Goal: Task Accomplishment & Management: Use online tool/utility

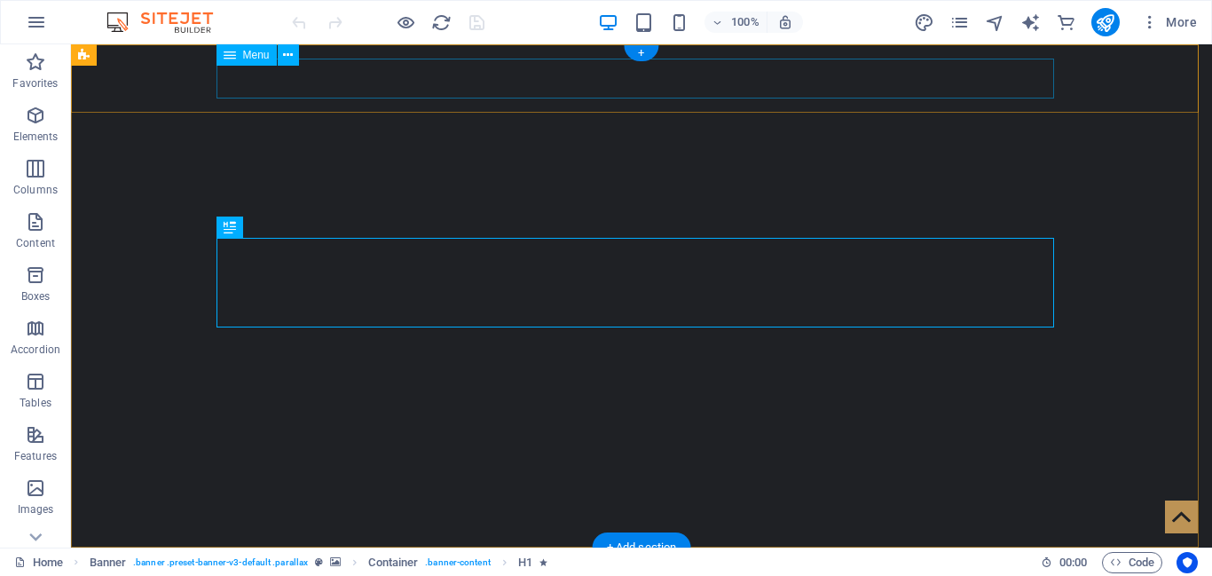
click at [742, 562] on nav "Home Services Magazine Shop Careers About us Contact" at bounding box center [642, 582] width 838 height 40
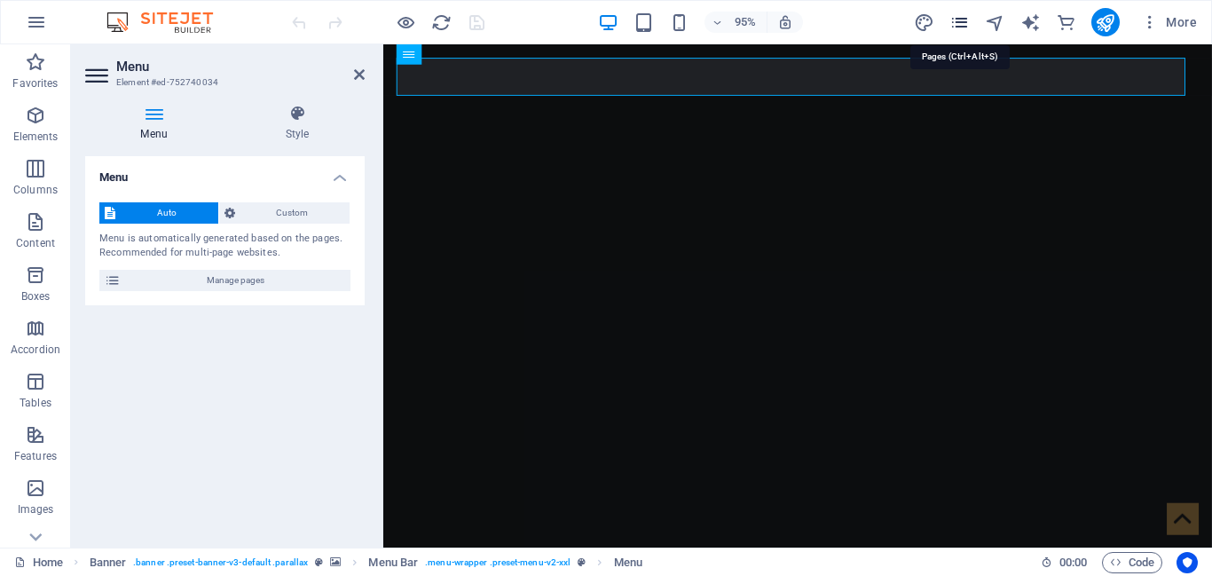
click at [951, 26] on icon "pages" at bounding box center [960, 22] width 20 height 20
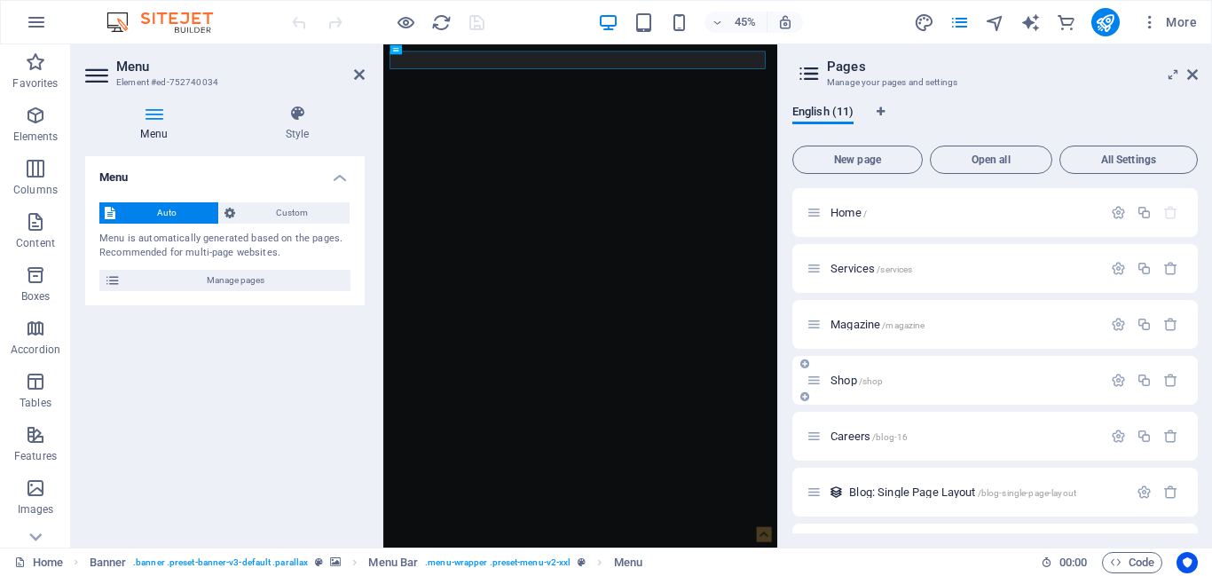
click at [855, 372] on div "Shop /shop" at bounding box center [955, 380] width 296 height 20
click at [843, 382] on span "Shop /shop" at bounding box center [857, 380] width 52 height 13
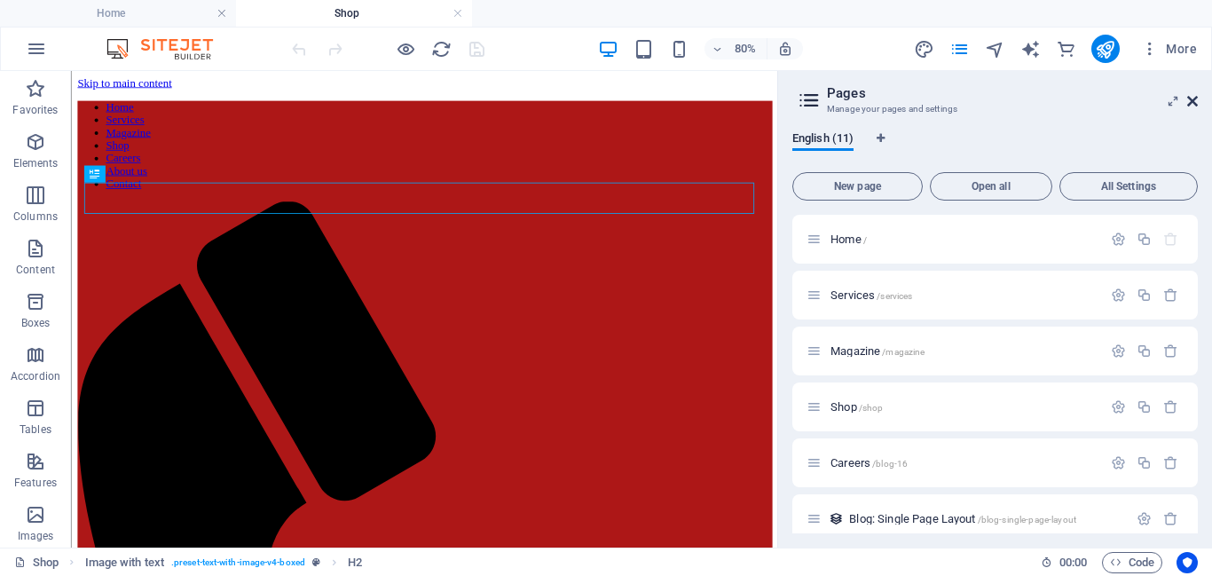
click at [1189, 100] on icon at bounding box center [1192, 101] width 11 height 14
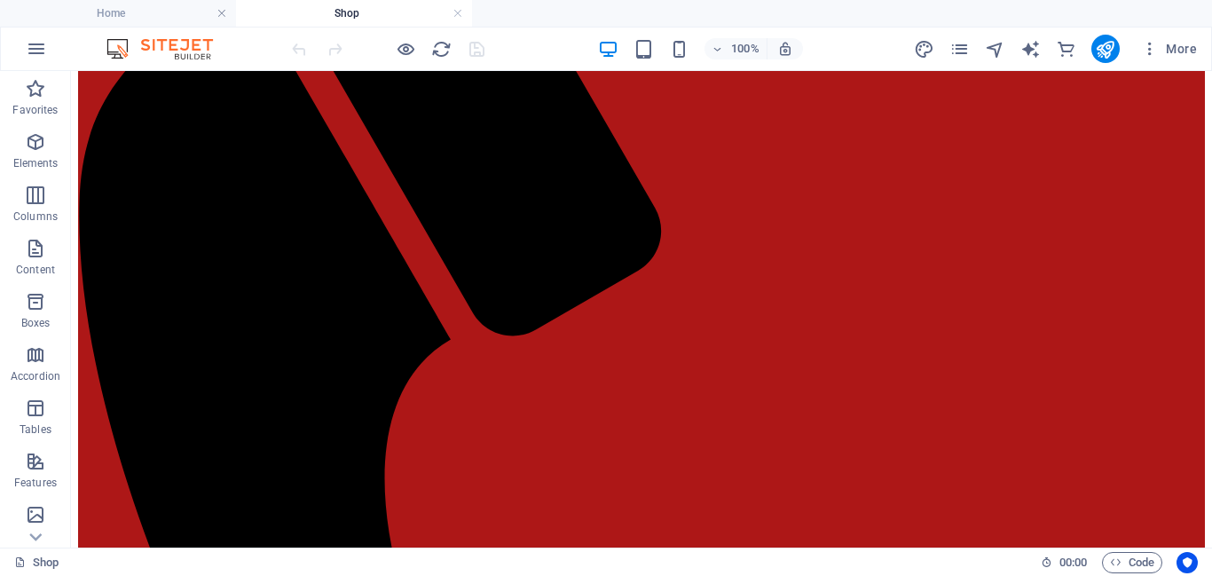
scroll to position [393, 0]
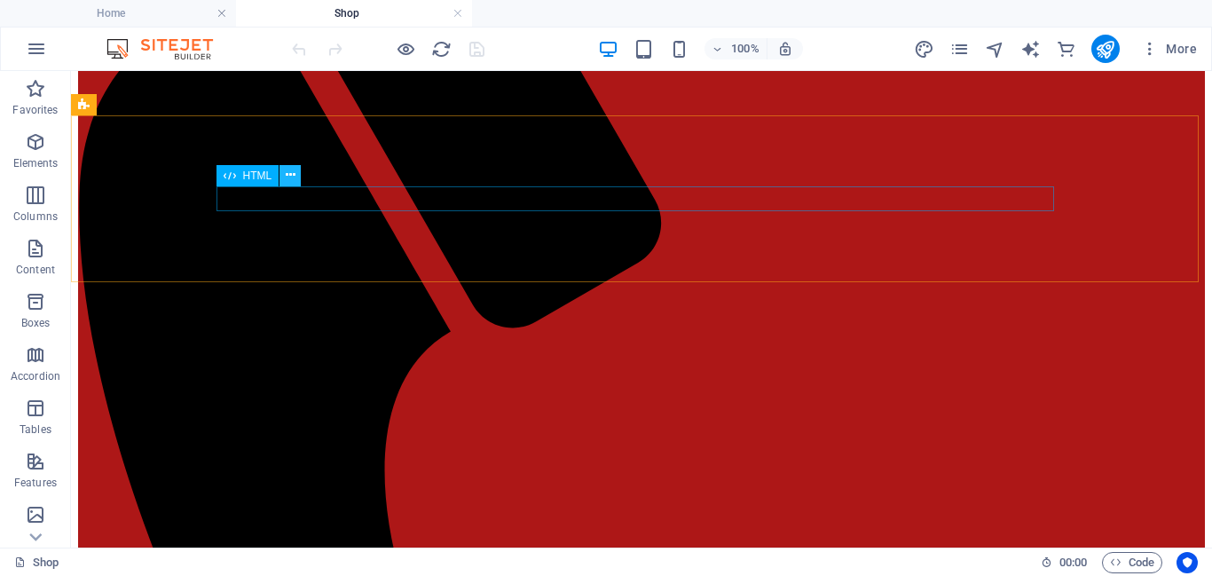
click at [286, 178] on icon at bounding box center [291, 175] width 10 height 19
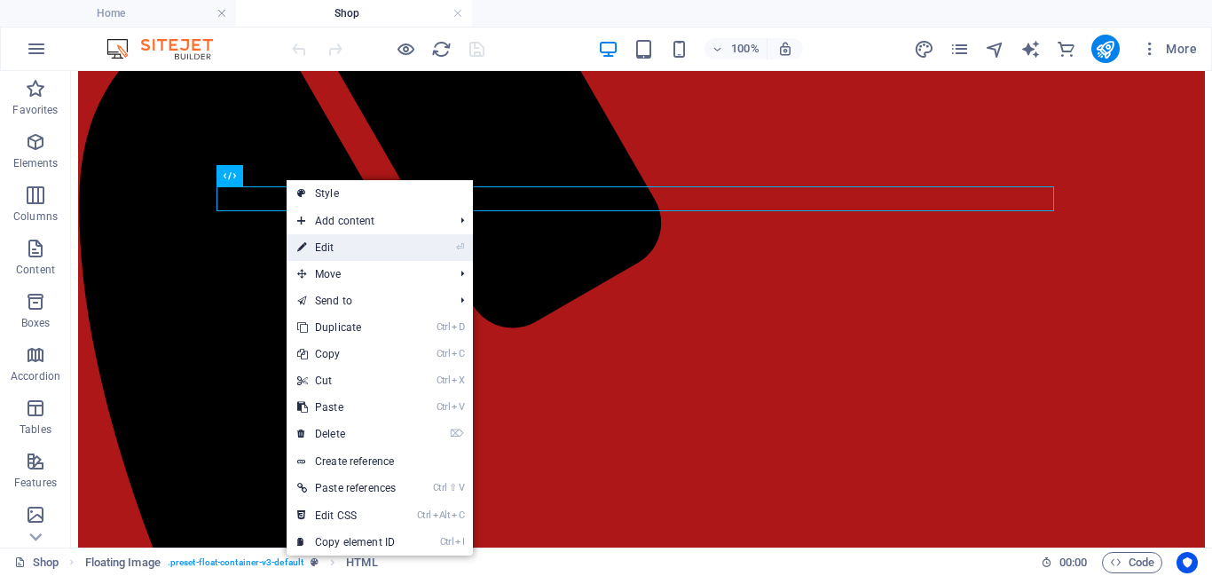
click at [320, 244] on link "⏎ Edit" at bounding box center [347, 247] width 120 height 27
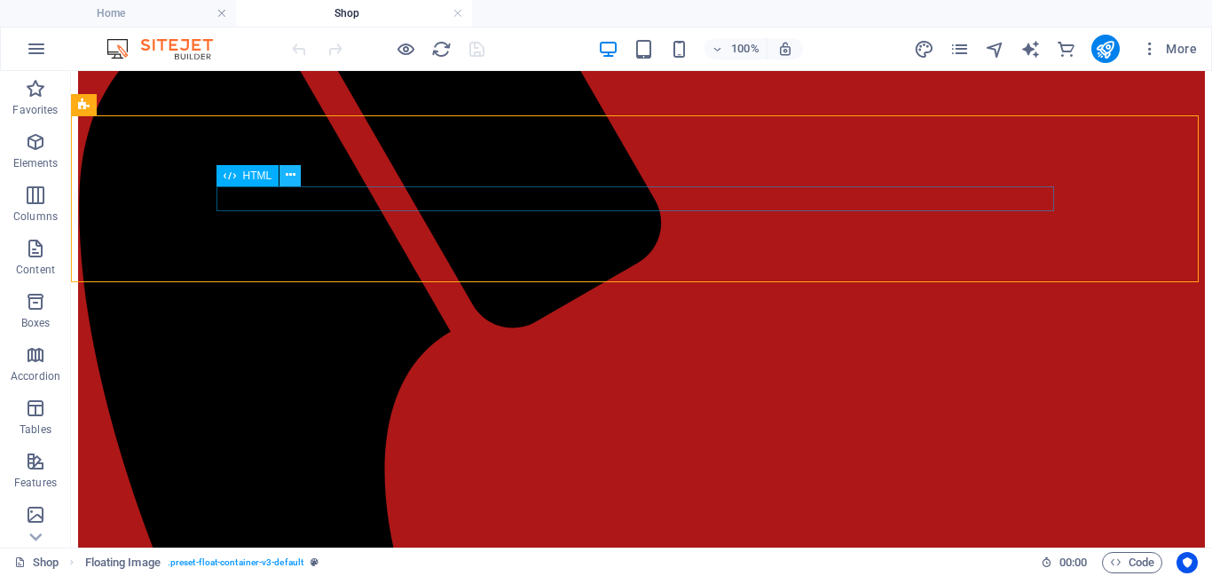
click at [288, 177] on icon at bounding box center [291, 175] width 10 height 19
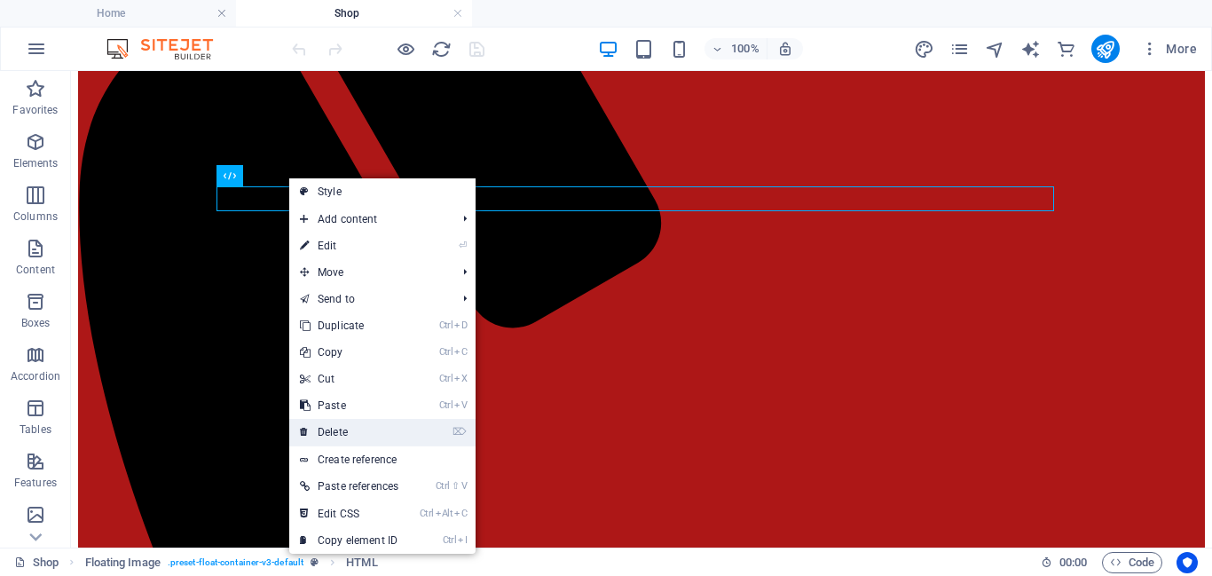
click at [366, 428] on link "⌦ Delete" at bounding box center [349, 432] width 120 height 27
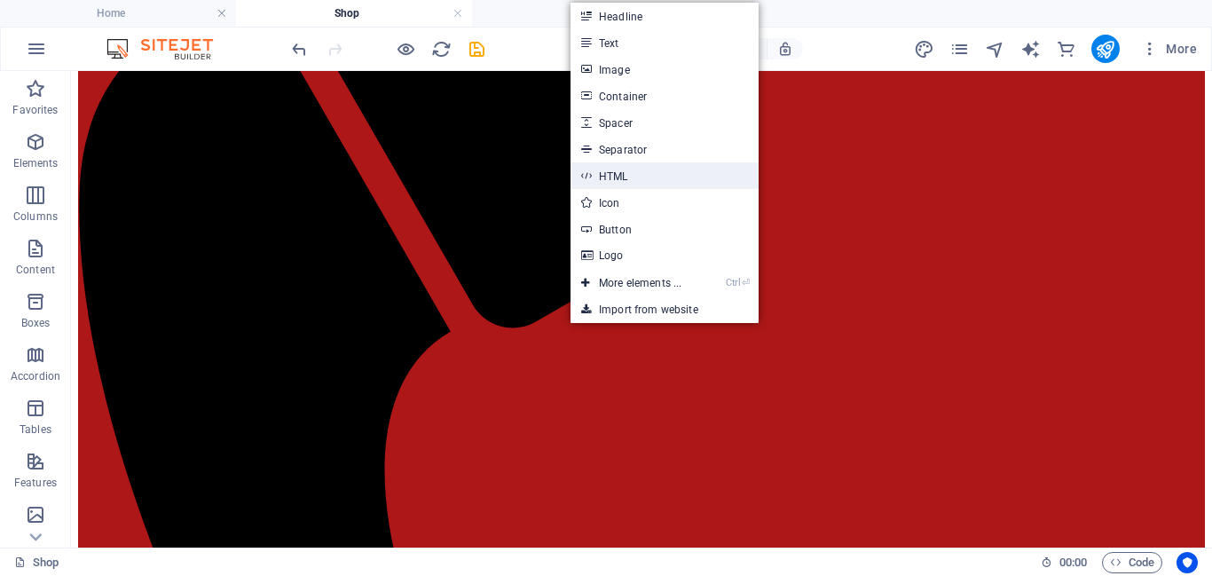
click at [636, 175] on link "HTML" at bounding box center [665, 175] width 188 height 27
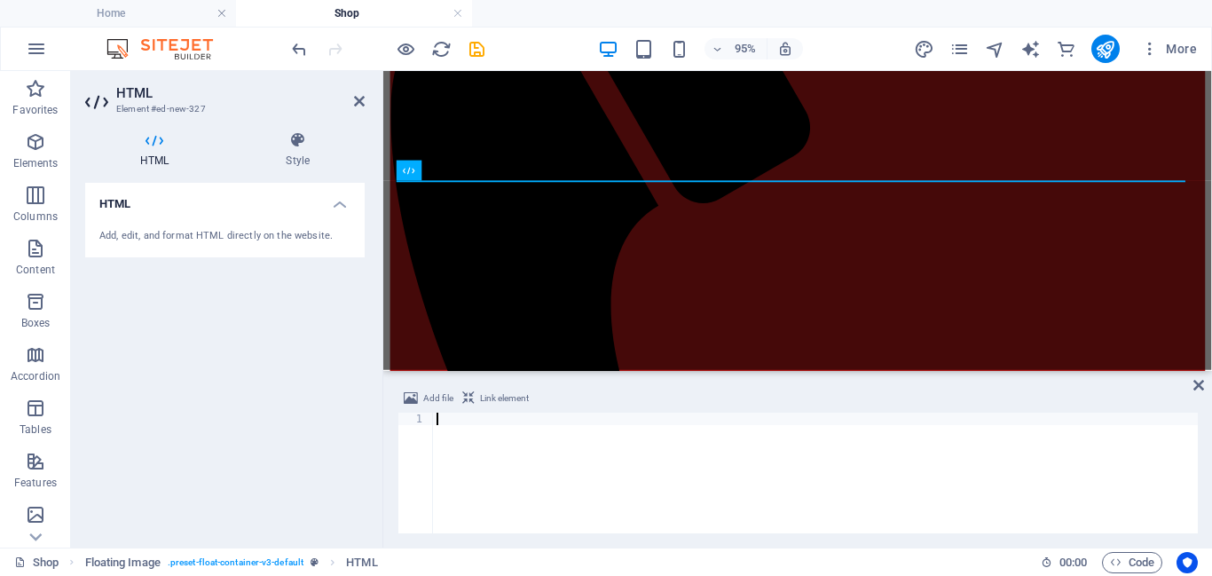
type textarea "</script>"
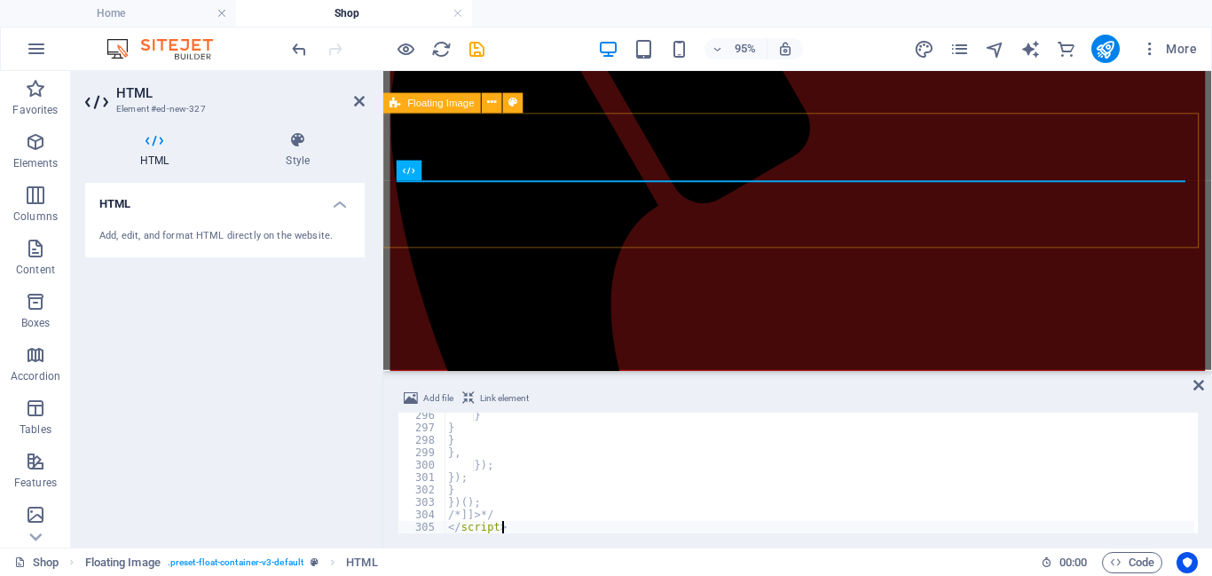
scroll to position [3669, 0]
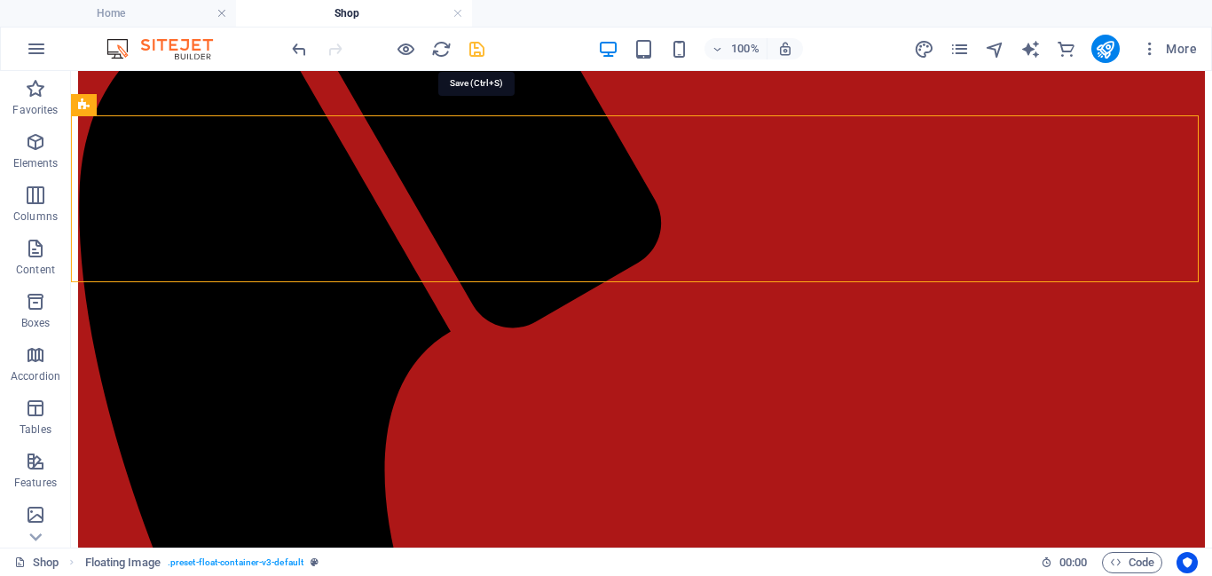
click at [480, 52] on icon "save" at bounding box center [477, 49] width 20 height 20
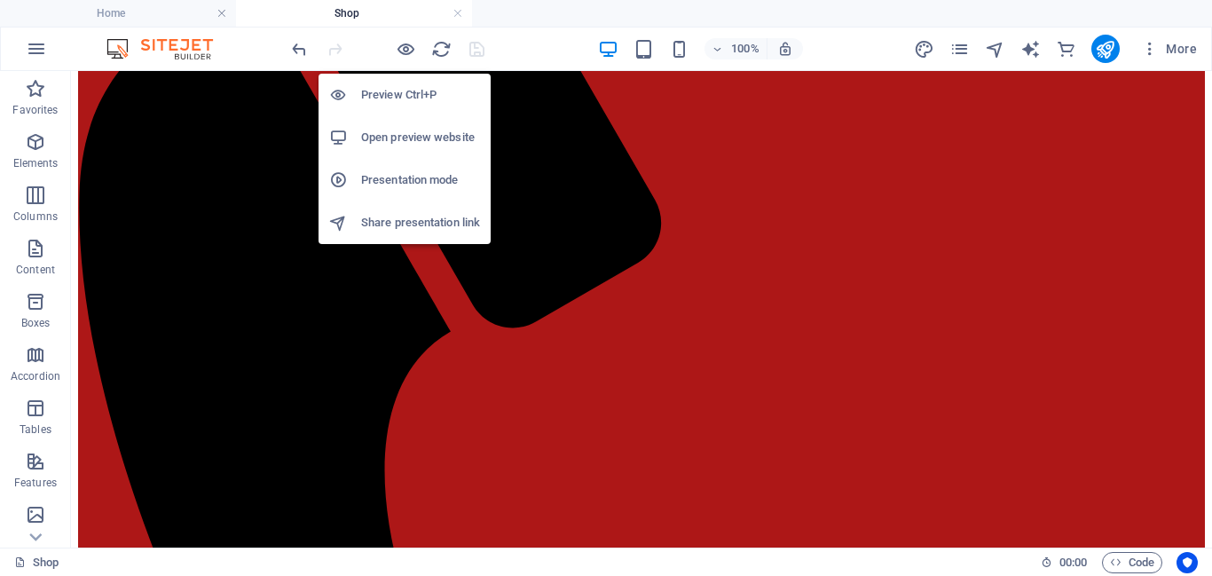
click at [407, 89] on h6 "Preview Ctrl+P" at bounding box center [420, 94] width 119 height 21
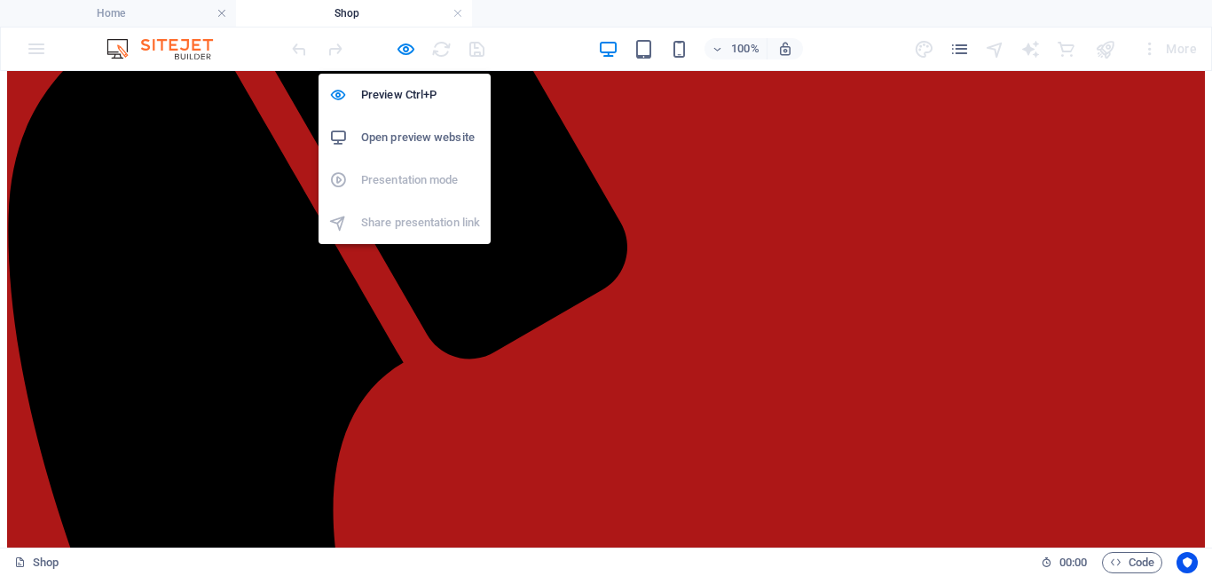
click at [422, 137] on h6 "Open preview website" at bounding box center [420, 137] width 119 height 21
click at [414, 52] on icon "button" at bounding box center [406, 49] width 20 height 20
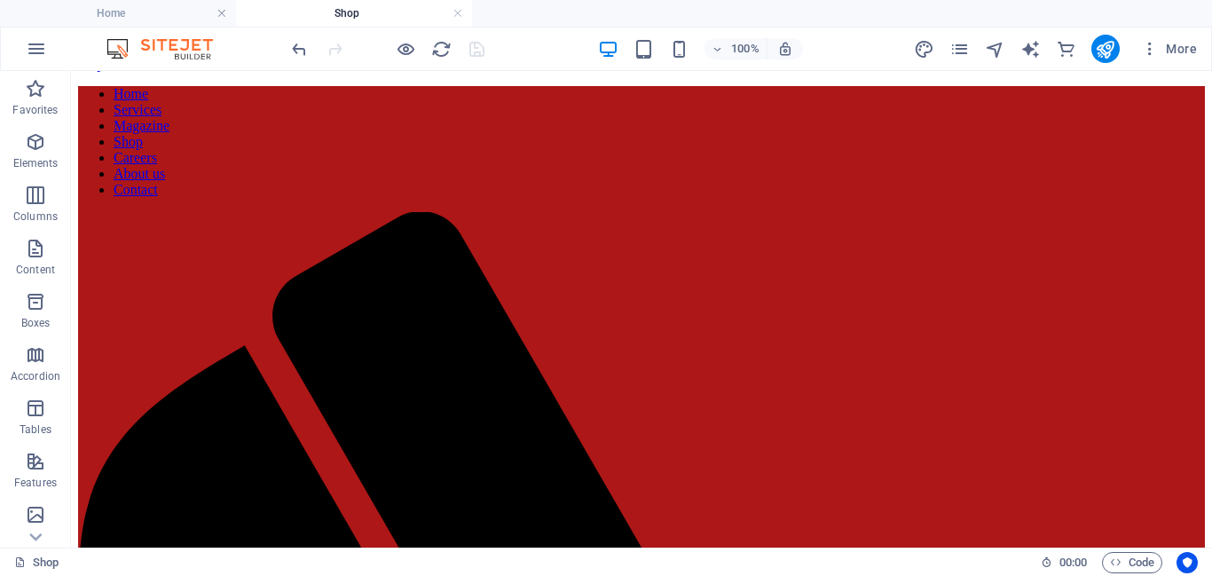
scroll to position [0, 0]
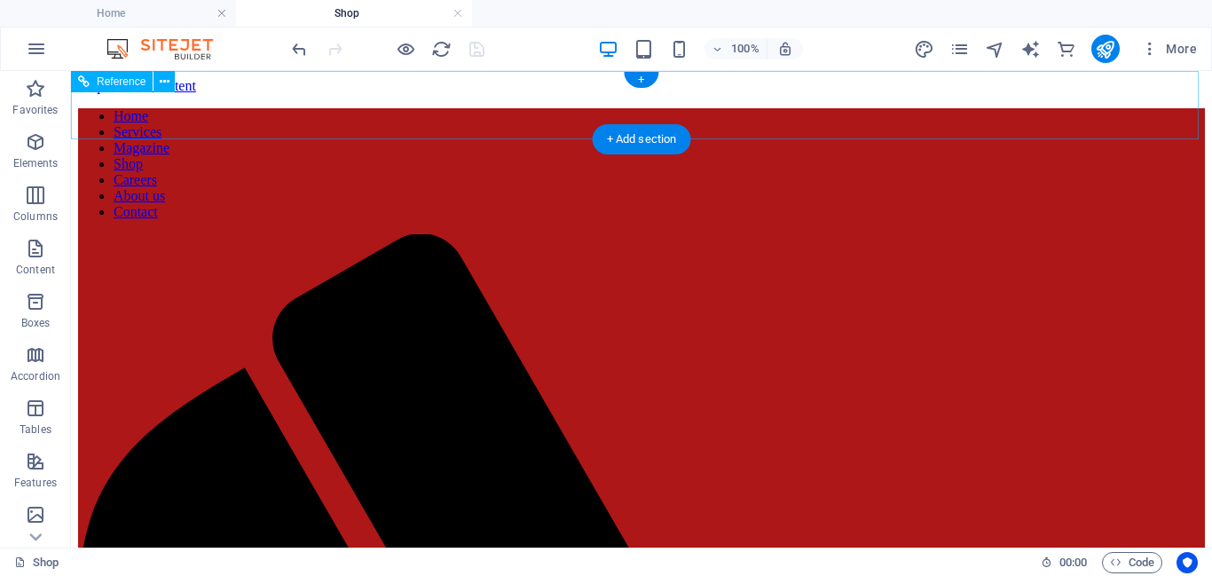
click at [457, 108] on nav "Home Services Magazine Shop Careers About us Contact" at bounding box center [641, 164] width 1127 height 112
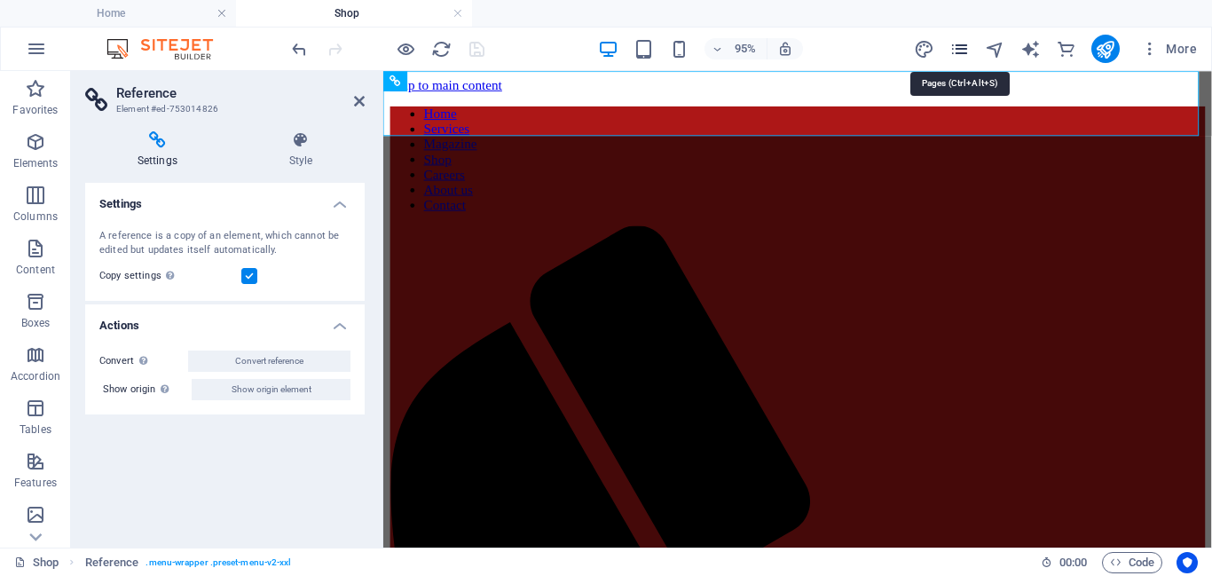
click at [966, 55] on icon "pages" at bounding box center [960, 49] width 20 height 20
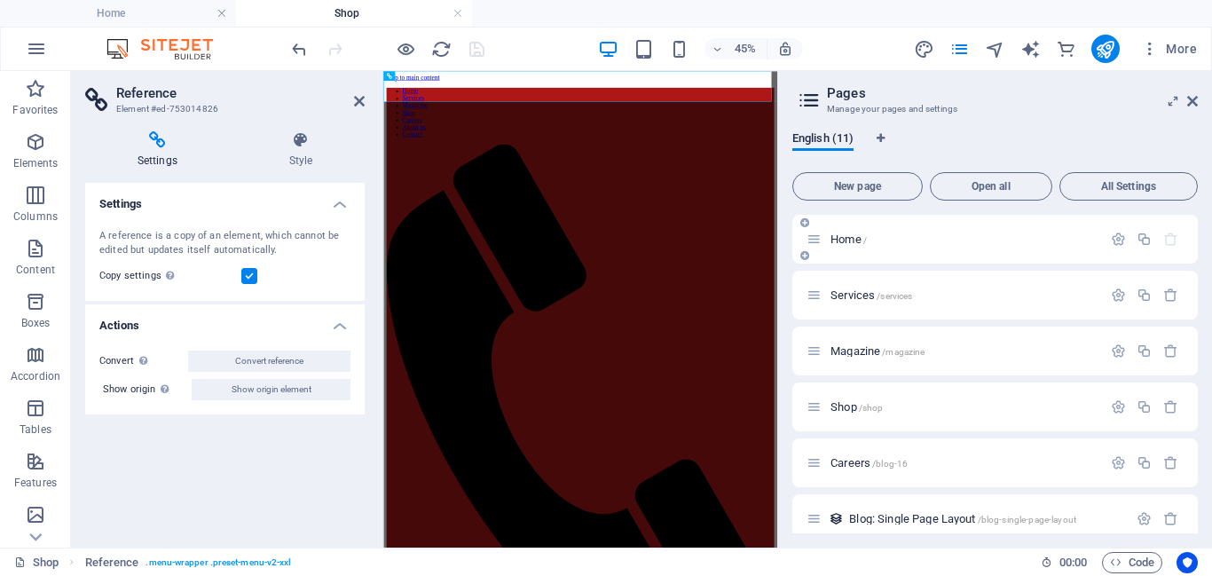
click at [845, 248] on div "Home /" at bounding box center [955, 239] width 296 height 20
click at [845, 241] on span "Home /" at bounding box center [849, 239] width 36 height 13
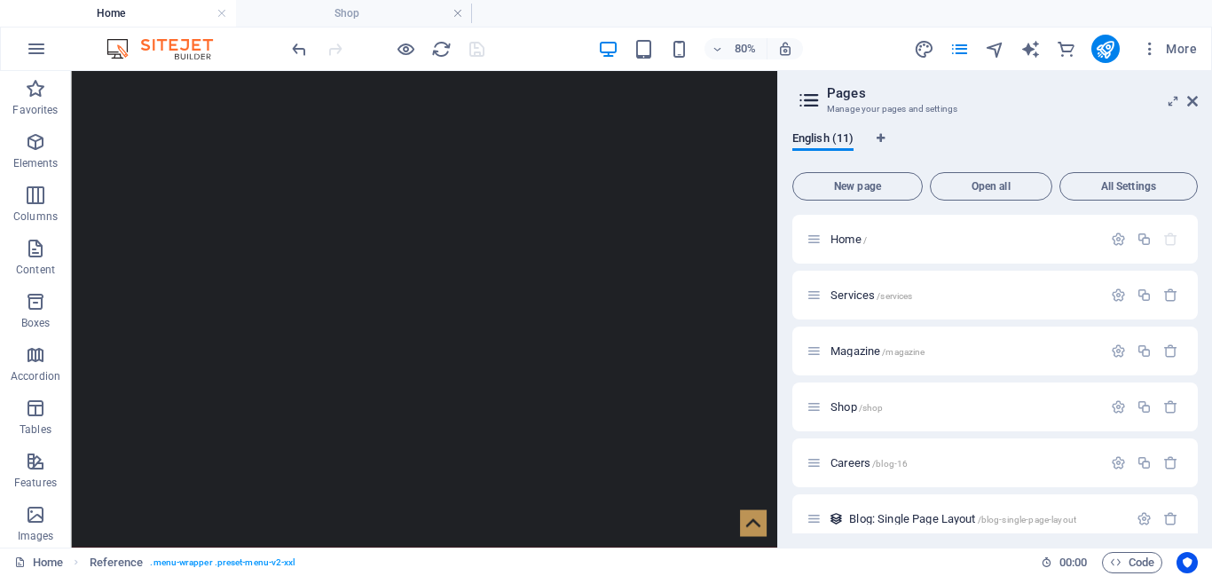
click at [186, 22] on h4 "Home" at bounding box center [118, 14] width 236 height 20
click at [1187, 98] on icon at bounding box center [1192, 101] width 11 height 14
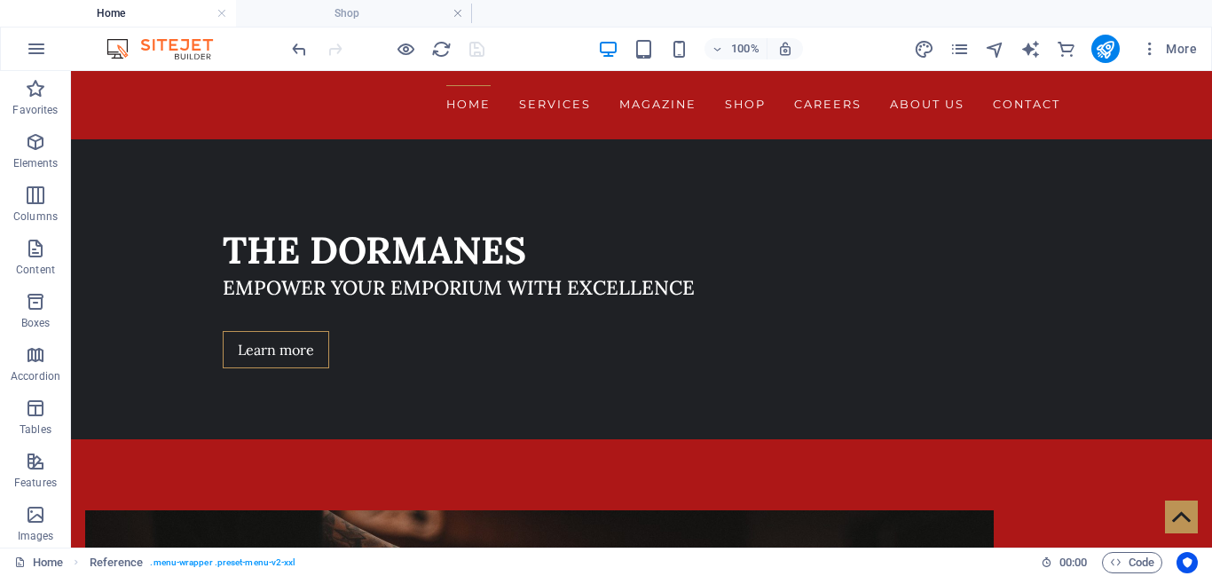
scroll to position [476, 0]
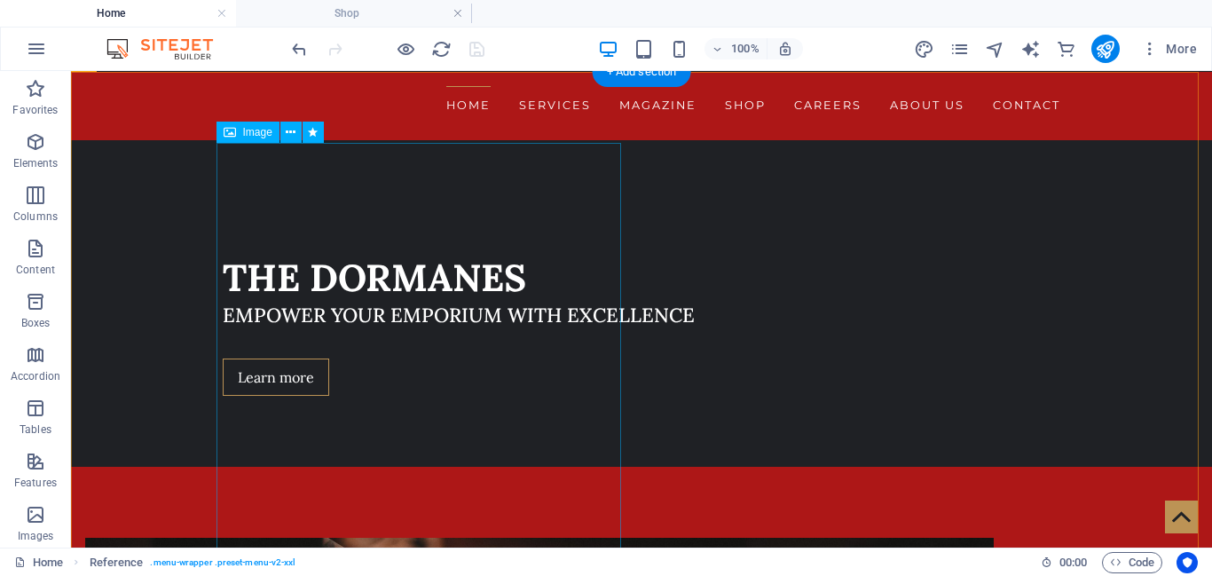
drag, startPoint x: 284, startPoint y: 133, endPoint x: 230, endPoint y: 84, distance: 72.9
click at [284, 133] on button at bounding box center [290, 132] width 21 height 21
click at [292, 138] on icon at bounding box center [291, 132] width 10 height 19
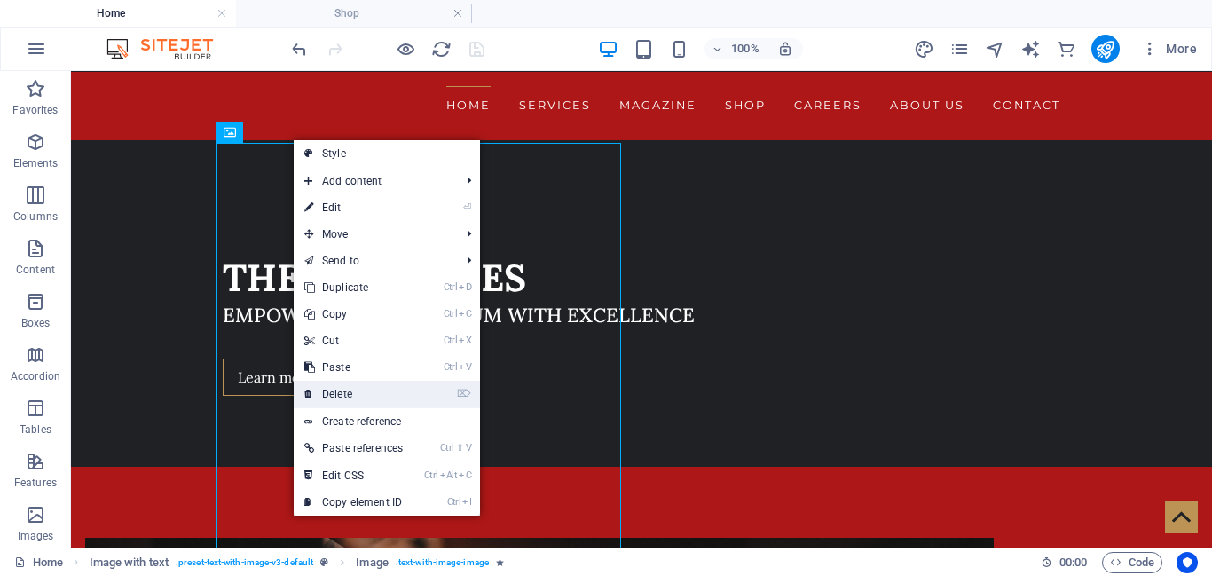
click at [357, 395] on link "⌦ Delete" at bounding box center [354, 394] width 120 height 27
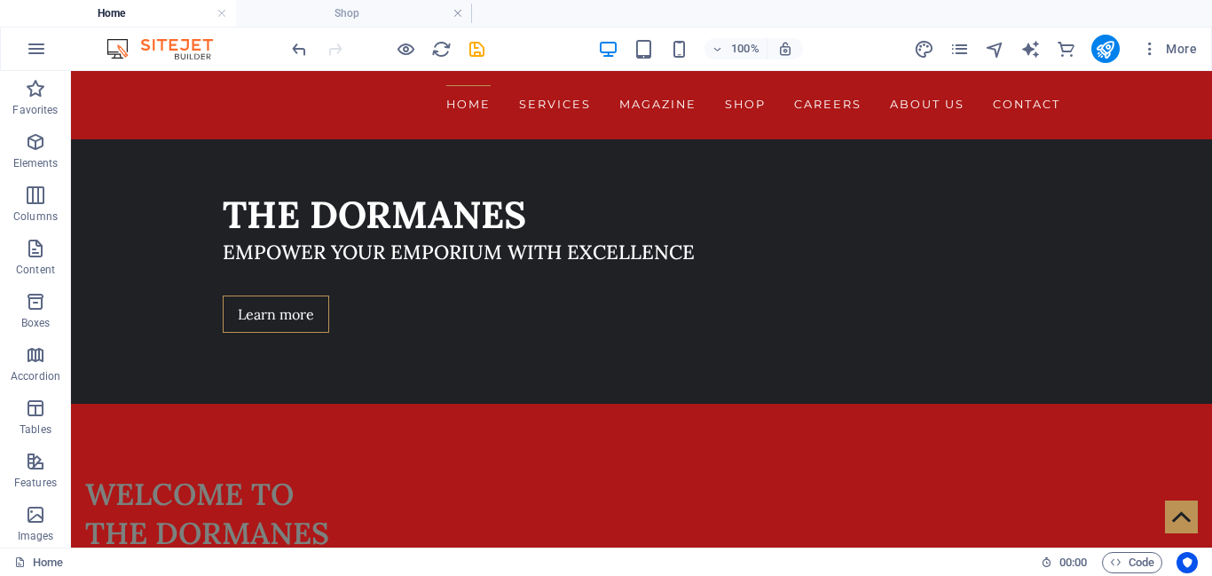
scroll to position [530, 0]
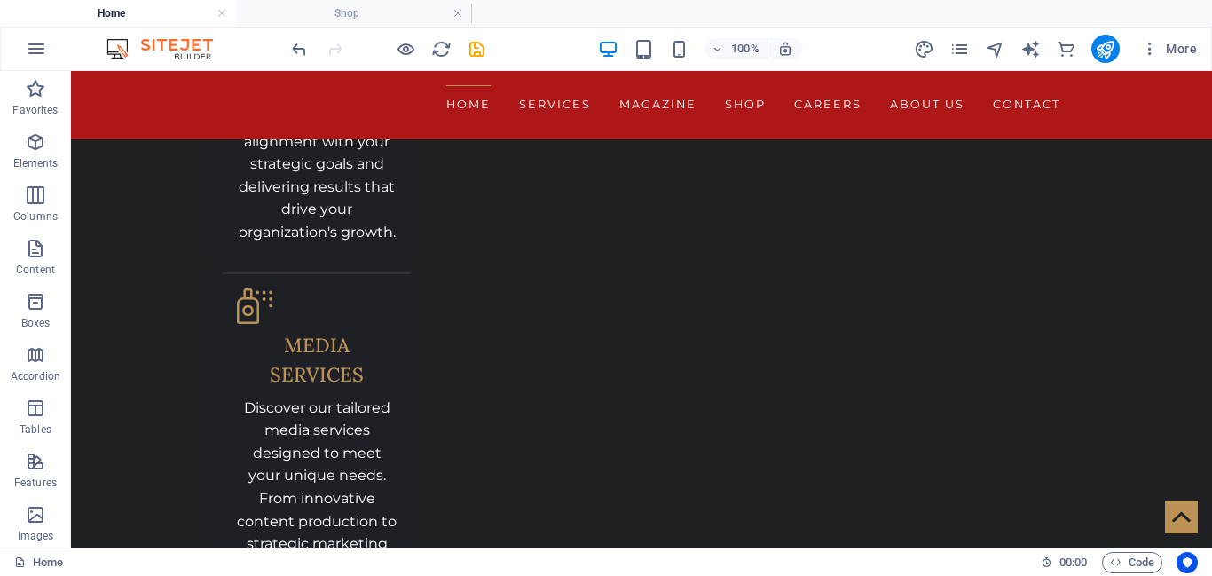
scroll to position [2971, 0]
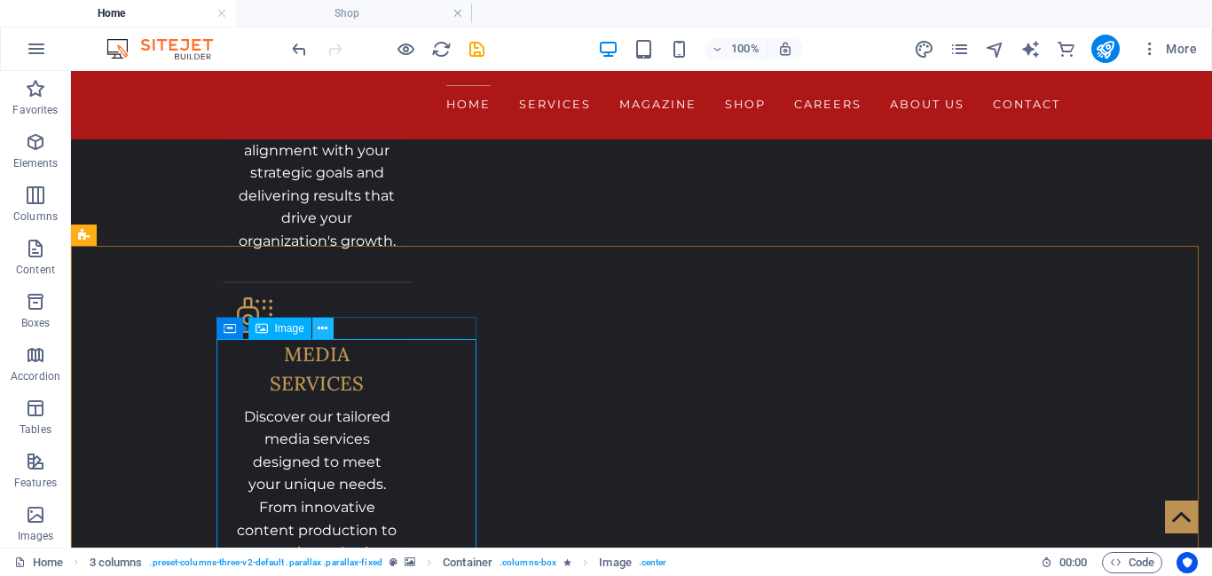
click at [328, 325] on button at bounding box center [322, 328] width 21 height 21
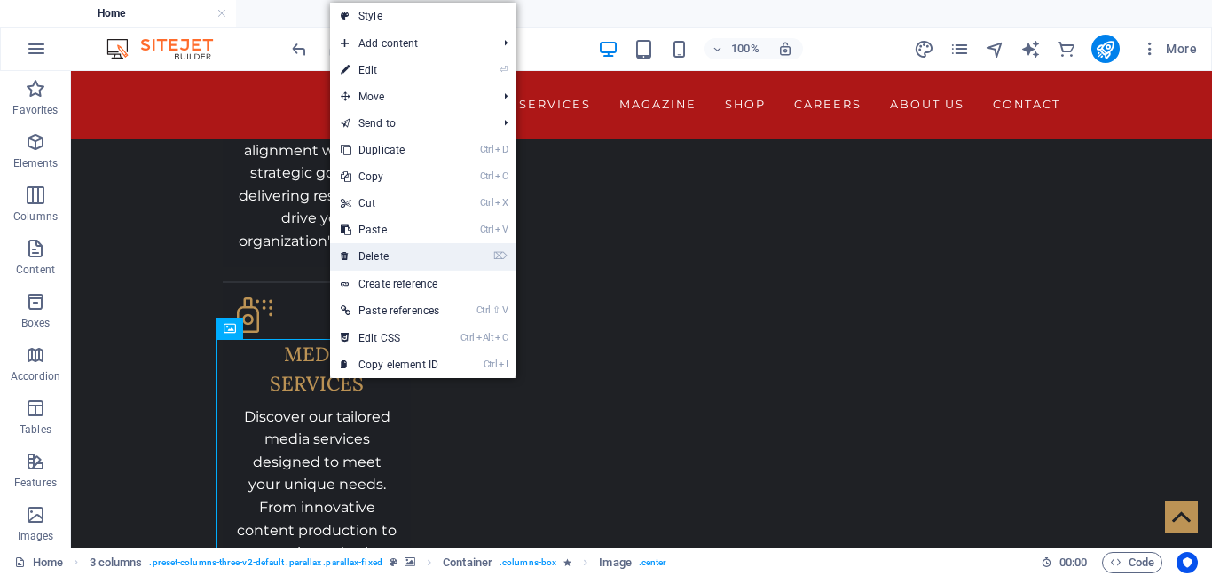
click at [411, 261] on link "⌦ Delete" at bounding box center [390, 256] width 120 height 27
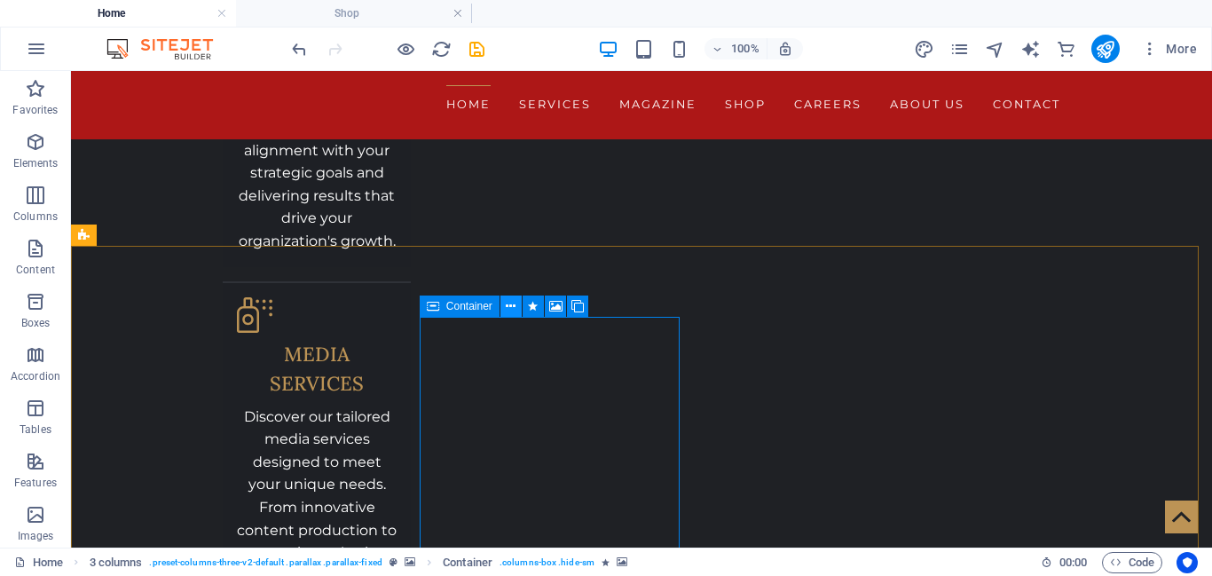
click at [509, 305] on icon at bounding box center [511, 306] width 10 height 19
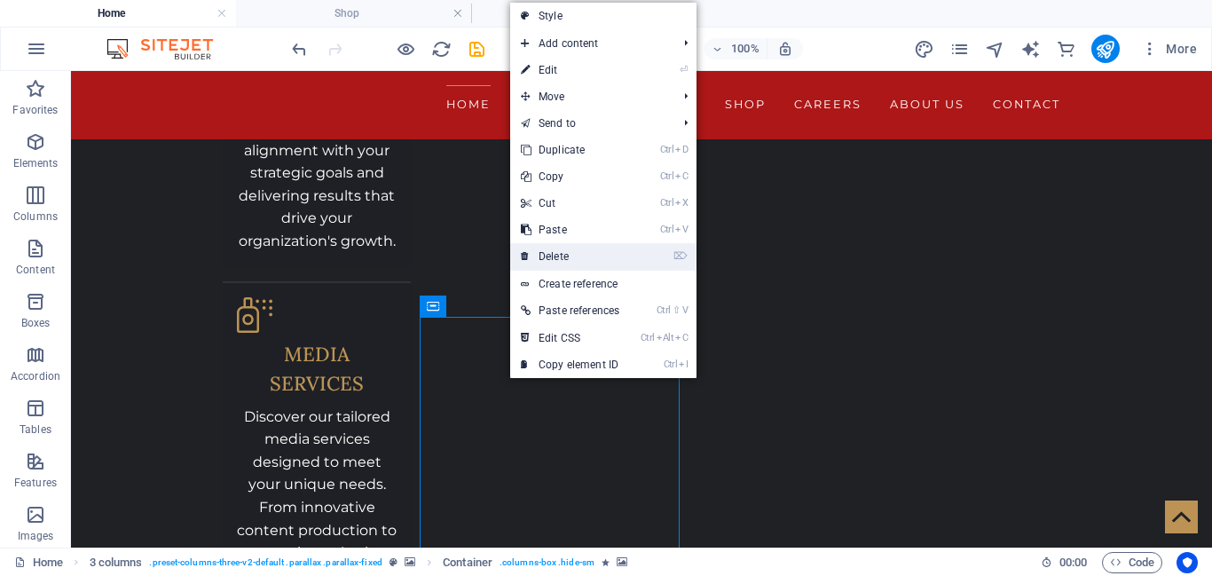
click at [592, 258] on link "⌦ Delete" at bounding box center [570, 256] width 120 height 27
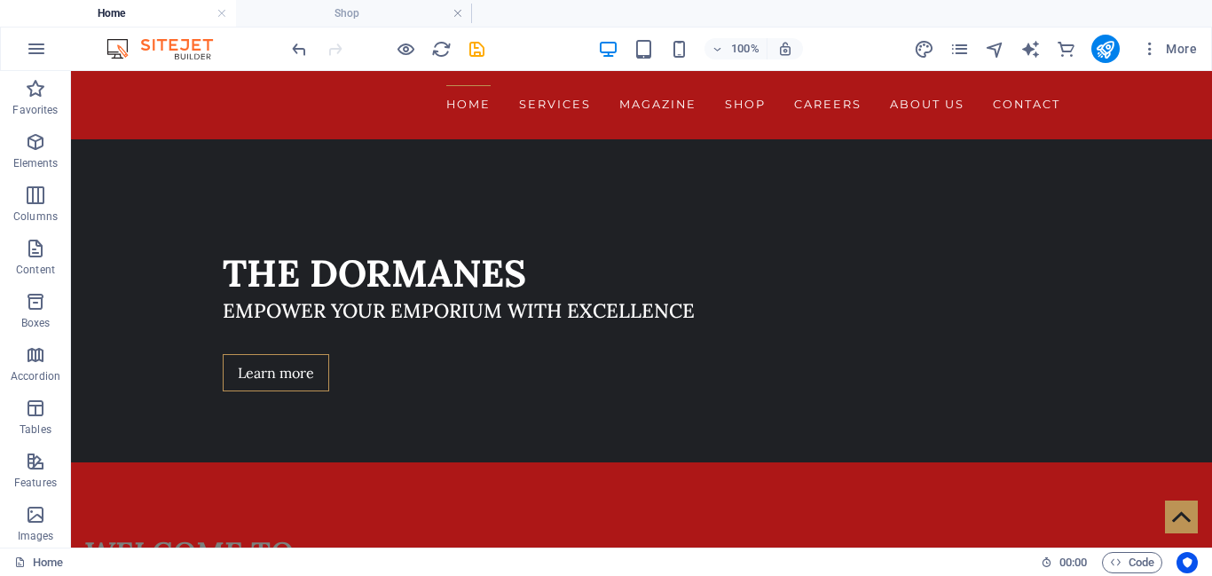
scroll to position [489, 0]
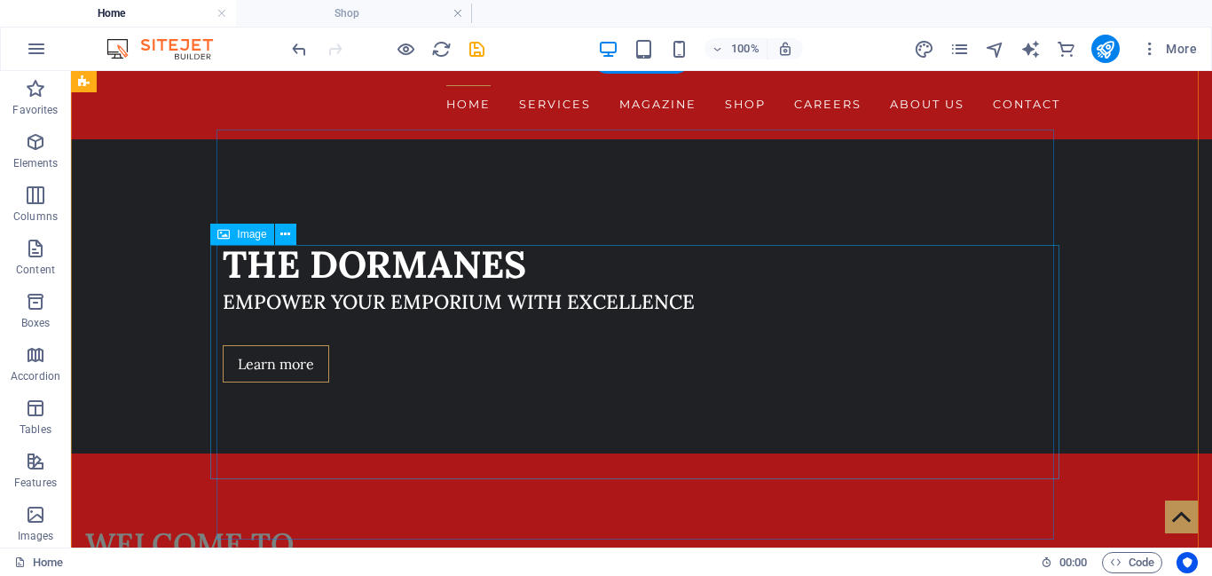
drag, startPoint x: 411, startPoint y: 444, endPoint x: 395, endPoint y: 328, distance: 116.5
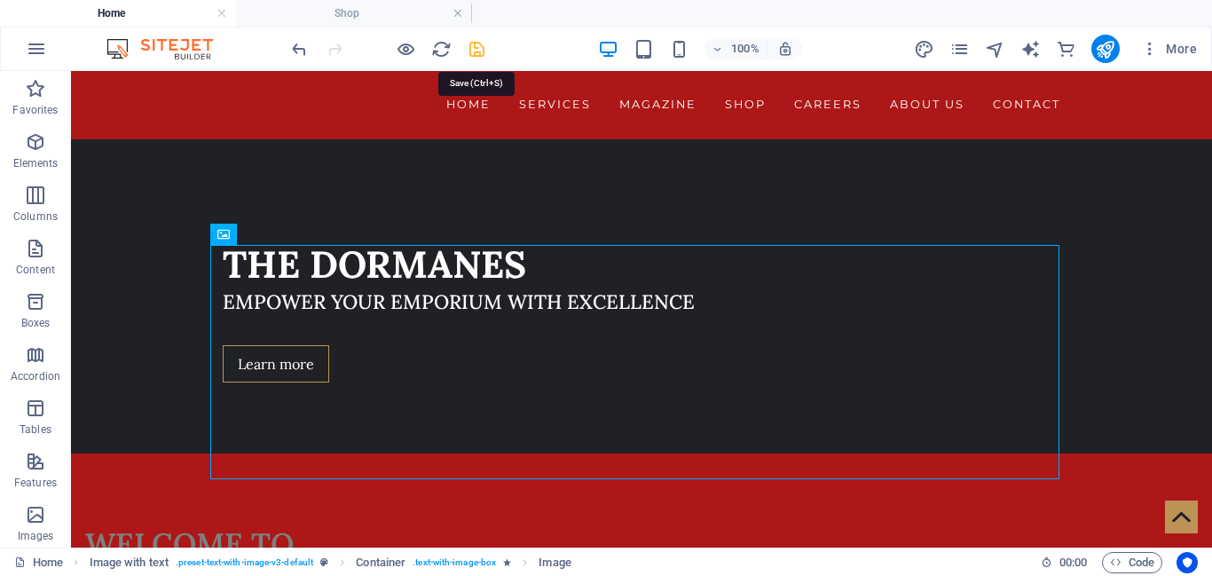
drag, startPoint x: 478, startPoint y: 47, endPoint x: 487, endPoint y: 33, distance: 16.7
click at [478, 47] on icon "save" at bounding box center [477, 49] width 20 height 20
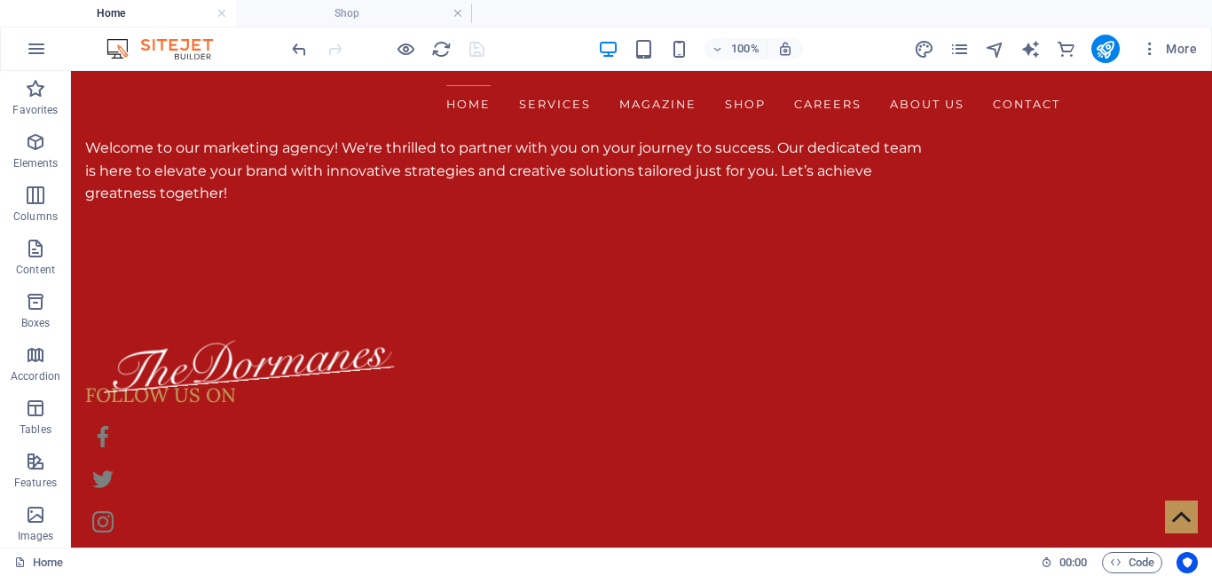
scroll to position [1305, 0]
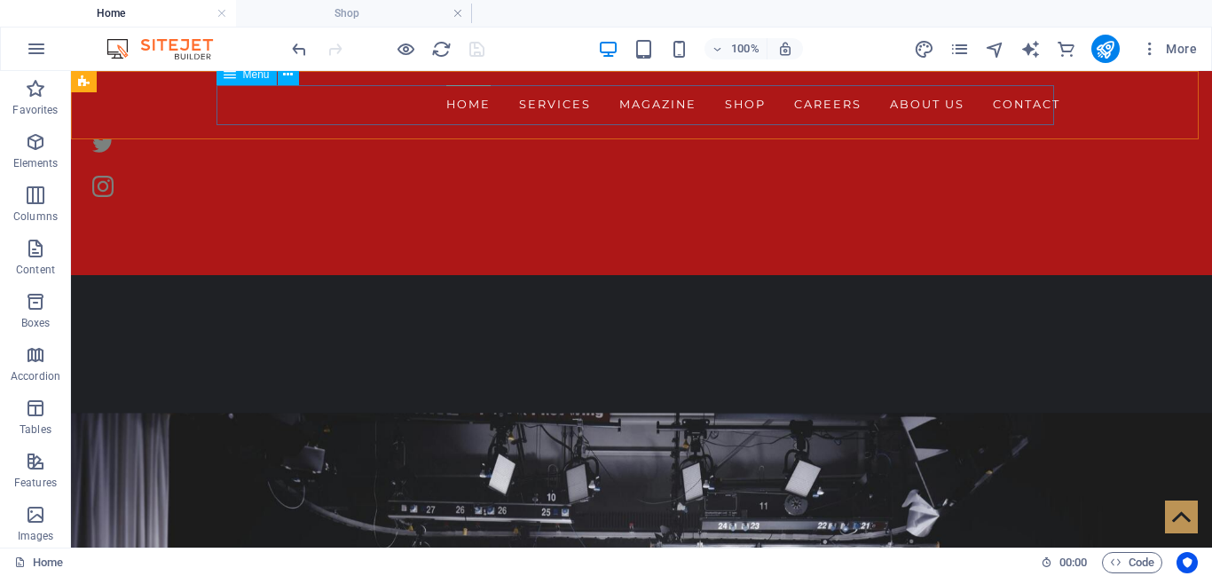
click at [556, 107] on nav "Home Services Magazine Shop Careers About us Contact" at bounding box center [642, 105] width 838 height 40
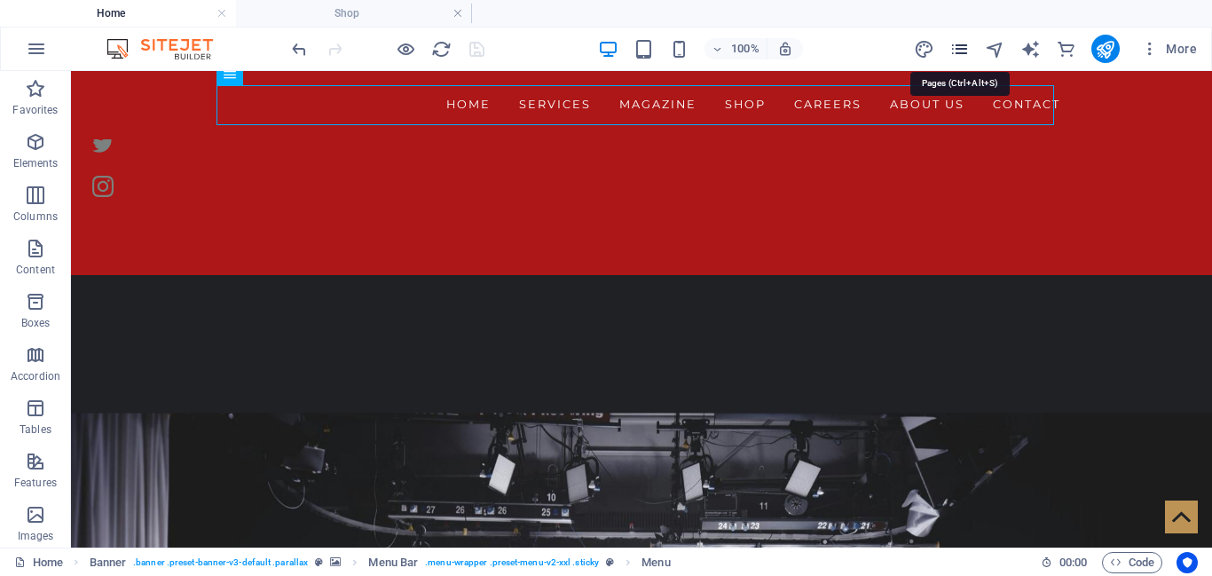
click at [957, 47] on icon "pages" at bounding box center [960, 49] width 20 height 20
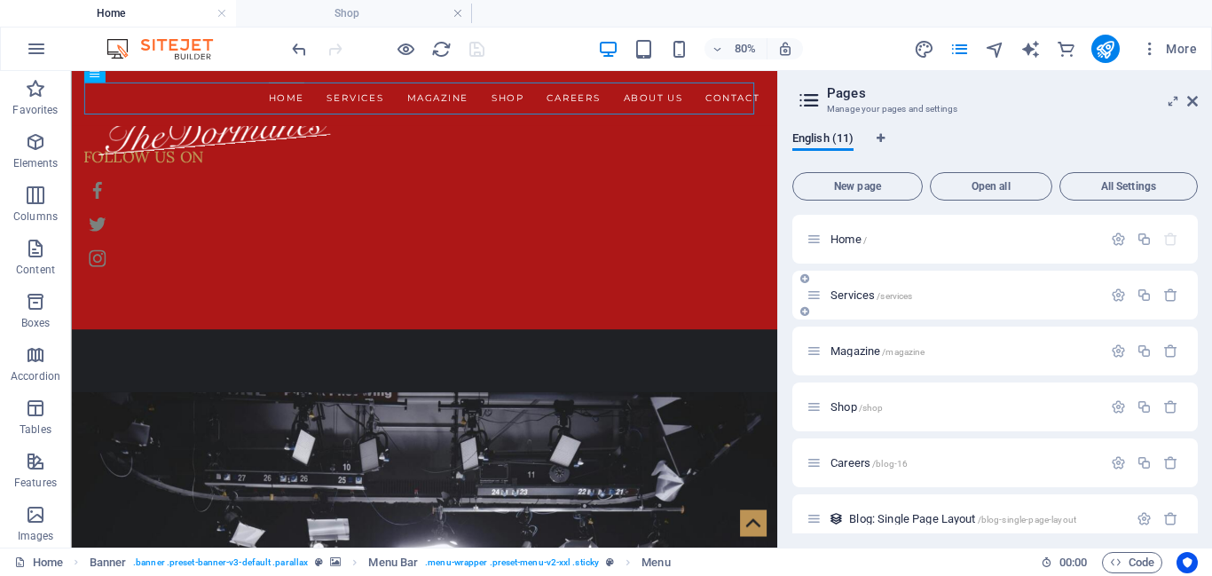
click at [905, 294] on span "/services" at bounding box center [894, 296] width 35 height 10
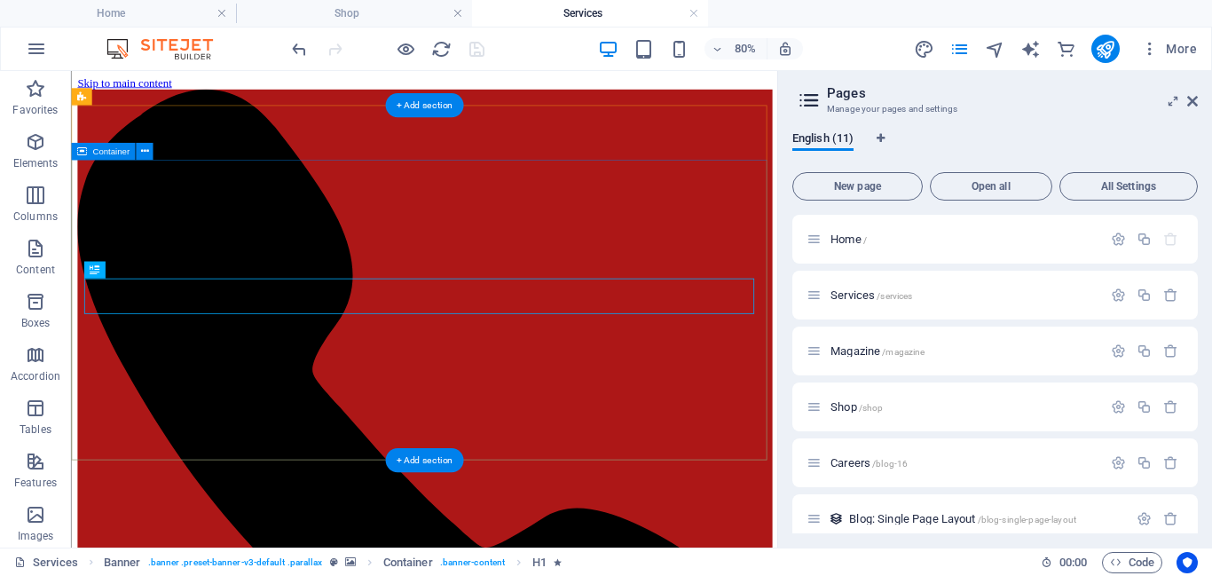
scroll to position [0, 0]
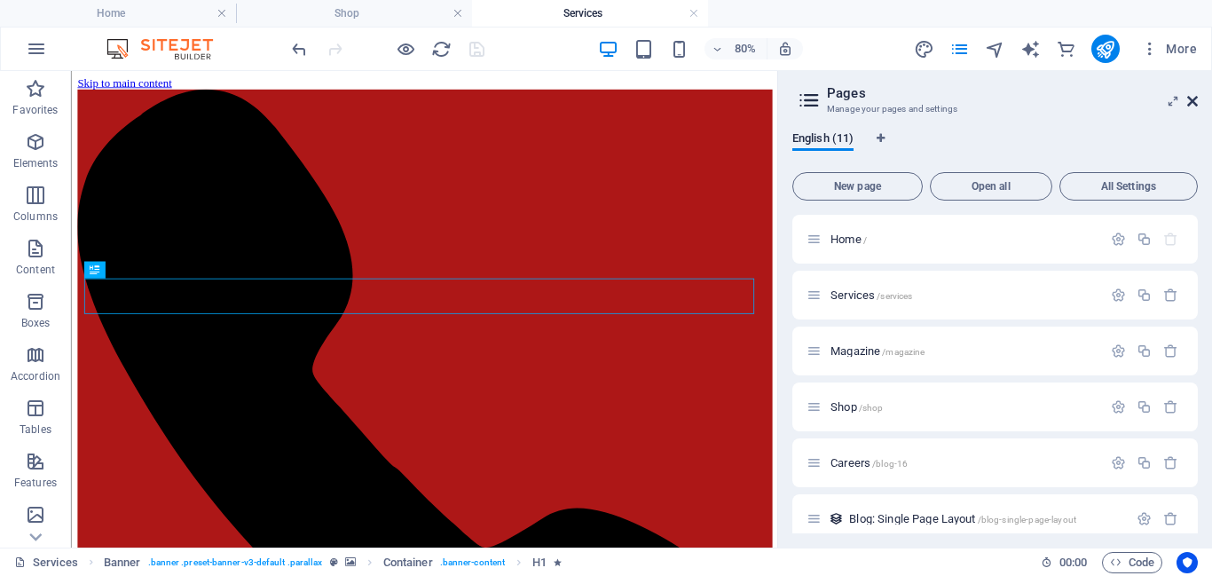
click at [1192, 101] on icon at bounding box center [1192, 101] width 11 height 14
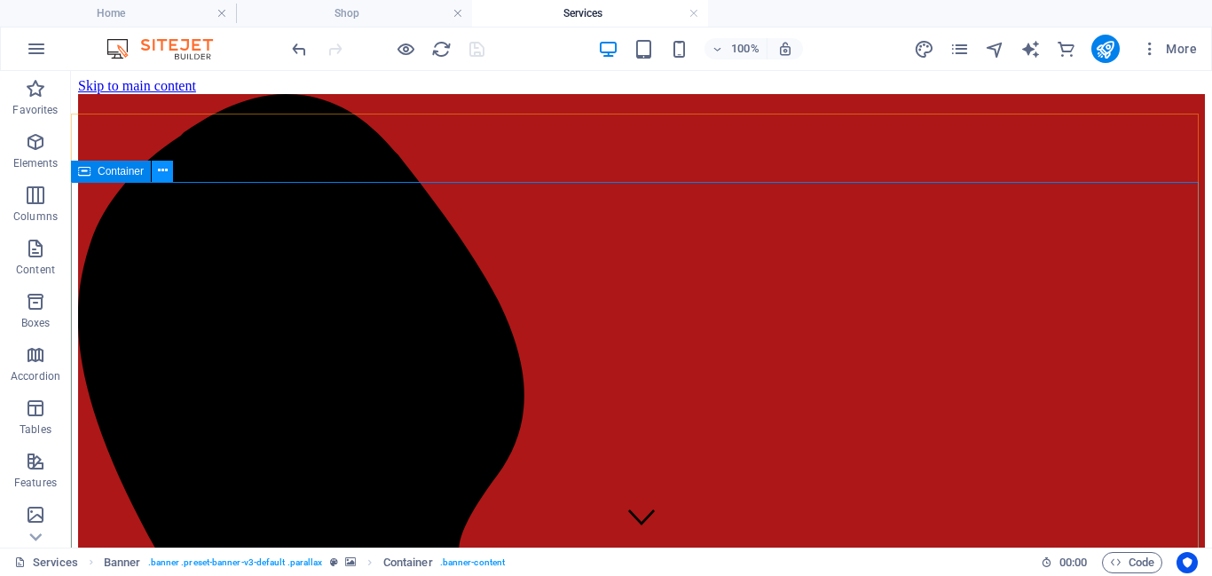
click at [161, 173] on icon at bounding box center [163, 171] width 10 height 19
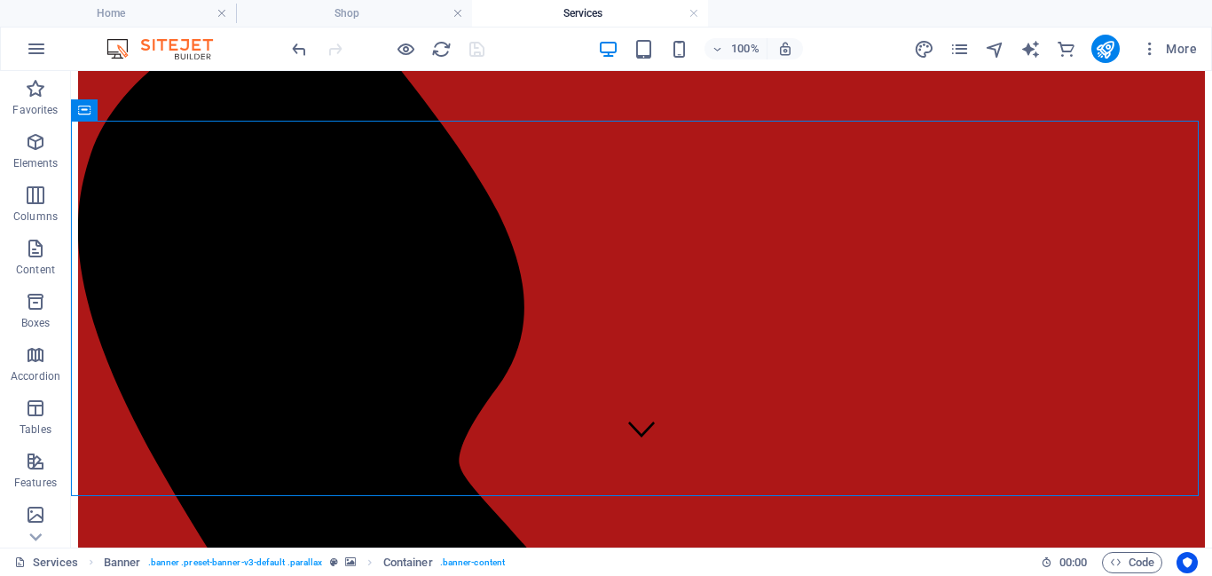
scroll to position [110, 0]
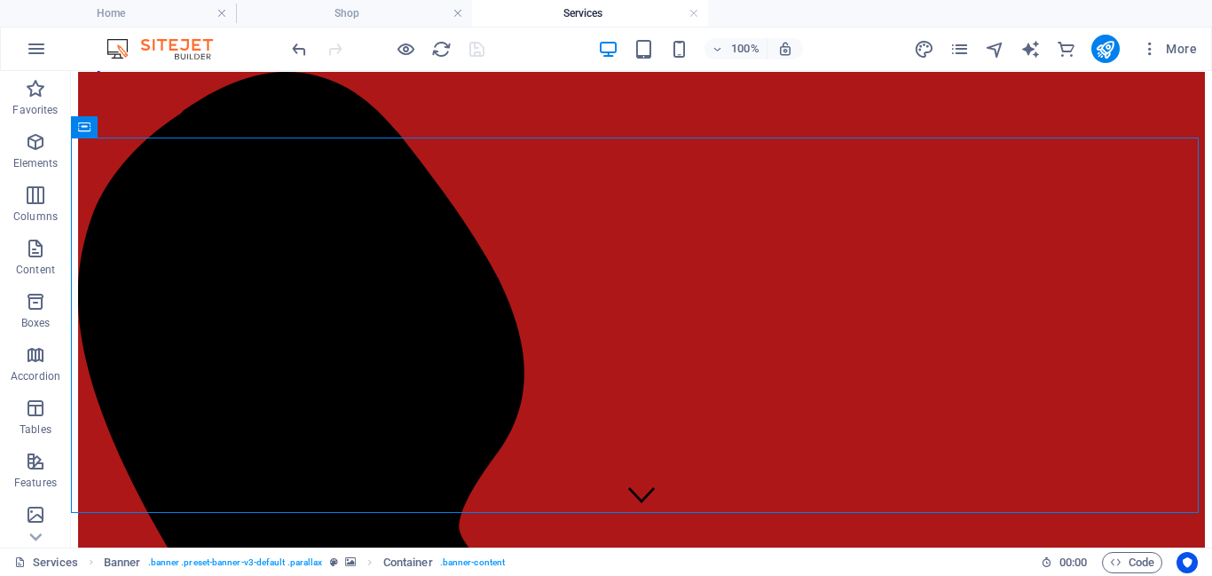
scroll to position [44, 0]
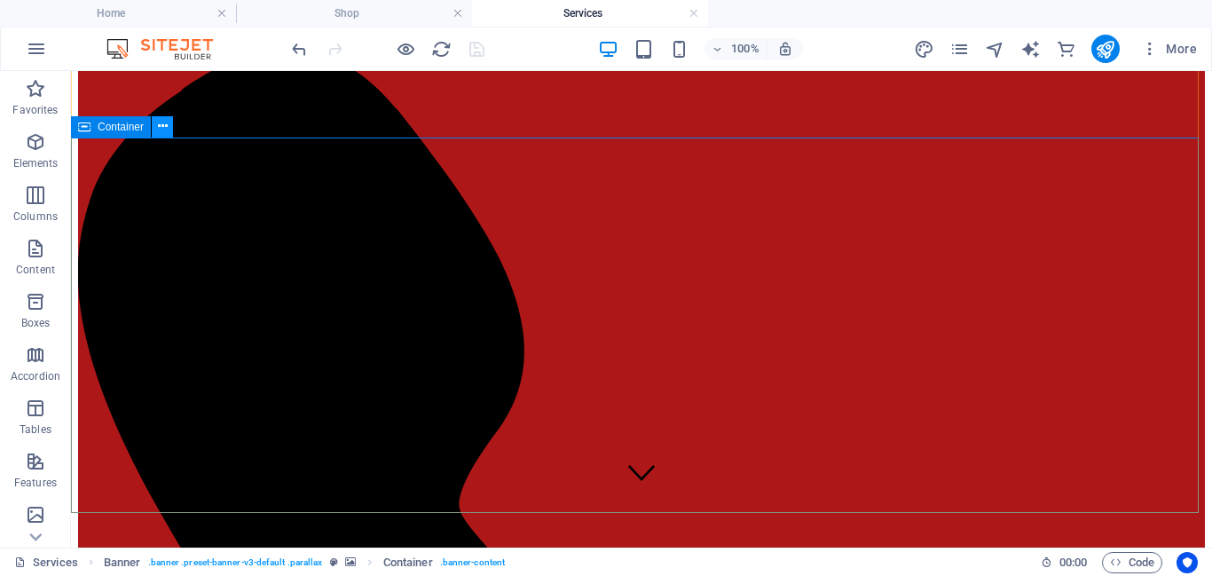
click at [161, 128] on icon at bounding box center [163, 126] width 10 height 19
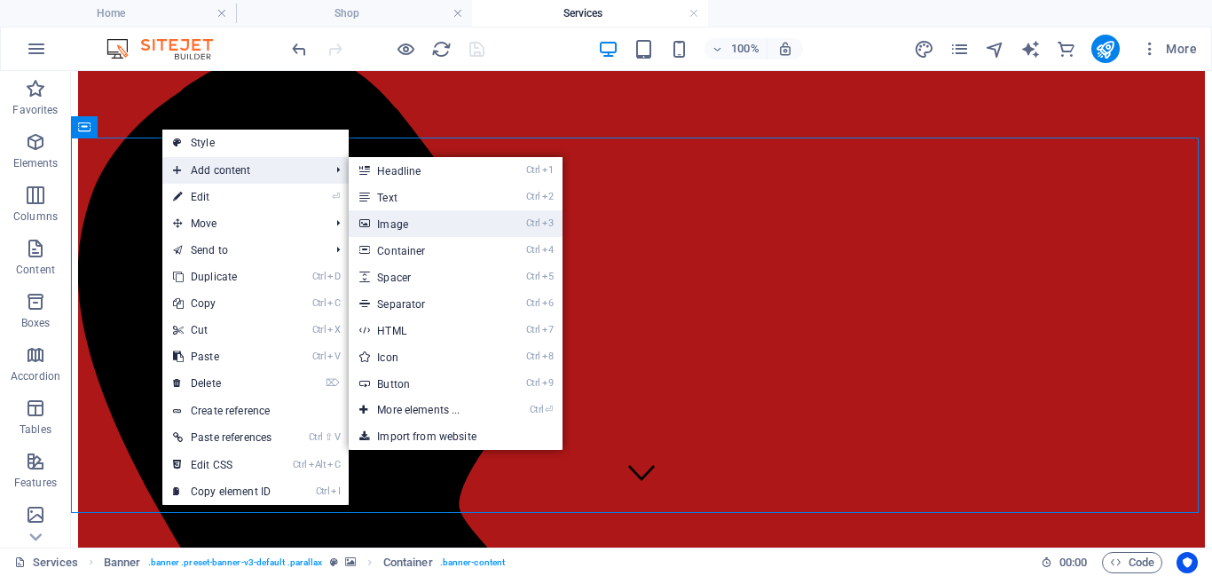
click at [368, 226] on icon at bounding box center [363, 223] width 9 height 27
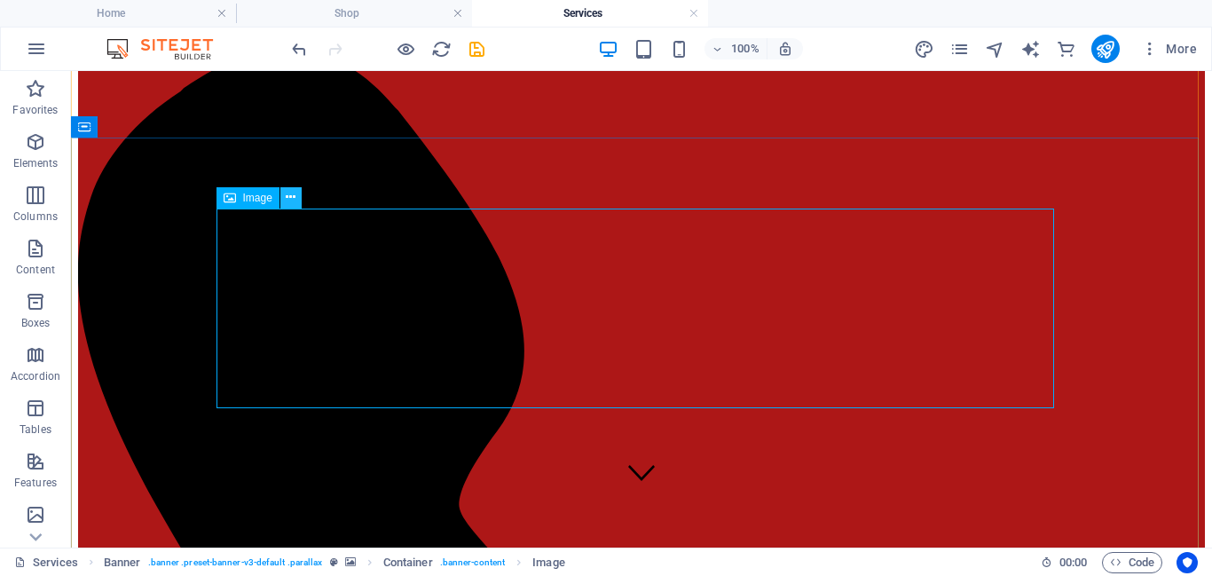
click at [288, 193] on icon at bounding box center [291, 197] width 10 height 19
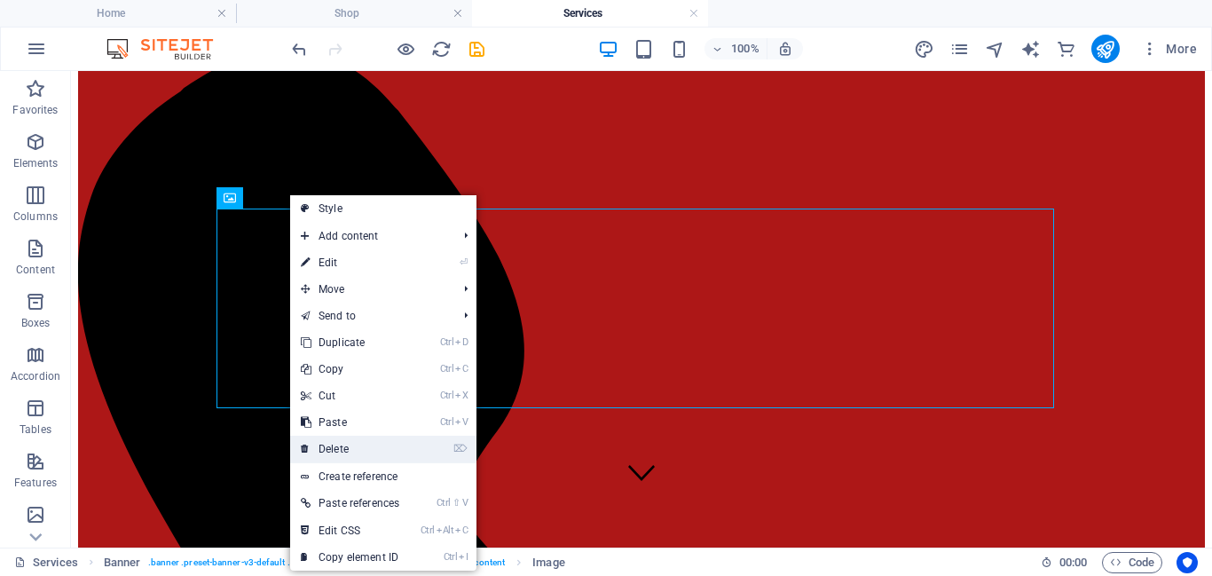
click at [344, 439] on link "⌦ Delete" at bounding box center [350, 449] width 120 height 27
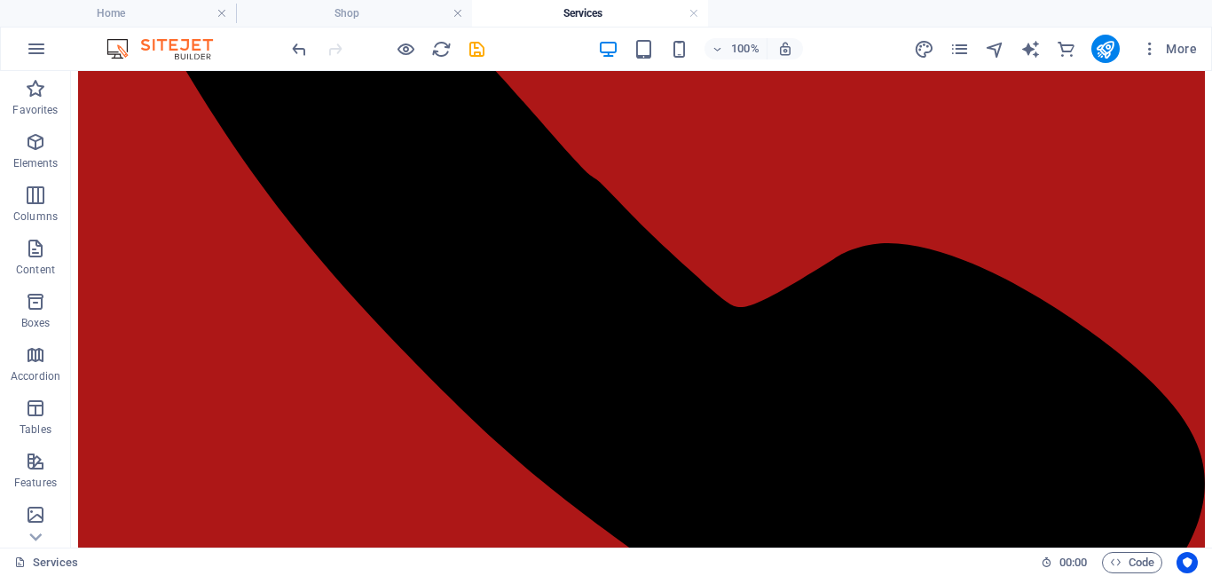
scroll to position [535, 0]
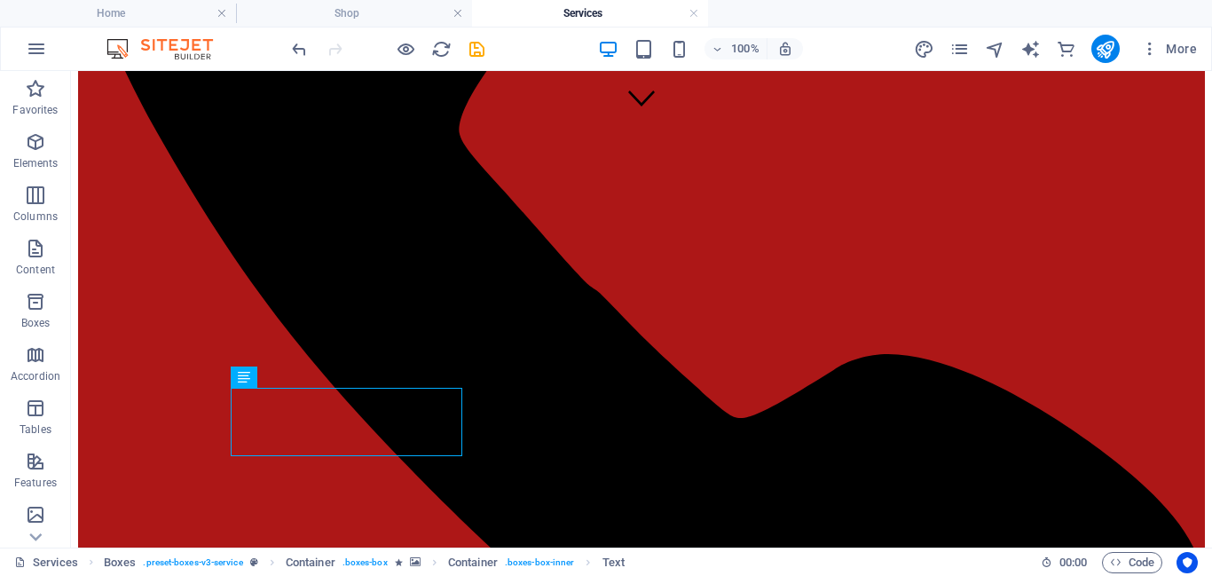
scroll to position [369, 0]
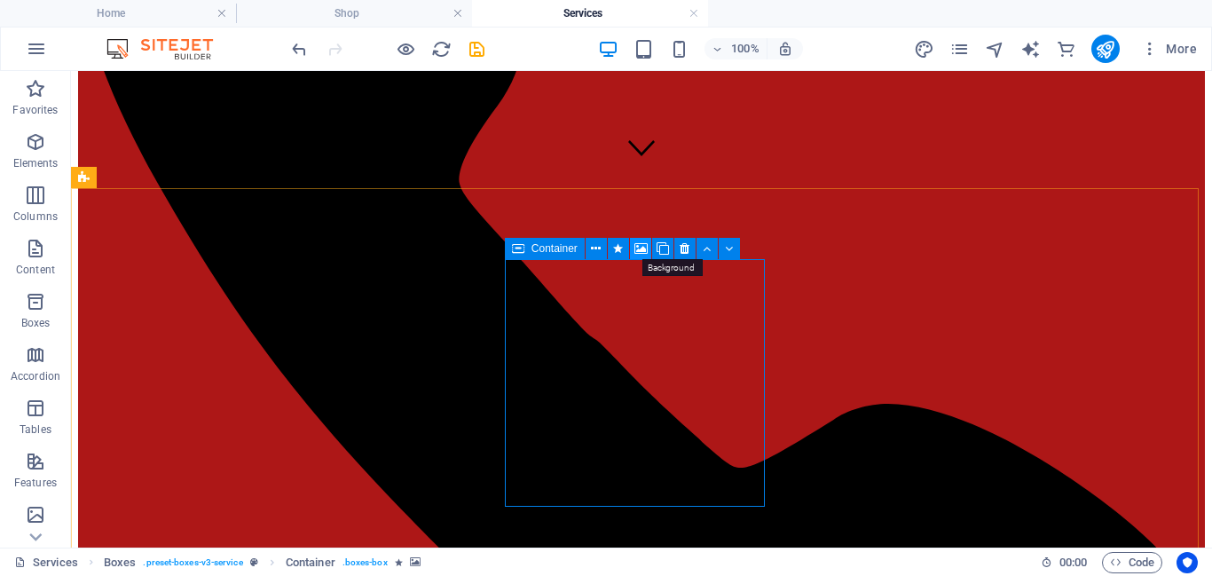
click at [636, 253] on icon at bounding box center [641, 249] width 13 height 19
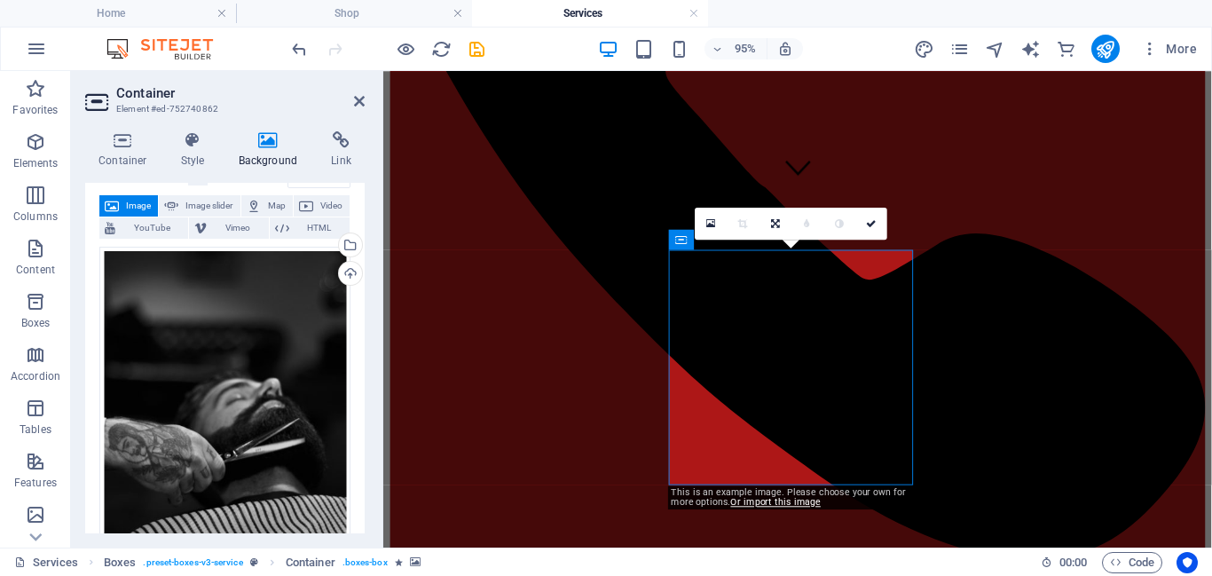
scroll to position [62, 0]
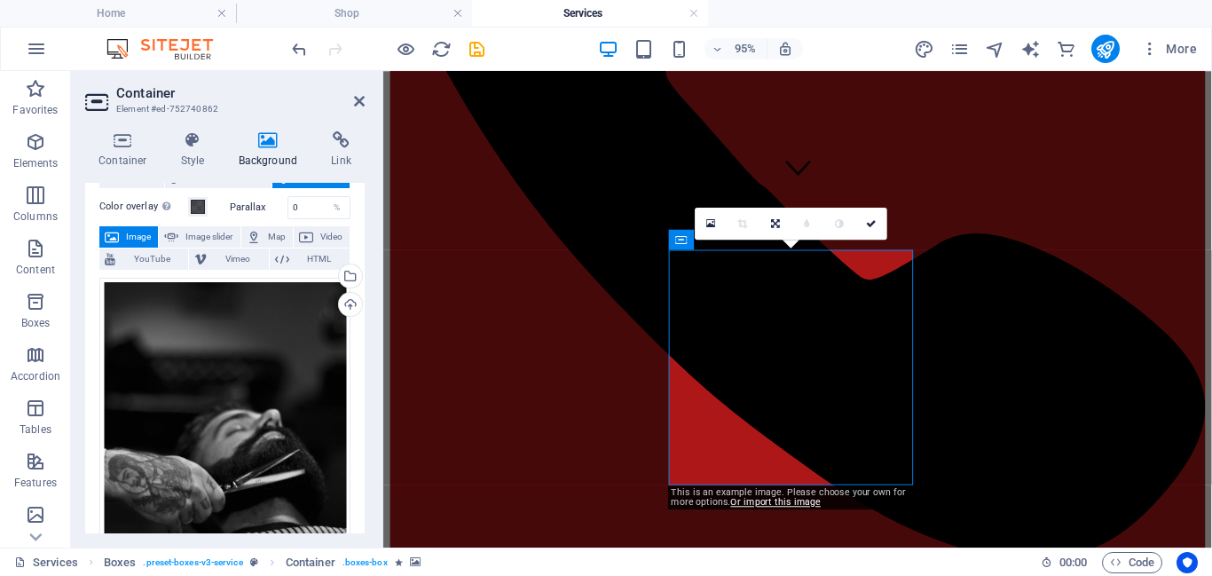
click at [142, 226] on span "Image" at bounding box center [138, 236] width 28 height 21
click at [345, 280] on div "Select files from the file manager, stock photos, or upload file(s)" at bounding box center [348, 277] width 27 height 27
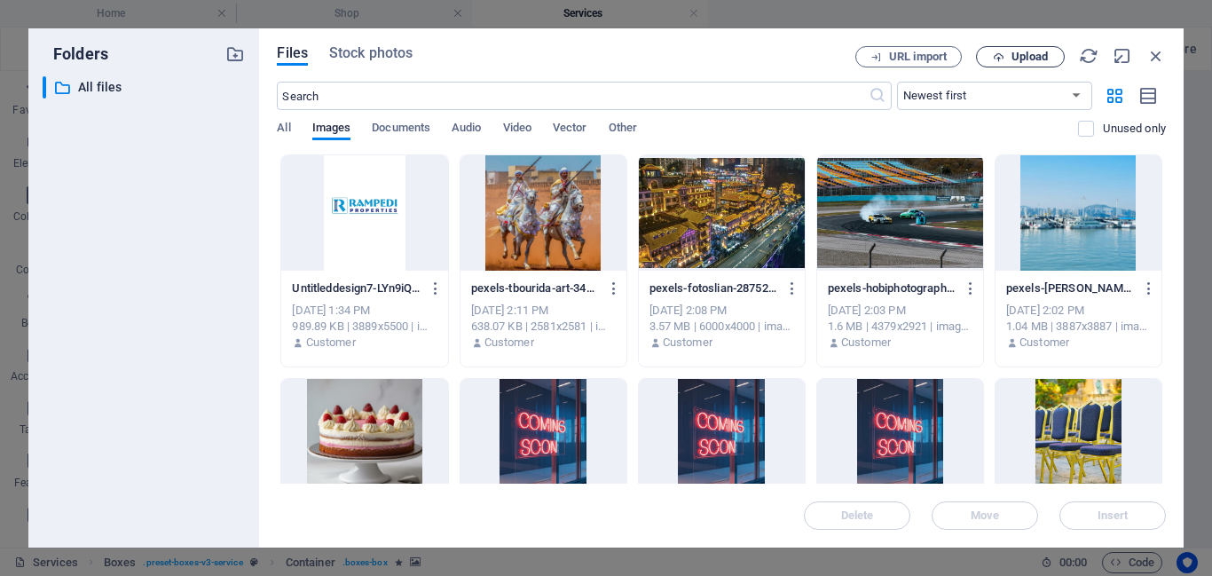
click at [1034, 59] on span "Upload" at bounding box center [1030, 56] width 36 height 11
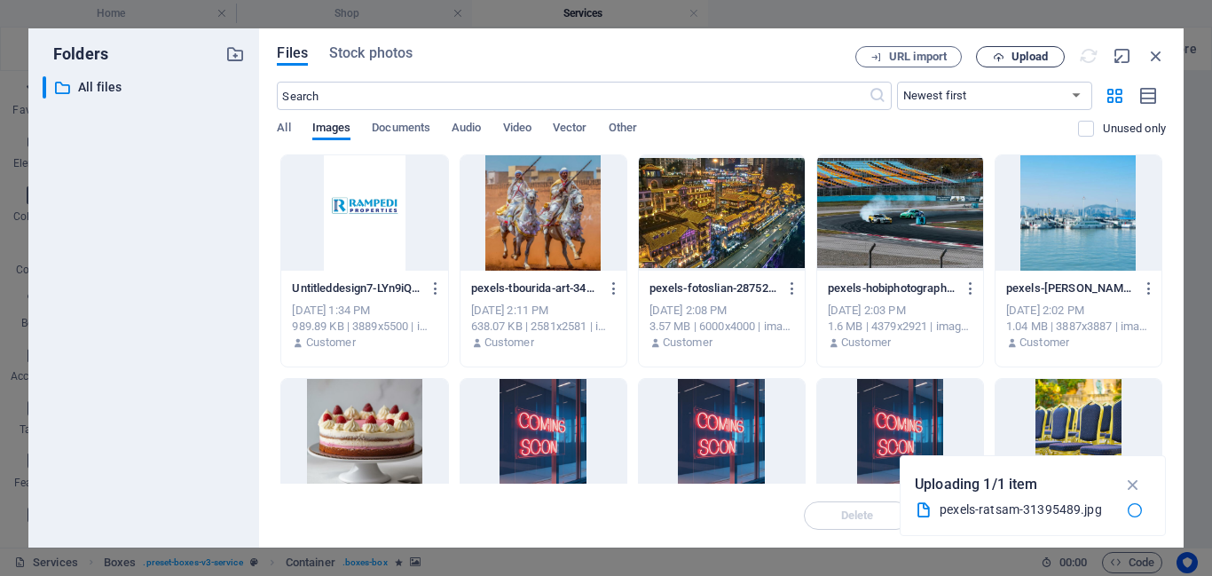
click at [1020, 59] on span "Upload" at bounding box center [1030, 56] width 36 height 11
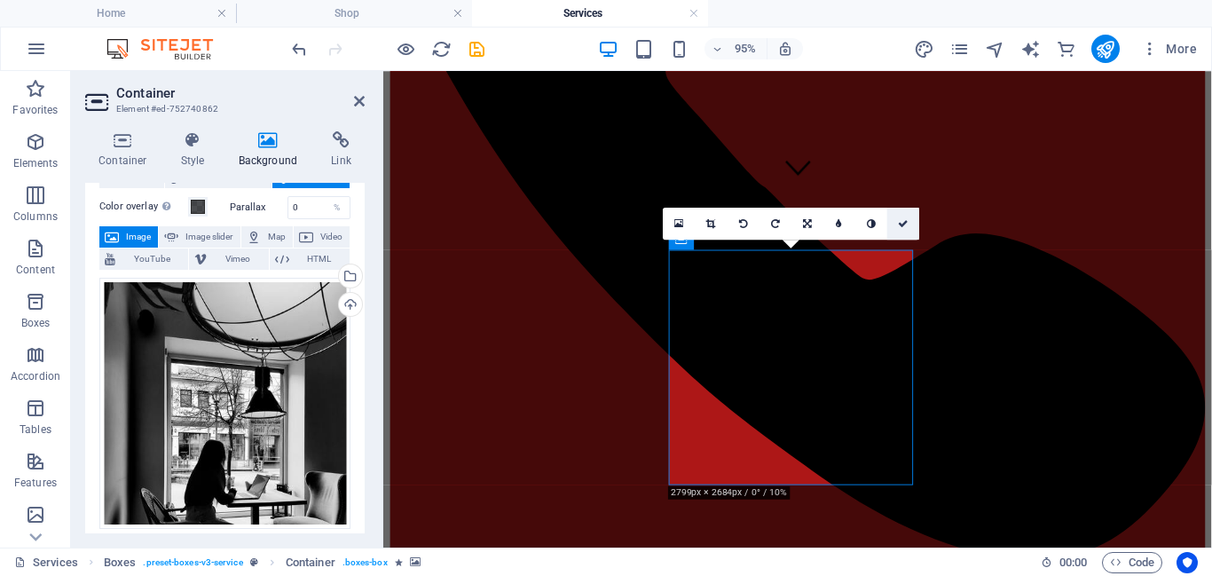
click at [906, 221] on icon at bounding box center [904, 223] width 11 height 10
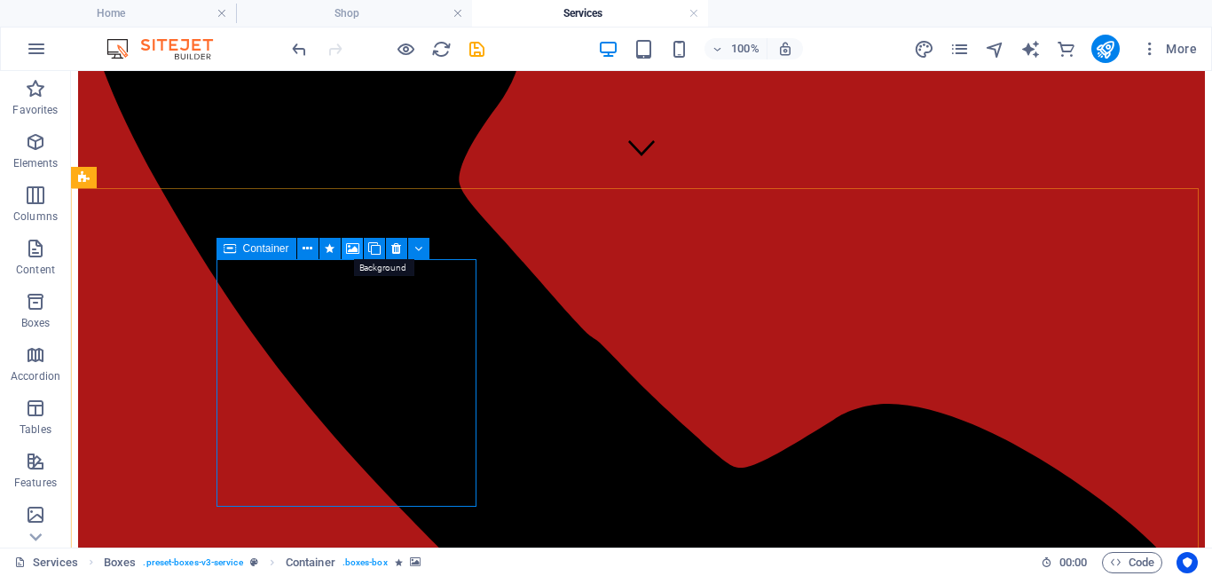
click at [354, 250] on icon at bounding box center [352, 249] width 13 height 19
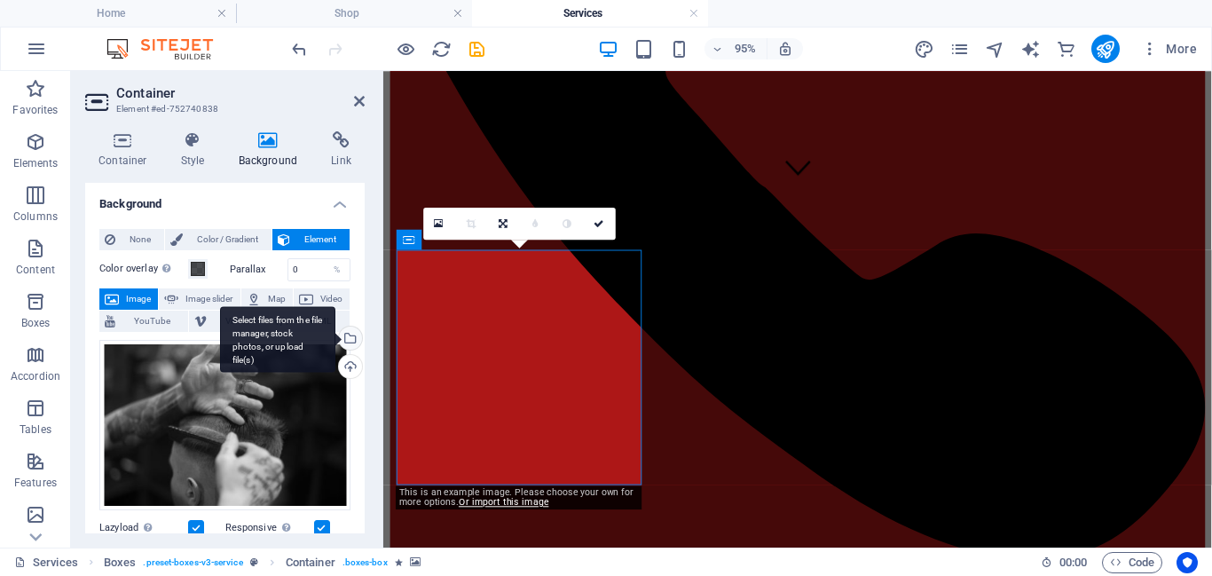
click at [346, 339] on div "Select files from the file manager, stock photos, or upload file(s)" at bounding box center [348, 340] width 27 height 27
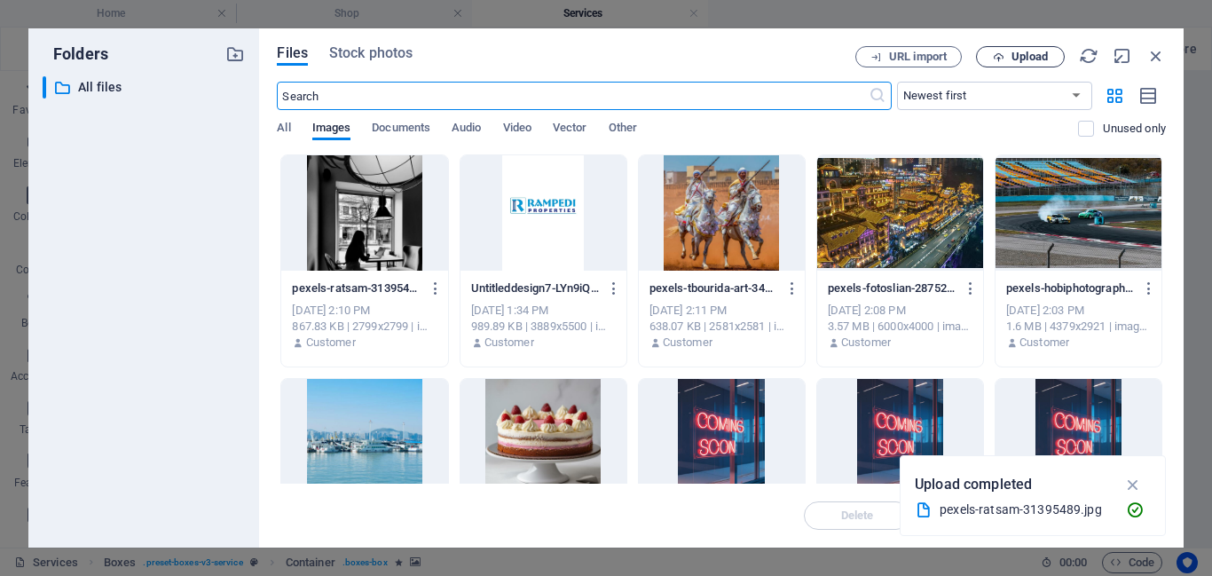
click at [1013, 57] on span "Upload" at bounding box center [1030, 56] width 36 height 11
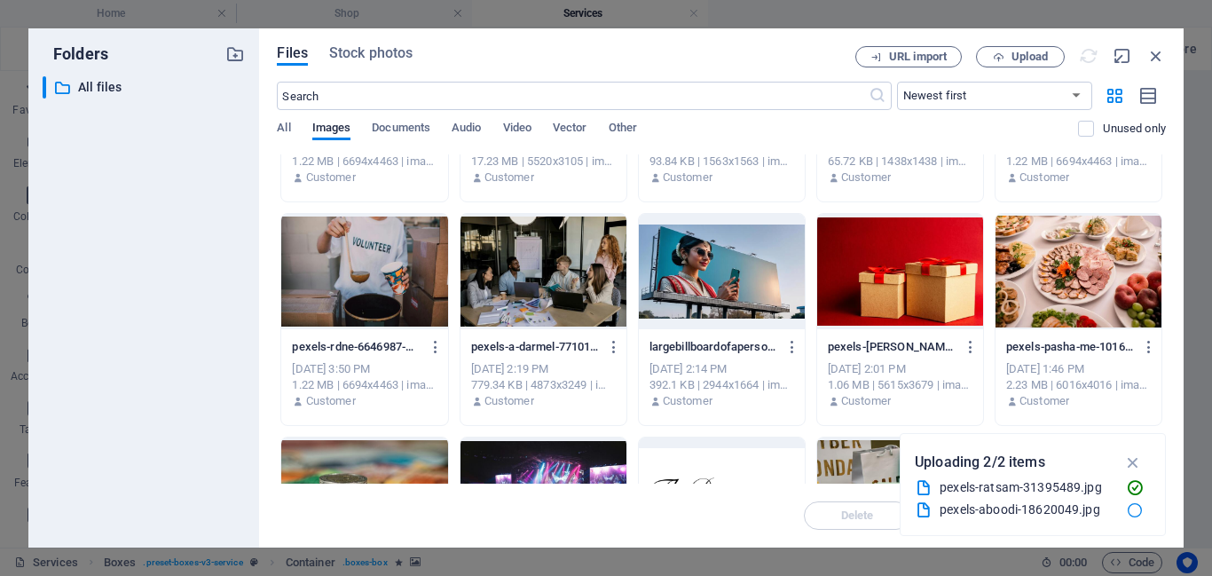
scroll to position [1810, 0]
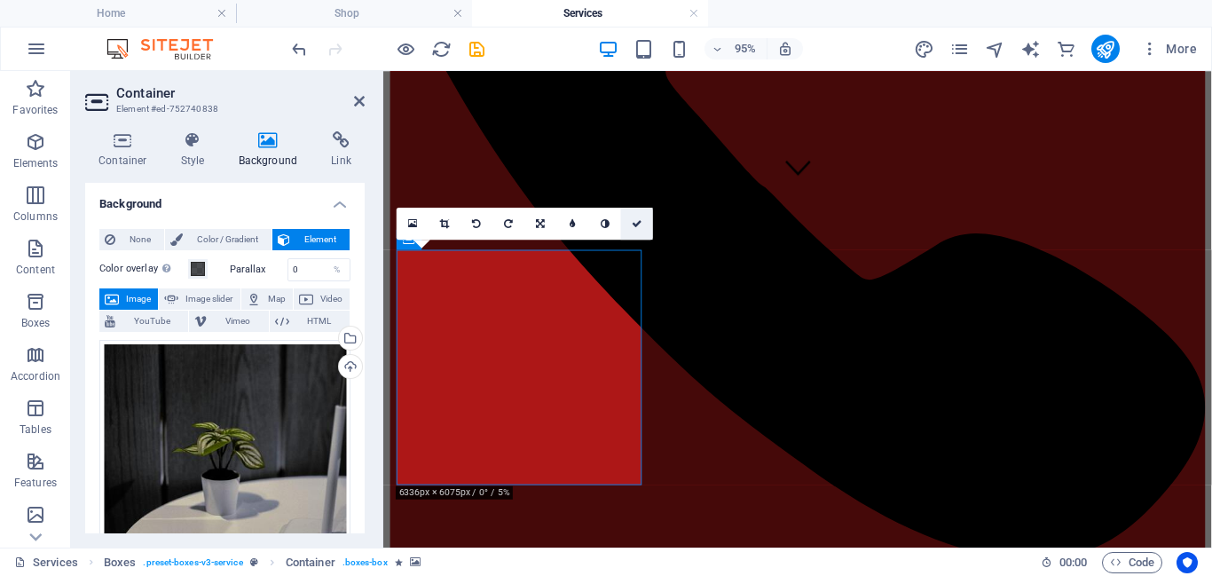
click at [637, 224] on icon at bounding box center [637, 223] width 11 height 10
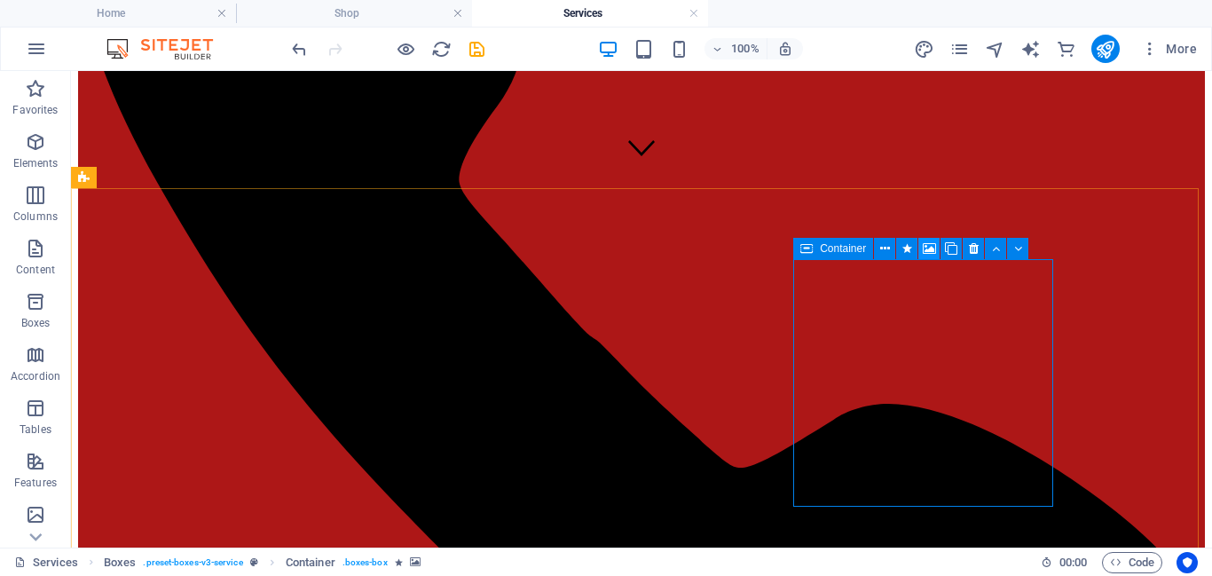
click at [926, 250] on icon at bounding box center [929, 249] width 13 height 19
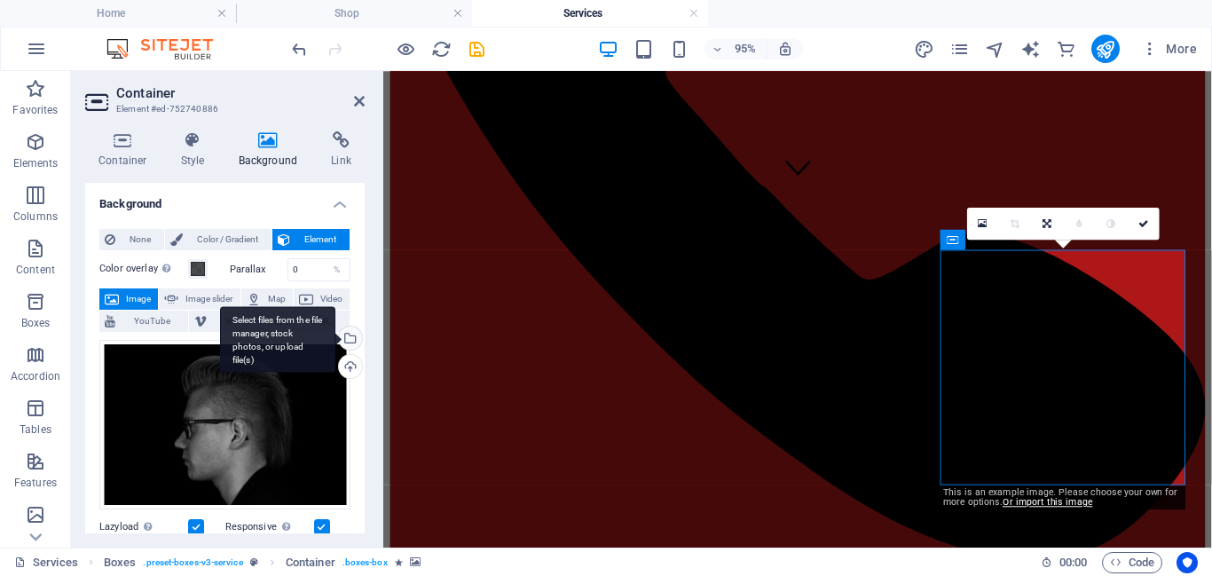
click at [335, 335] on div "Select files from the file manager, stock photos, or upload file(s)" at bounding box center [277, 339] width 115 height 67
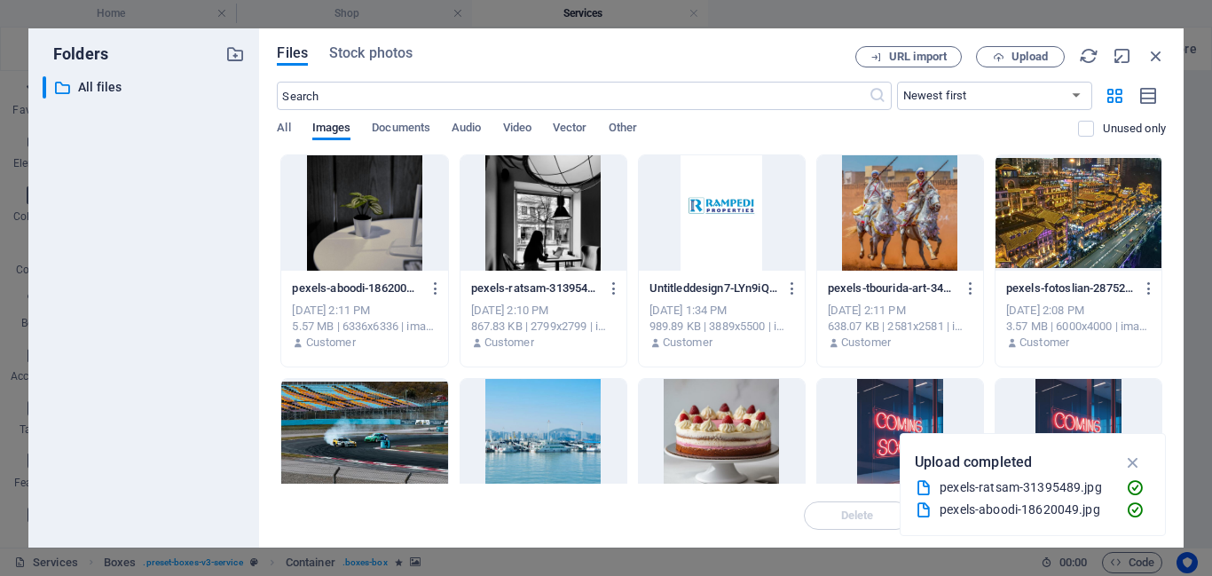
click at [389, 231] on div at bounding box center [364, 212] width 166 height 115
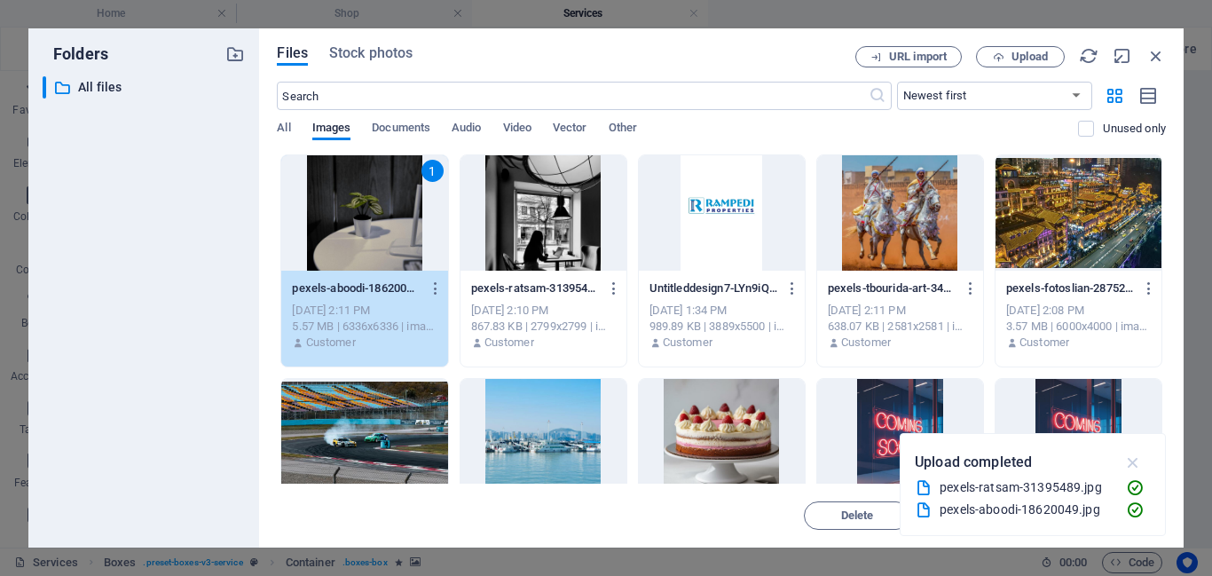
click at [1133, 463] on icon "button" at bounding box center [1133, 463] width 20 height 20
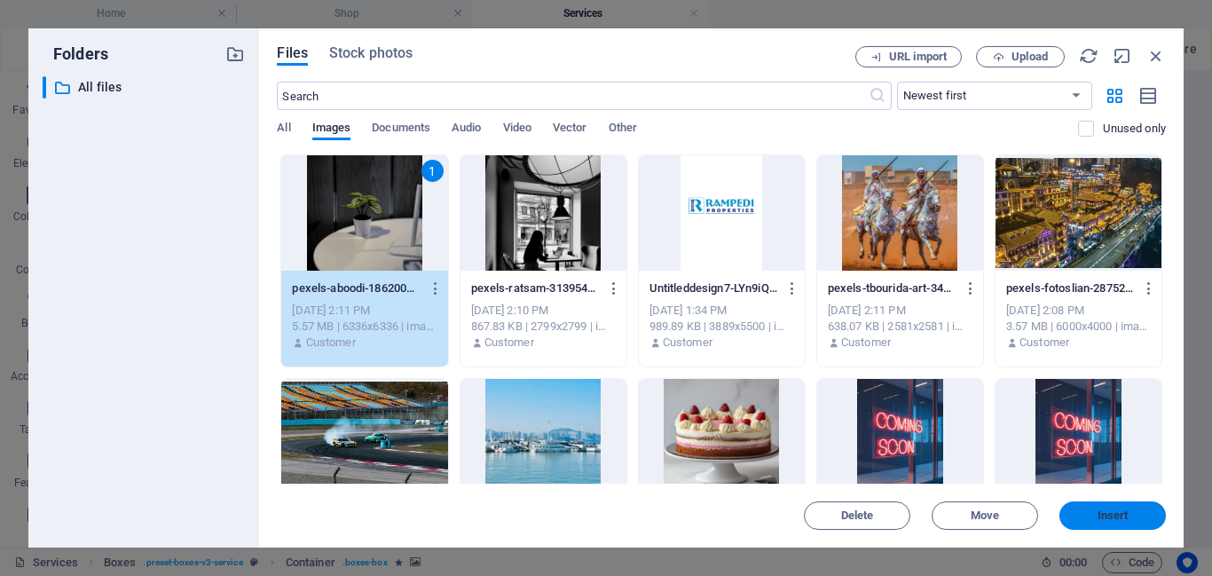
click at [1120, 507] on button "Insert" at bounding box center [1113, 515] width 106 height 28
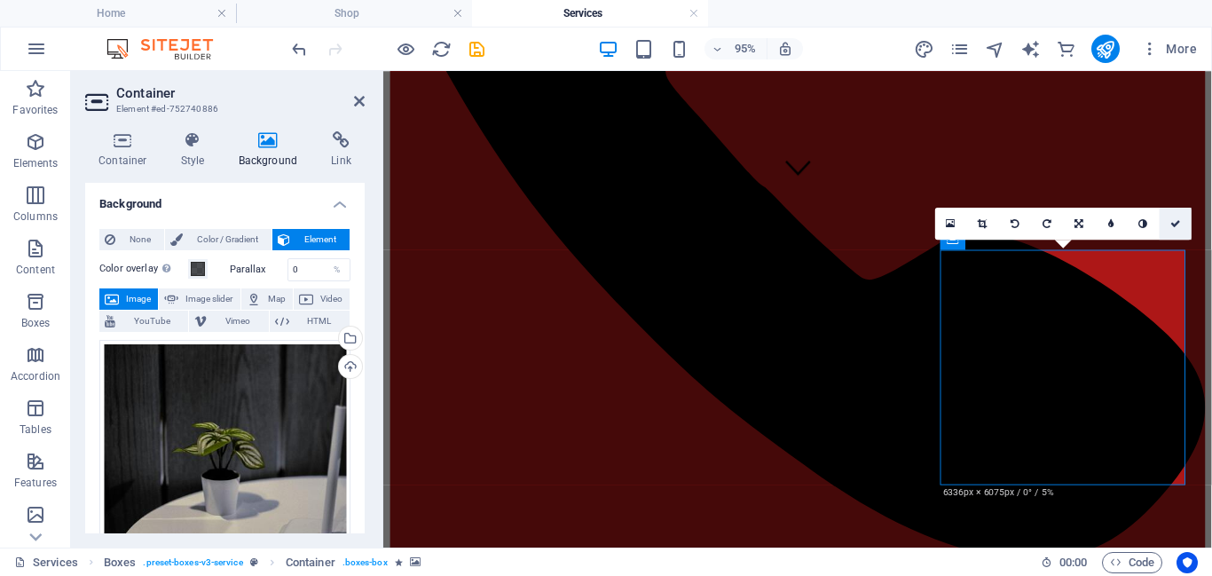
click at [1180, 216] on link at bounding box center [1176, 224] width 32 height 32
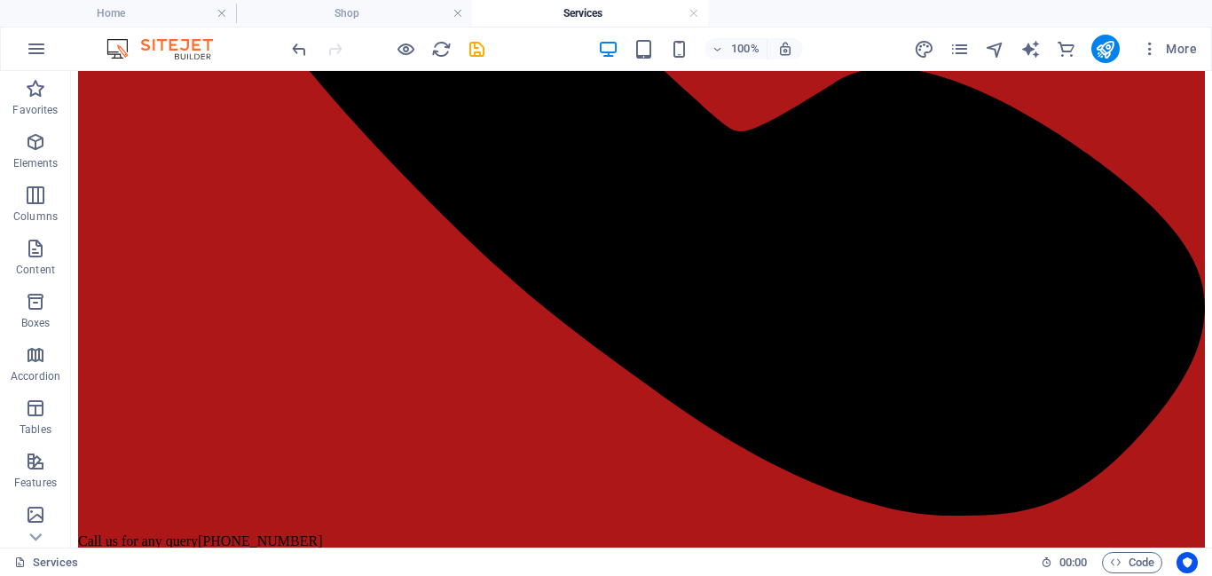
scroll to position [717, 0]
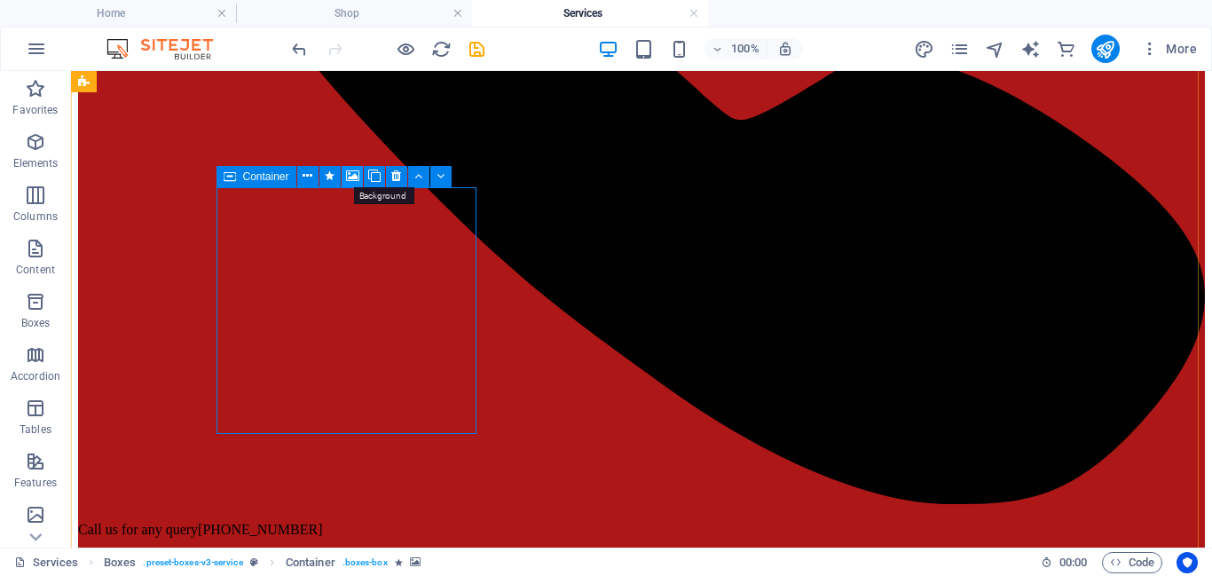
click at [350, 174] on icon at bounding box center [352, 176] width 13 height 19
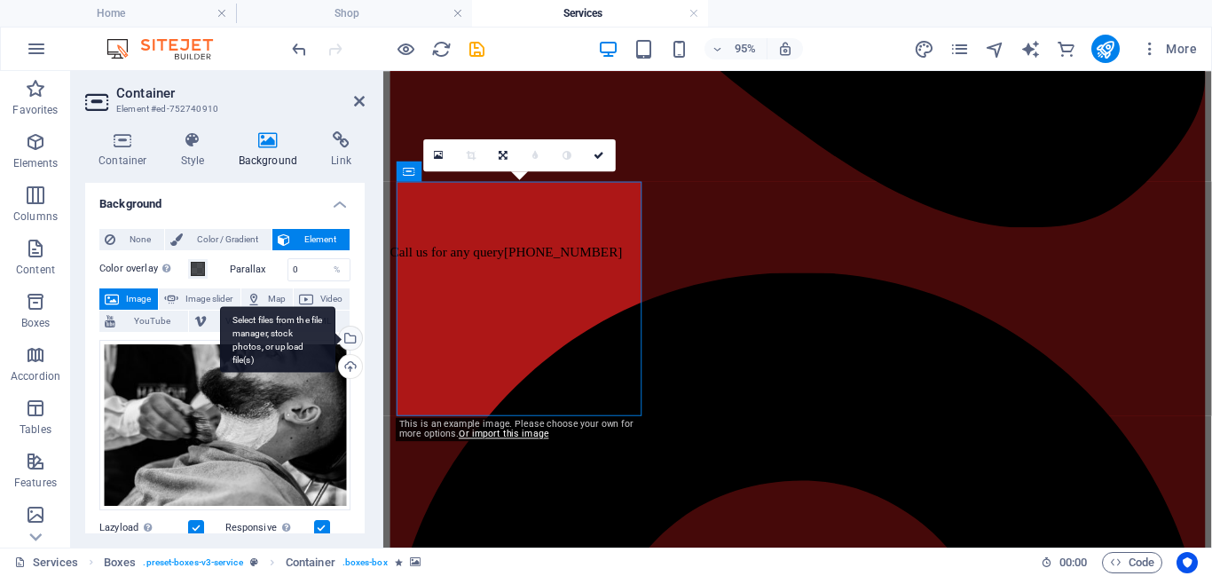
click at [354, 337] on div "Select files from the file manager, stock photos, or upload file(s)" at bounding box center [348, 340] width 27 height 27
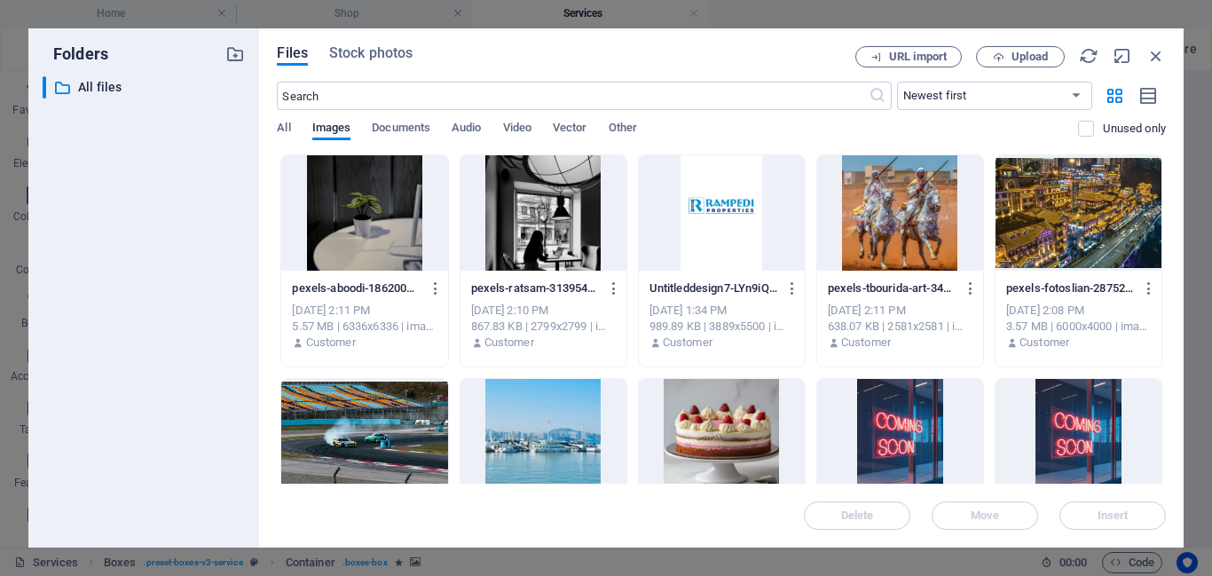
click at [509, 217] on div at bounding box center [544, 212] width 166 height 115
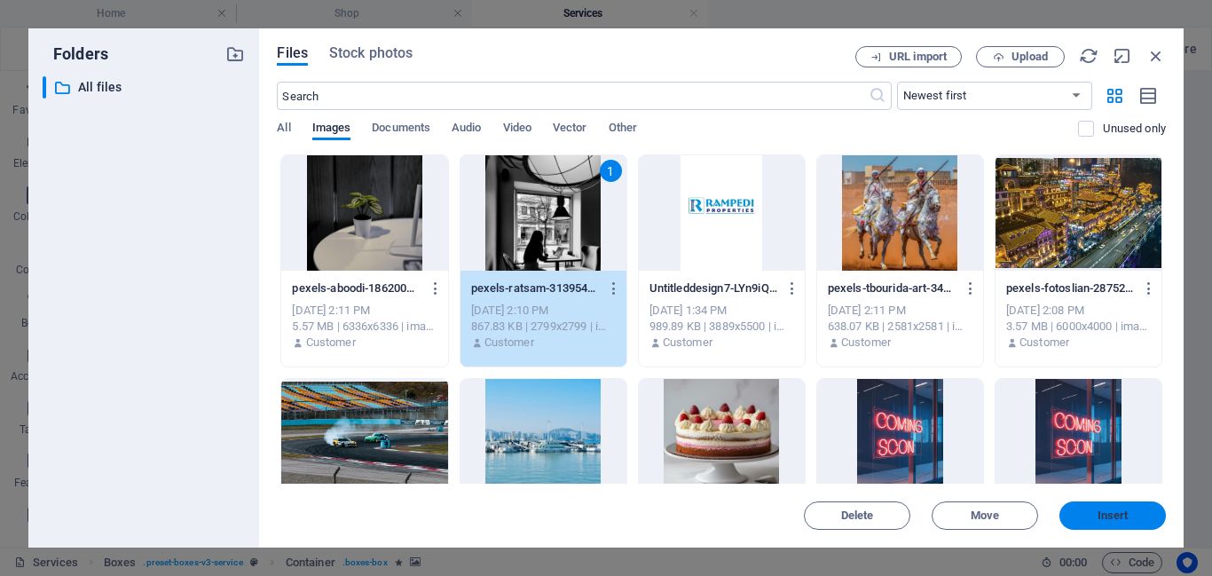
click at [1113, 508] on button "Insert" at bounding box center [1113, 515] width 106 height 28
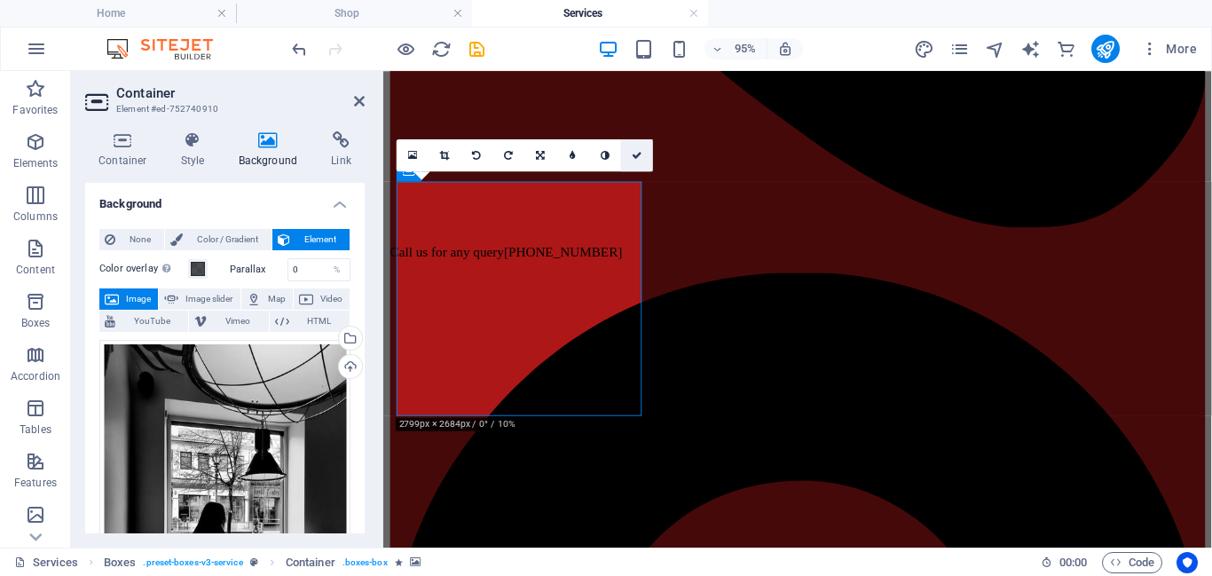
click at [635, 153] on icon at bounding box center [637, 155] width 11 height 10
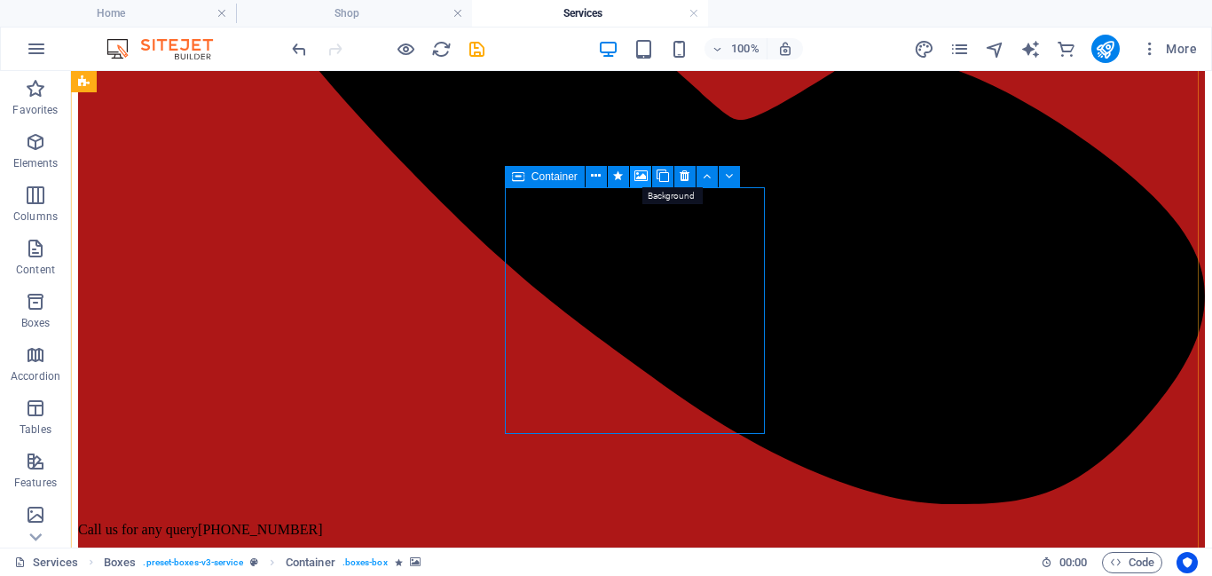
click at [642, 174] on icon at bounding box center [641, 176] width 13 height 19
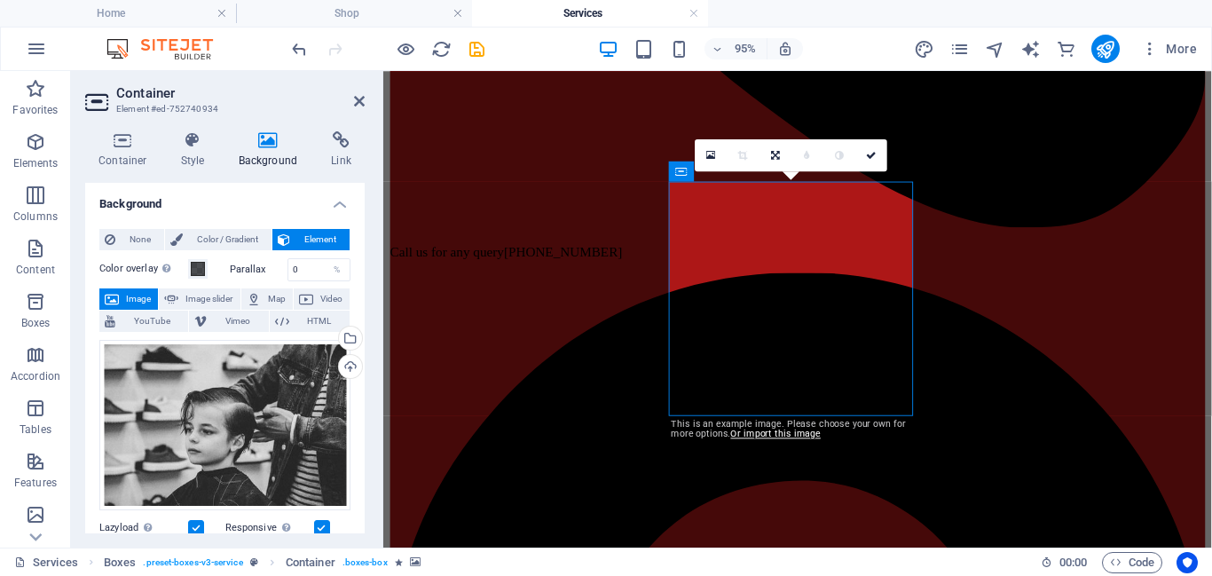
click at [255, 154] on h4 "Background" at bounding box center [271, 149] width 93 height 37
click at [335, 333] on div "Select files from the file manager, stock photos, or upload file(s)" at bounding box center [277, 339] width 115 height 67
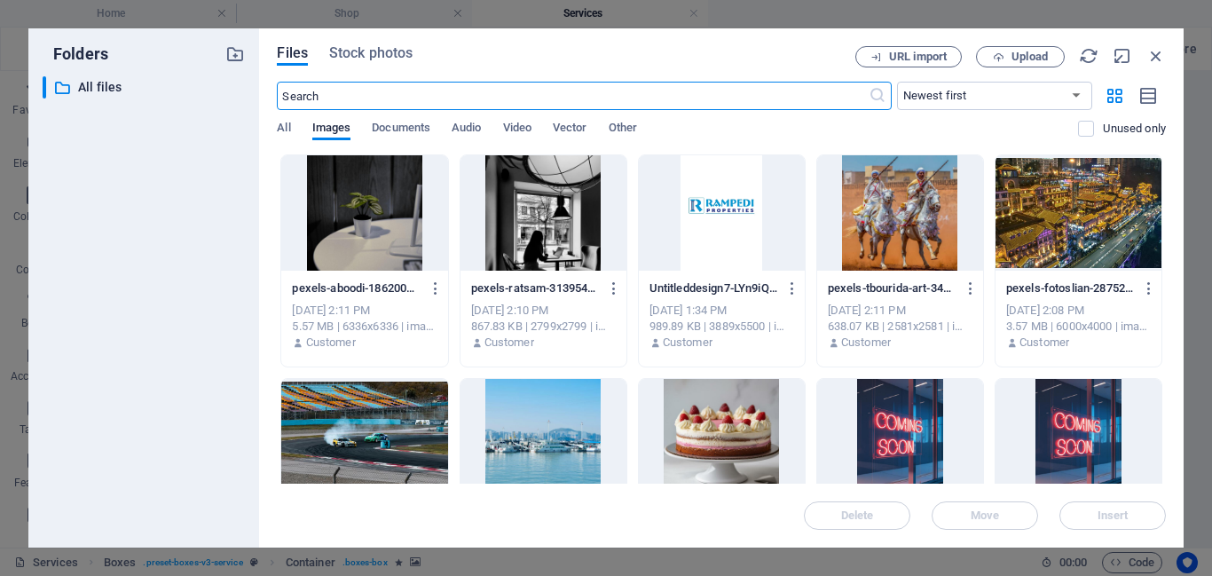
click at [386, 258] on div at bounding box center [364, 212] width 166 height 115
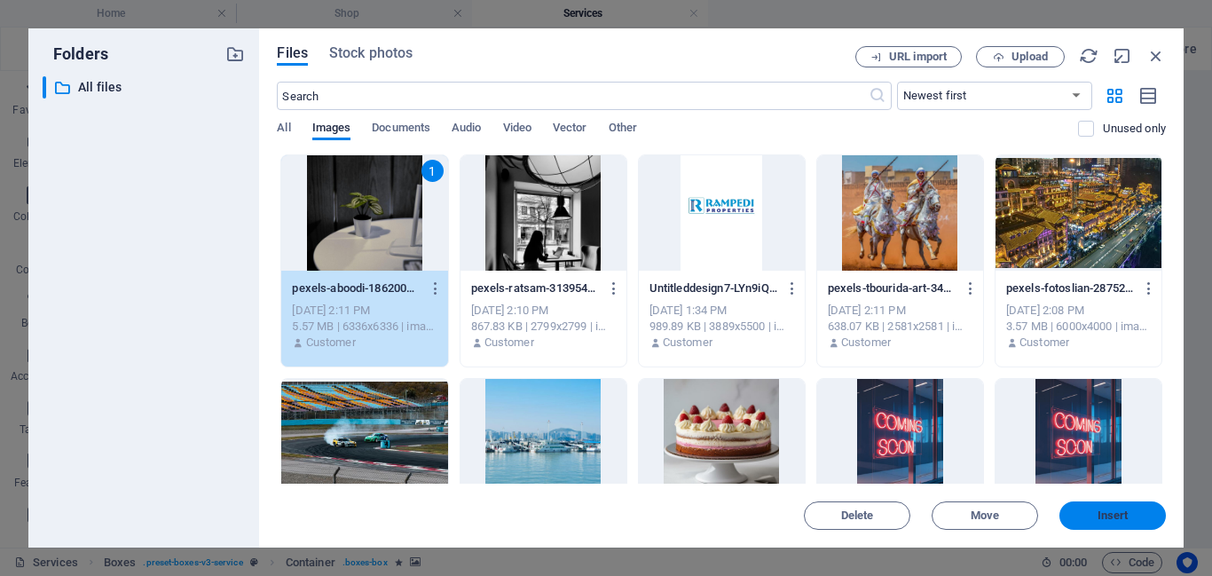
click at [1119, 516] on span "Insert" at bounding box center [1113, 515] width 31 height 11
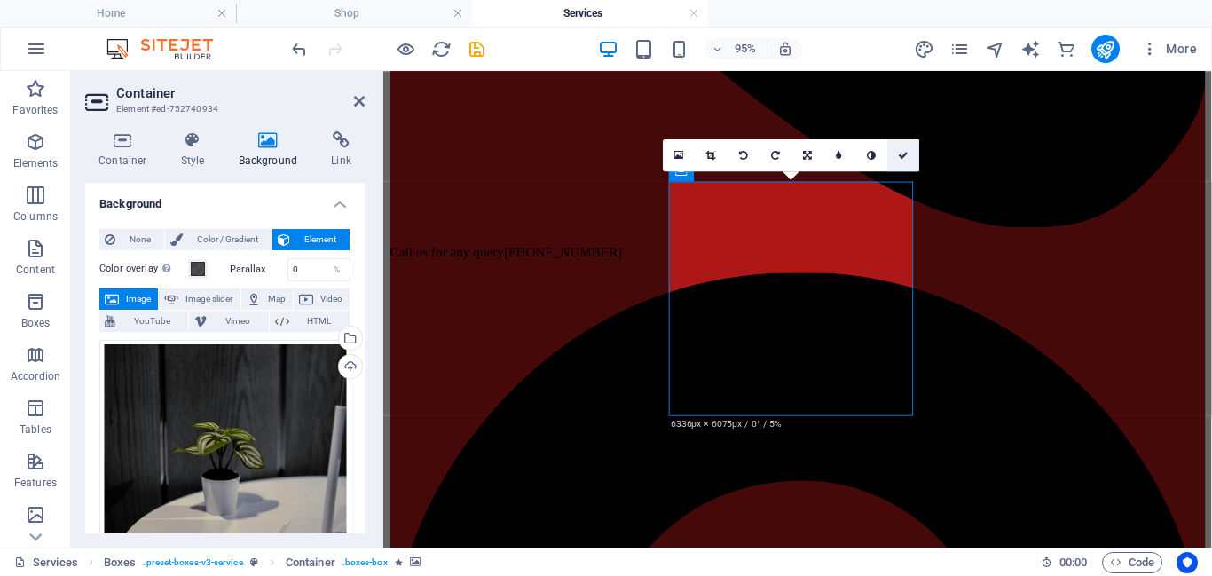
click at [901, 156] on icon at bounding box center [904, 155] width 11 height 10
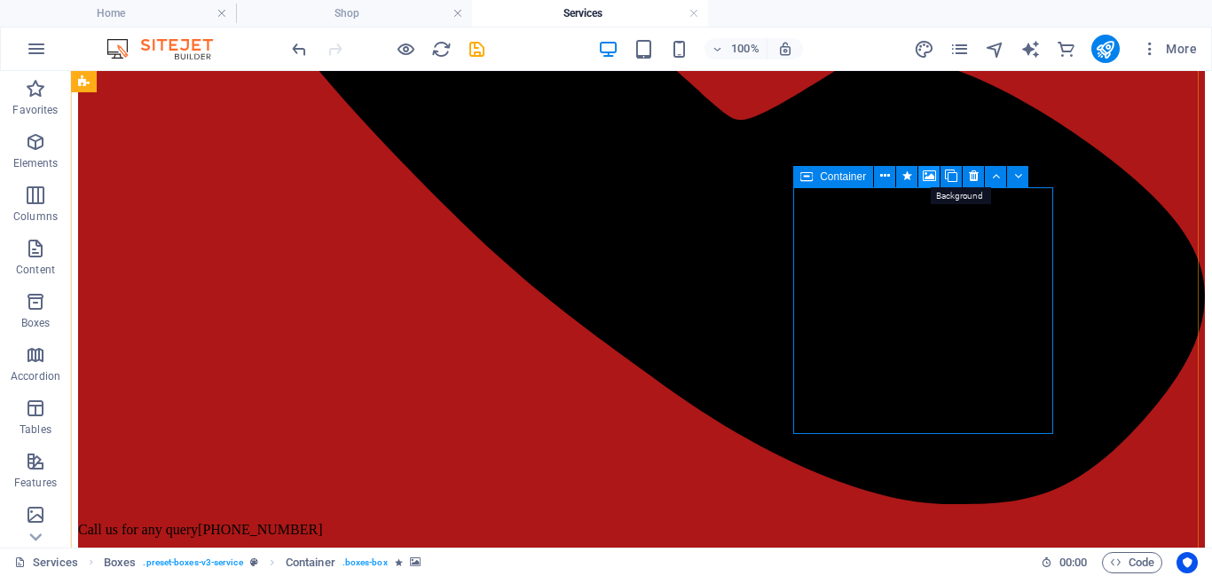
click at [926, 176] on icon at bounding box center [929, 176] width 13 height 19
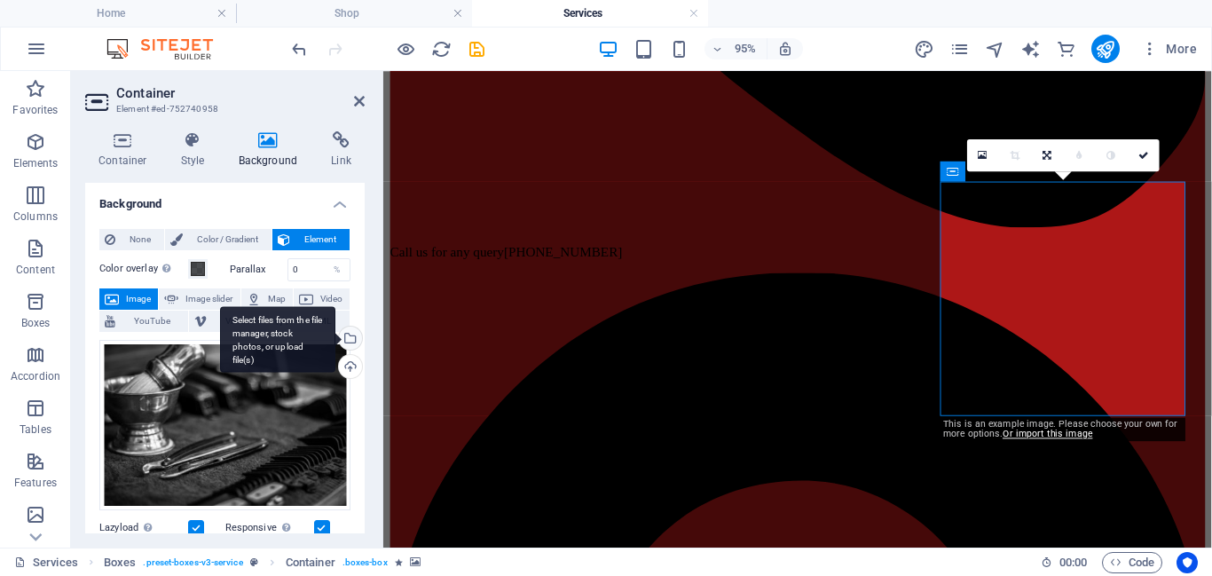
click at [335, 344] on div "Select files from the file manager, stock photos, or upload file(s)" at bounding box center [277, 339] width 115 height 67
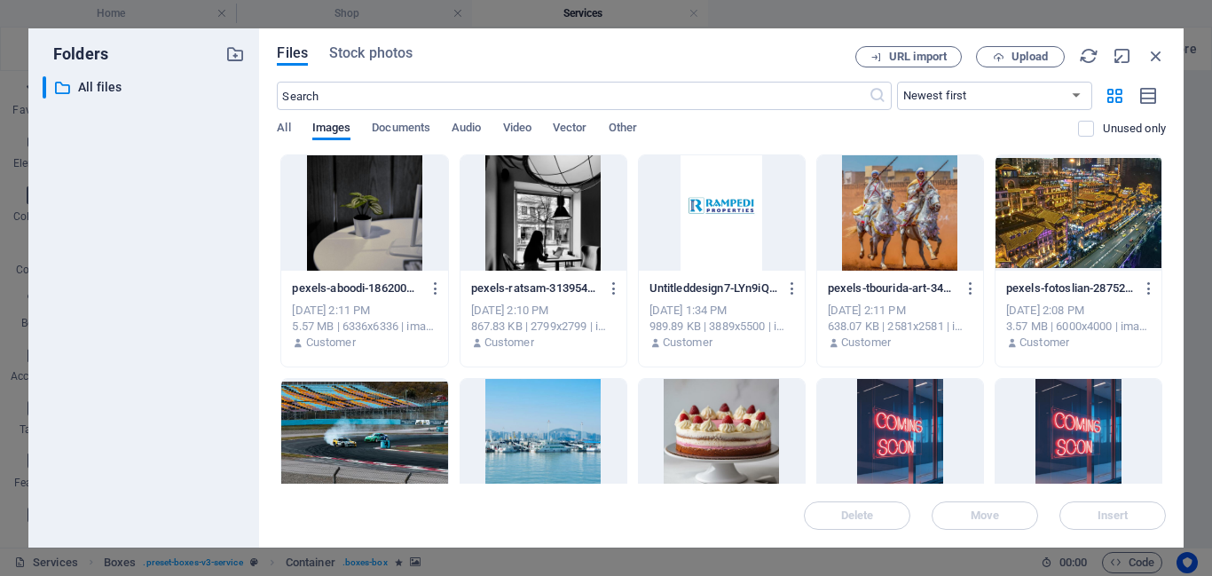
click at [497, 249] on div at bounding box center [544, 212] width 166 height 115
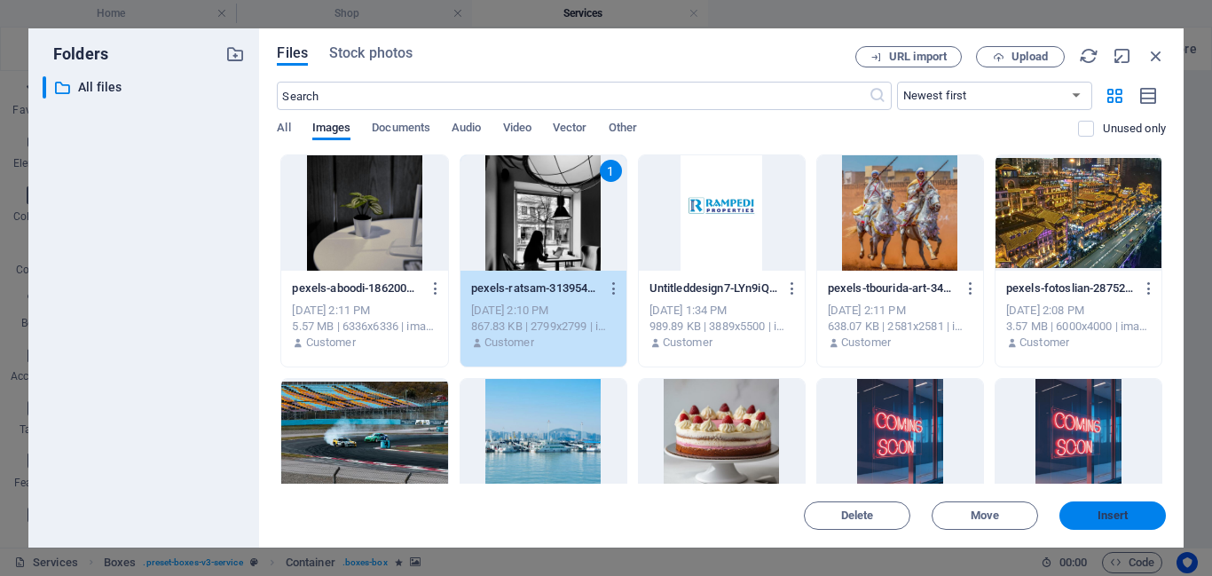
click at [1135, 513] on span "Insert" at bounding box center [1113, 515] width 92 height 11
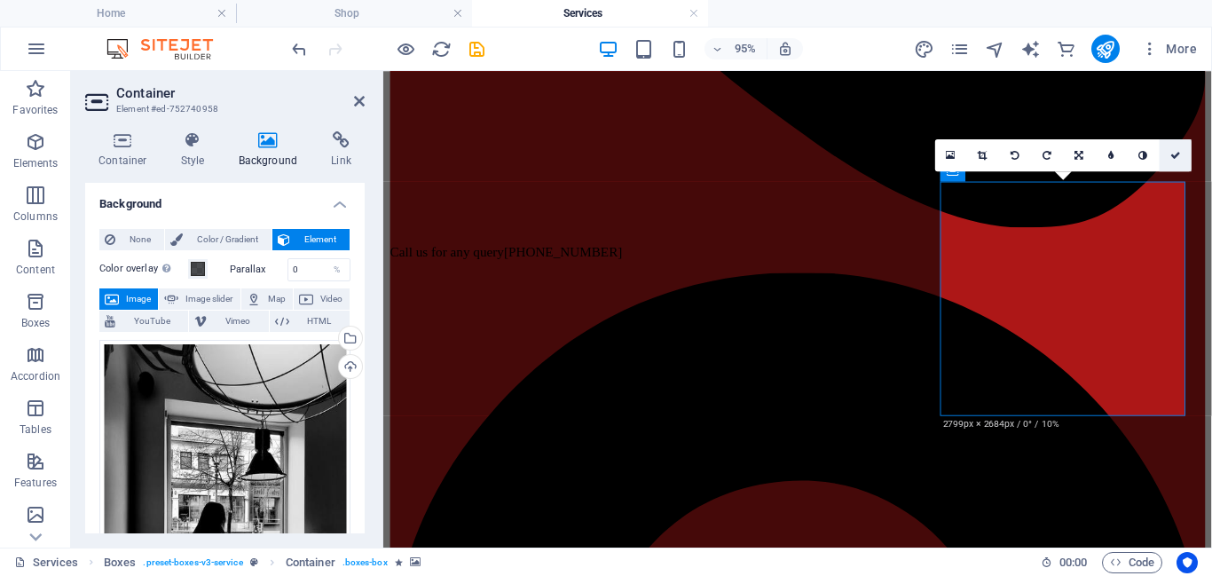
click at [1173, 154] on icon at bounding box center [1176, 155] width 11 height 10
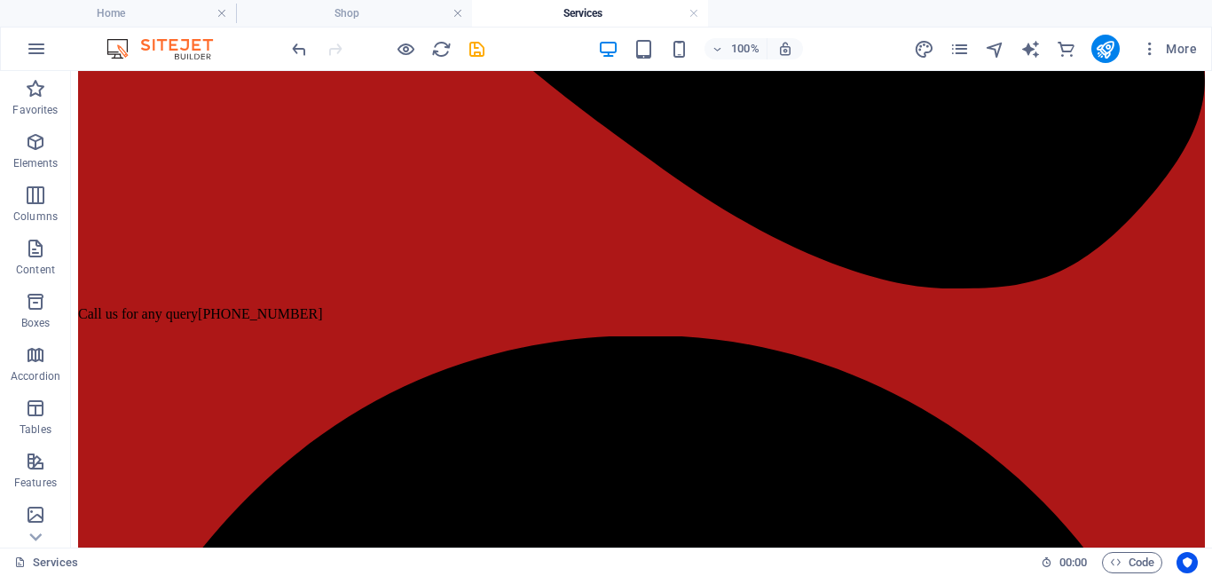
scroll to position [905, 0]
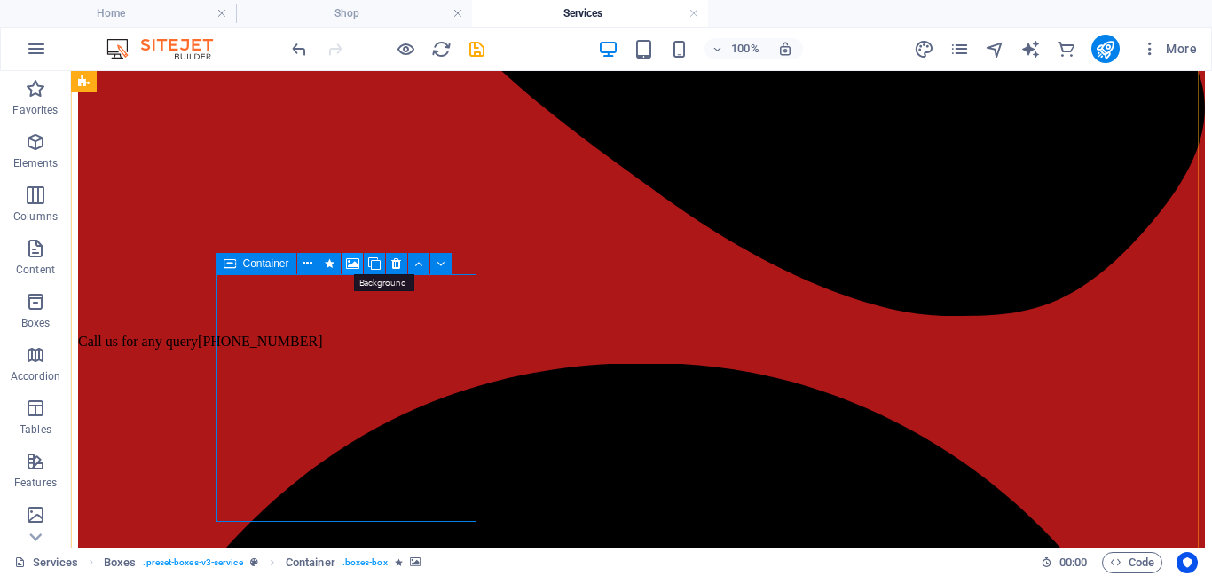
click at [349, 266] on icon at bounding box center [352, 264] width 13 height 19
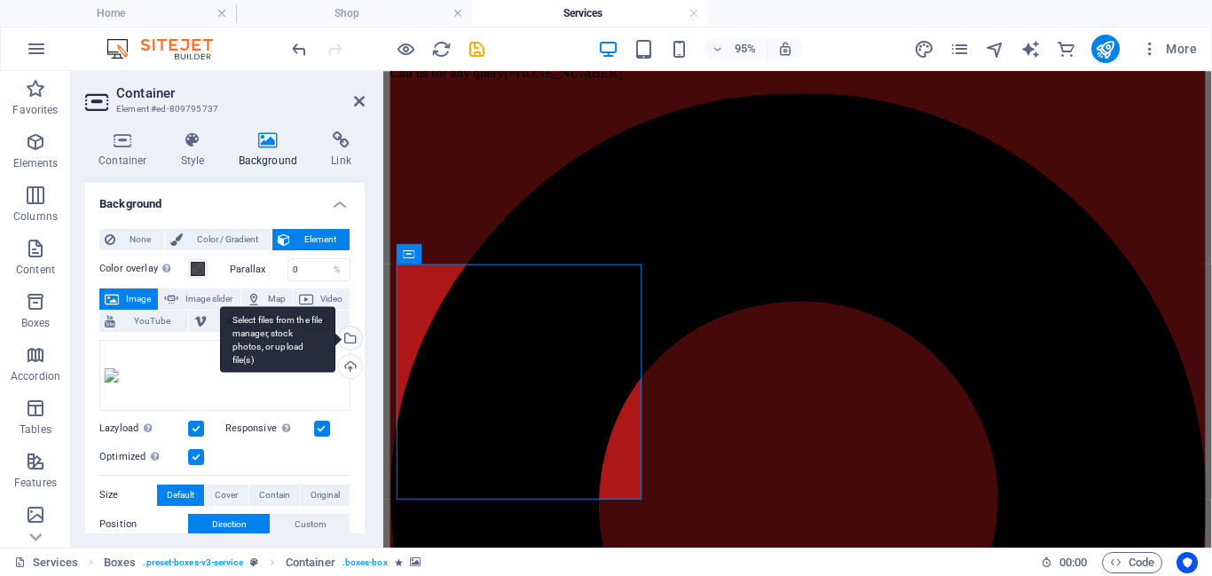
click at [345, 342] on div "Select files from the file manager, stock photos, or upload file(s)" at bounding box center [348, 340] width 27 height 27
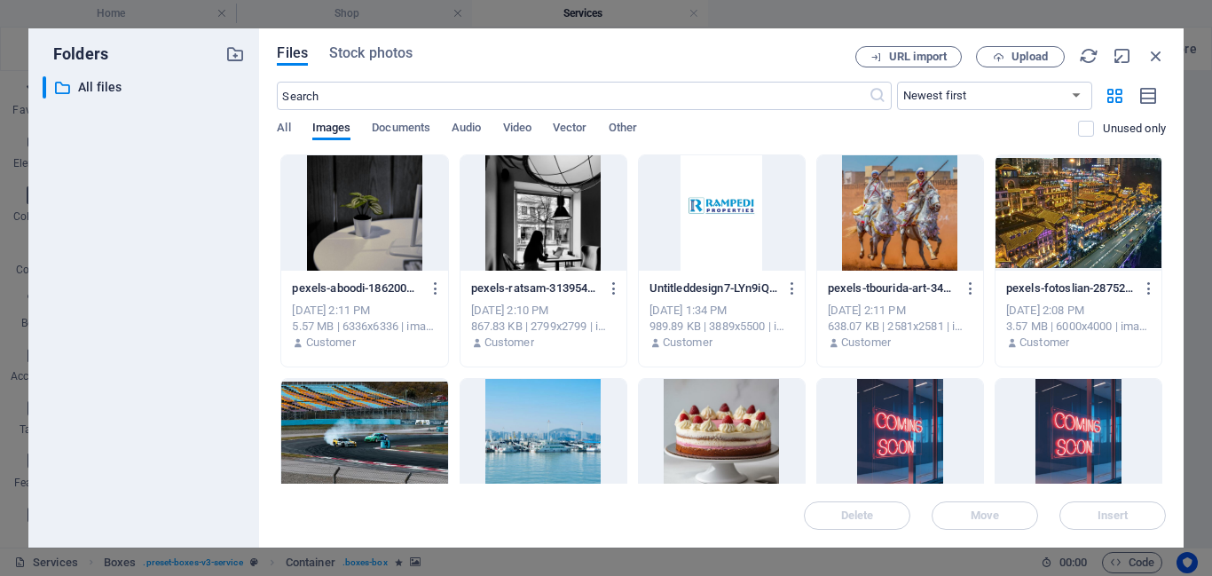
click at [357, 257] on div at bounding box center [364, 212] width 166 height 115
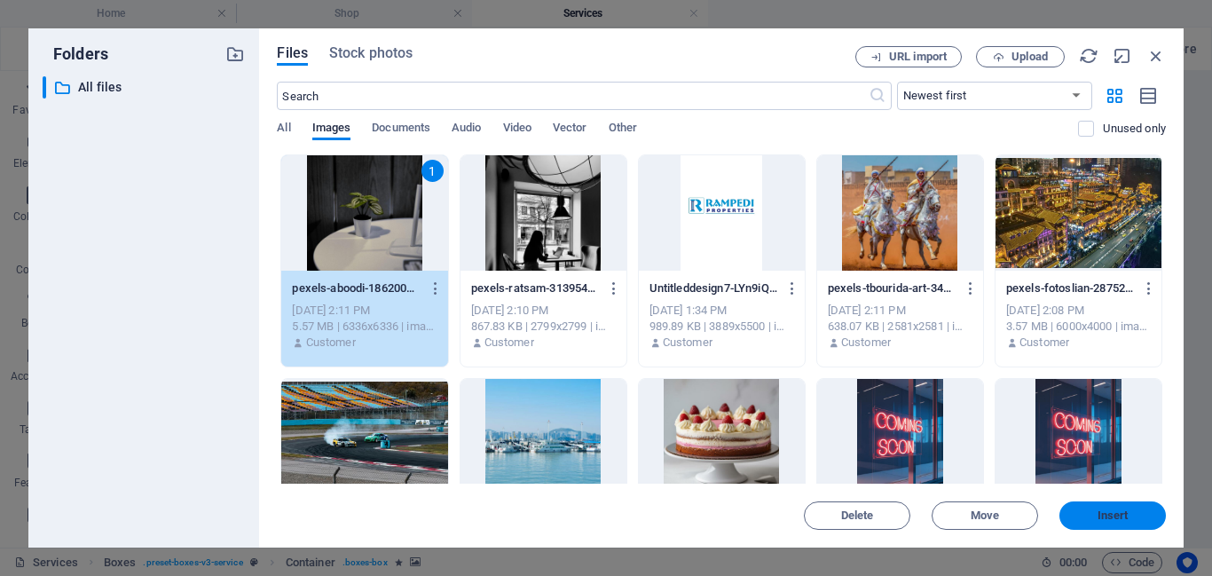
click at [1074, 519] on span "Insert" at bounding box center [1113, 515] width 92 height 11
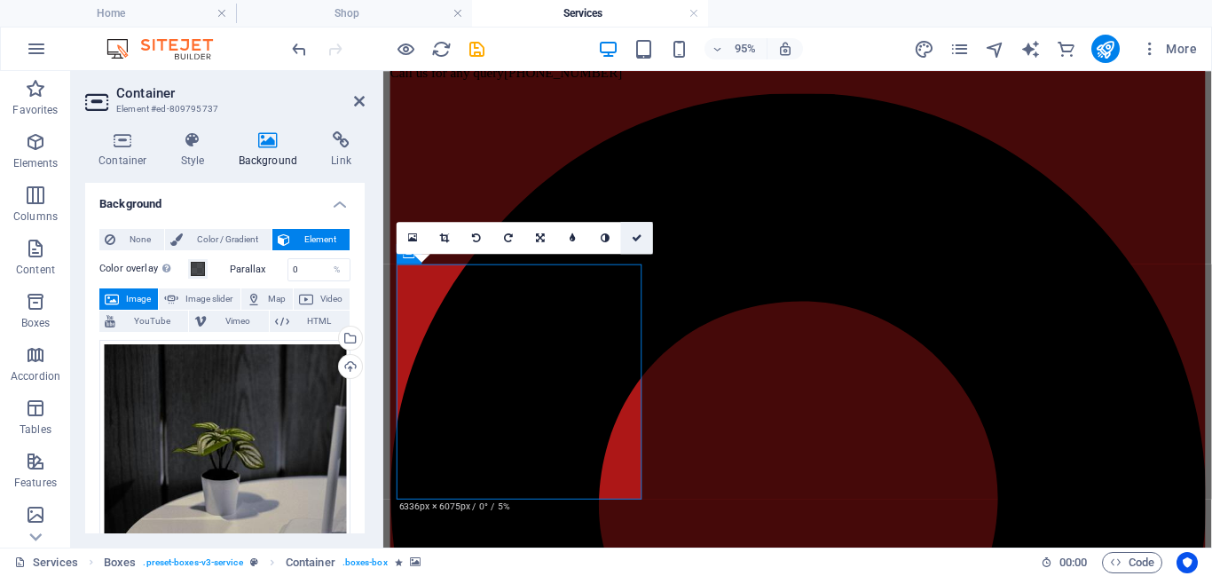
click at [633, 240] on icon at bounding box center [637, 238] width 11 height 10
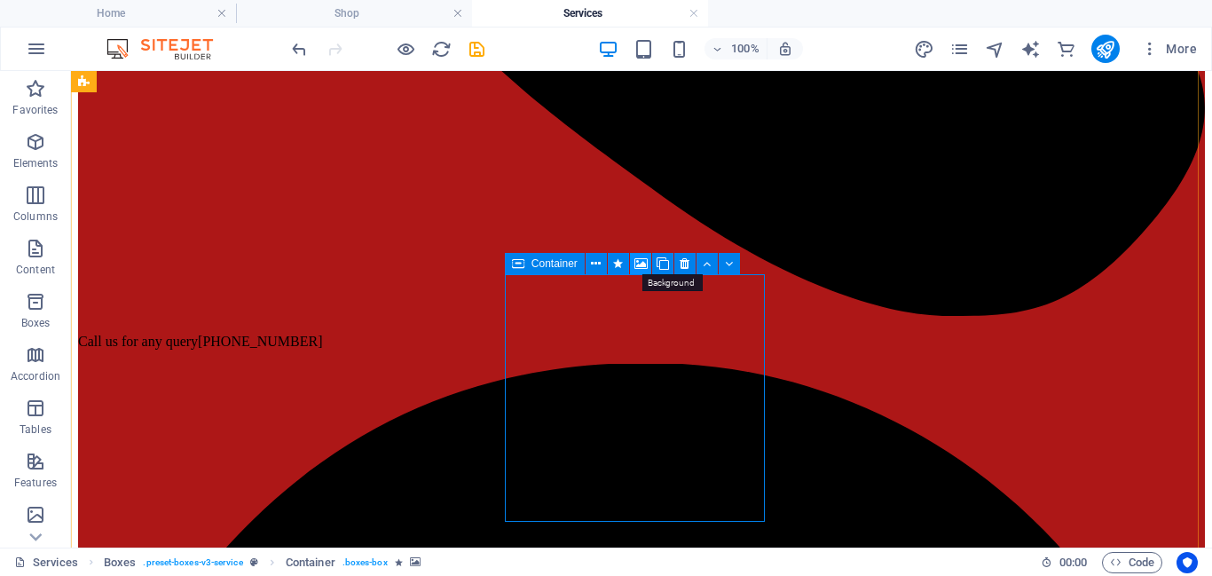
click at [639, 263] on icon at bounding box center [641, 264] width 13 height 19
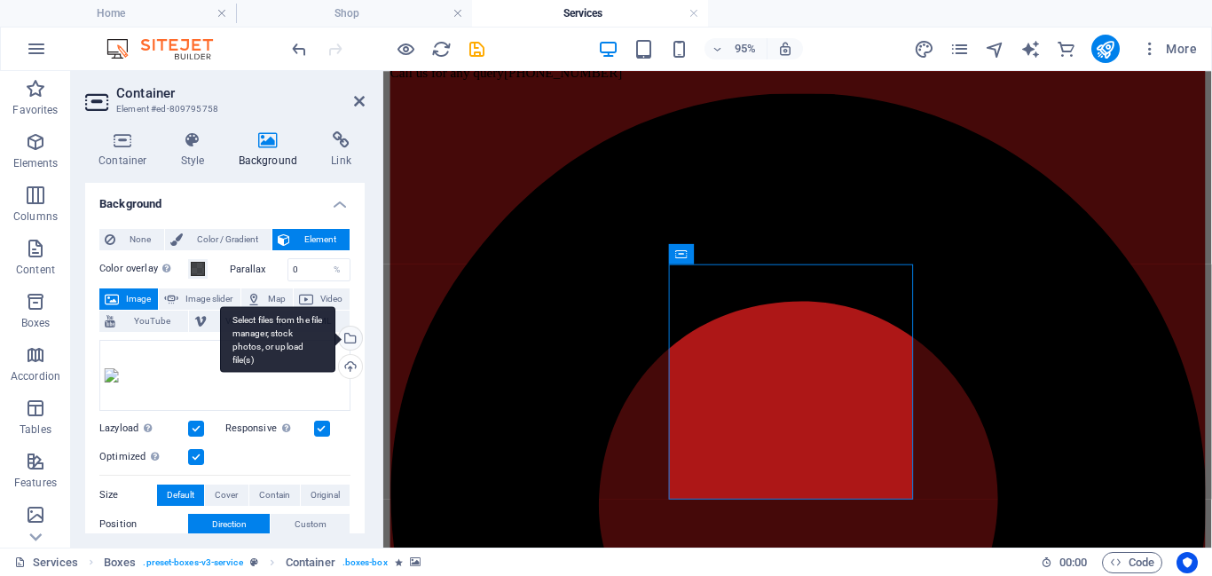
click at [346, 337] on div "Select files from the file manager, stock photos, or upload file(s)" at bounding box center [348, 340] width 27 height 27
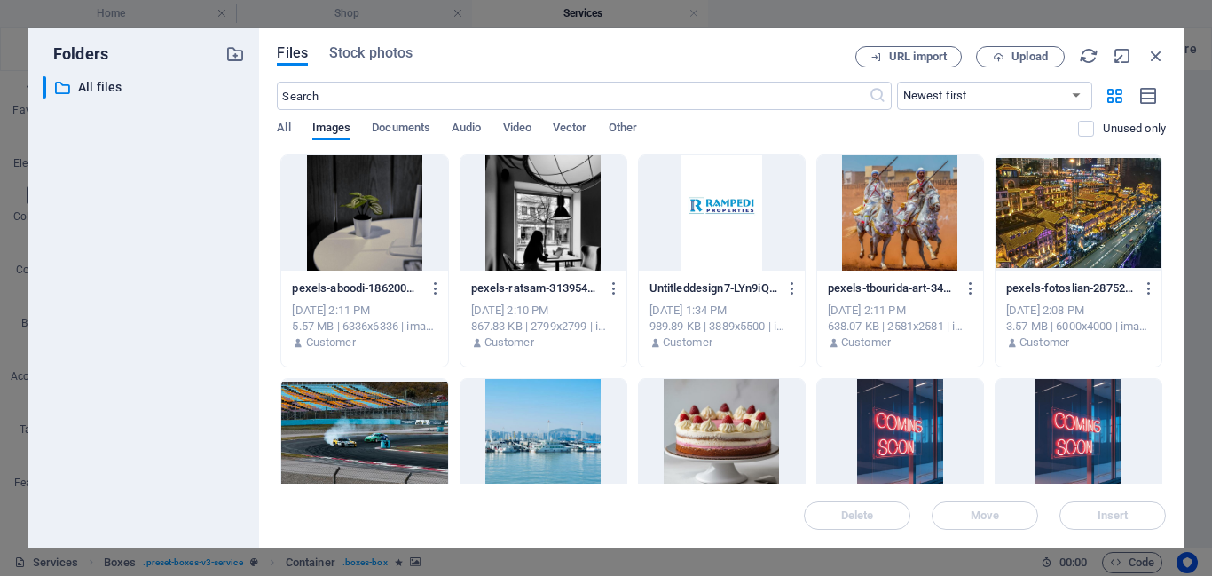
click at [536, 260] on div at bounding box center [544, 212] width 166 height 115
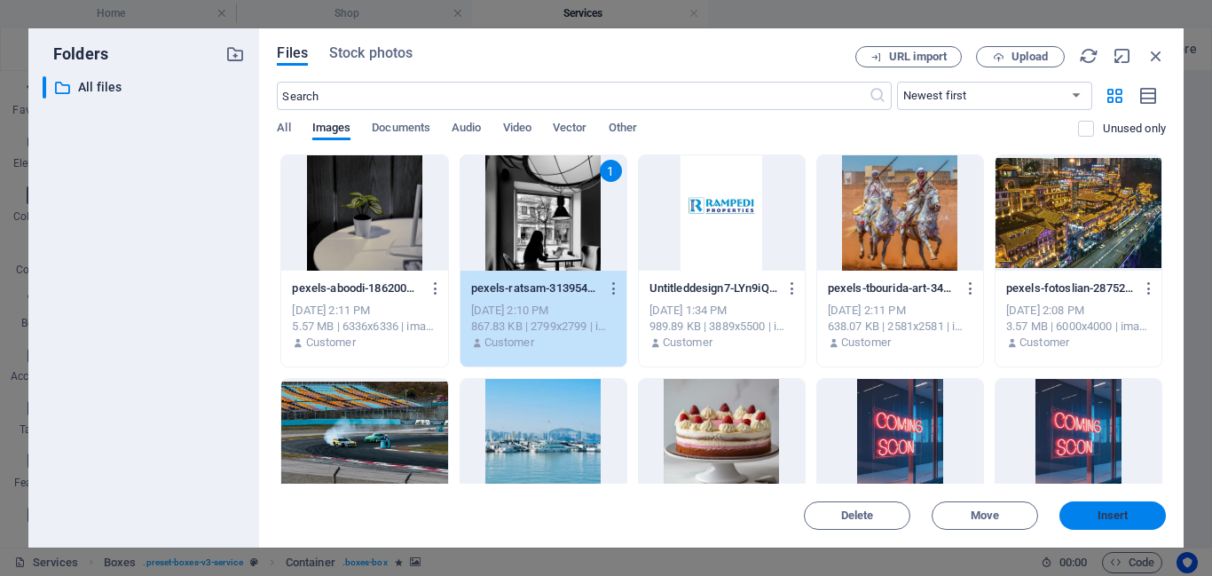
click at [1129, 519] on span "Insert" at bounding box center [1113, 515] width 92 height 11
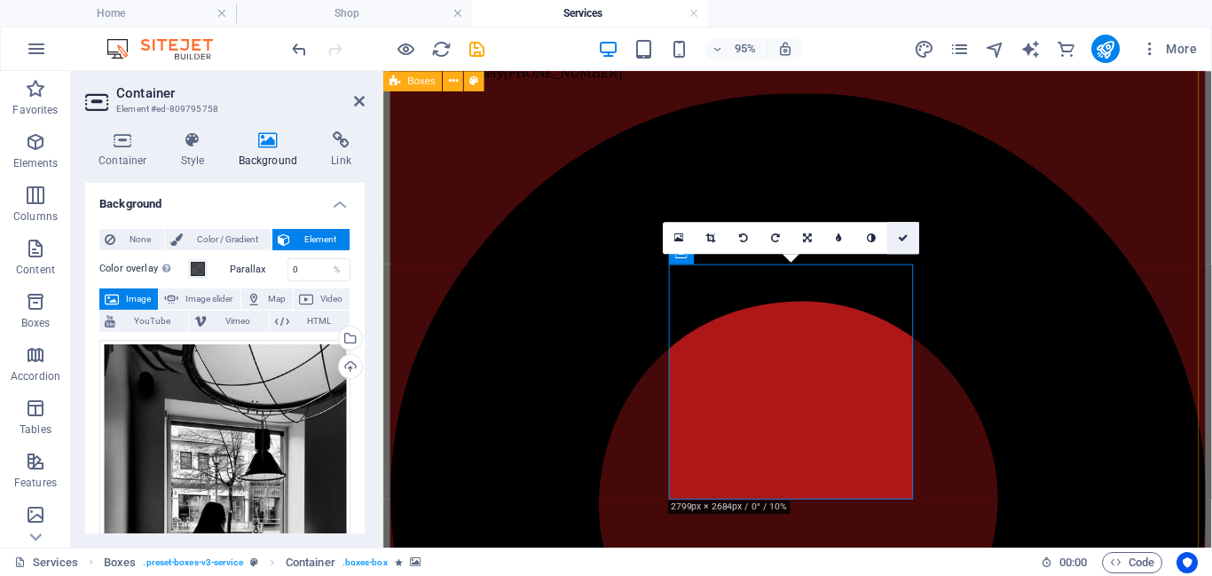
click at [903, 243] on icon at bounding box center [904, 238] width 11 height 10
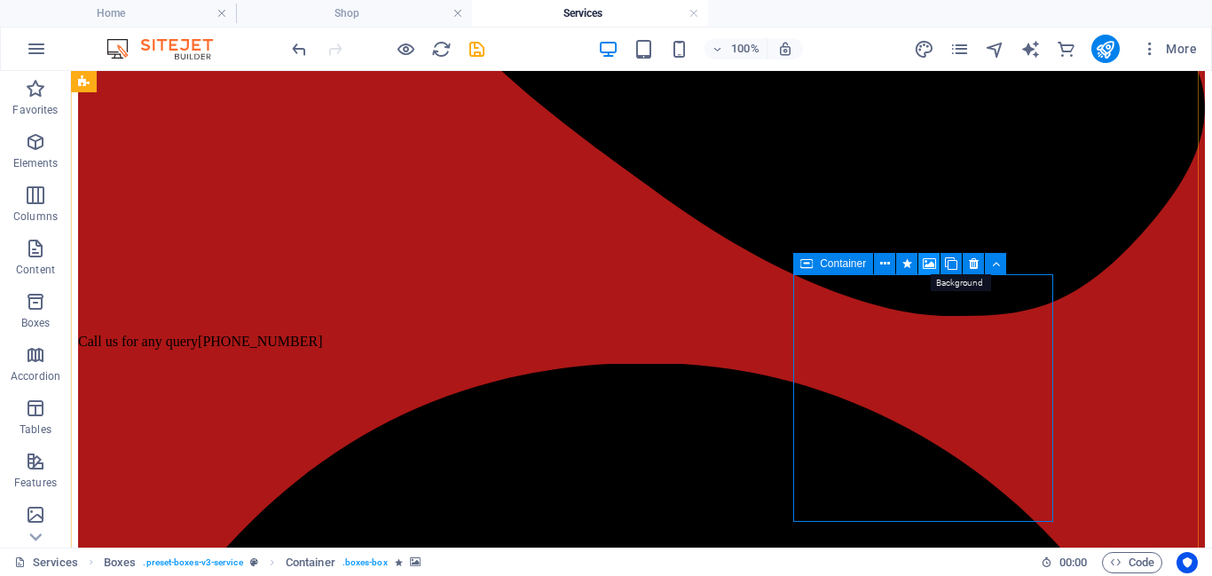
click at [926, 262] on icon at bounding box center [929, 264] width 13 height 19
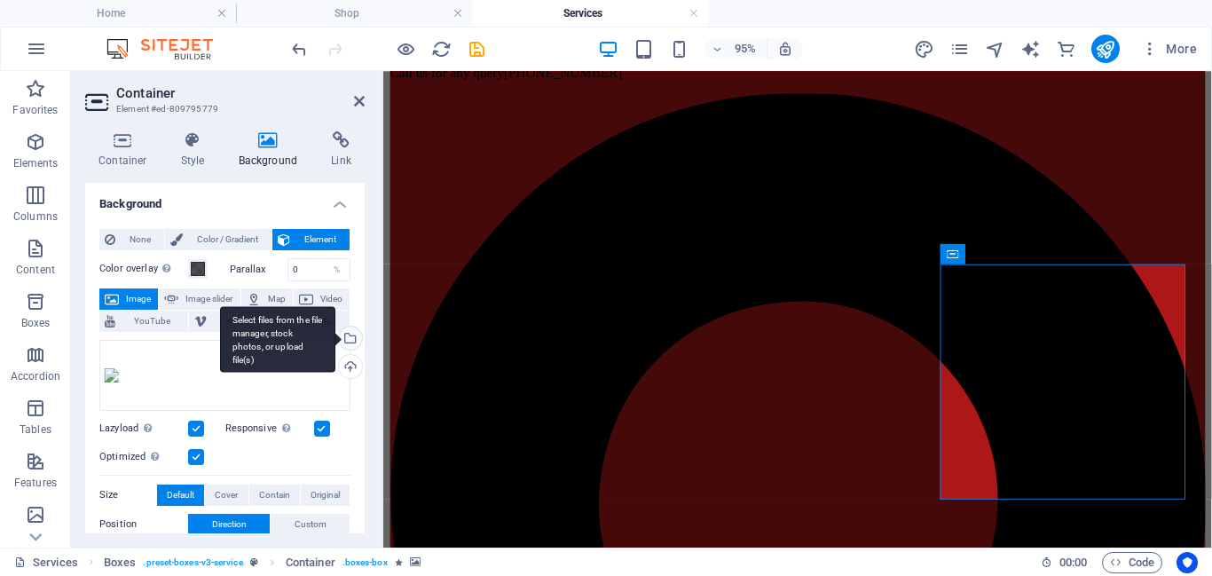
click at [349, 336] on div "Select files from the file manager, stock photos, or upload file(s)" at bounding box center [348, 340] width 27 height 27
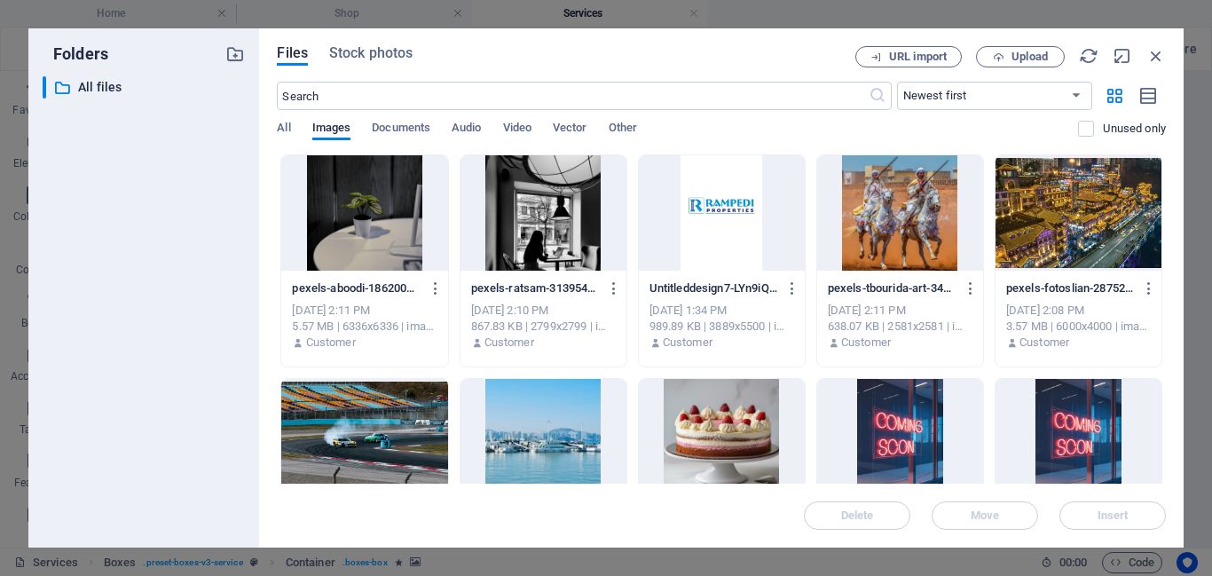
click at [351, 254] on div at bounding box center [364, 212] width 166 height 115
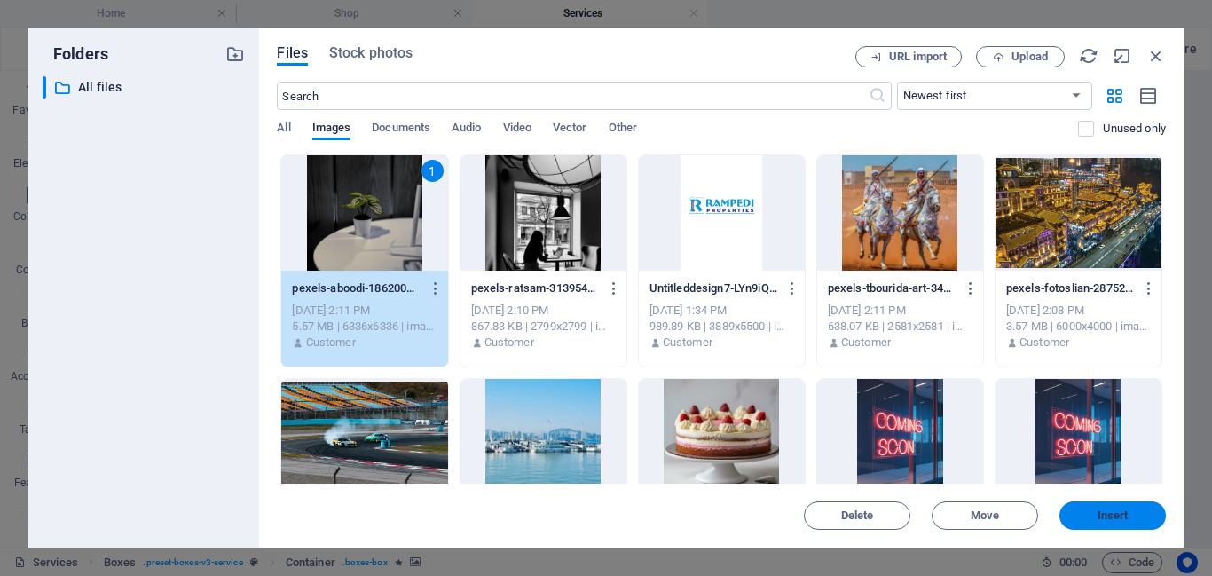
click at [1095, 510] on span "Insert" at bounding box center [1113, 515] width 92 height 11
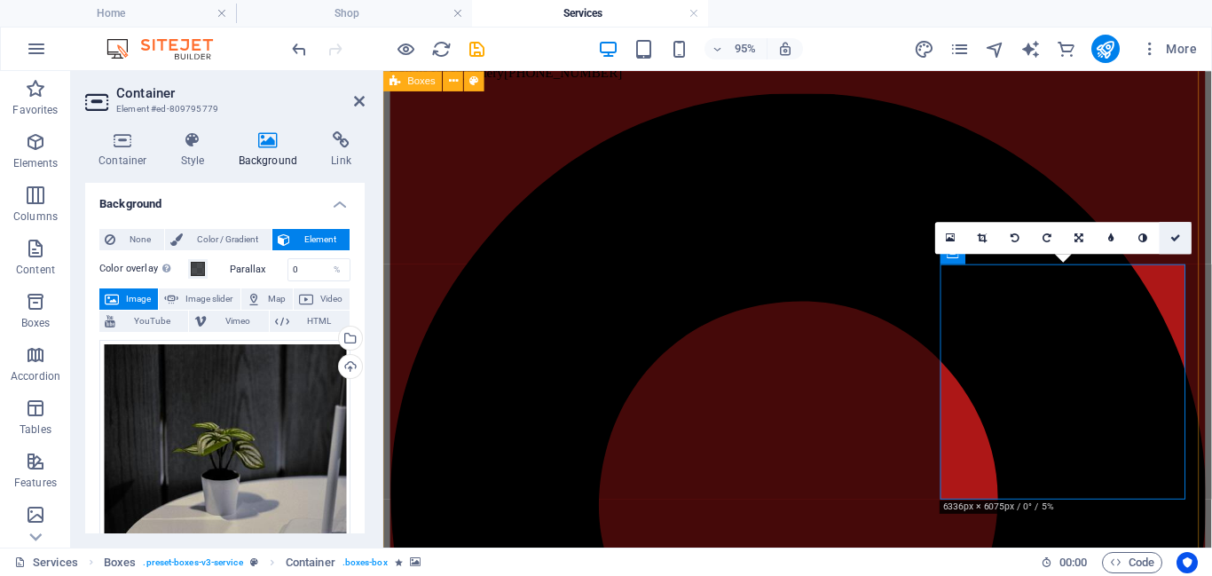
click at [1177, 245] on link at bounding box center [1176, 238] width 32 height 32
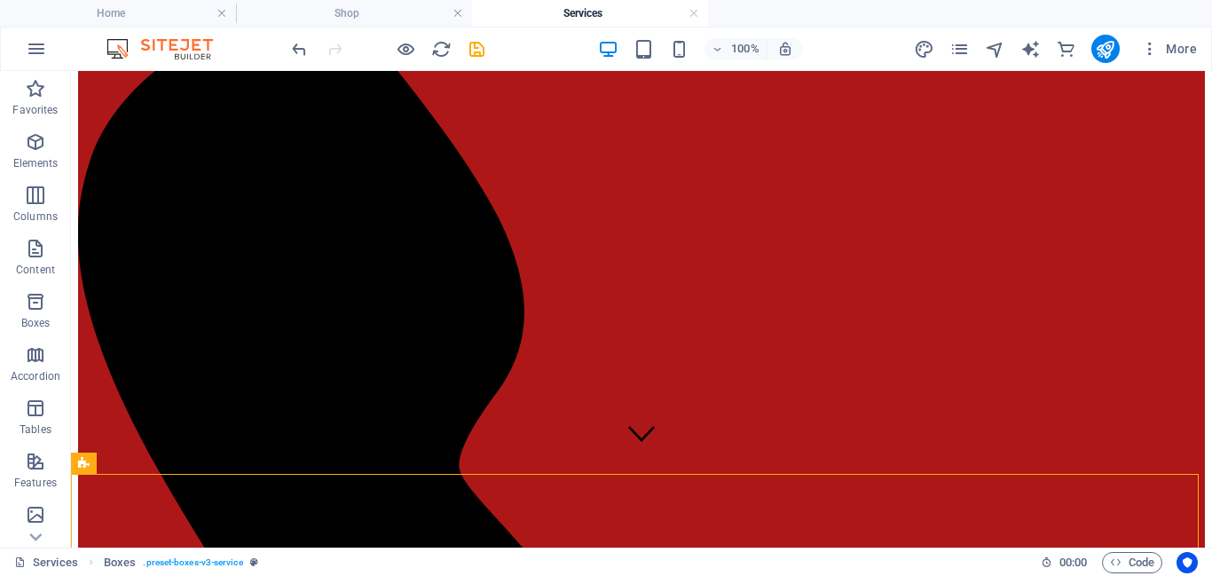
scroll to position [0, 0]
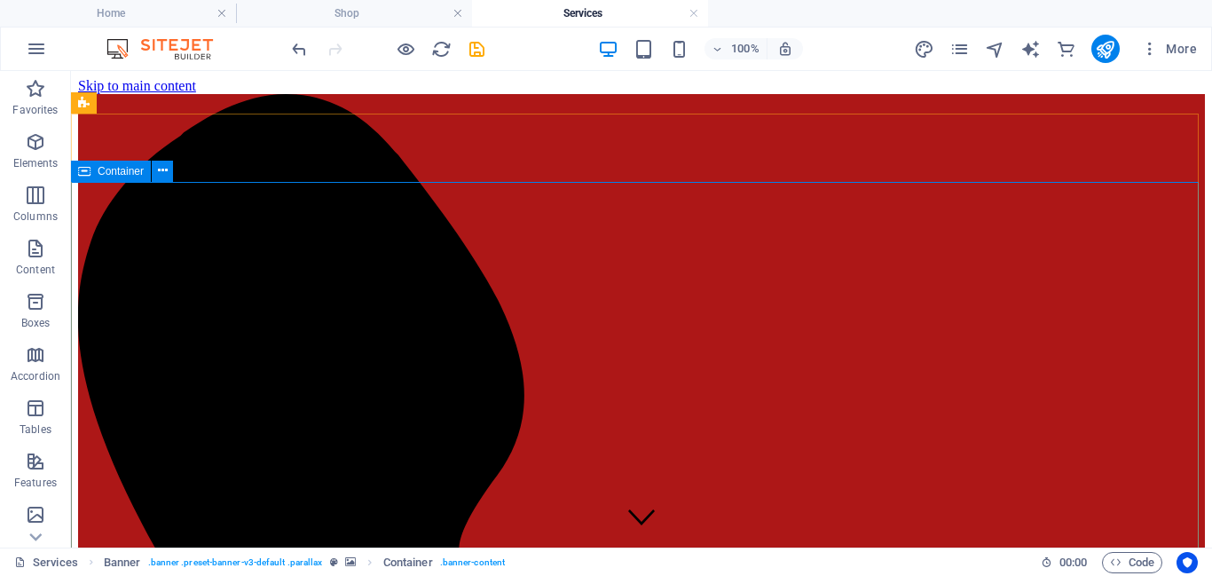
click at [122, 172] on span "Container" at bounding box center [121, 171] width 46 height 11
click at [161, 171] on icon at bounding box center [163, 171] width 10 height 19
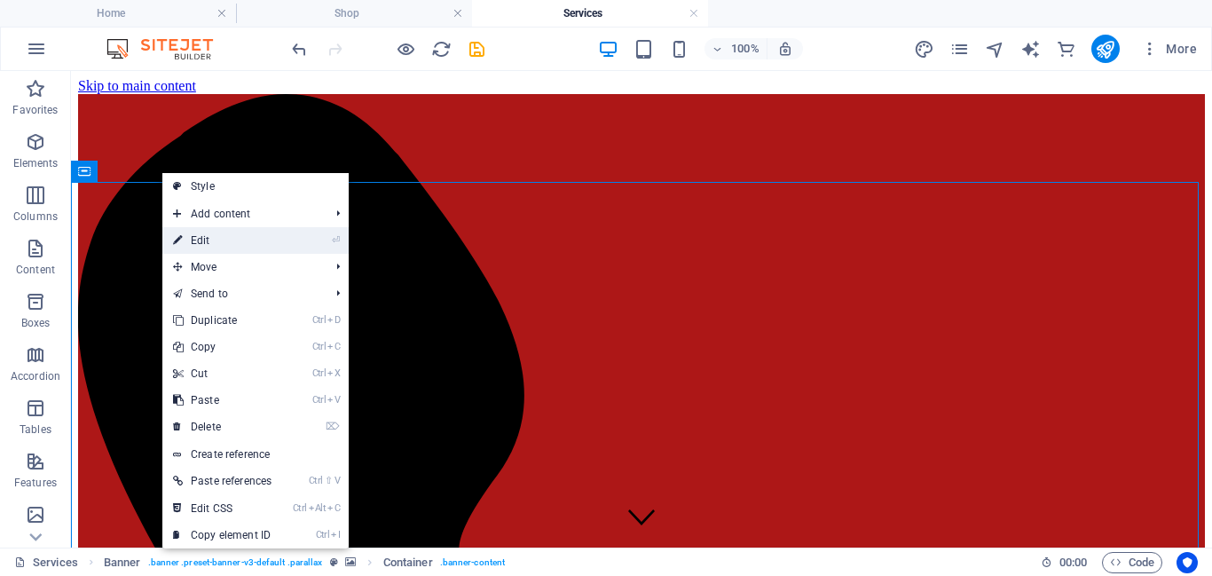
click at [267, 244] on link "⏎ Edit" at bounding box center [222, 240] width 120 height 27
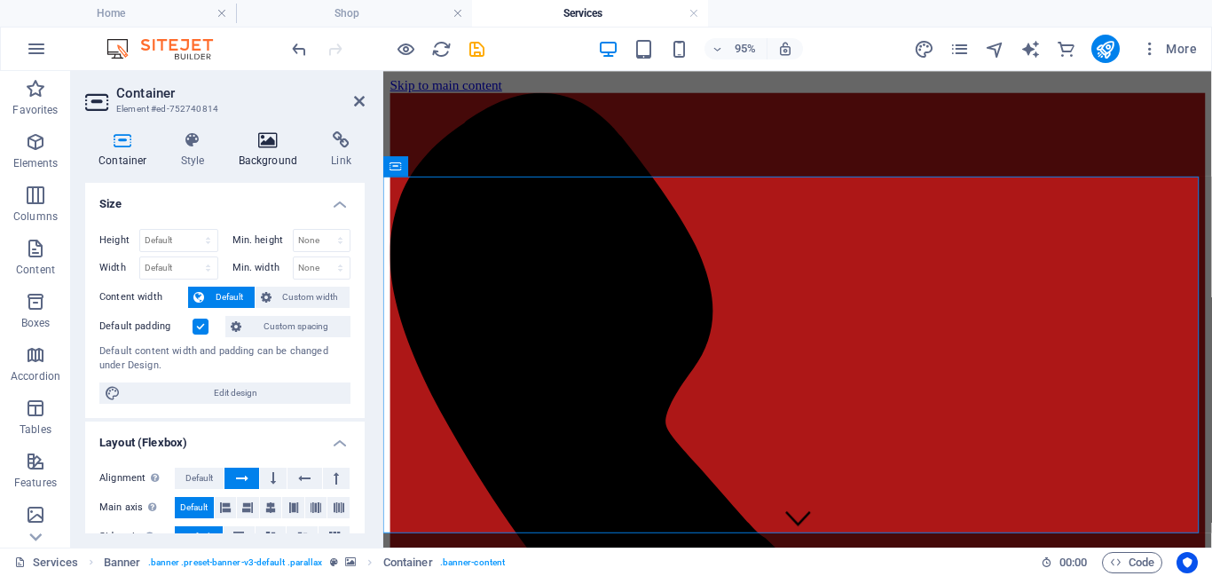
click at [264, 138] on icon at bounding box center [268, 140] width 86 height 18
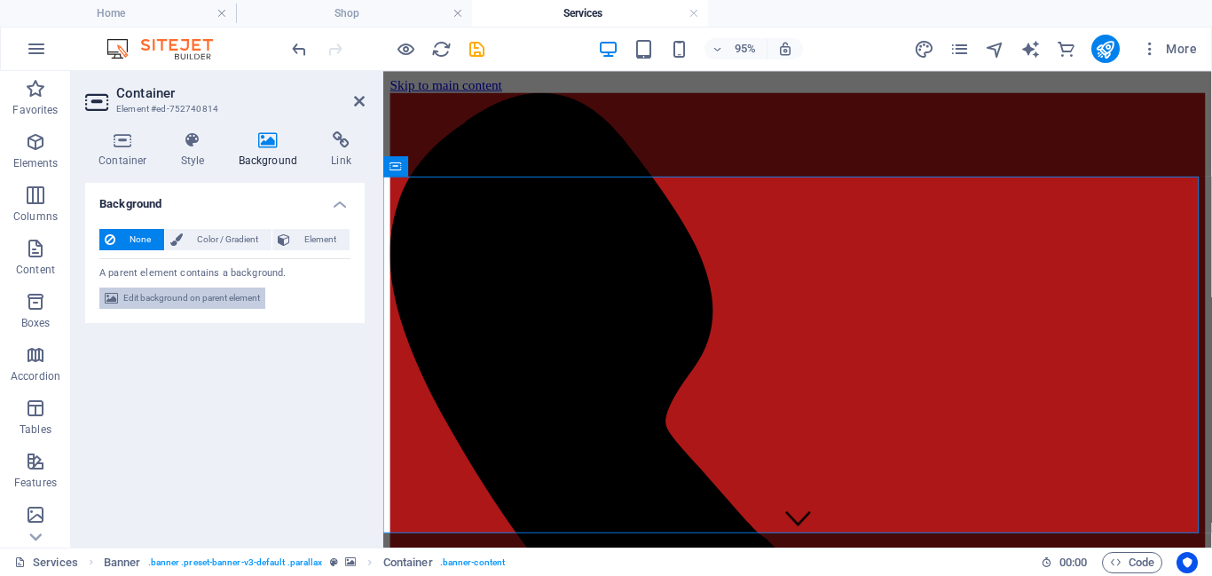
click at [136, 304] on span "Edit background on parent element" at bounding box center [191, 298] width 137 height 21
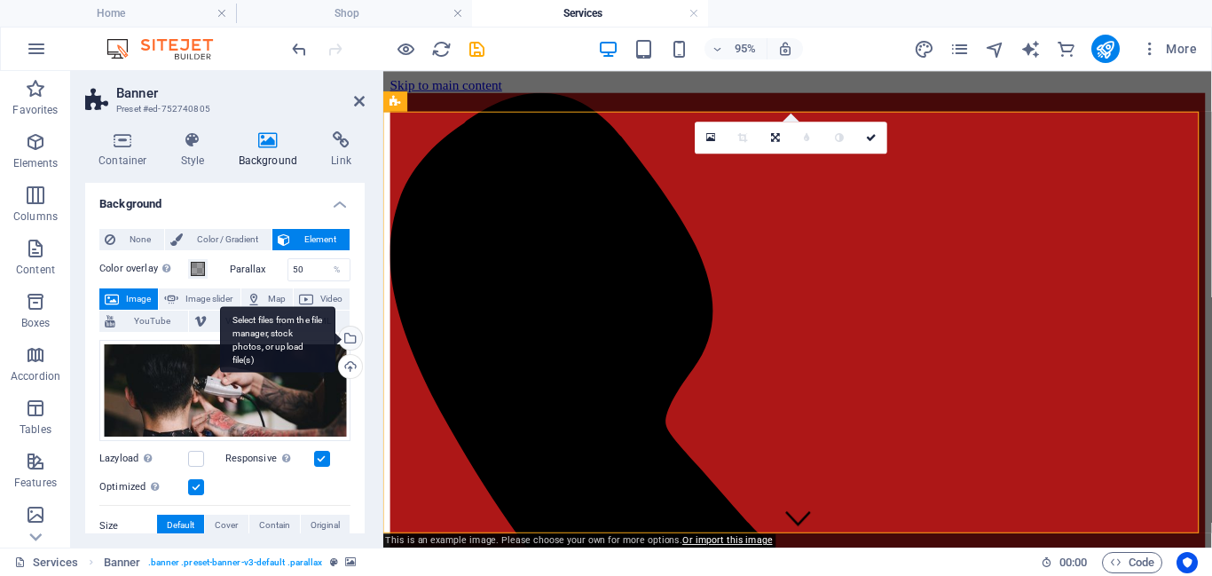
click at [347, 341] on div "Select files from the file manager, stock photos, or upload file(s)" at bounding box center [348, 340] width 27 height 27
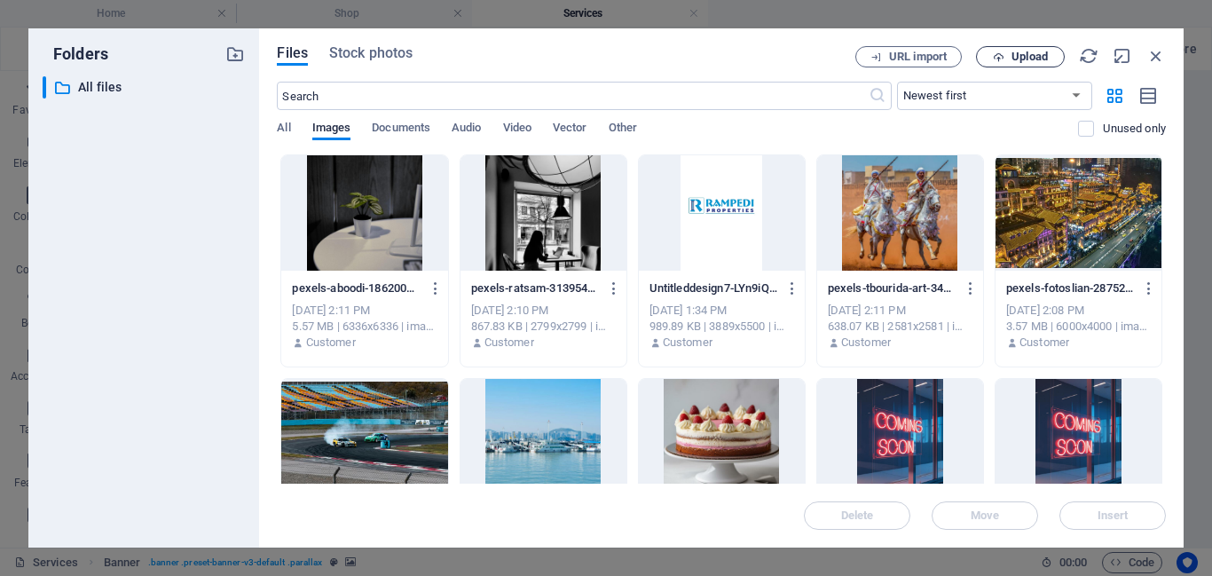
click at [1010, 51] on span "Upload" at bounding box center [1020, 57] width 73 height 12
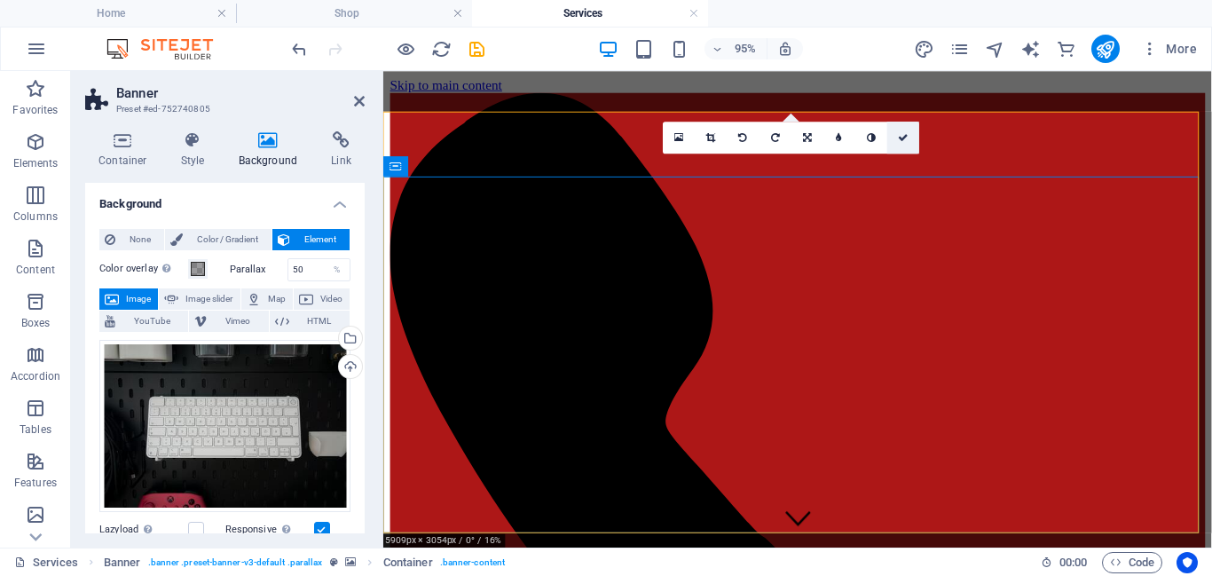
click at [900, 140] on icon at bounding box center [903, 137] width 11 height 10
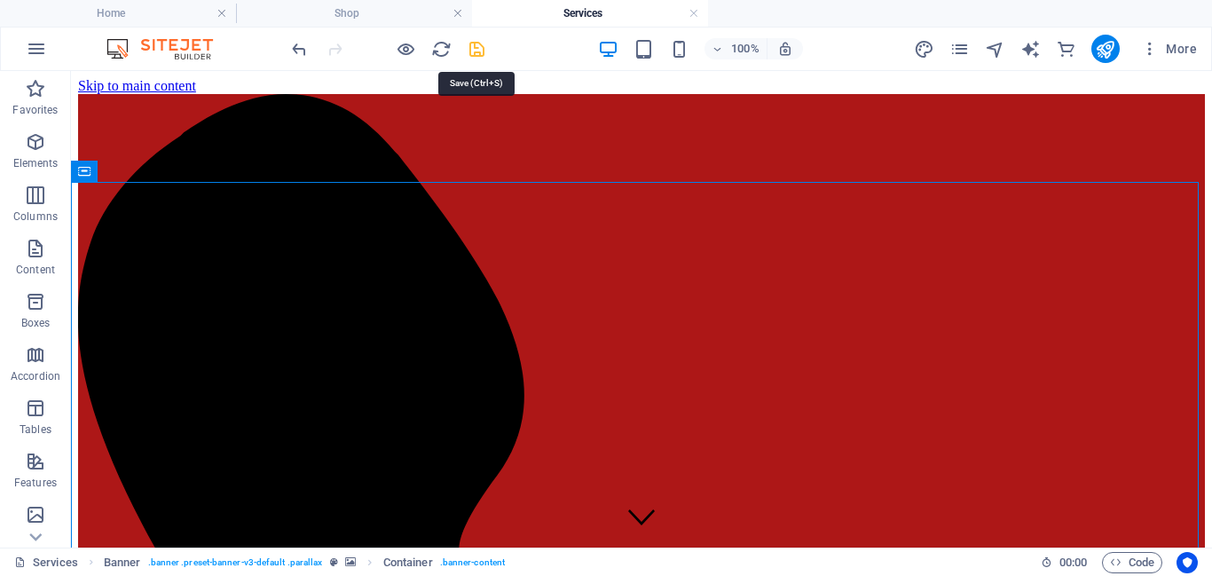
click at [475, 50] on icon "save" at bounding box center [477, 49] width 20 height 20
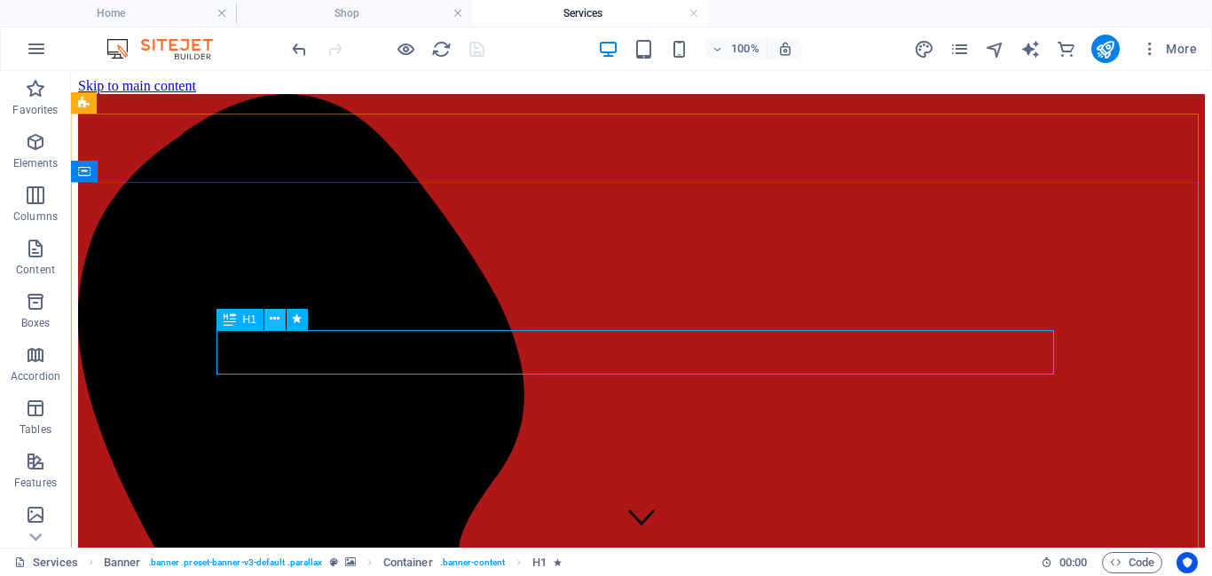
click at [281, 321] on button at bounding box center [274, 319] width 21 height 21
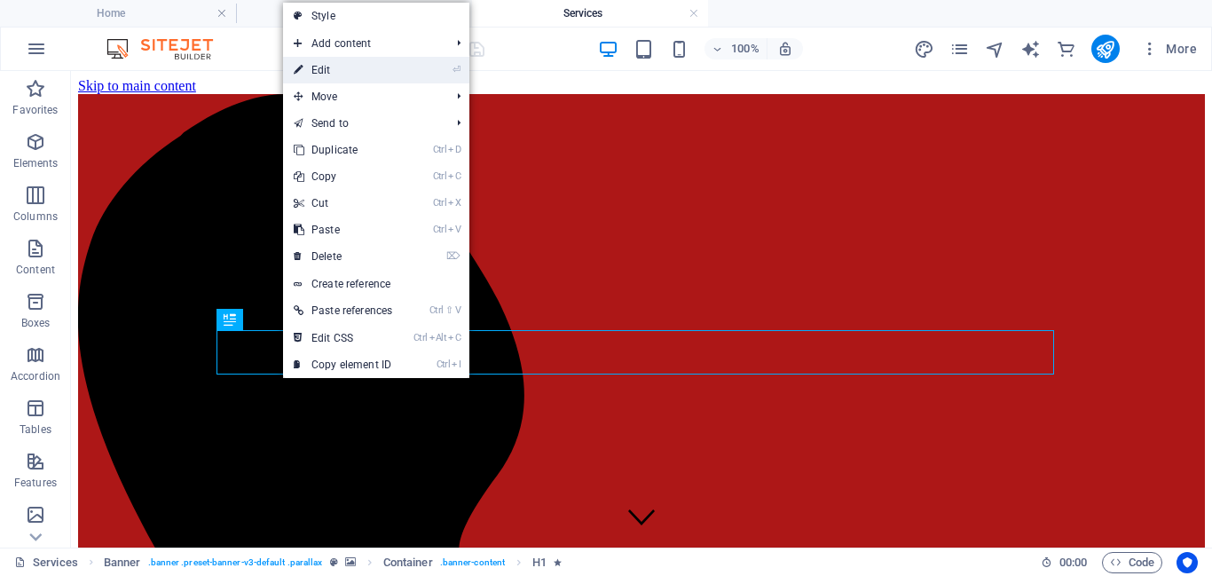
click at [434, 77] on li "⏎ Edit" at bounding box center [376, 70] width 186 height 27
click at [343, 71] on link "⏎ Edit" at bounding box center [343, 70] width 120 height 27
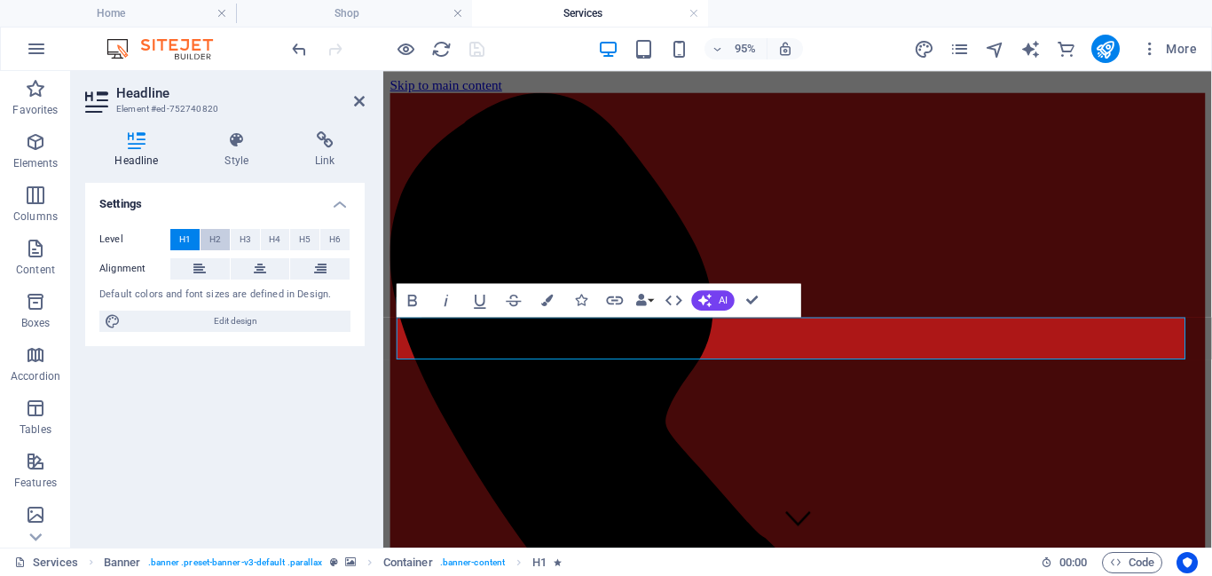
click at [217, 238] on span "H2" at bounding box center [215, 239] width 12 height 21
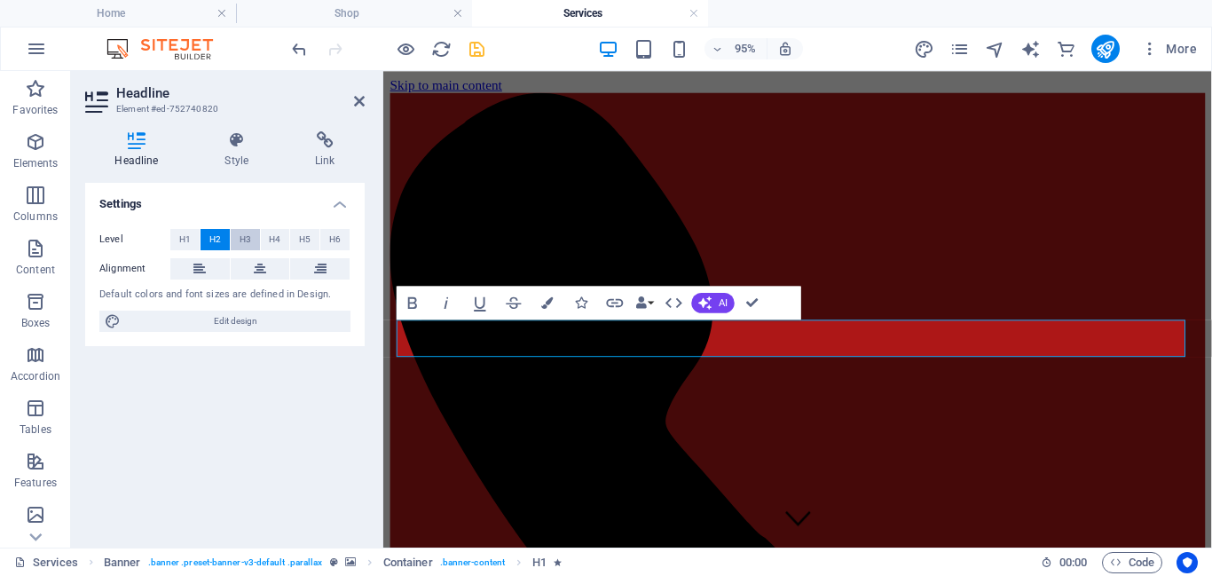
click at [242, 237] on span "H3" at bounding box center [246, 239] width 12 height 21
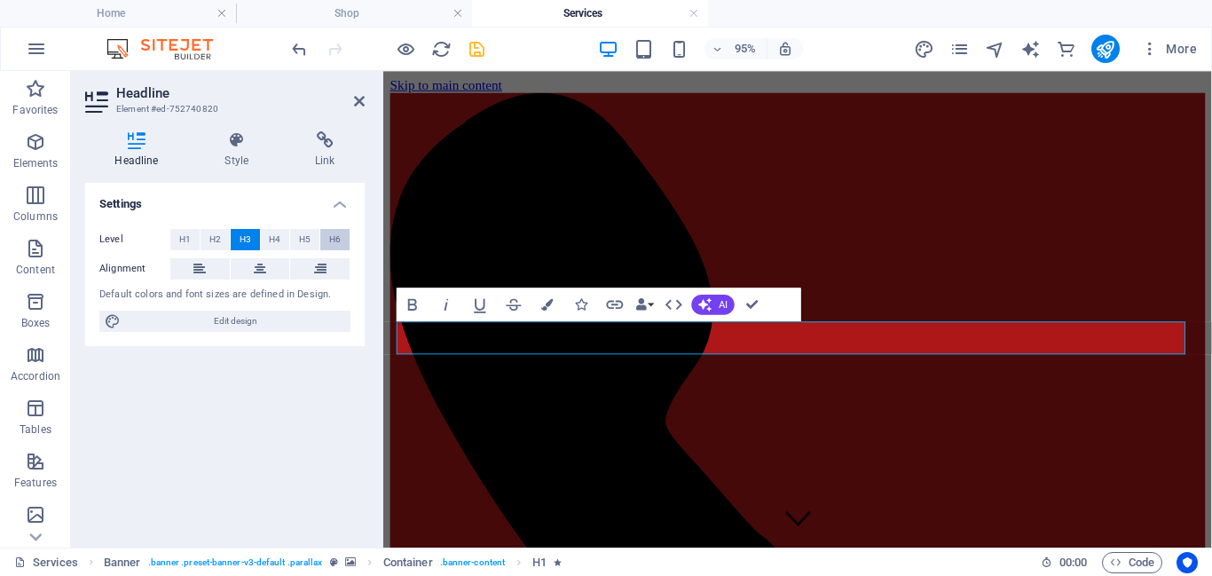
click at [337, 237] on span "H6" at bounding box center [335, 239] width 12 height 21
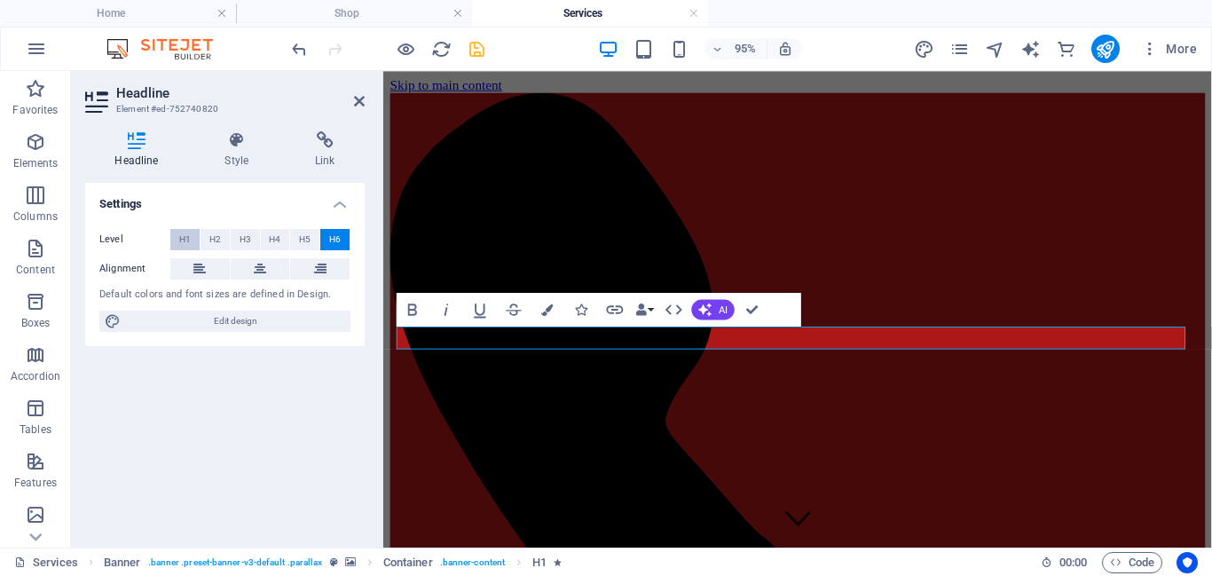
click at [192, 240] on button "H1" at bounding box center [184, 239] width 29 height 21
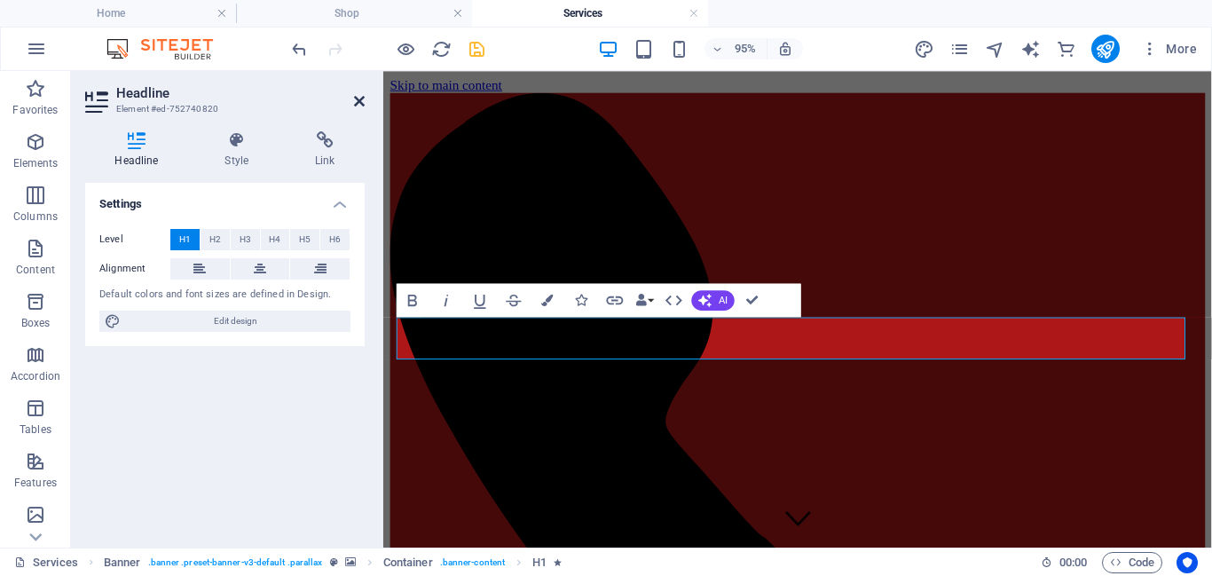
click at [362, 104] on icon at bounding box center [359, 101] width 11 height 14
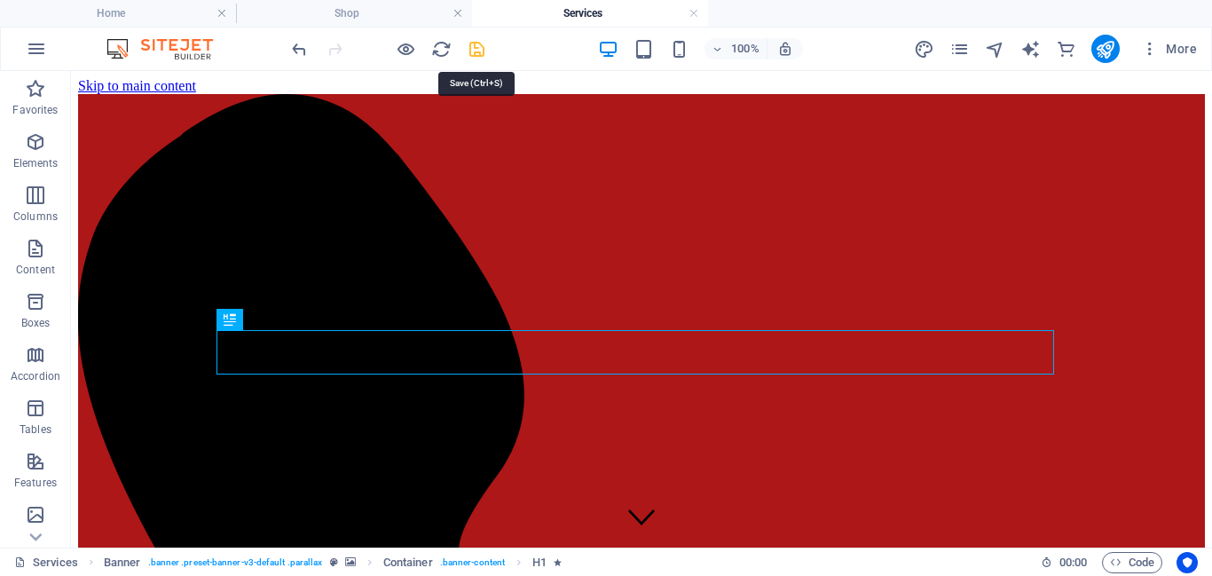
click at [482, 51] on icon "save" at bounding box center [477, 49] width 20 height 20
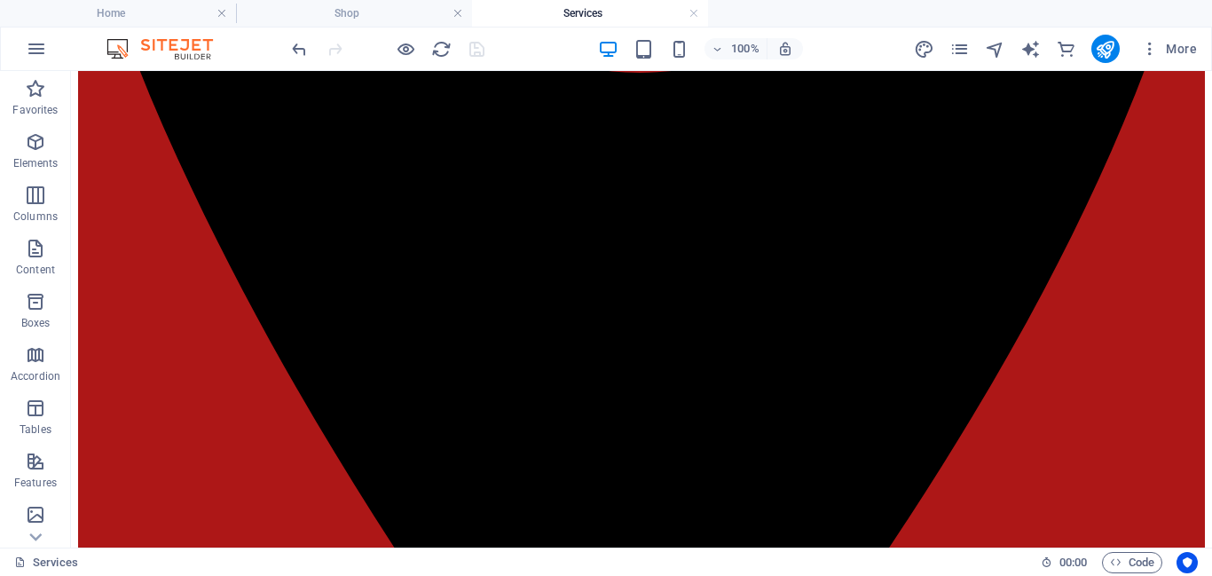
scroll to position [2040, 0]
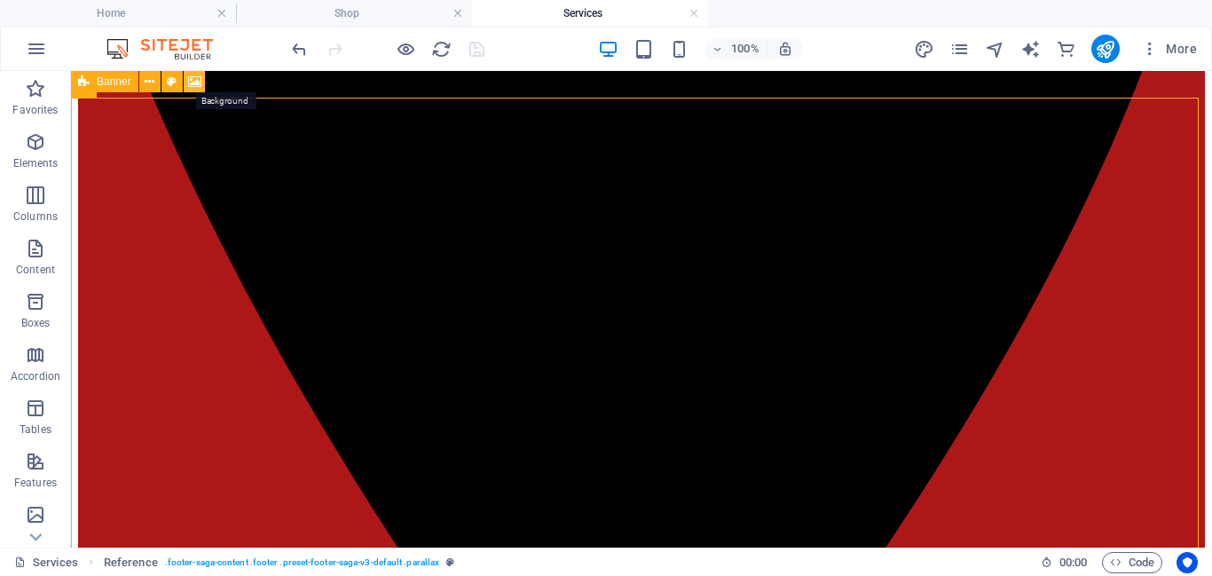
click at [192, 83] on icon at bounding box center [194, 82] width 13 height 19
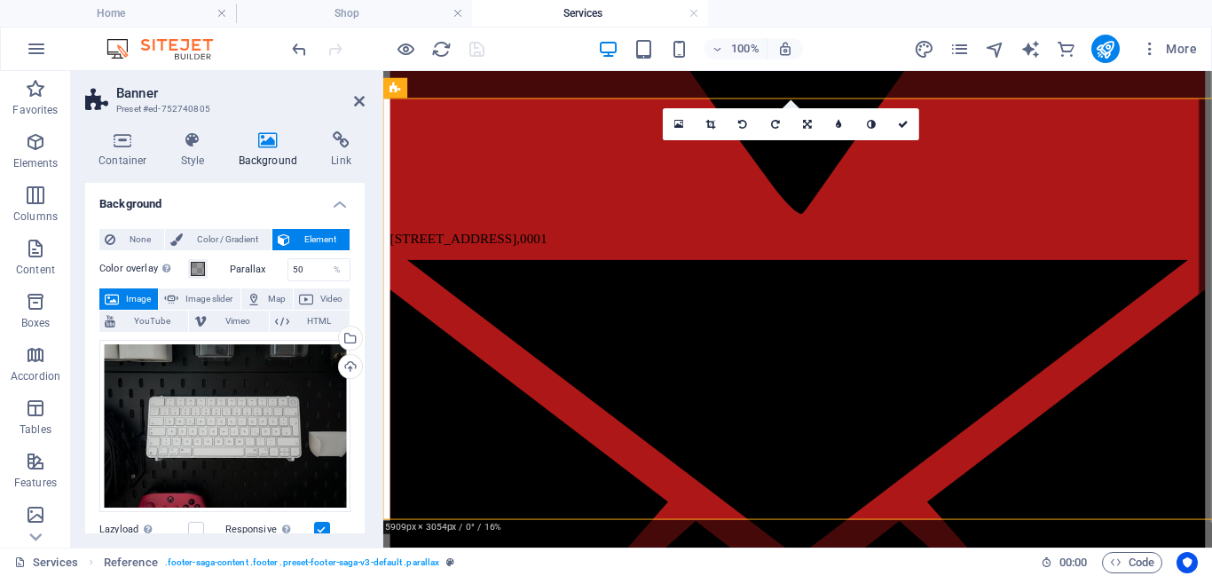
scroll to position [14, 0]
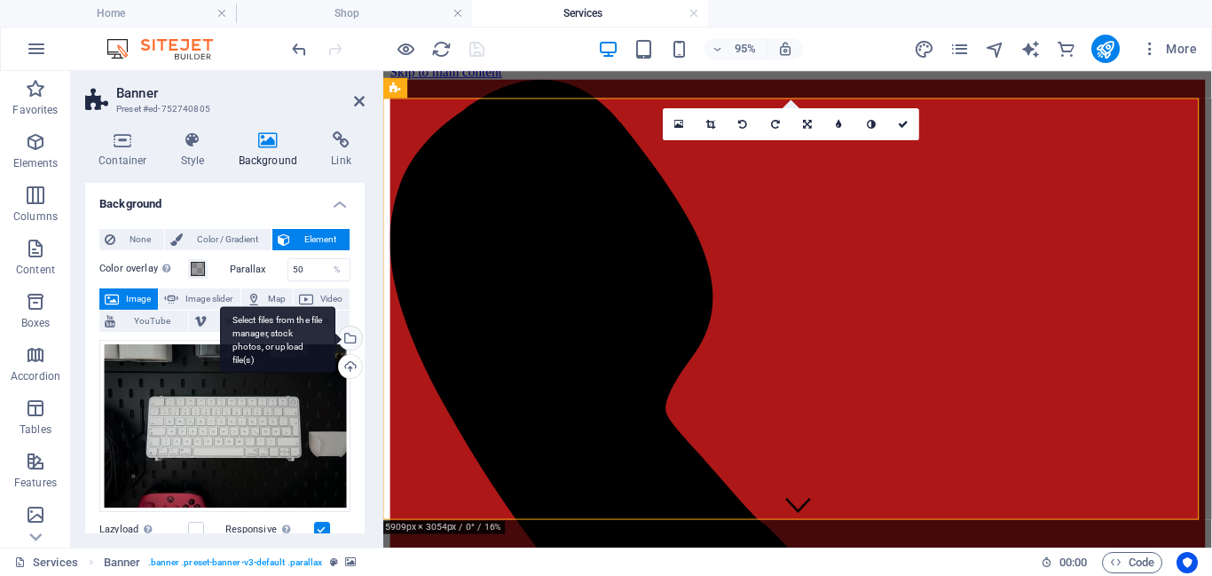
click at [347, 340] on div "Select files from the file manager, stock photos, or upload file(s)" at bounding box center [348, 340] width 27 height 27
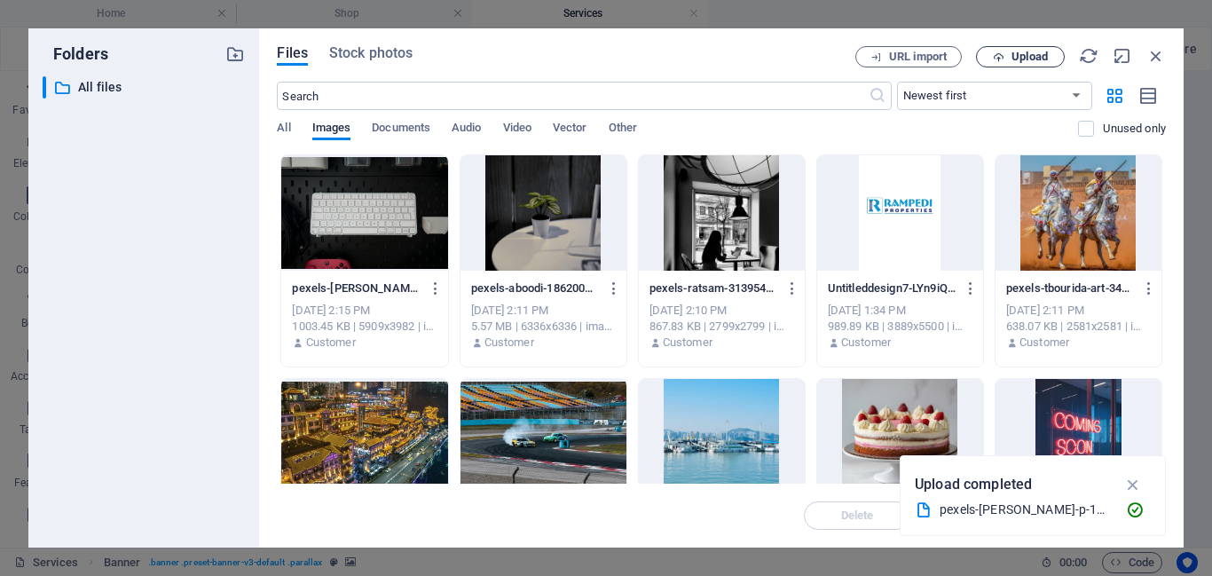
click at [1037, 53] on span "Upload" at bounding box center [1030, 56] width 36 height 11
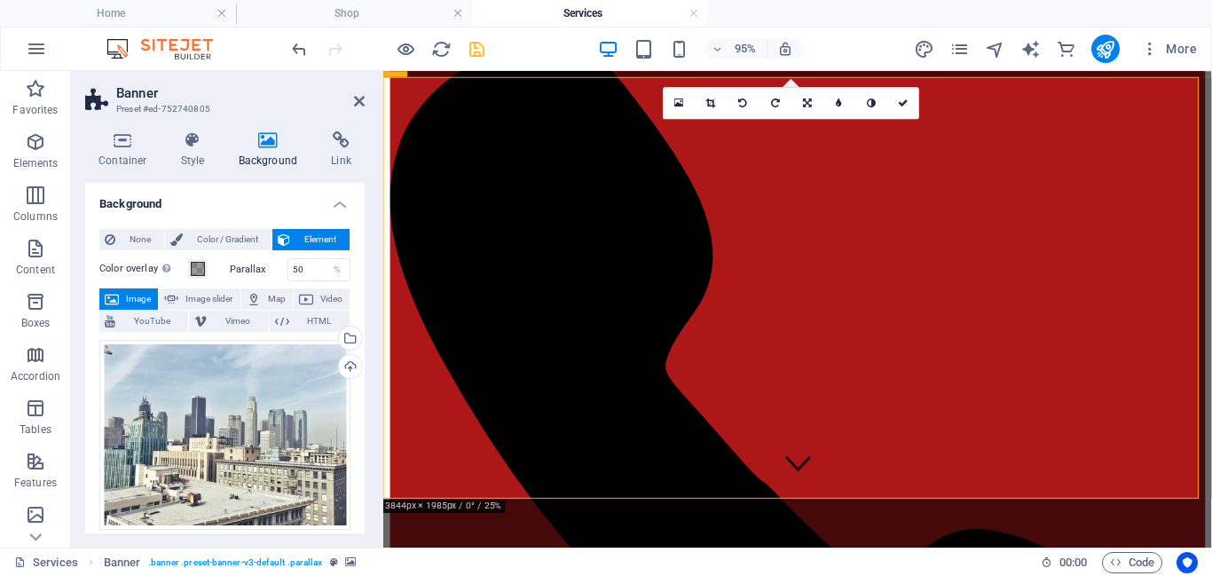
scroll to position [0, 0]
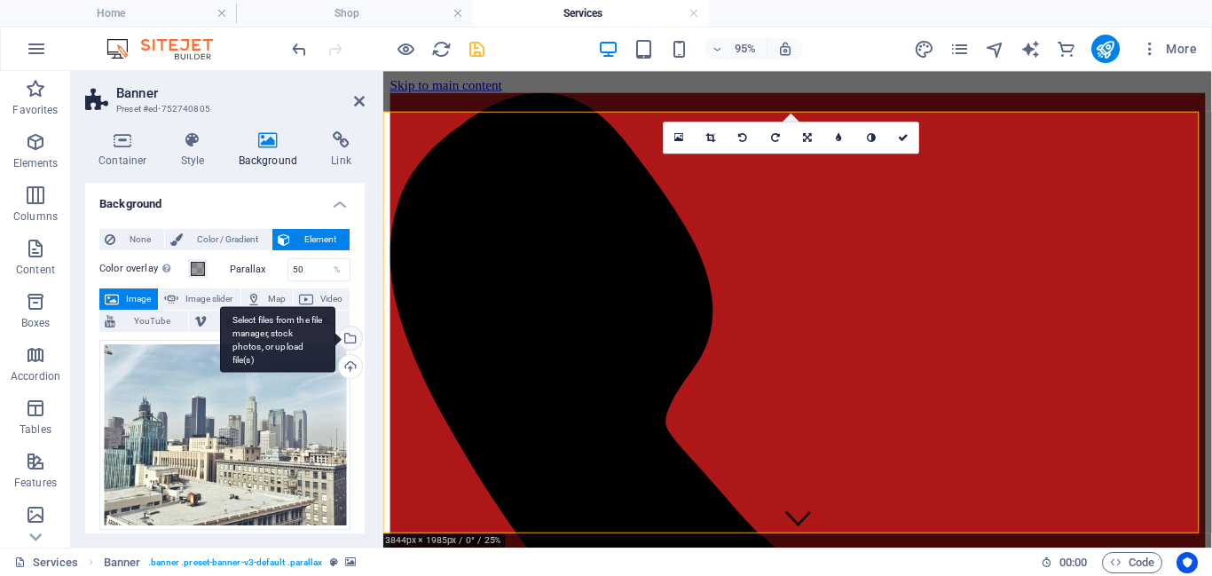
click at [351, 341] on div "Select files from the file manager, stock photos, or upload file(s)" at bounding box center [348, 340] width 27 height 27
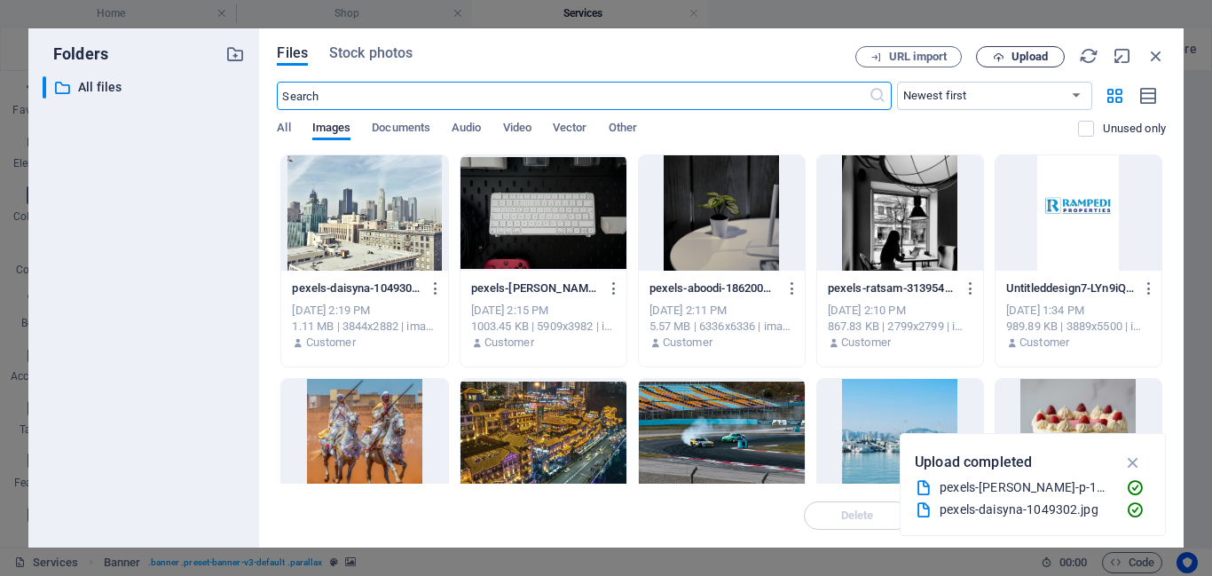
click at [1037, 55] on span "Upload" at bounding box center [1030, 56] width 36 height 11
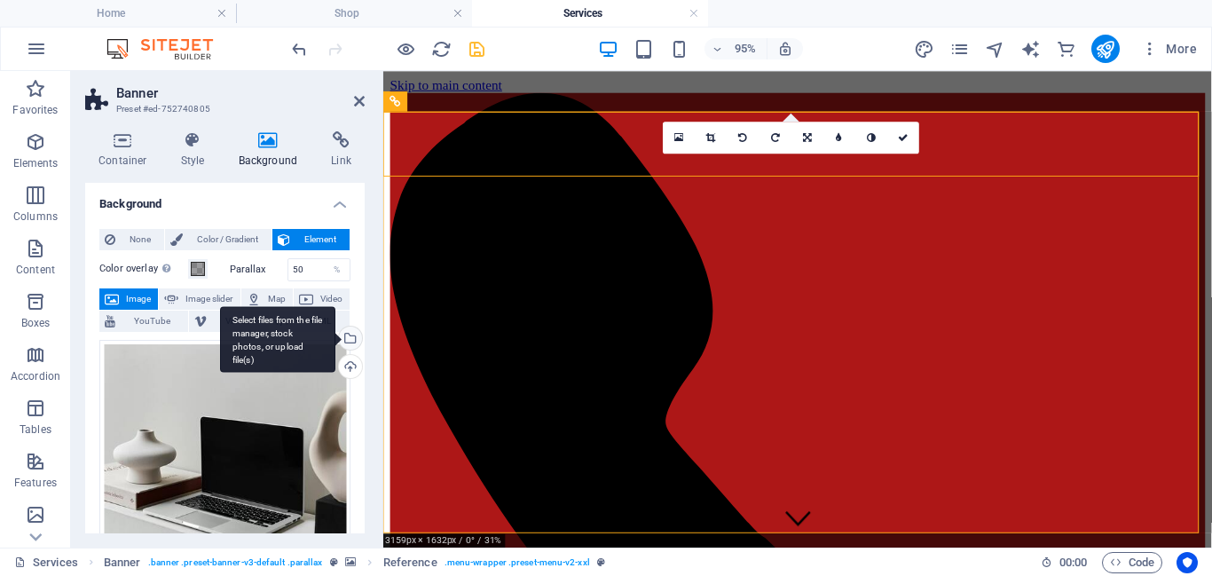
click at [351, 336] on div "Select files from the file manager, stock photos, or upload file(s)" at bounding box center [348, 340] width 27 height 27
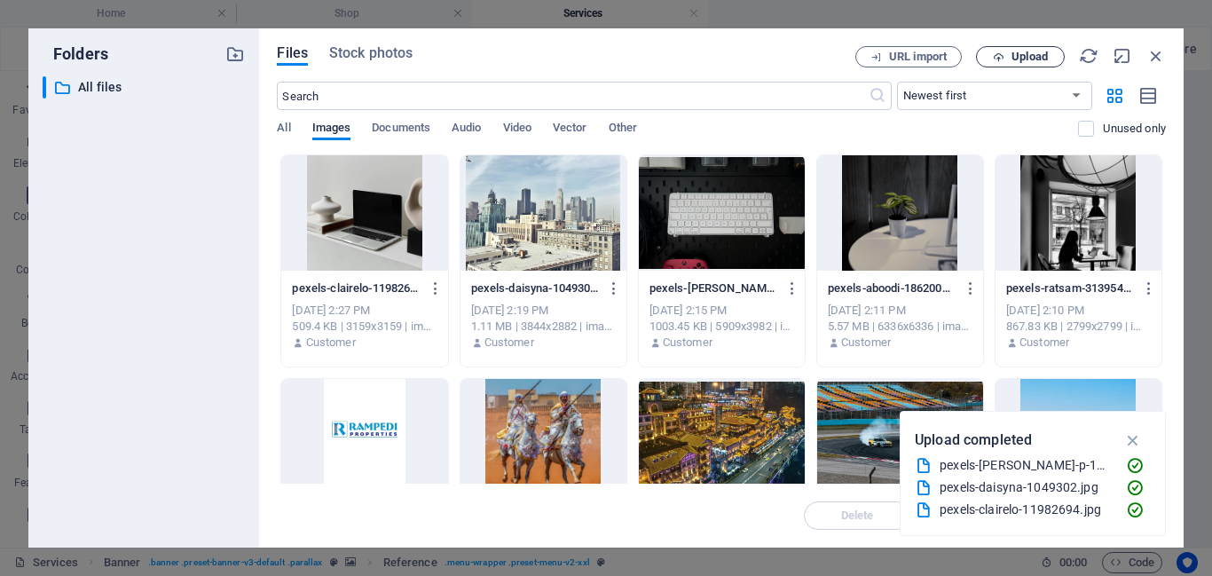
click at [1050, 51] on span "Upload" at bounding box center [1020, 57] width 73 height 12
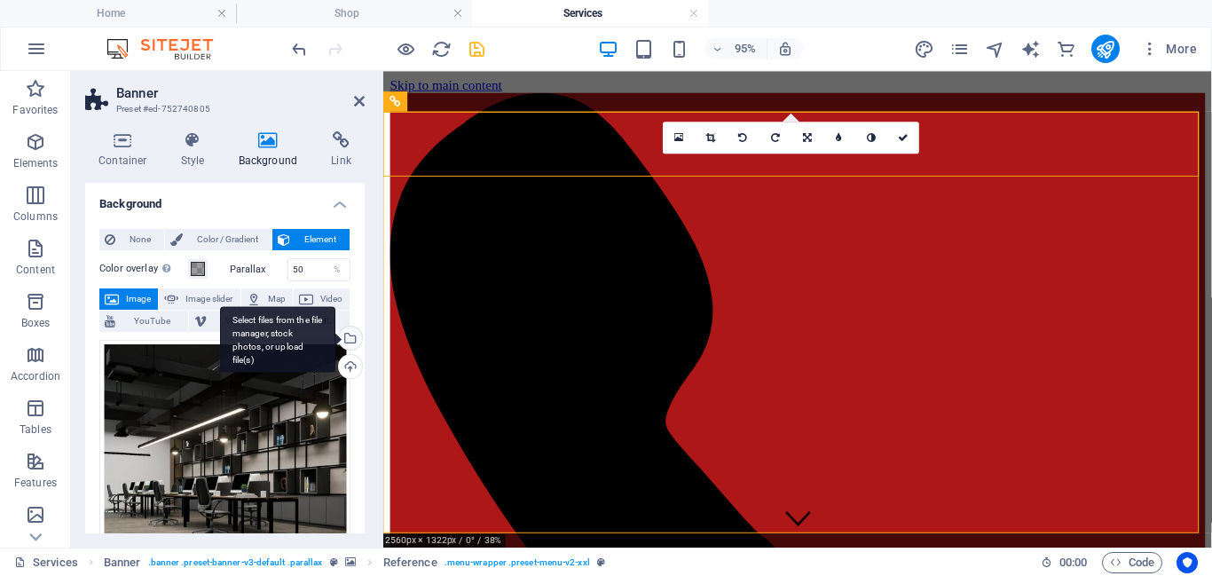
click at [335, 340] on div "Select files from the file manager, stock photos, or upload file(s)" at bounding box center [277, 339] width 115 height 67
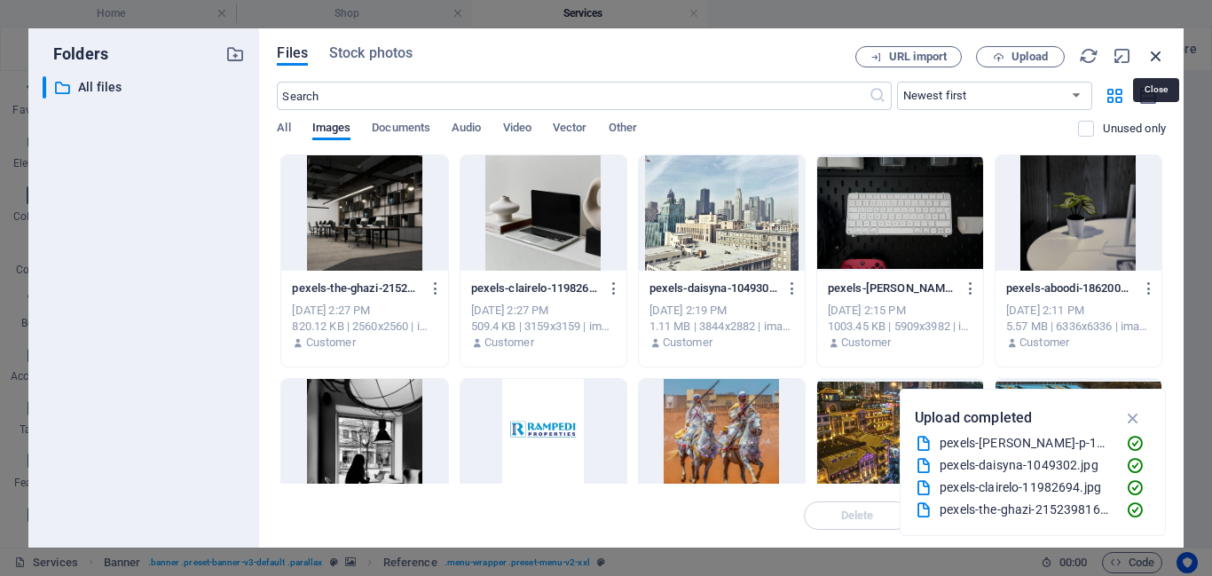
click at [1163, 46] on icon "button" at bounding box center [1157, 56] width 20 height 20
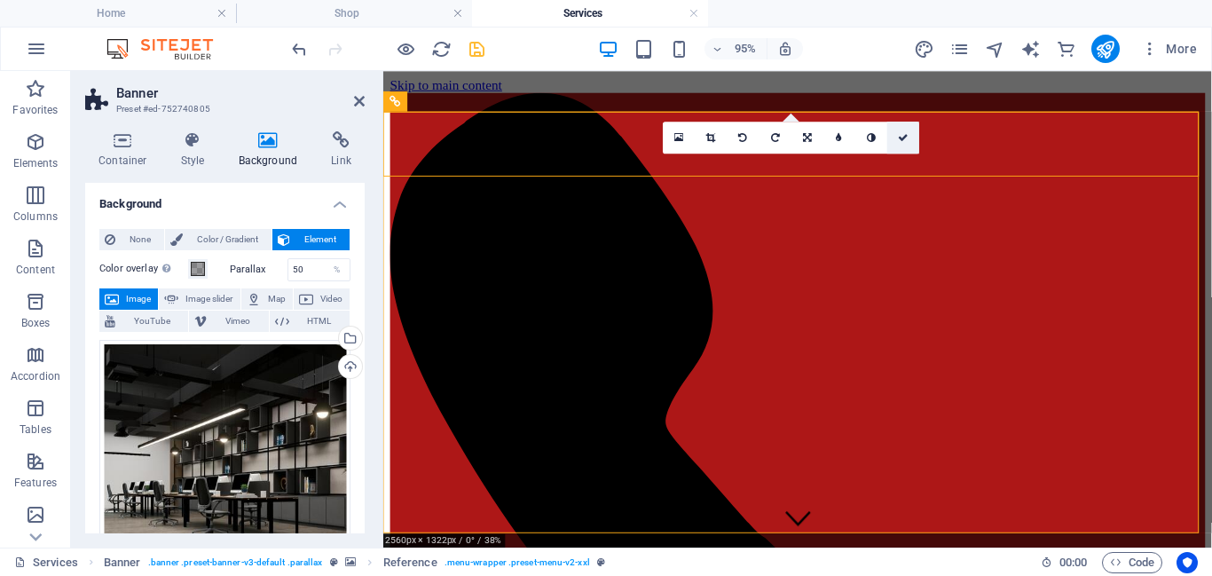
click at [906, 138] on icon at bounding box center [903, 137] width 11 height 10
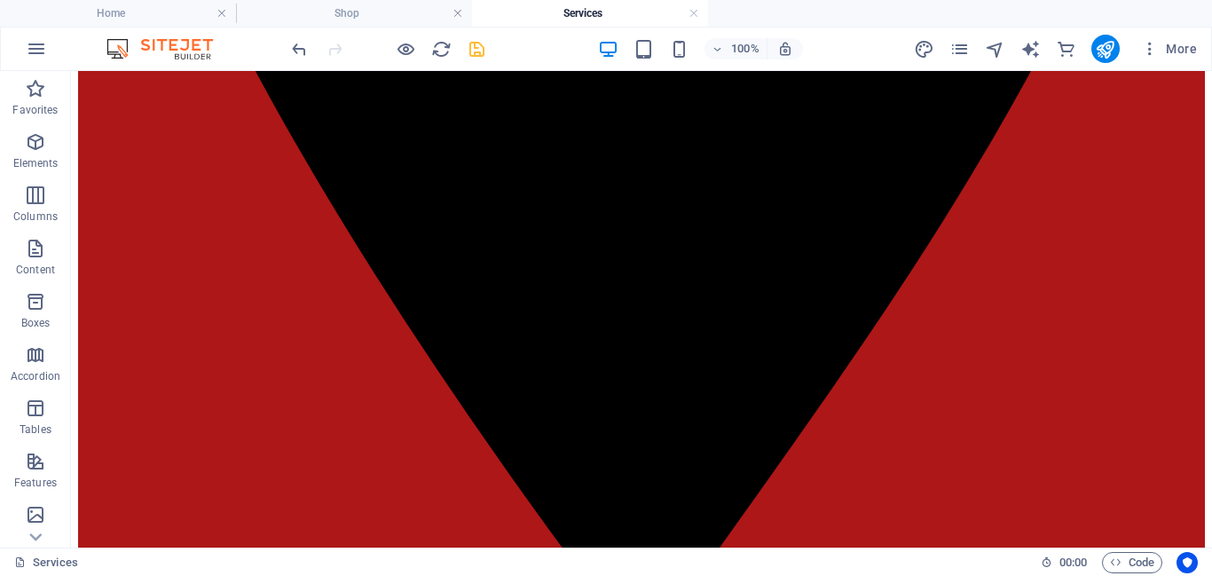
scroll to position [2289, 0]
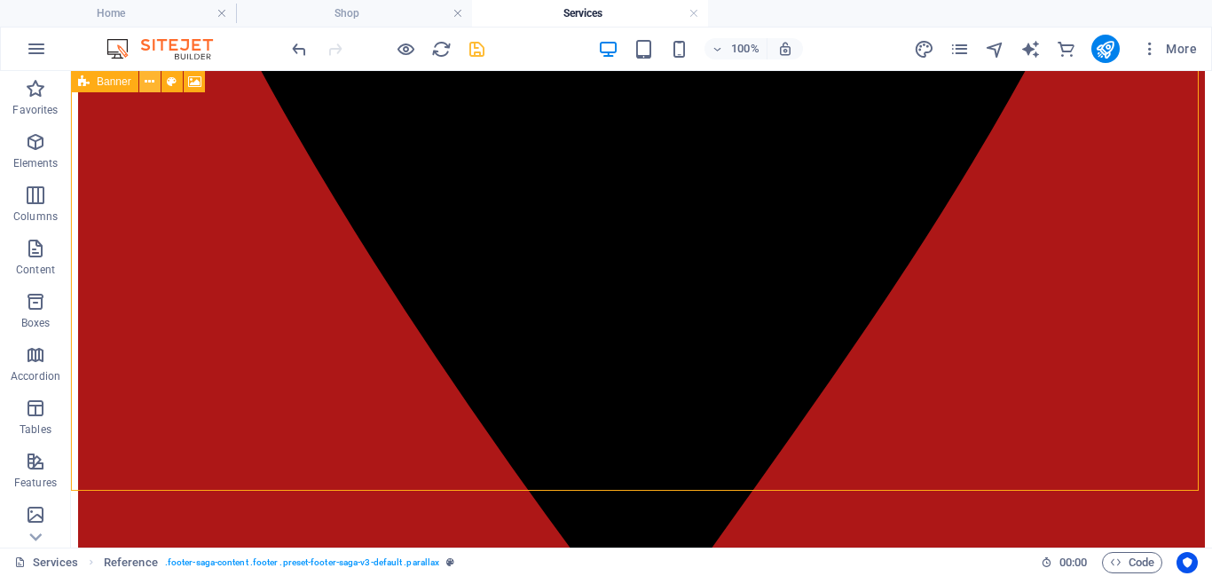
click at [151, 82] on icon at bounding box center [150, 82] width 10 height 19
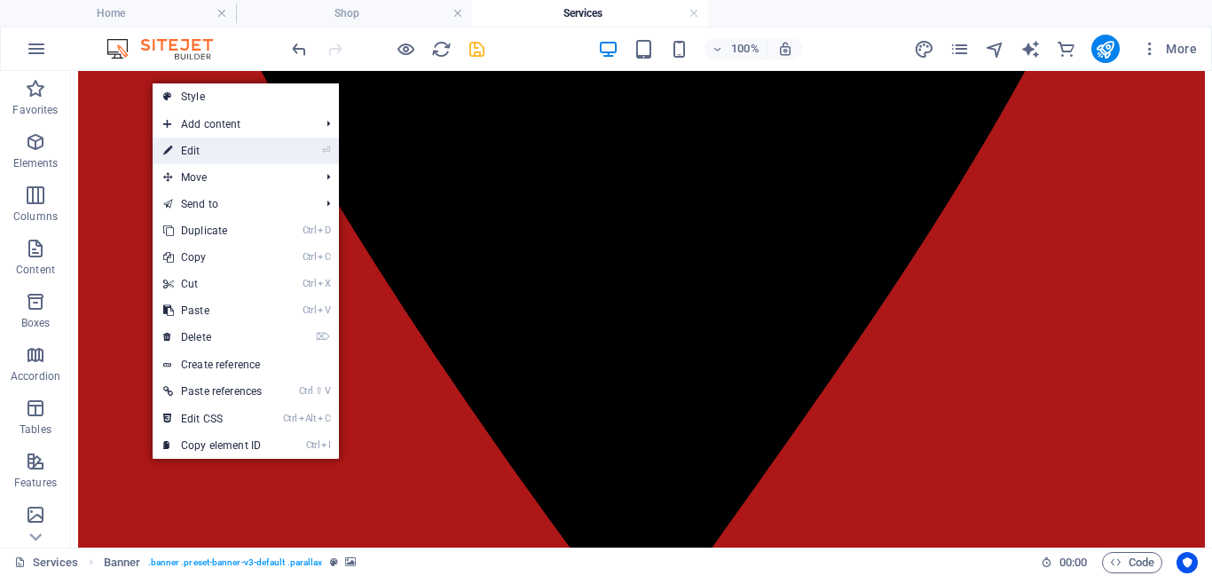
click at [185, 147] on link "⏎ Edit" at bounding box center [213, 151] width 120 height 27
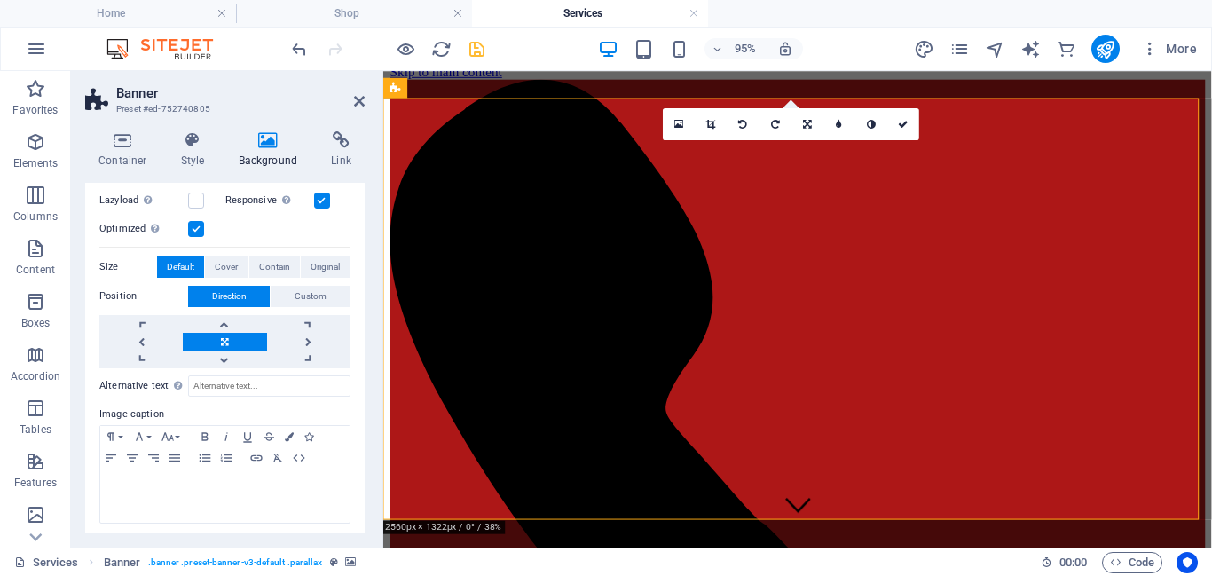
scroll to position [410, 0]
click at [357, 106] on icon at bounding box center [359, 101] width 11 height 14
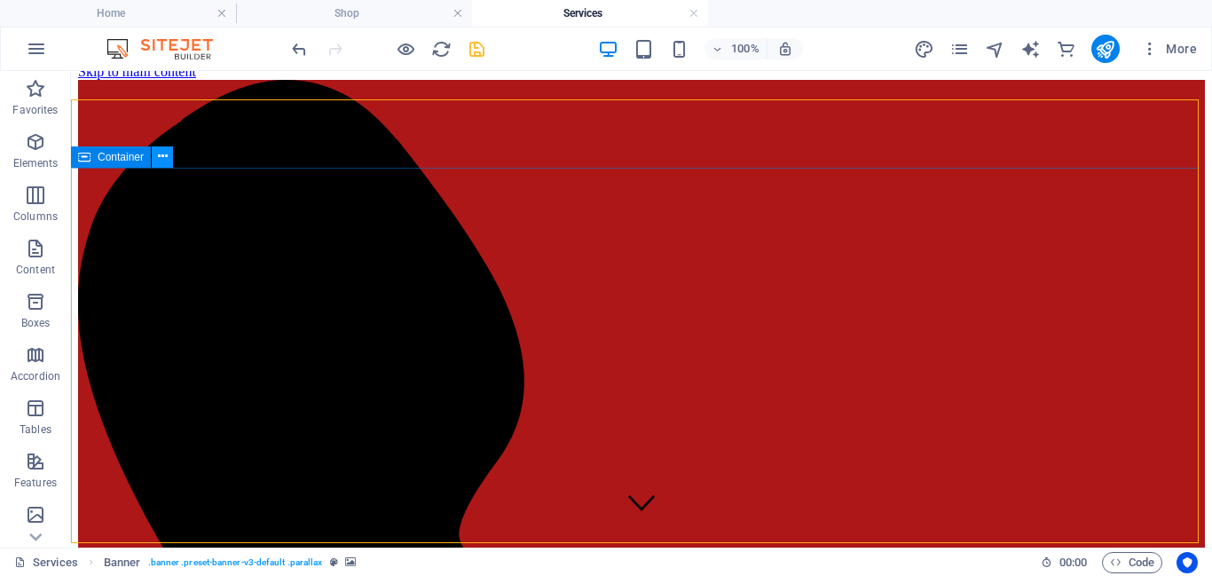
click at [161, 163] on icon at bounding box center [163, 156] width 10 height 19
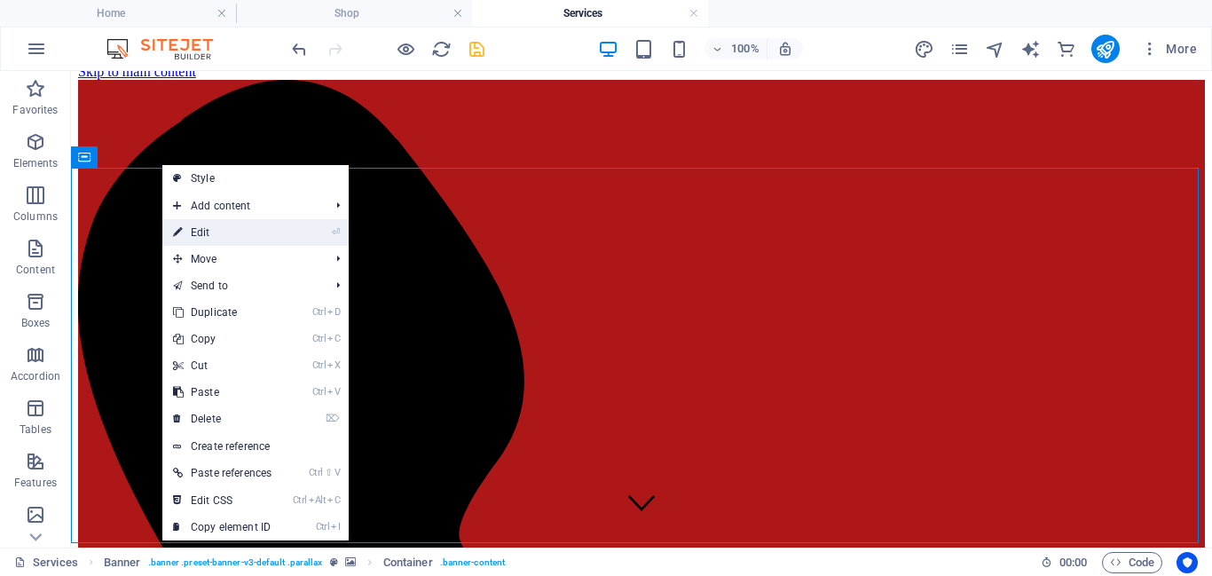
click at [186, 220] on link "⏎ Edit" at bounding box center [222, 232] width 120 height 27
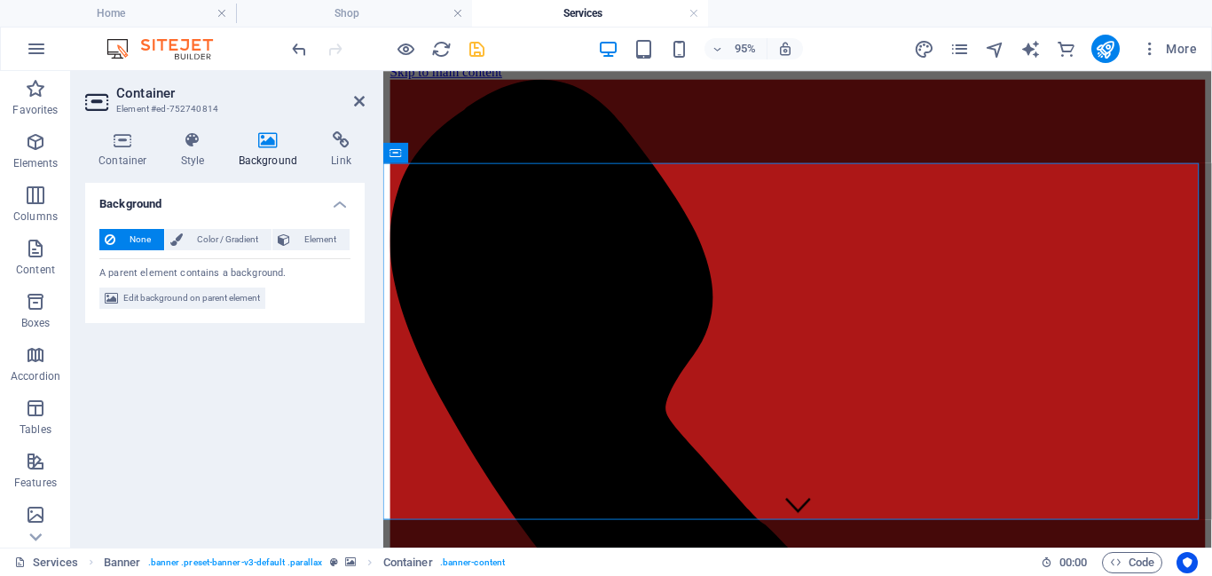
click at [270, 149] on h4 "Background" at bounding box center [271, 149] width 93 height 37
click at [286, 156] on h4 "Background" at bounding box center [271, 149] width 93 height 37
click at [195, 298] on span "Edit background on parent element" at bounding box center [191, 298] width 137 height 21
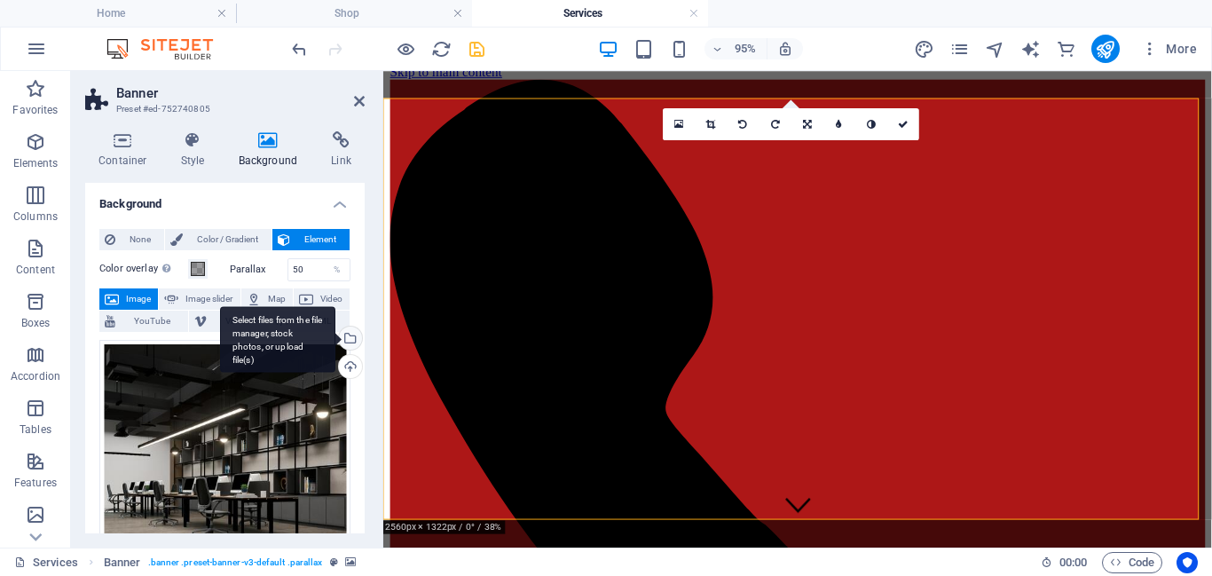
click at [345, 333] on div "Select files from the file manager, stock photos, or upload file(s)" at bounding box center [348, 340] width 27 height 27
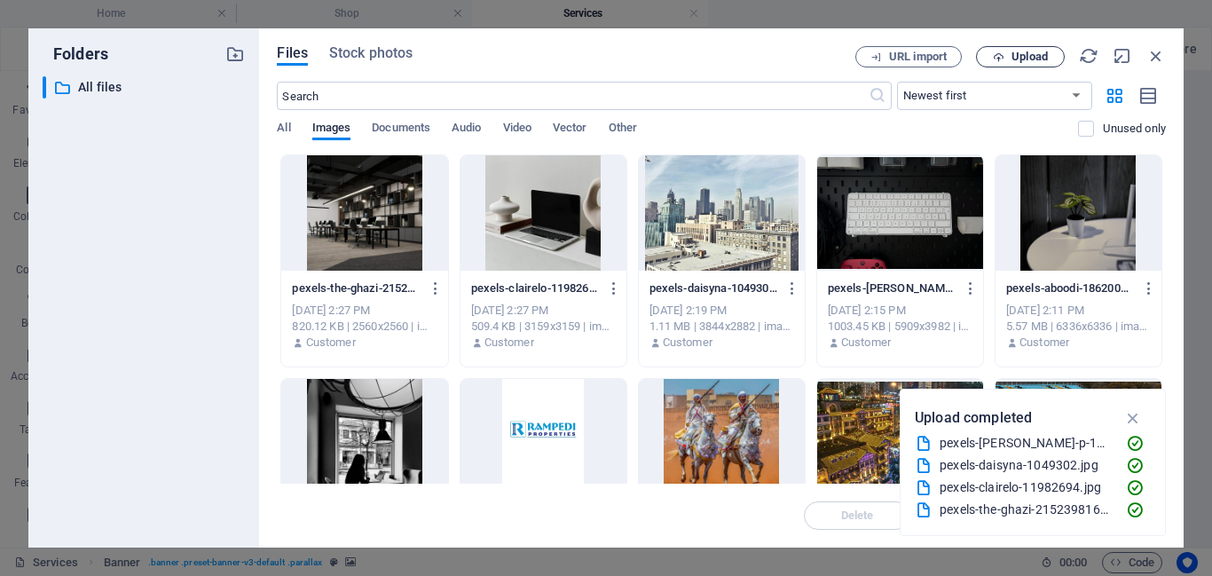
click at [1000, 55] on icon "button" at bounding box center [999, 57] width 12 height 12
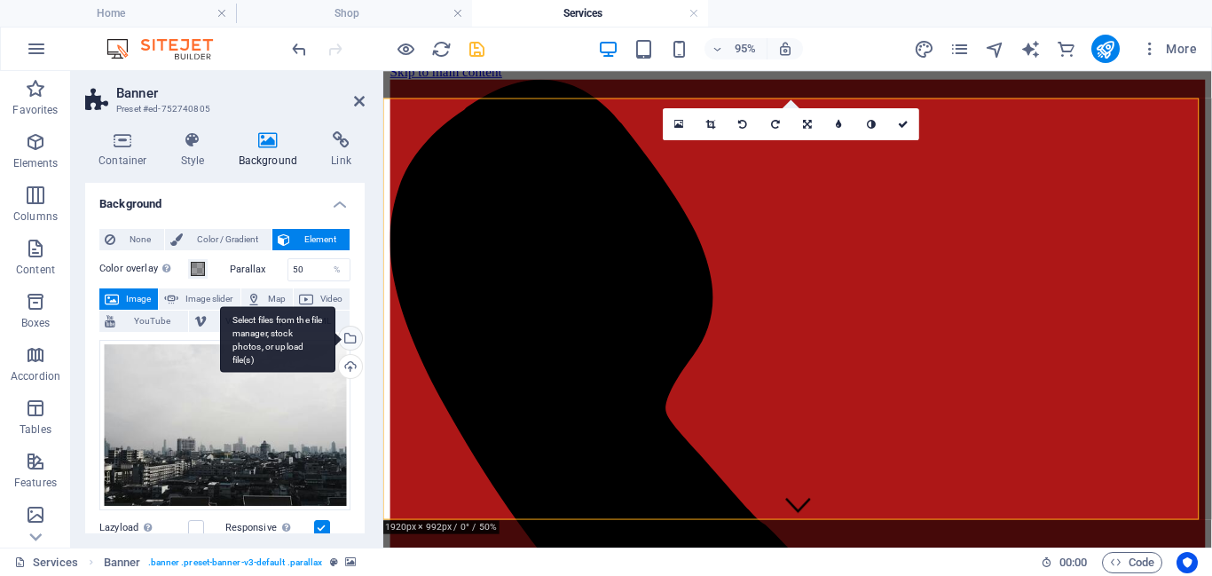
click at [335, 339] on div "Select files from the file manager, stock photos, or upload file(s)" at bounding box center [277, 339] width 115 height 67
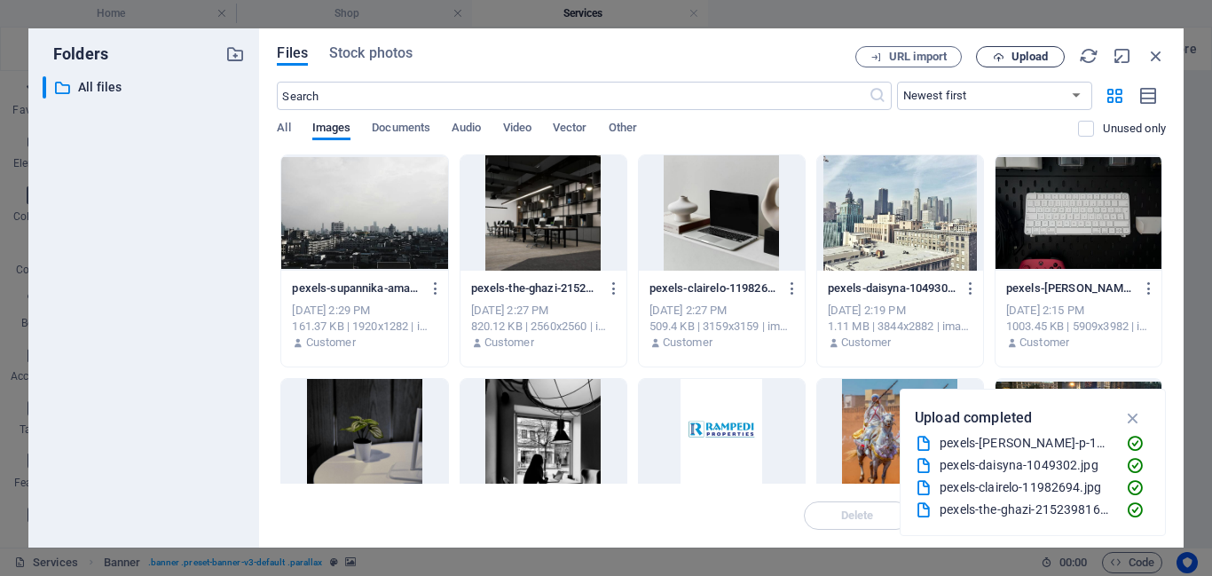
click at [1019, 58] on span "Upload" at bounding box center [1030, 56] width 36 height 11
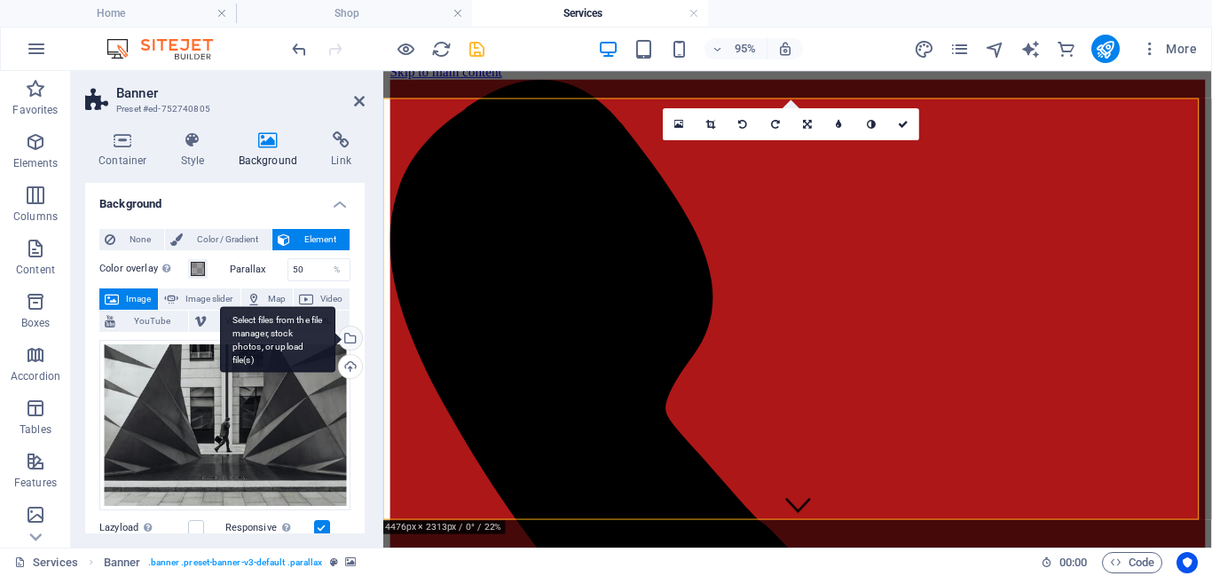
click at [345, 343] on div "Select files from the file manager, stock photos, or upload file(s)" at bounding box center [348, 340] width 27 height 27
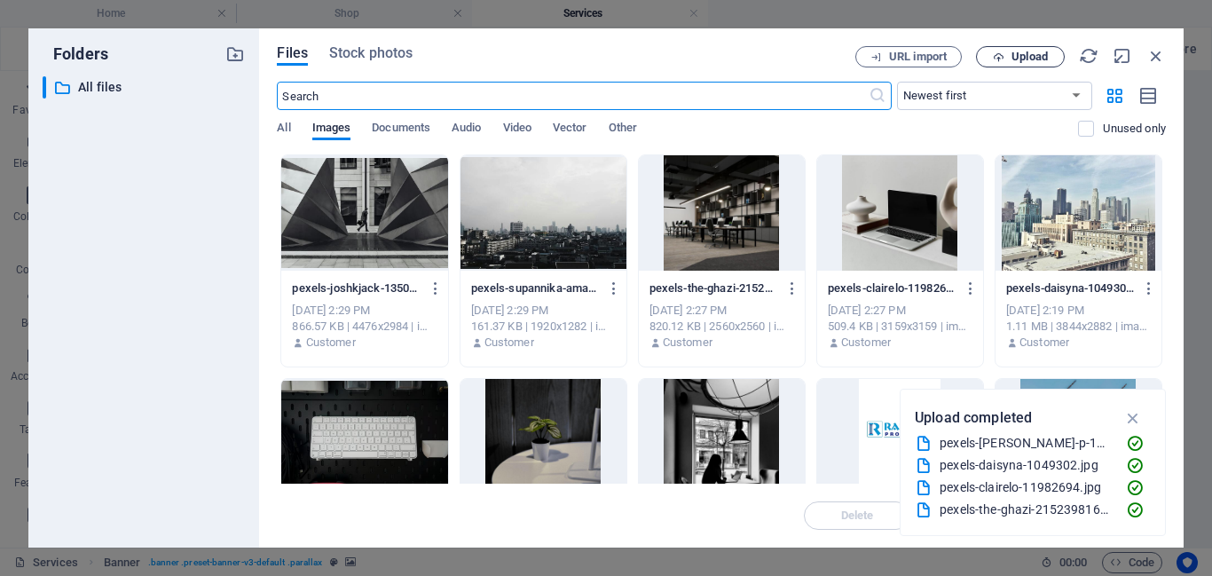
click at [994, 58] on icon "button" at bounding box center [999, 57] width 12 height 12
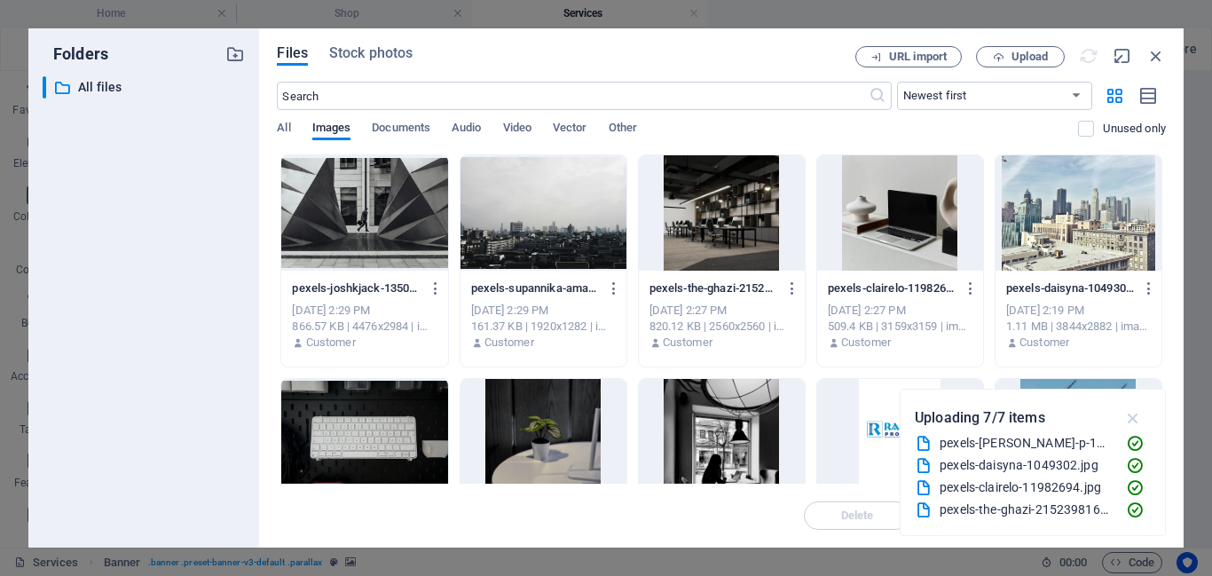
click at [1136, 414] on icon "button" at bounding box center [1133, 418] width 20 height 20
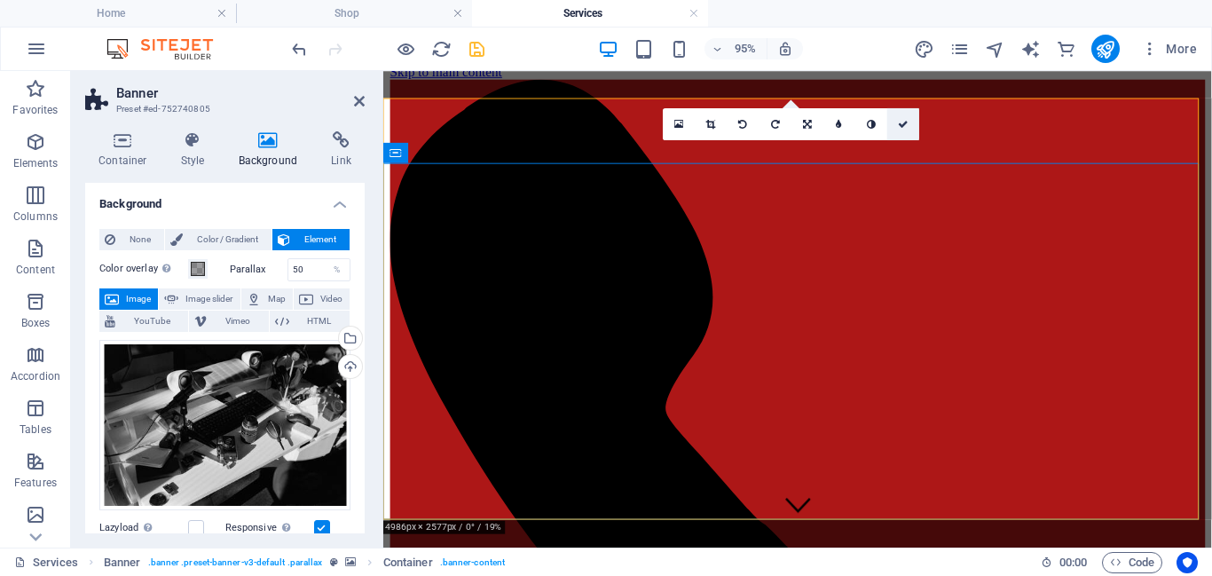
click at [898, 128] on icon at bounding box center [903, 124] width 11 height 10
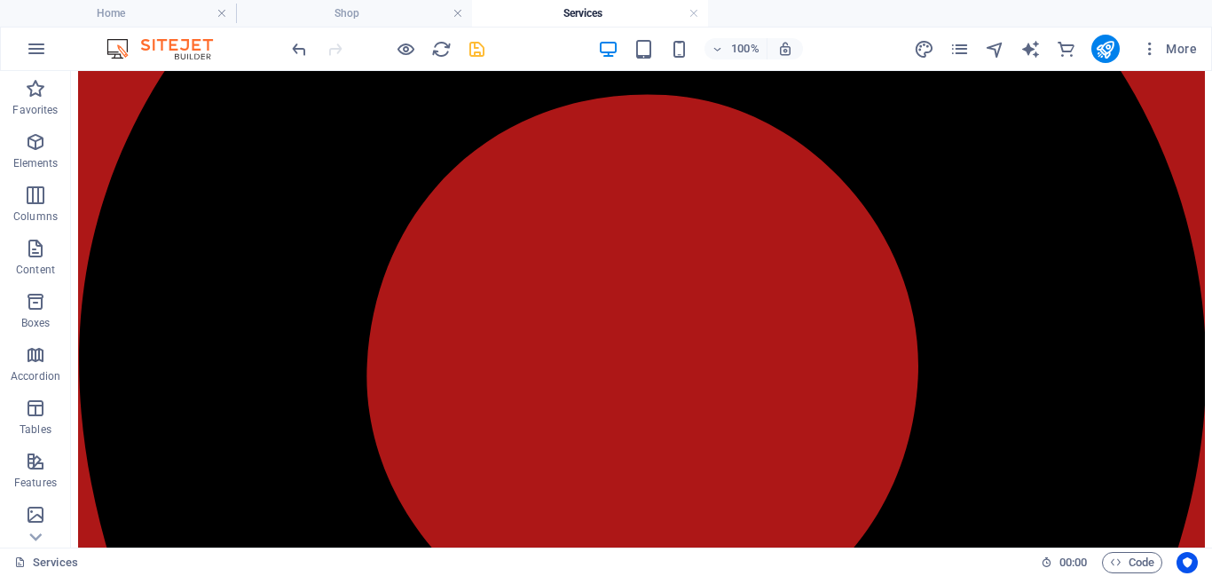
scroll to position [1494, 0]
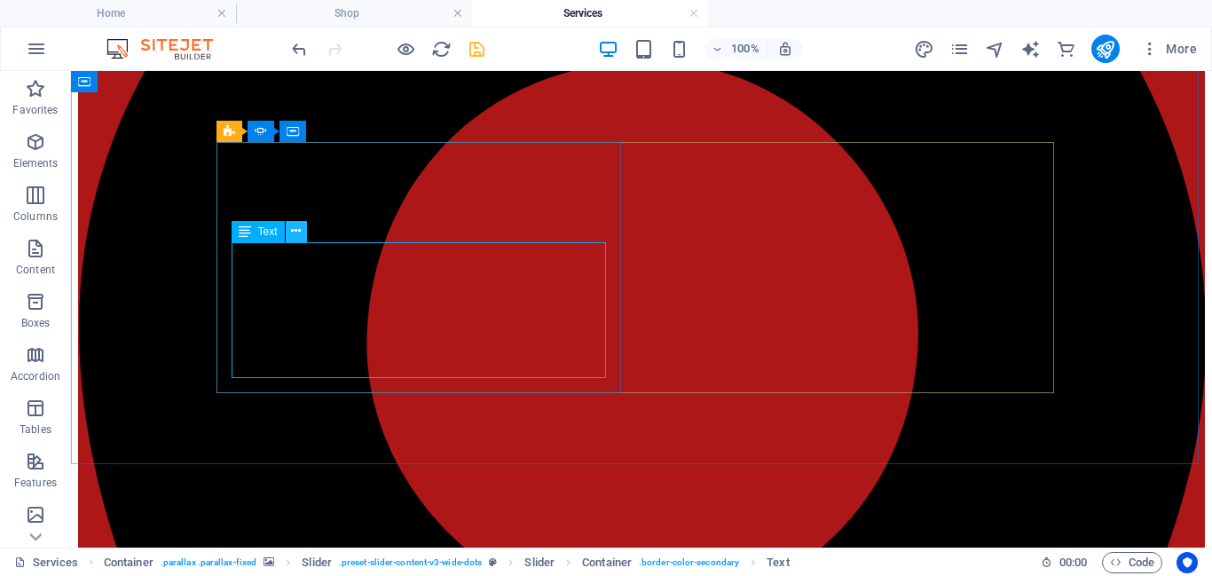
click at [296, 233] on icon at bounding box center [296, 231] width 10 height 19
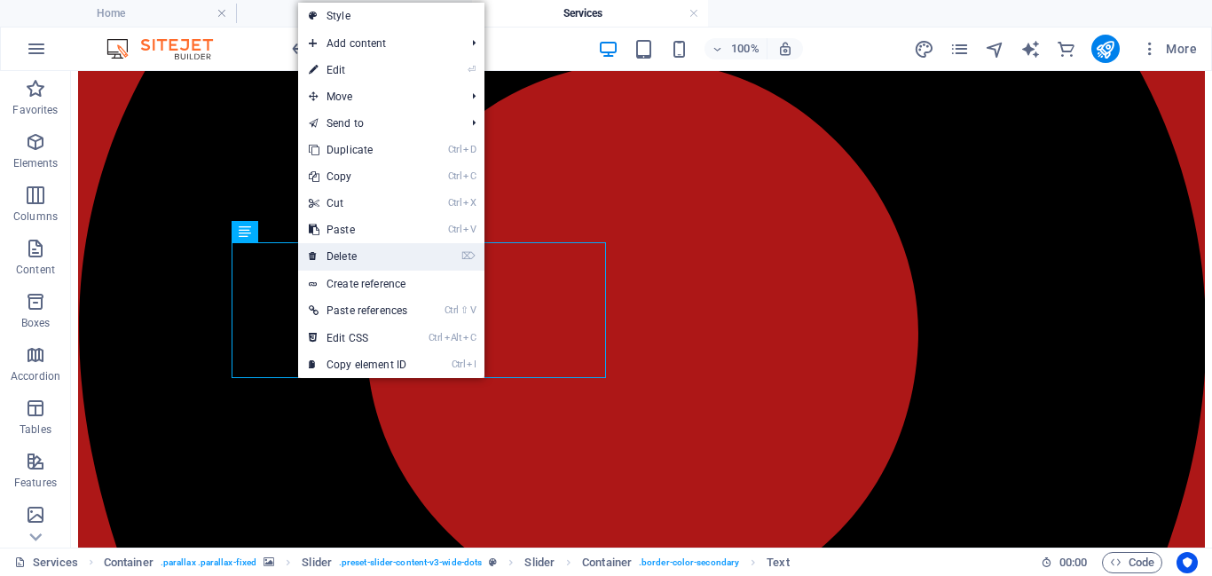
click at [333, 251] on link "⌦ Delete" at bounding box center [358, 256] width 120 height 27
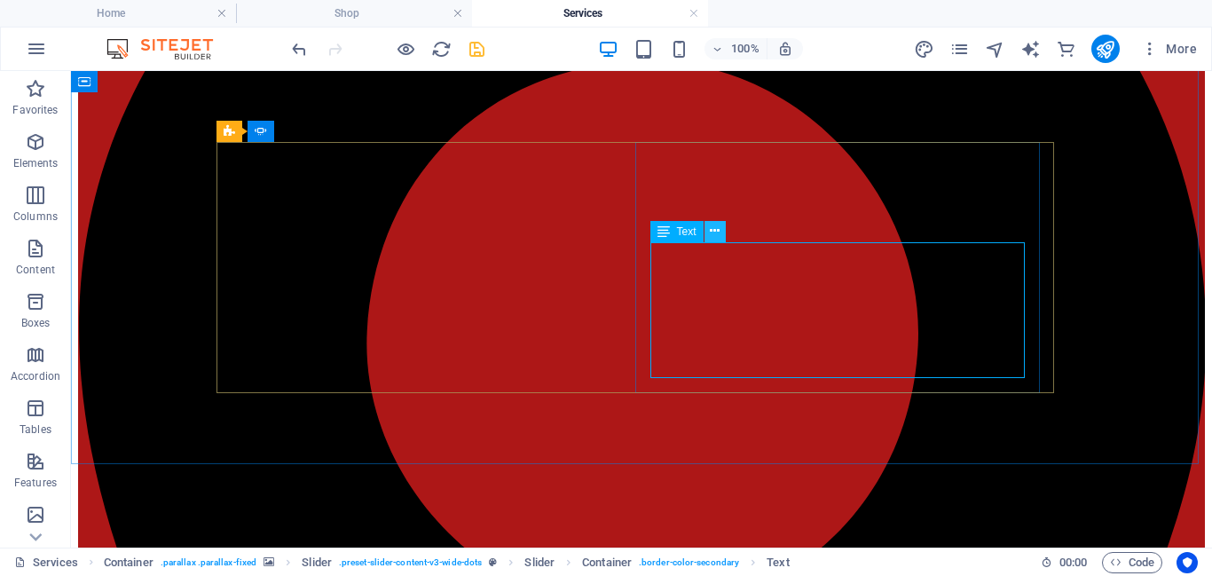
click at [712, 233] on icon at bounding box center [715, 231] width 10 height 19
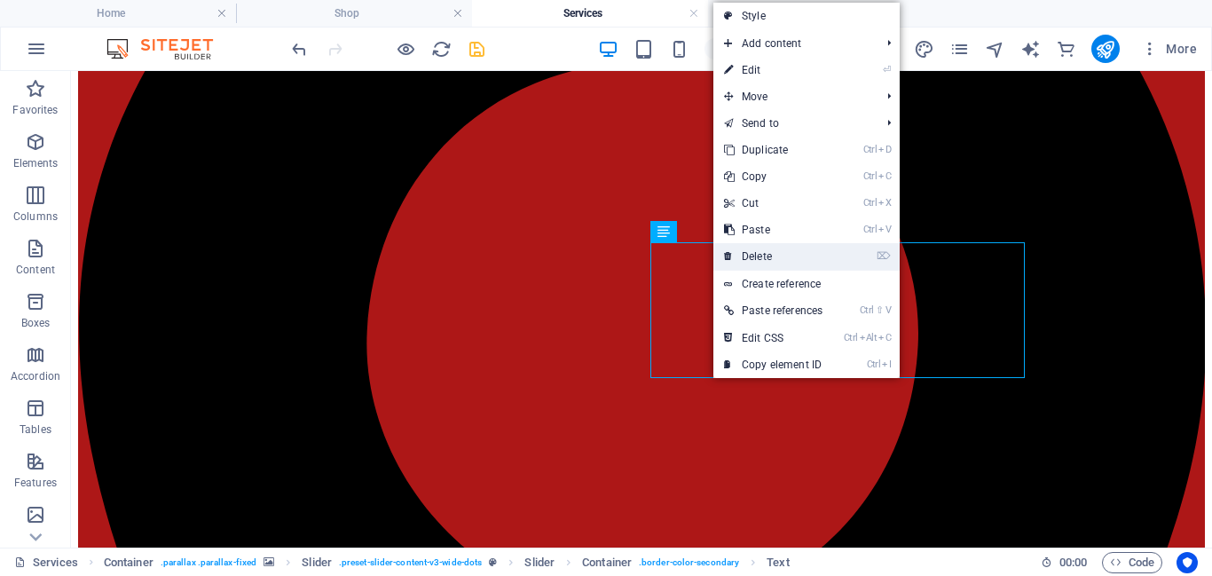
click at [752, 257] on link "⌦ Delete" at bounding box center [773, 256] width 120 height 27
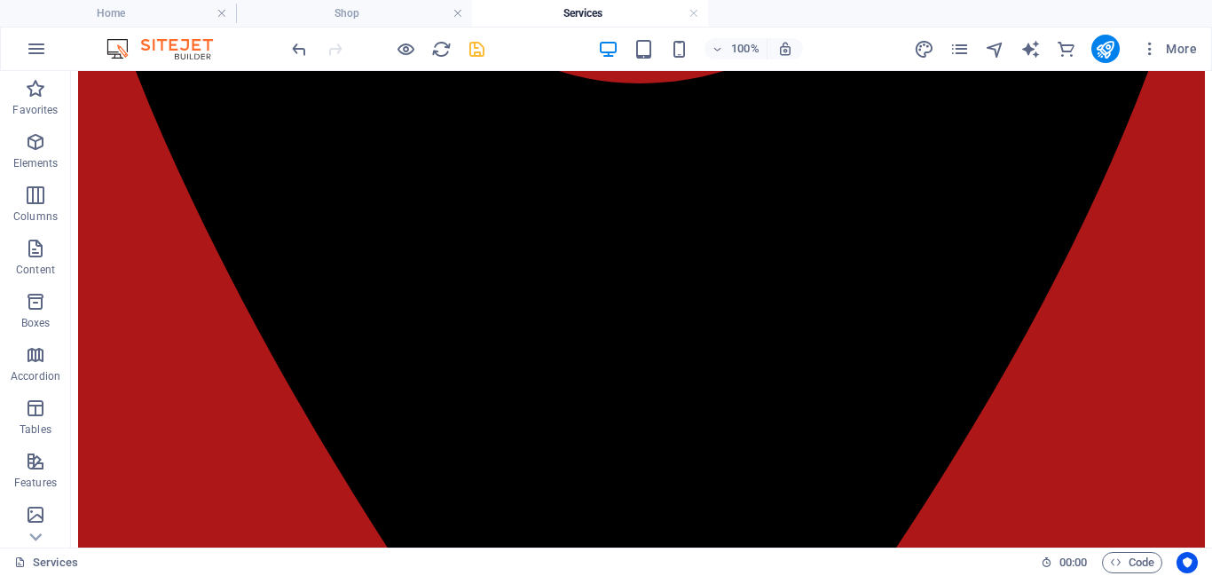
scroll to position [2007, 0]
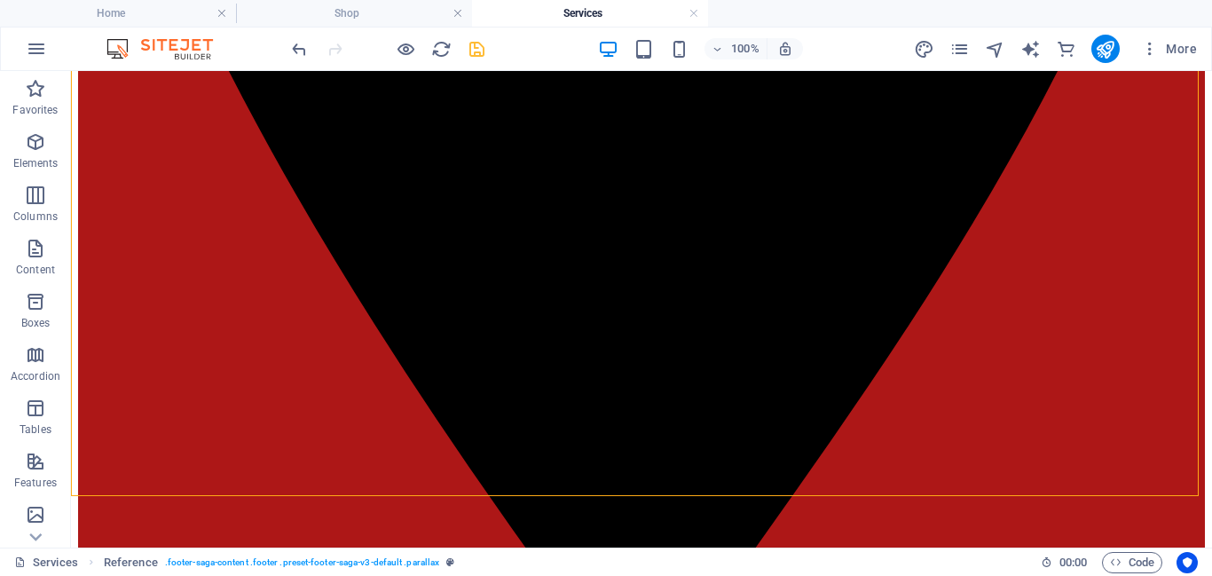
scroll to position [2289, 0]
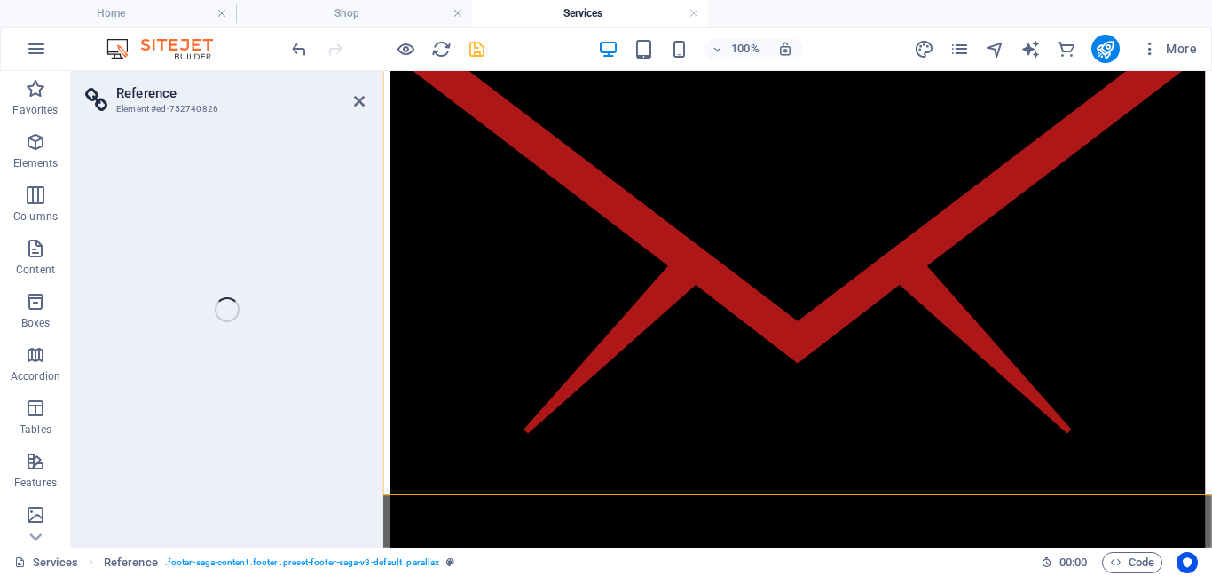
scroll to position [2262, 0]
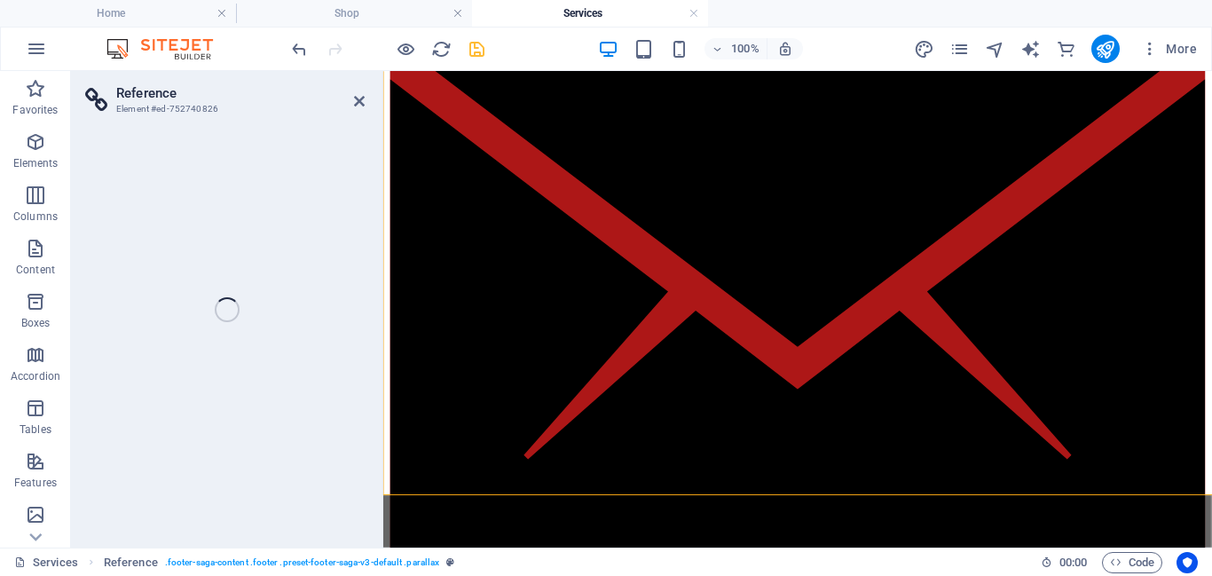
select select "rem"
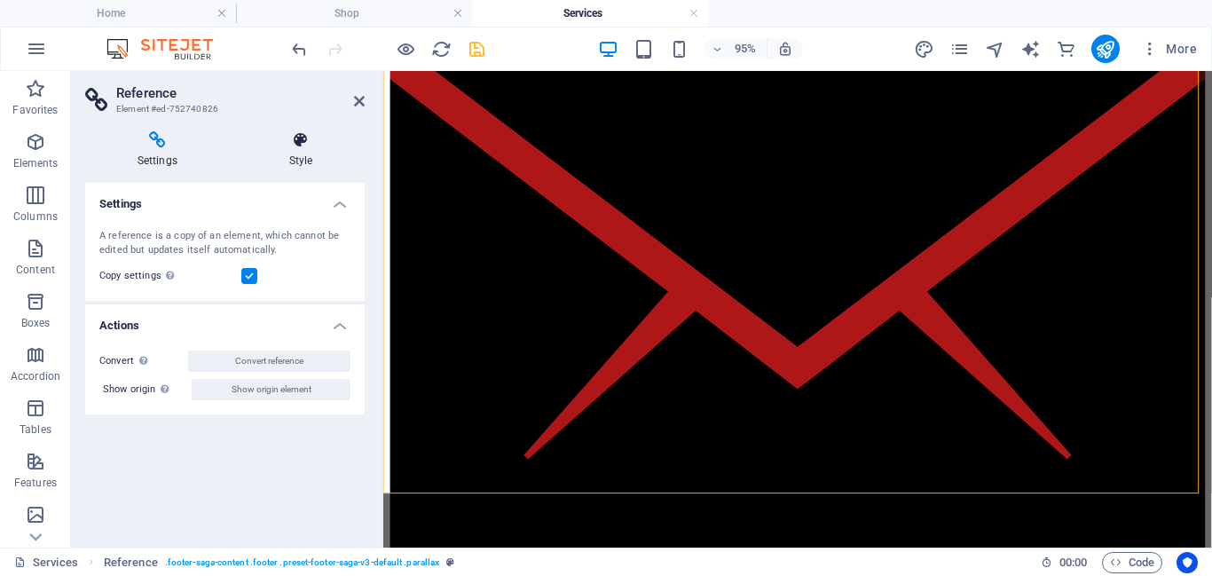
click at [280, 153] on h4 "Style" at bounding box center [301, 149] width 128 height 37
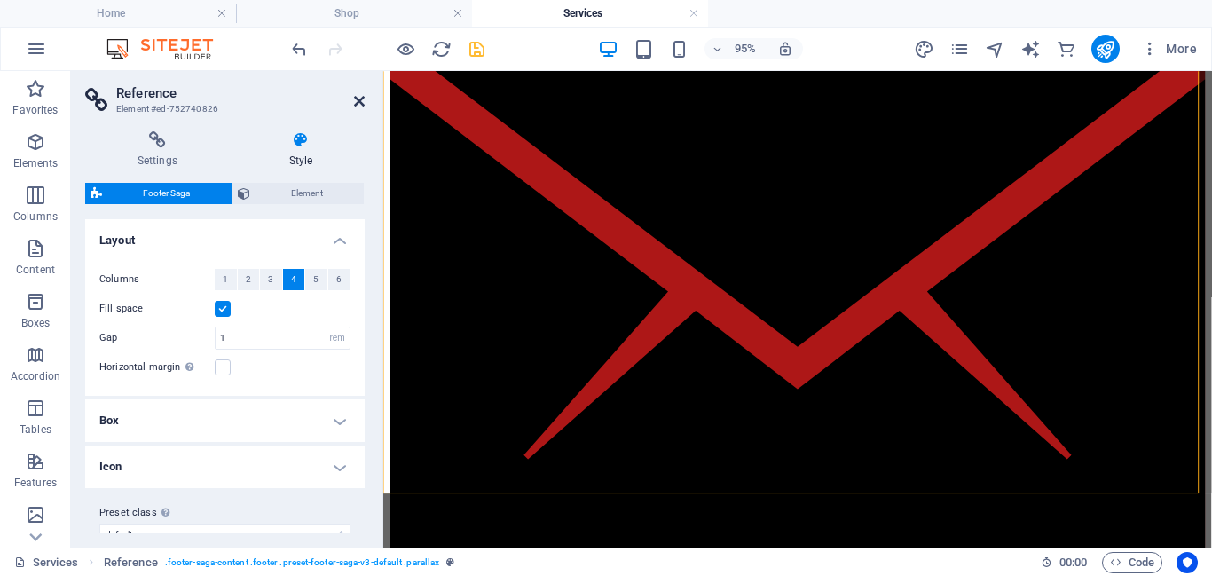
click at [360, 102] on icon at bounding box center [359, 101] width 11 height 14
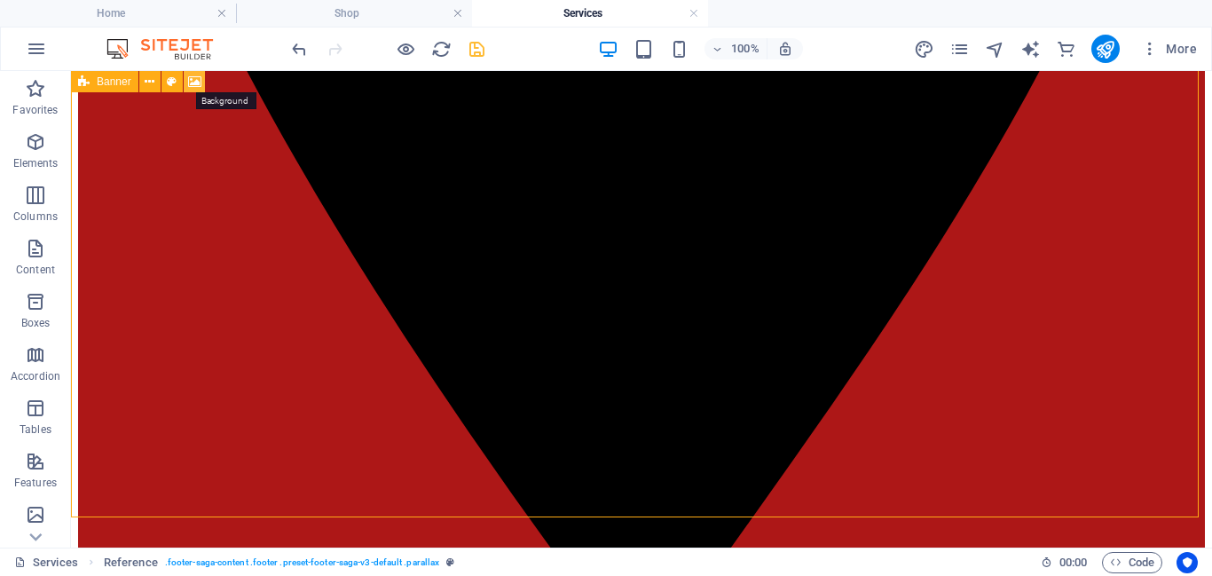
click at [188, 85] on icon at bounding box center [194, 82] width 13 height 19
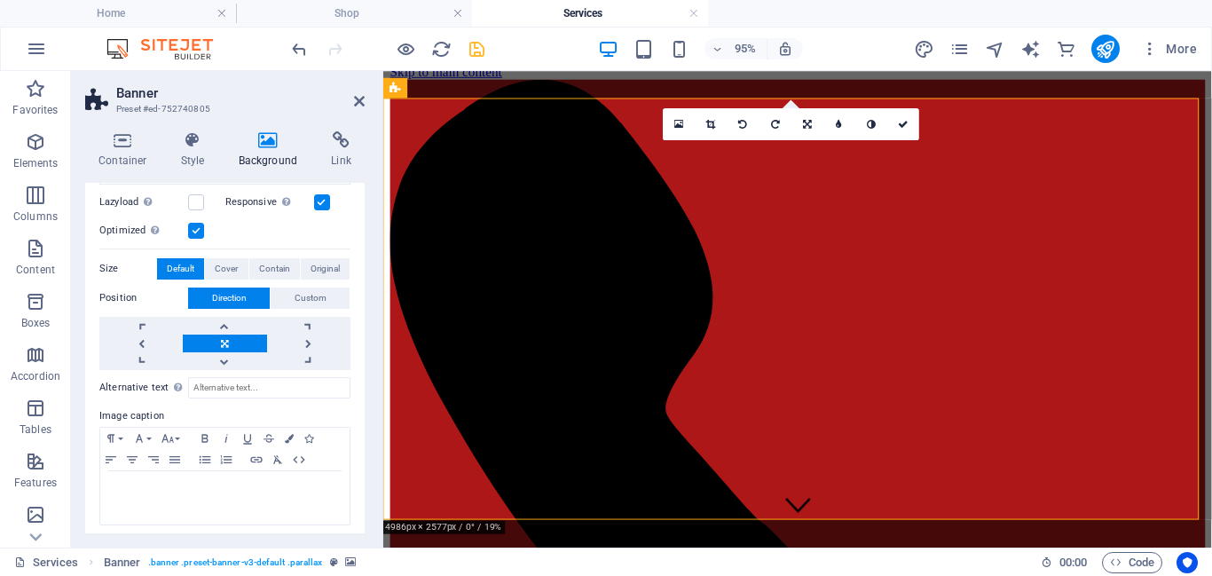
scroll to position [330, 0]
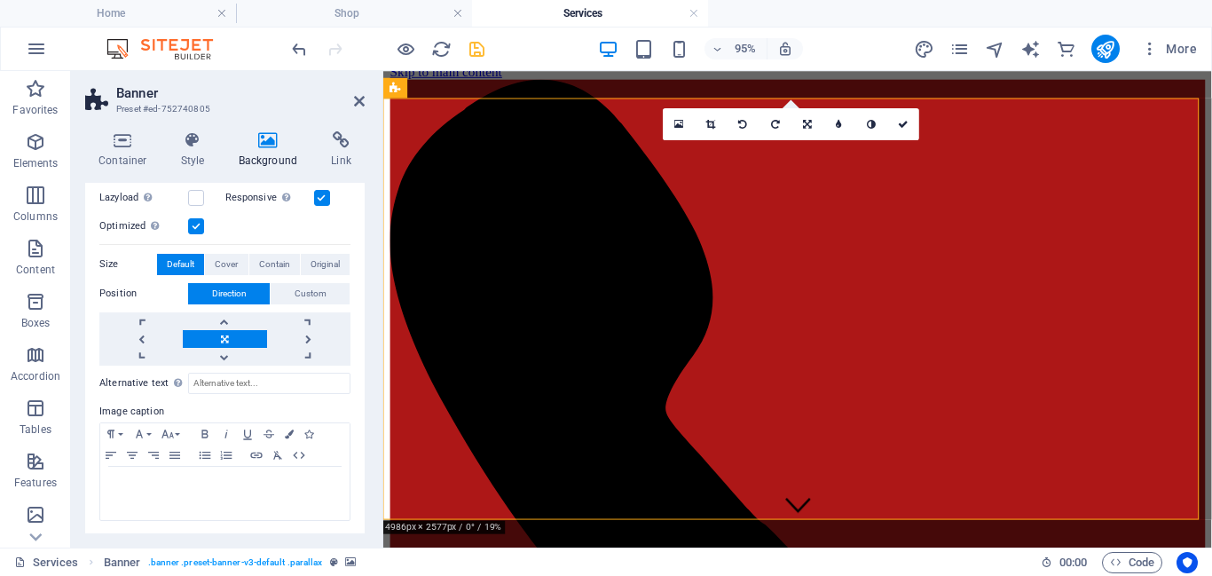
click at [359, 485] on div "None Color / Gradient Element Stretch background to full-width Color overlay Pl…" at bounding box center [225, 210] width 280 height 651
click at [354, 106] on icon at bounding box center [359, 101] width 11 height 14
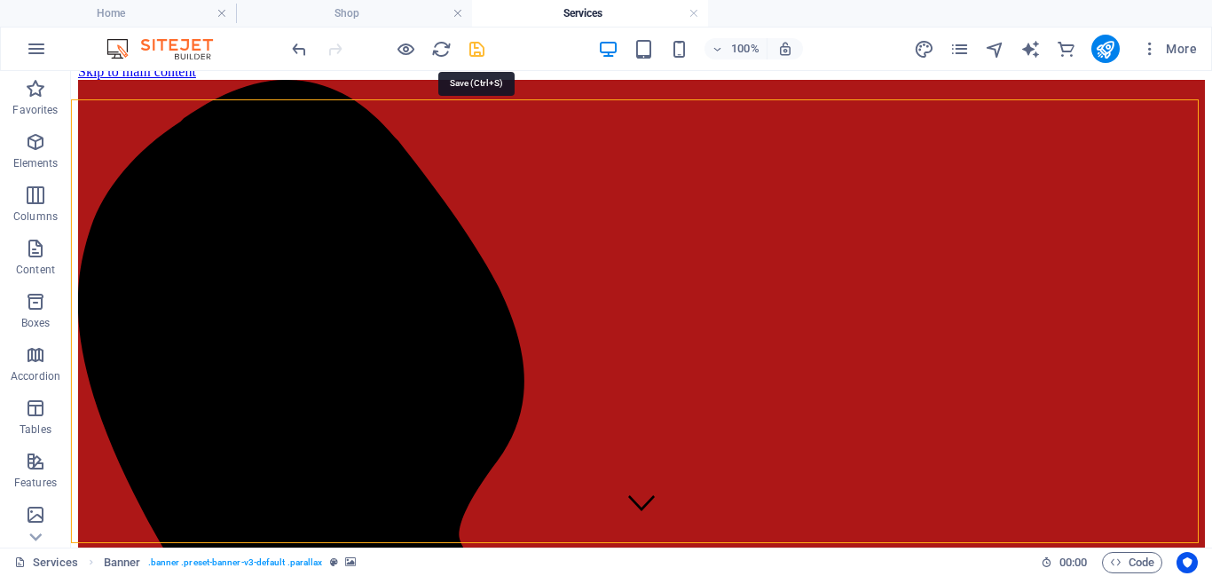
click at [475, 51] on icon "save" at bounding box center [477, 49] width 20 height 20
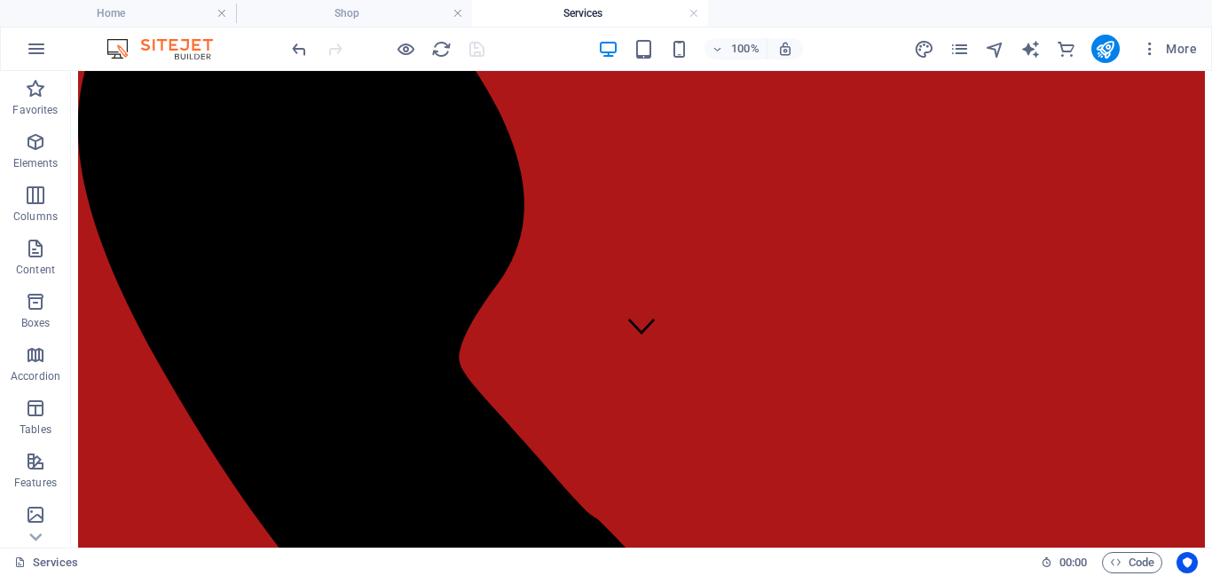
scroll to position [179, 0]
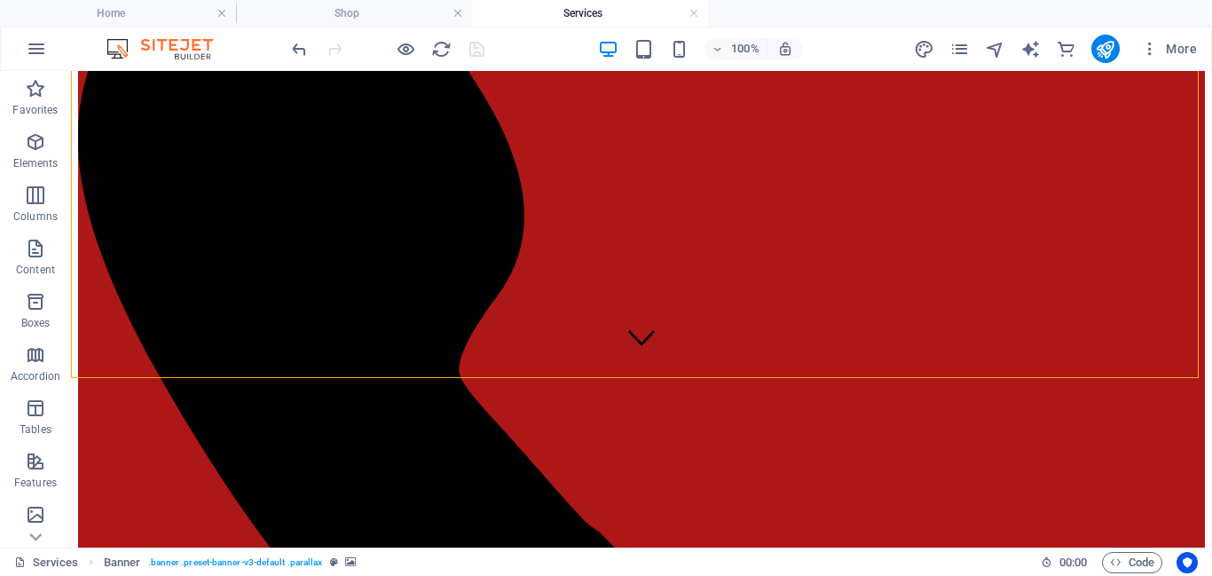
drag, startPoint x: 1197, startPoint y: 177, endPoint x: 1205, endPoint y: 214, distance: 38.1
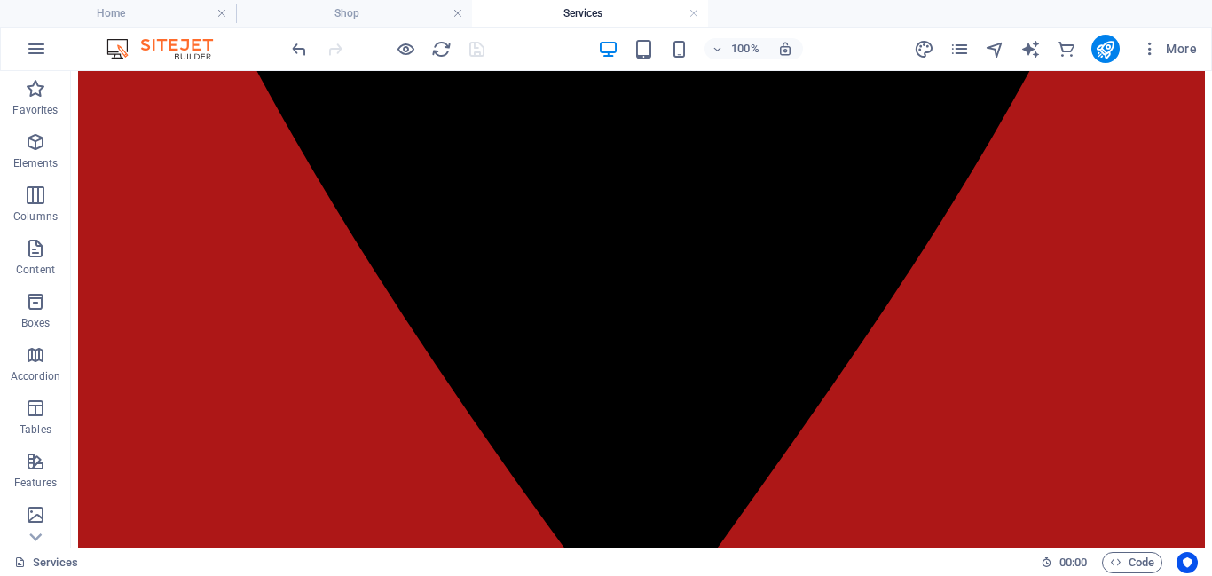
scroll to position [2289, 0]
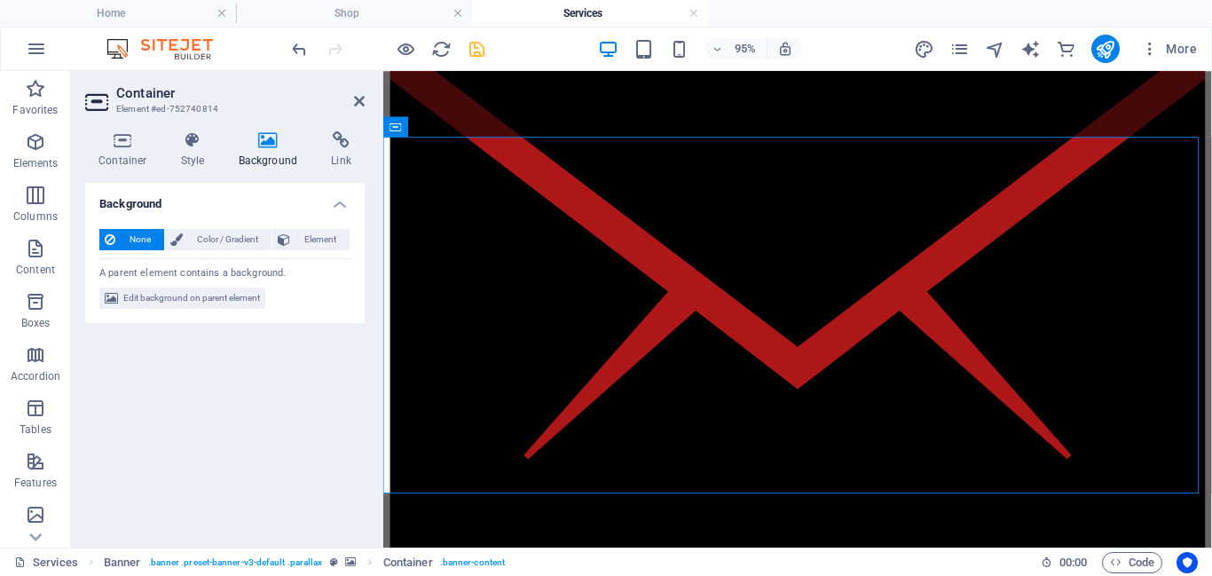
click at [263, 154] on h4 "Background" at bounding box center [271, 149] width 93 height 37
click at [120, 150] on h4 "Container" at bounding box center [126, 149] width 83 height 37
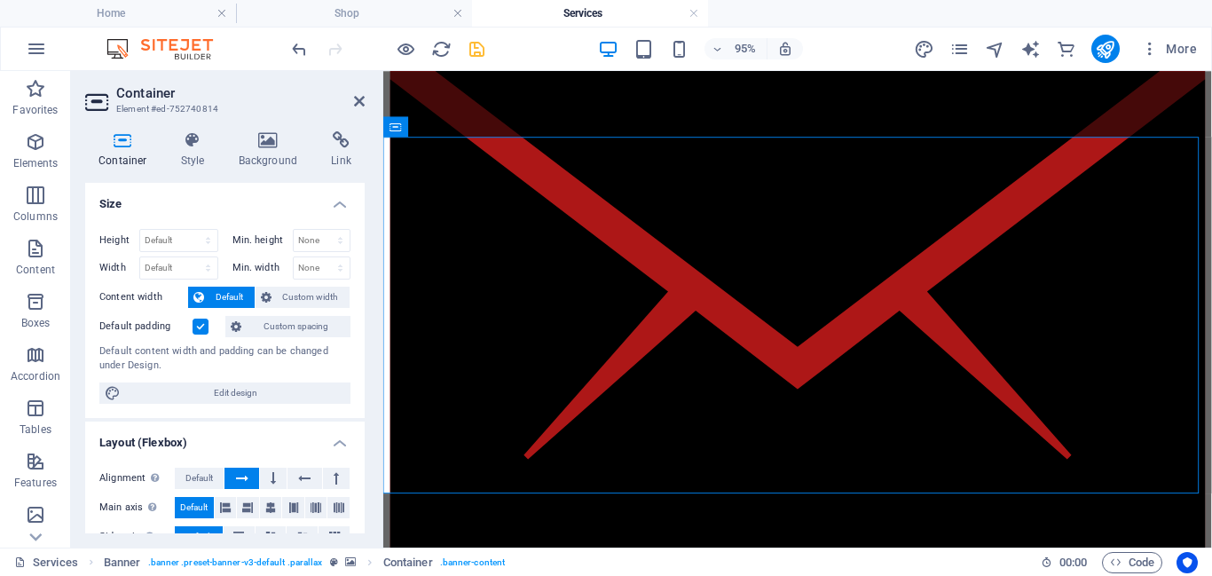
drag, startPoint x: 359, startPoint y: 273, endPoint x: 349, endPoint y: 345, distance: 72.5
click at [349, 345] on div "Height Default px rem % vh vw Min. height None px rem % vh vw Width Default px …" at bounding box center [225, 316] width 280 height 203
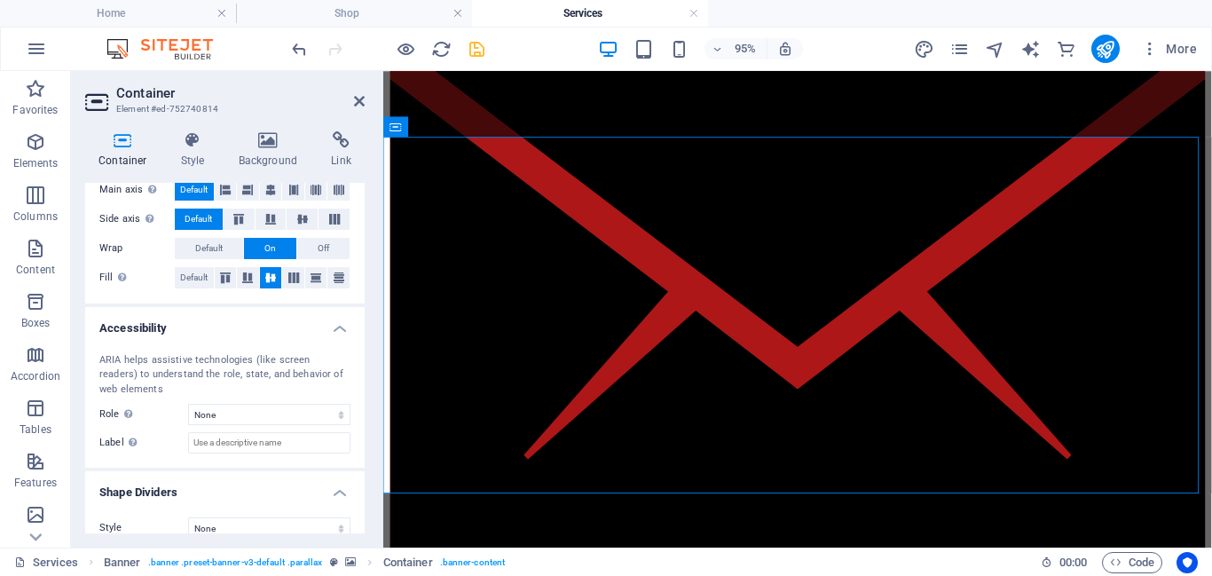
scroll to position [337, 0]
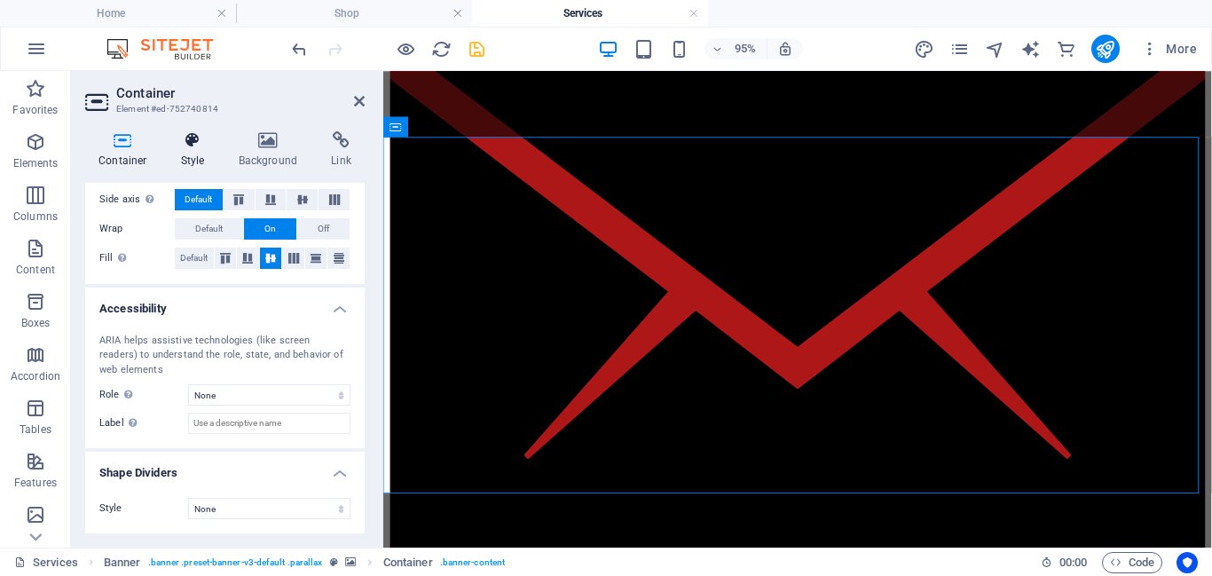
click at [191, 162] on h4 "Style" at bounding box center [197, 149] width 58 height 37
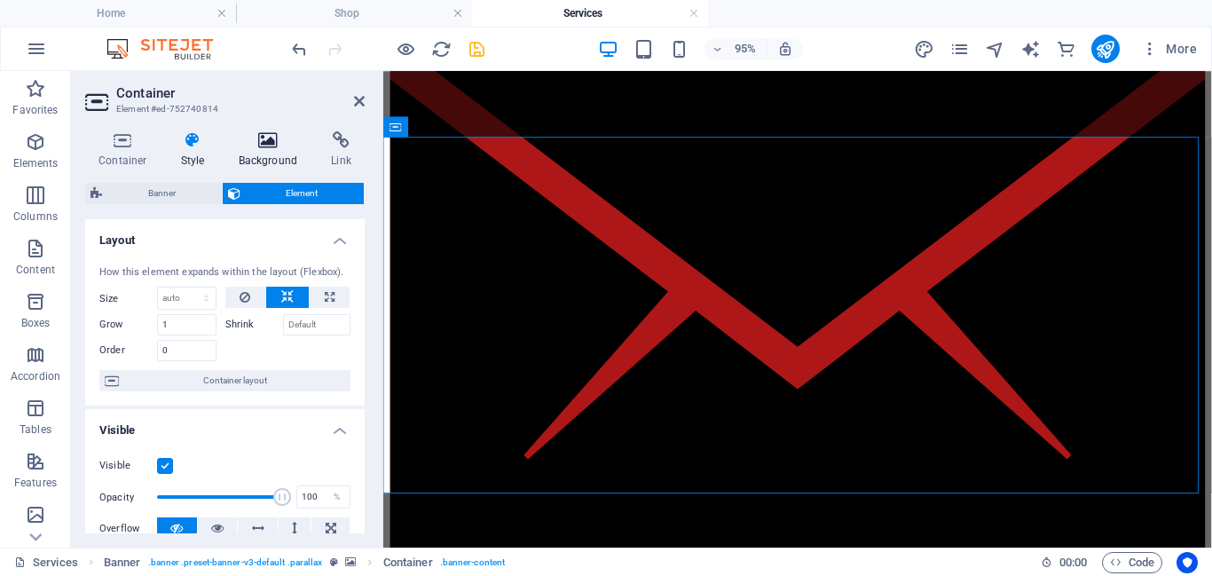
click at [260, 155] on h4 "Background" at bounding box center [271, 149] width 93 height 37
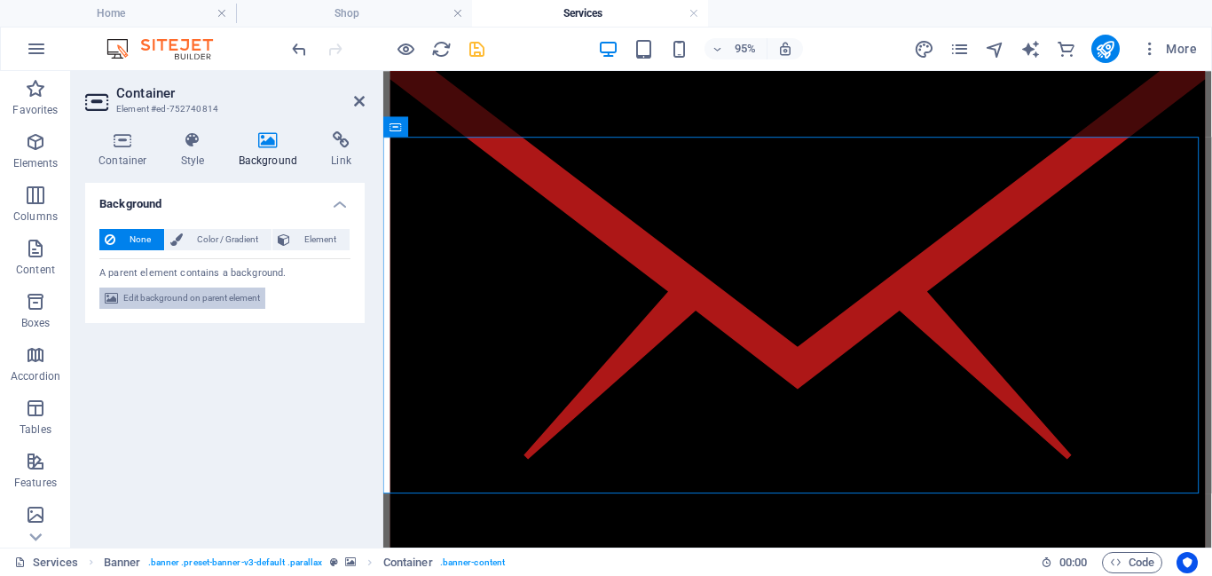
click at [217, 299] on span "Edit background on parent element" at bounding box center [191, 298] width 137 height 21
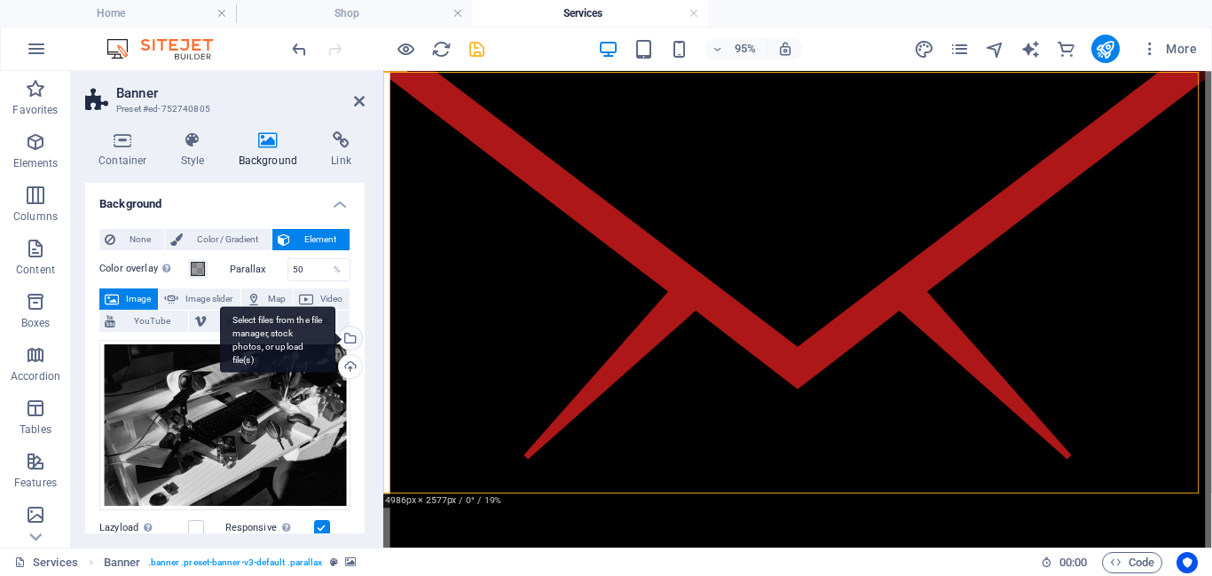
drag, startPoint x: 359, startPoint y: 324, endPoint x: 351, endPoint y: 340, distance: 17.9
click at [351, 340] on div "None Color / Gradient Element Stretch background to full-width Color overlay Pl…" at bounding box center [225, 540] width 280 height 651
click at [359, 100] on icon at bounding box center [359, 101] width 11 height 14
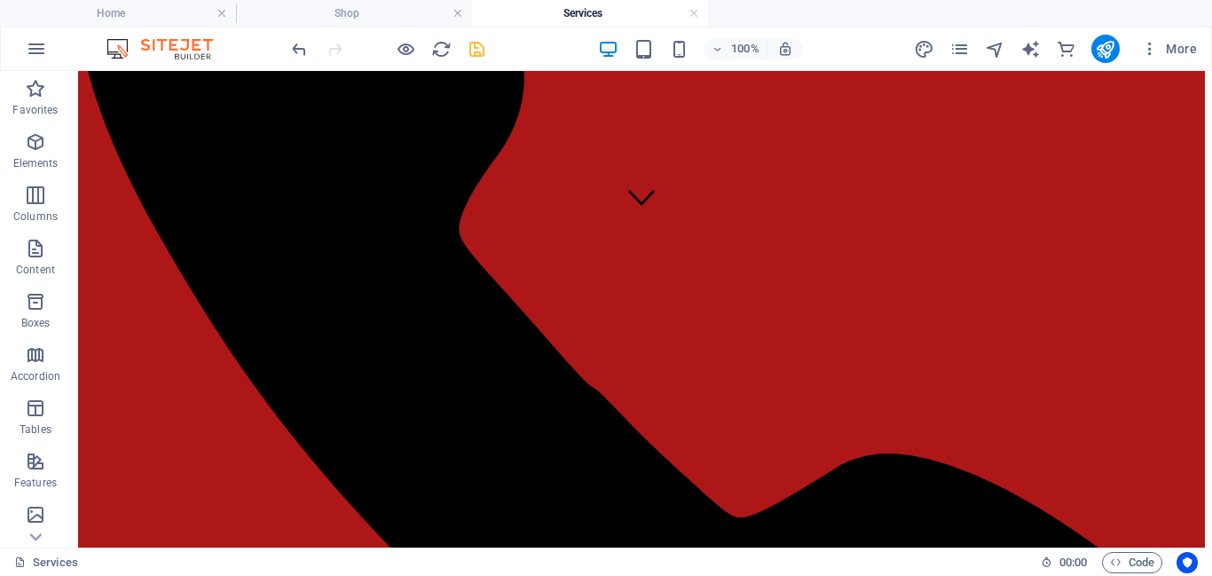
scroll to position [0, 0]
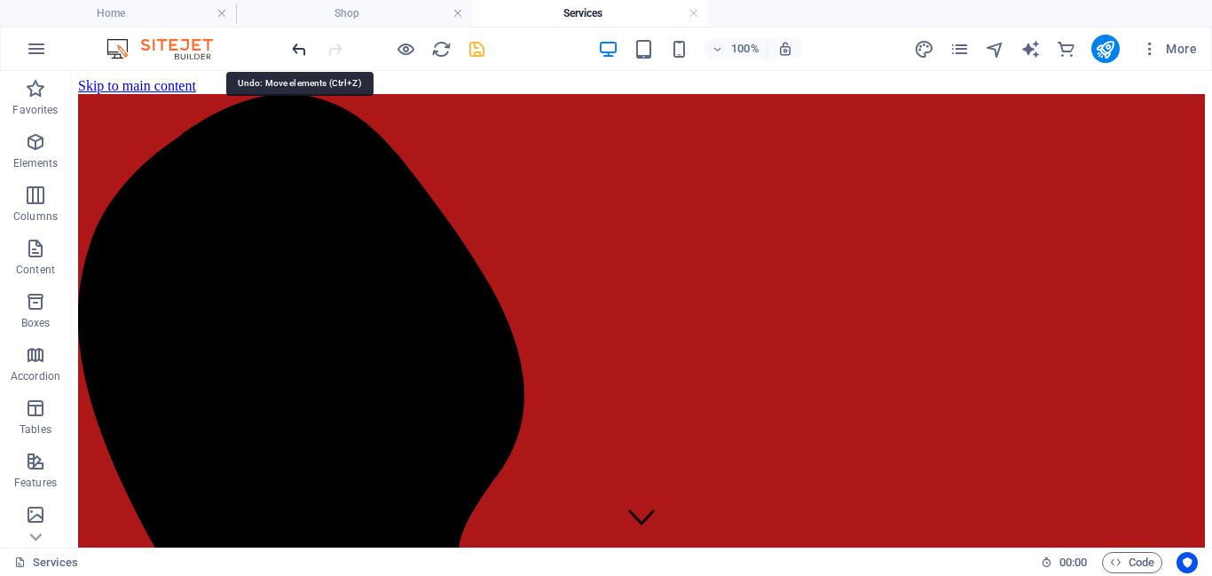
click at [292, 56] on icon "undo" at bounding box center [299, 49] width 20 height 20
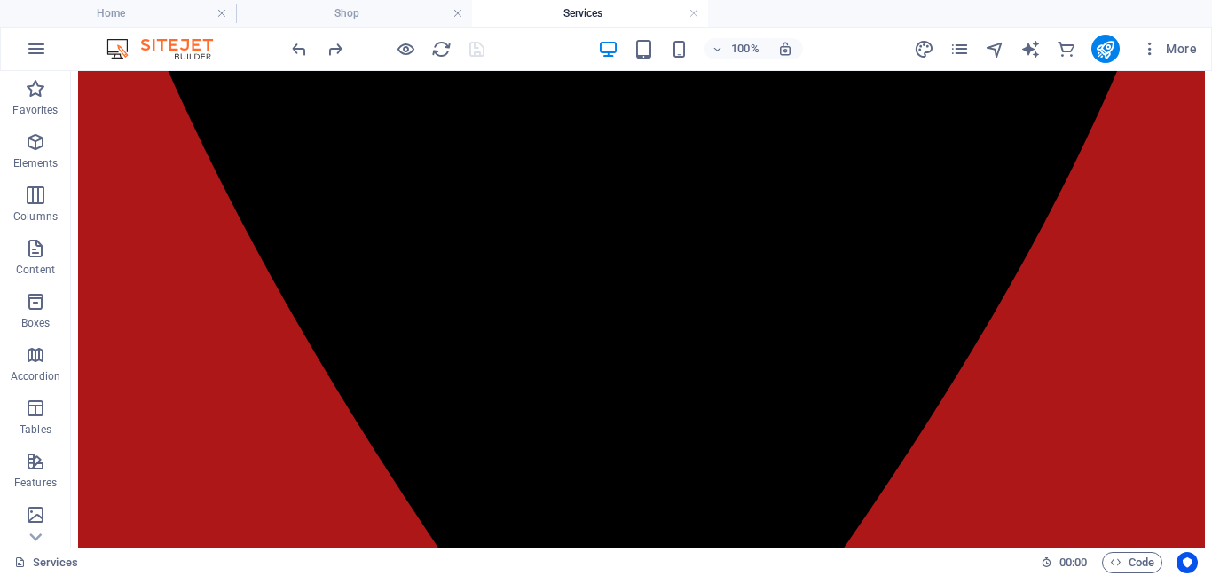
scroll to position [2030, 0]
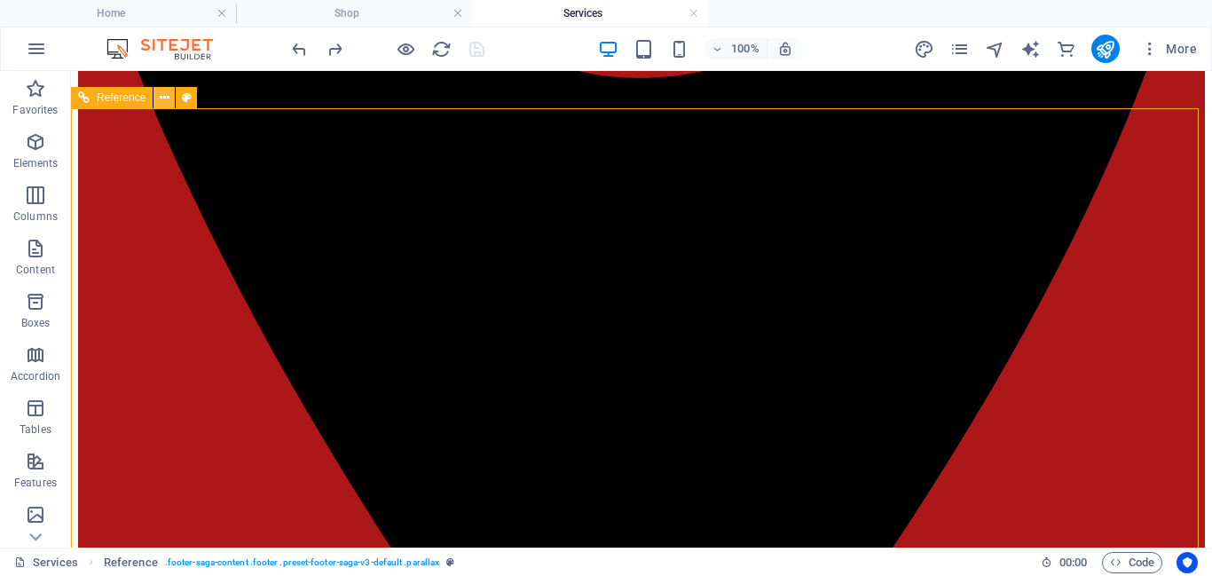
click at [165, 106] on icon at bounding box center [165, 98] width 10 height 19
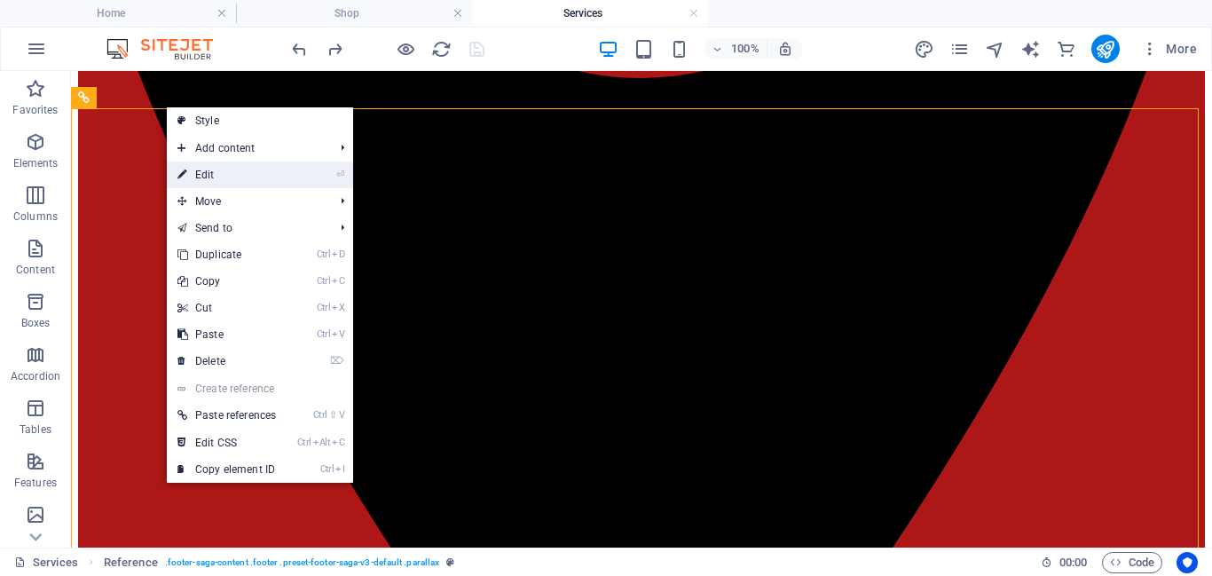
click at [193, 163] on link "⏎ Edit" at bounding box center [227, 175] width 120 height 27
select select "rem"
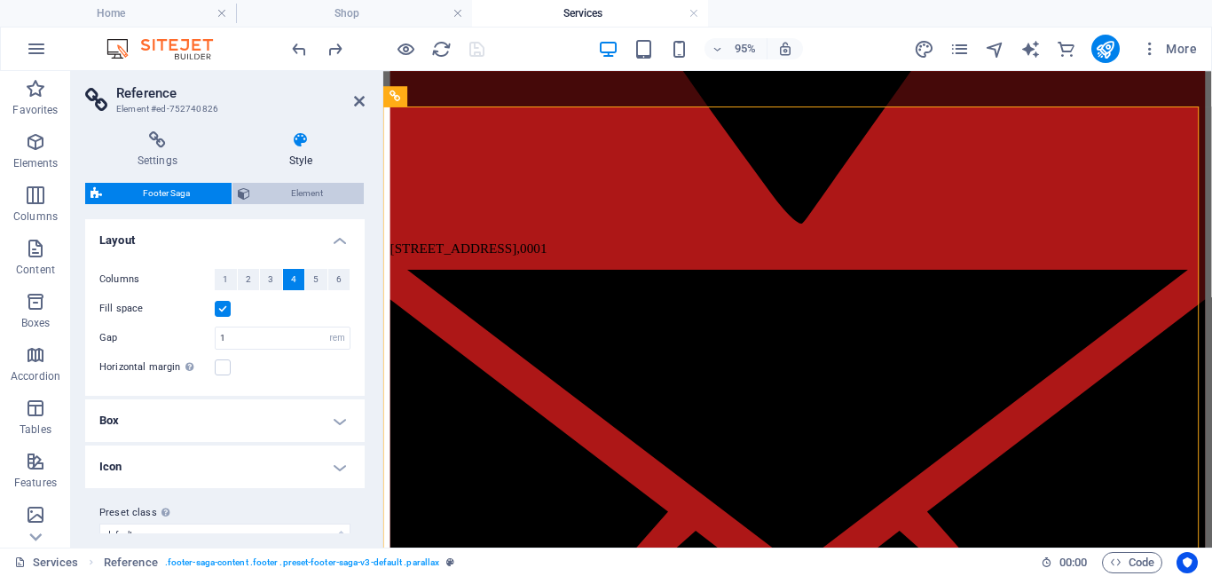
click at [328, 192] on span "Element" at bounding box center [308, 193] width 104 height 21
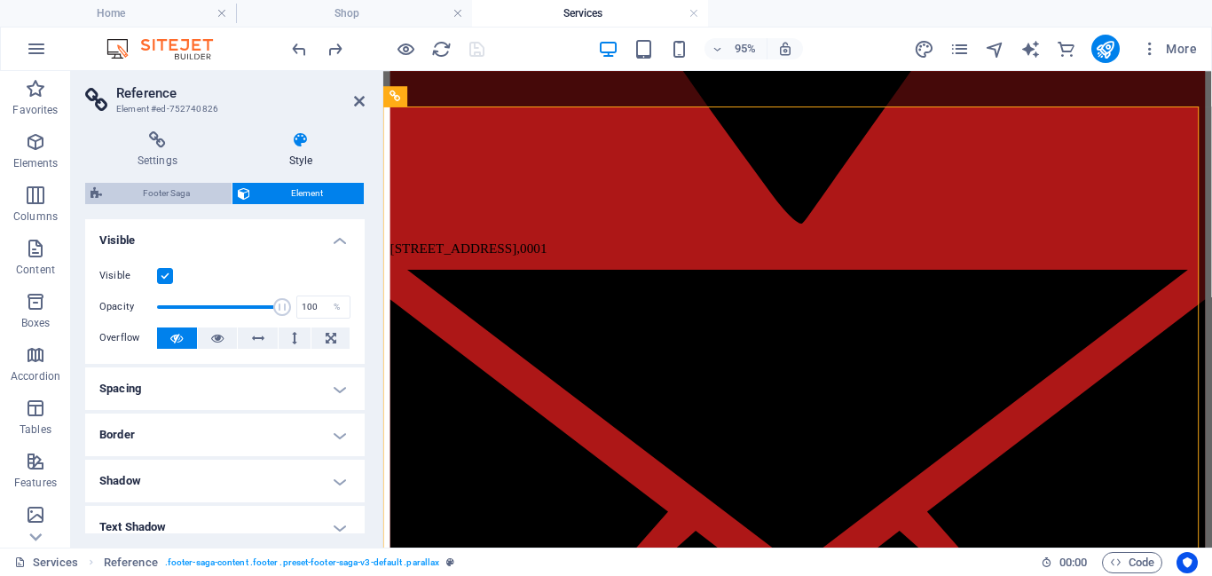
click at [197, 193] on span "Footer Saga" at bounding box center [166, 193] width 119 height 21
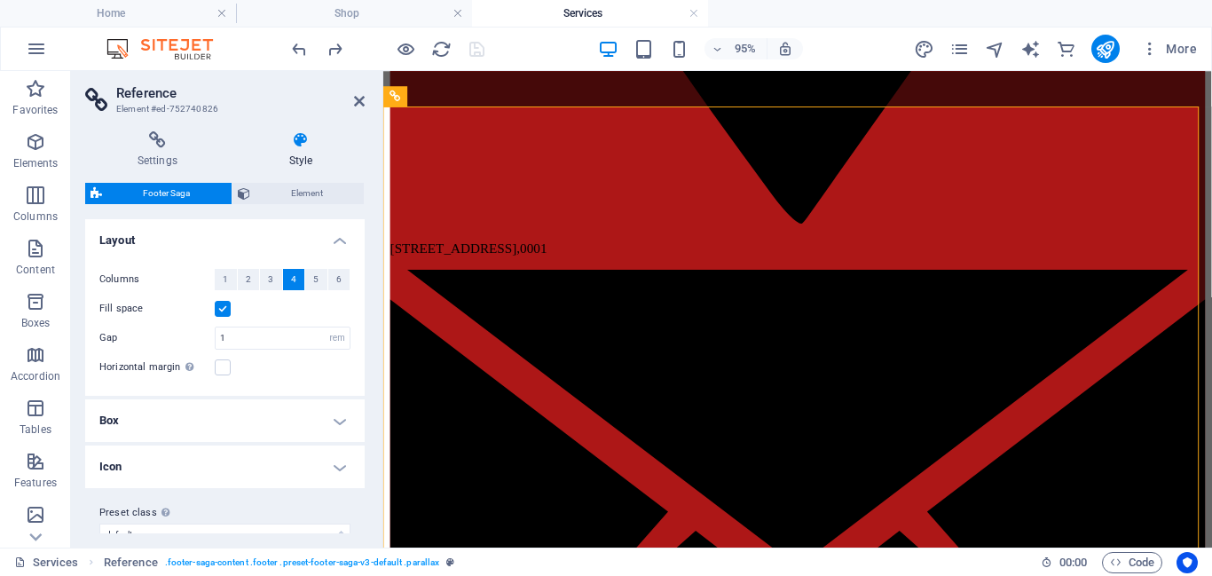
scroll to position [26, 0]
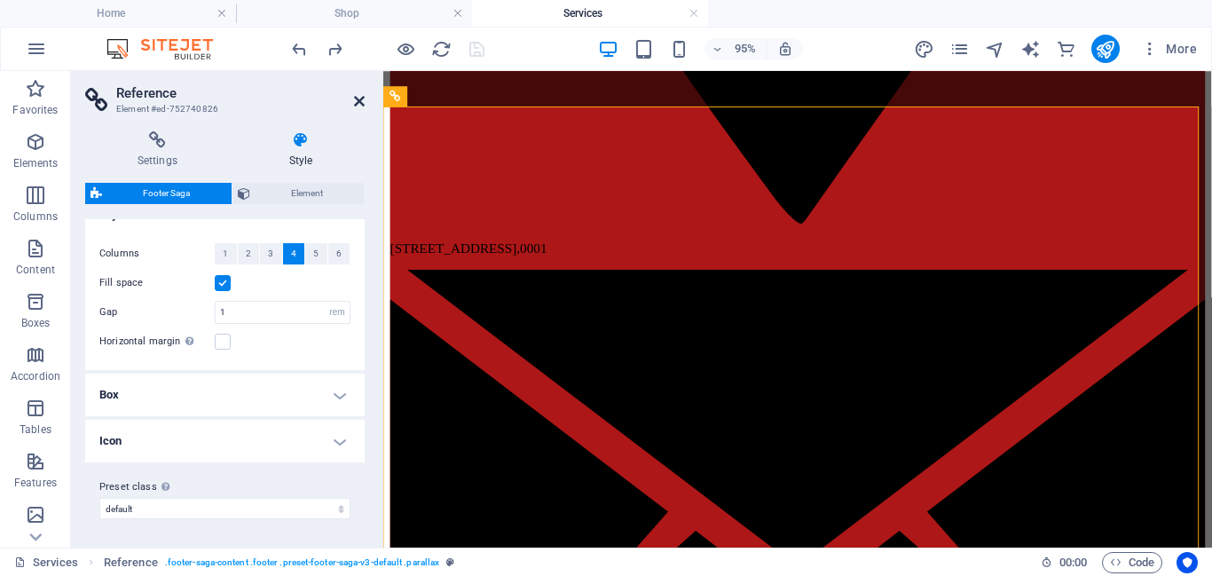
click at [359, 103] on icon at bounding box center [359, 101] width 11 height 14
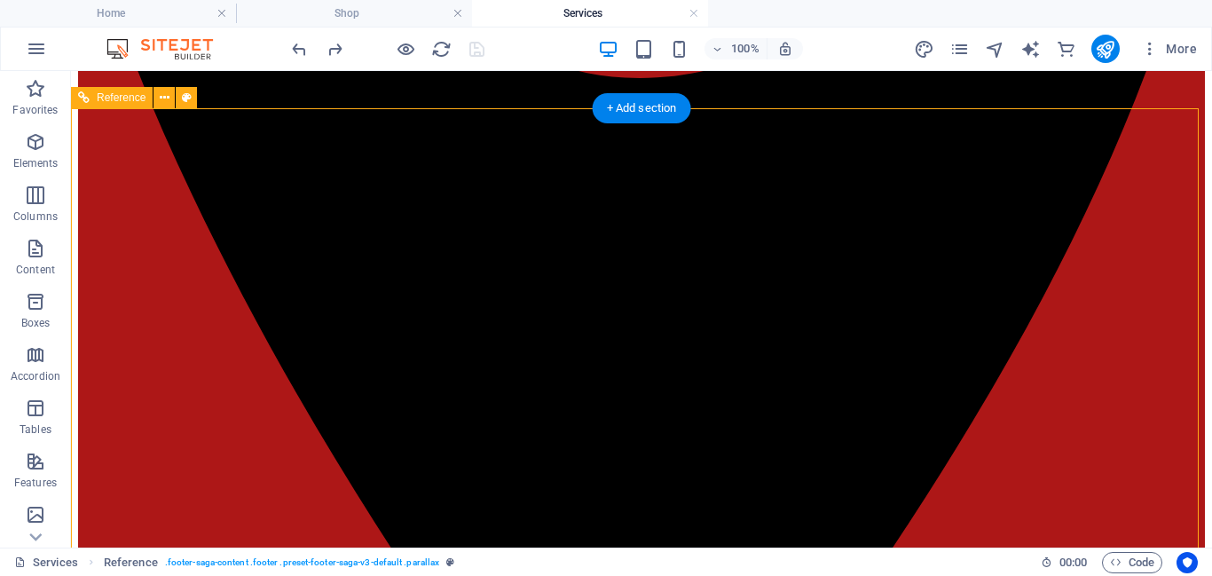
select select "rem"
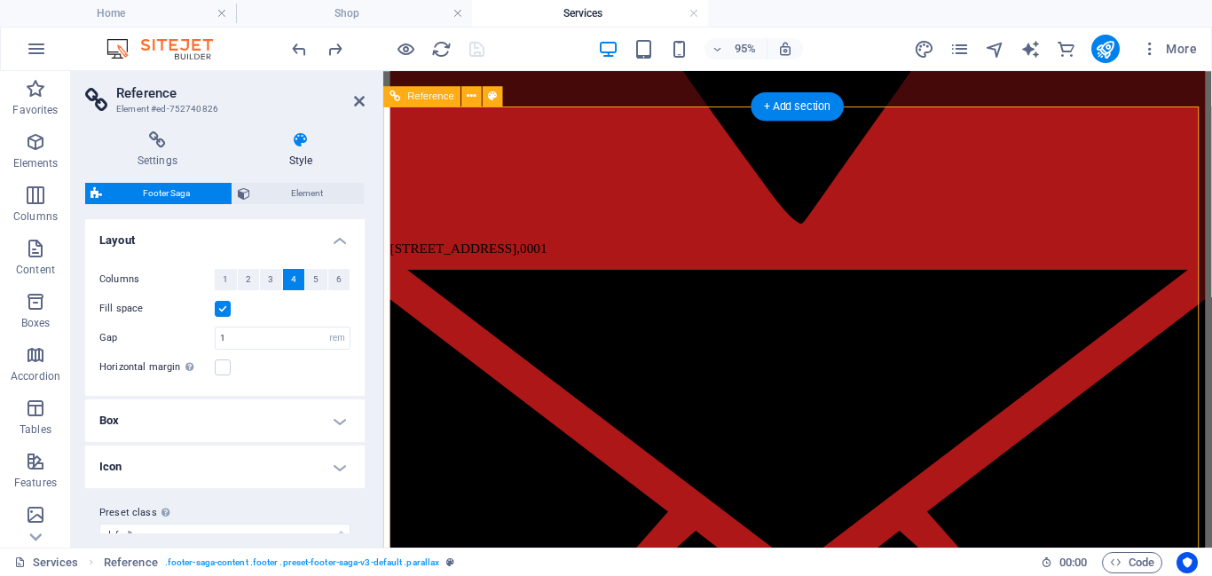
click at [359, 102] on icon at bounding box center [359, 101] width 11 height 14
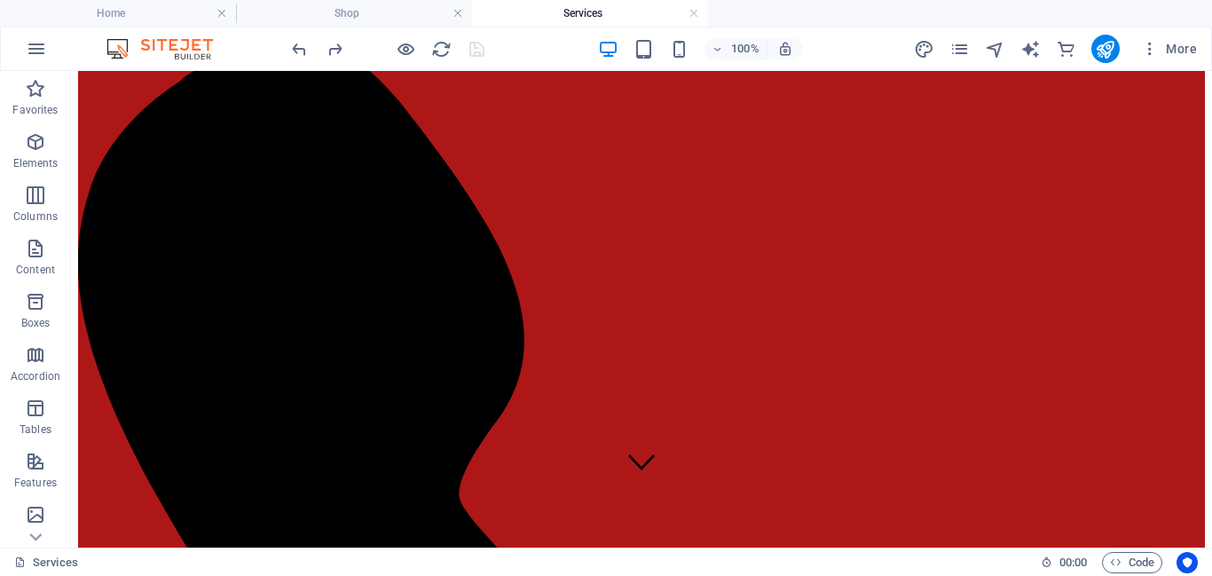
scroll to position [0, 0]
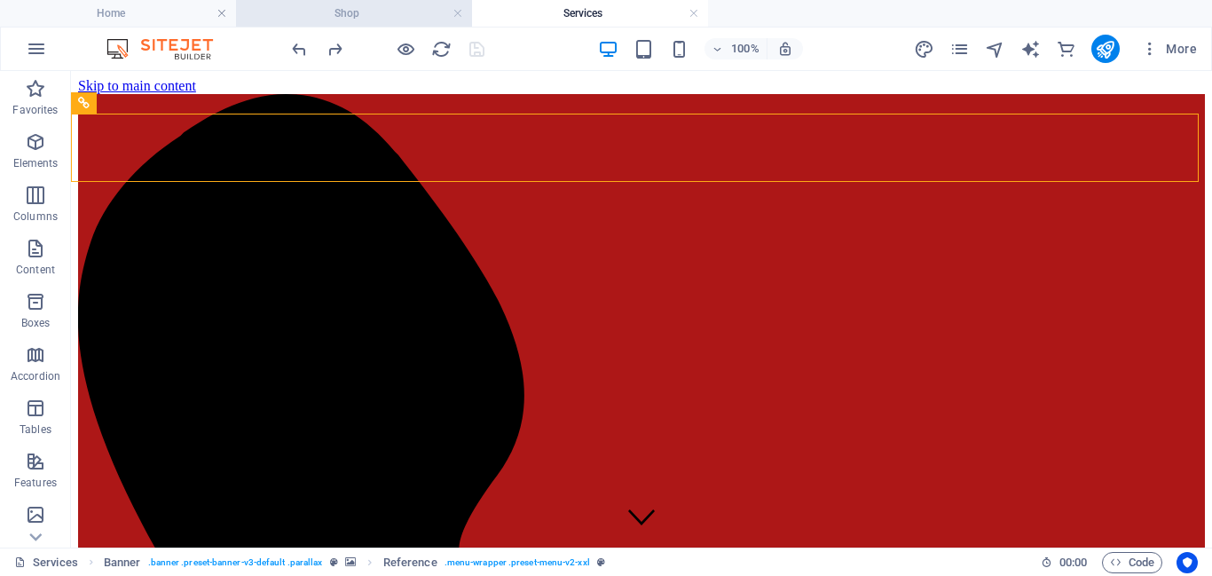
click at [374, 12] on h4 "Shop" at bounding box center [354, 14] width 236 height 20
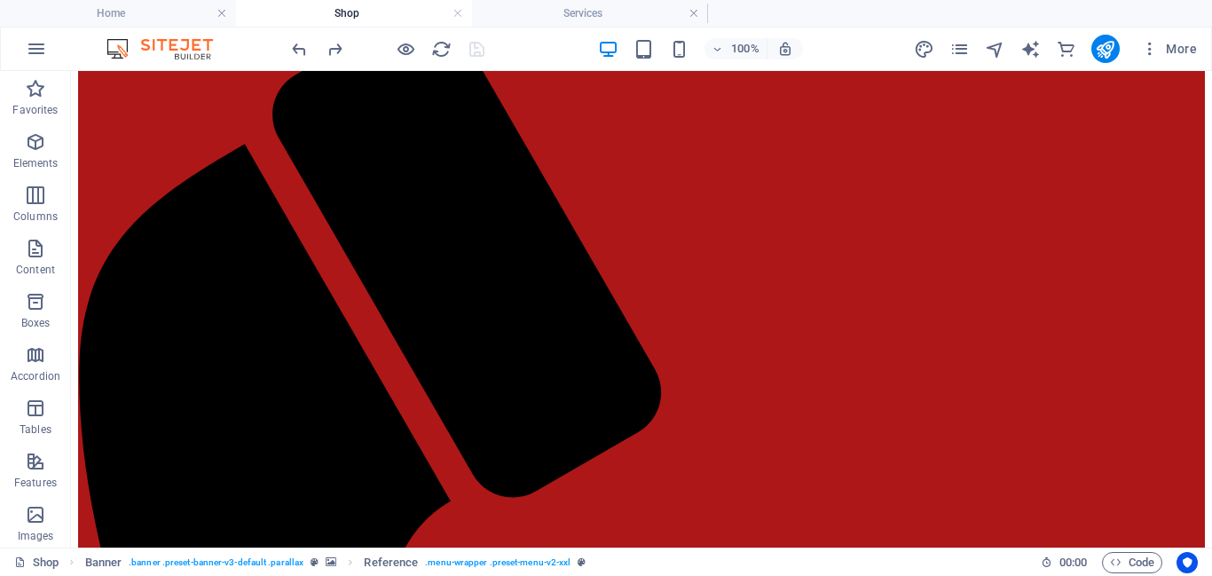
scroll to position [233, 0]
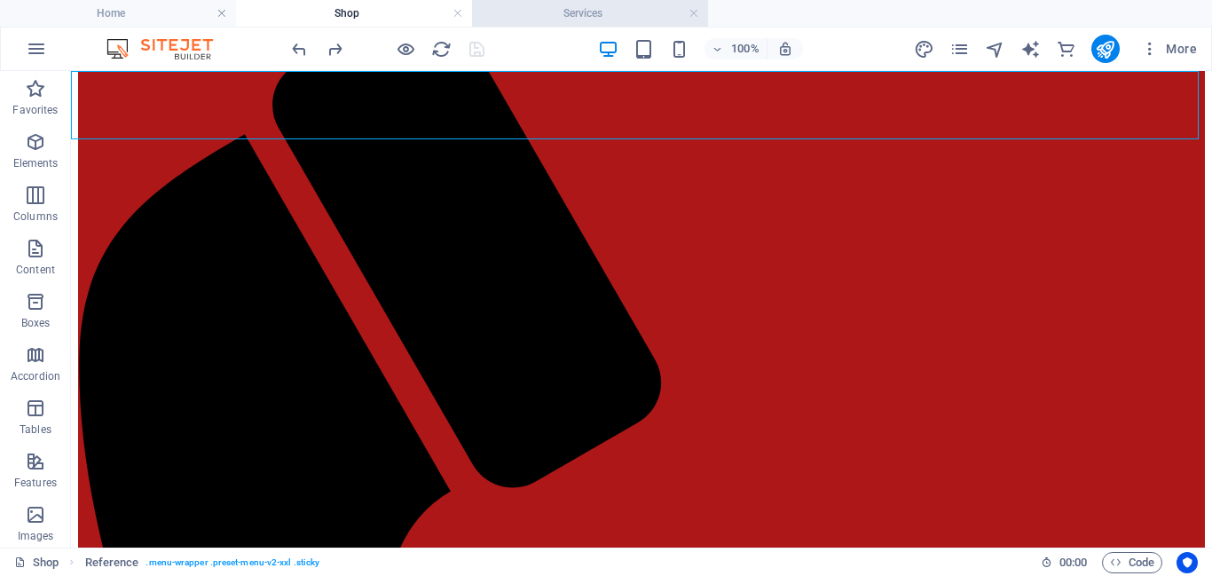
click at [632, 18] on h4 "Services" at bounding box center [590, 14] width 236 height 20
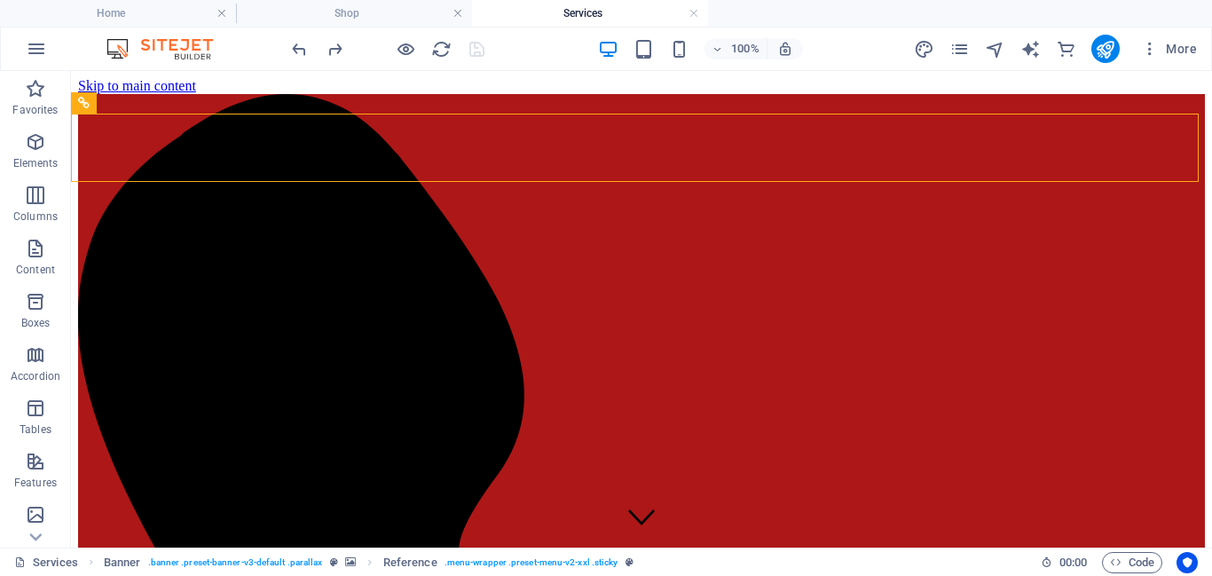
scroll to position [0, 0]
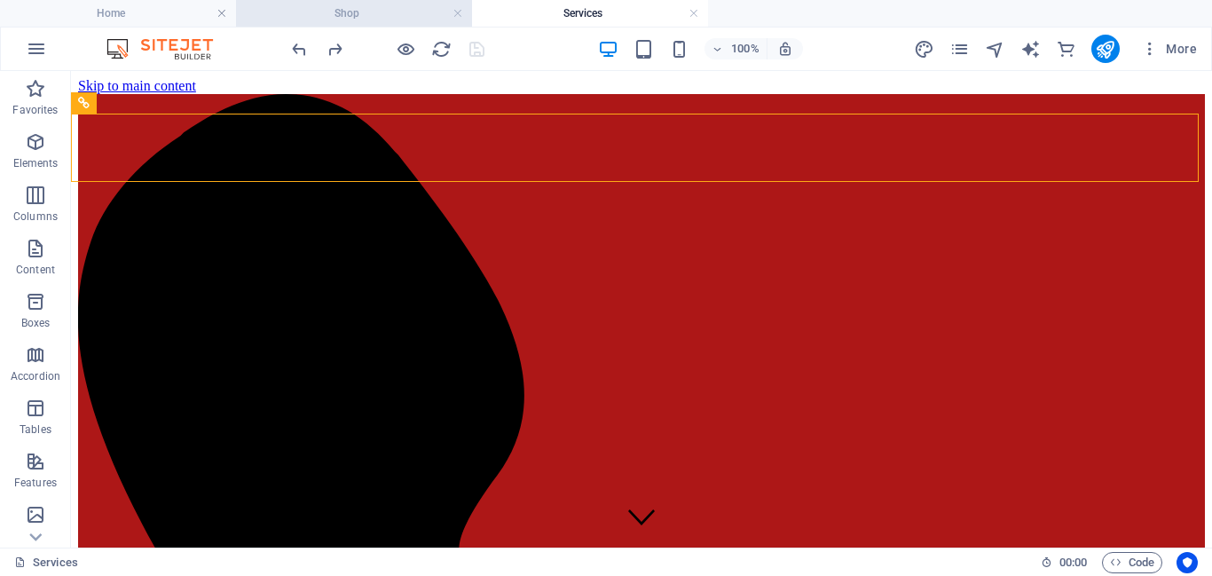
click at [400, 20] on h4 "Shop" at bounding box center [354, 14] width 236 height 20
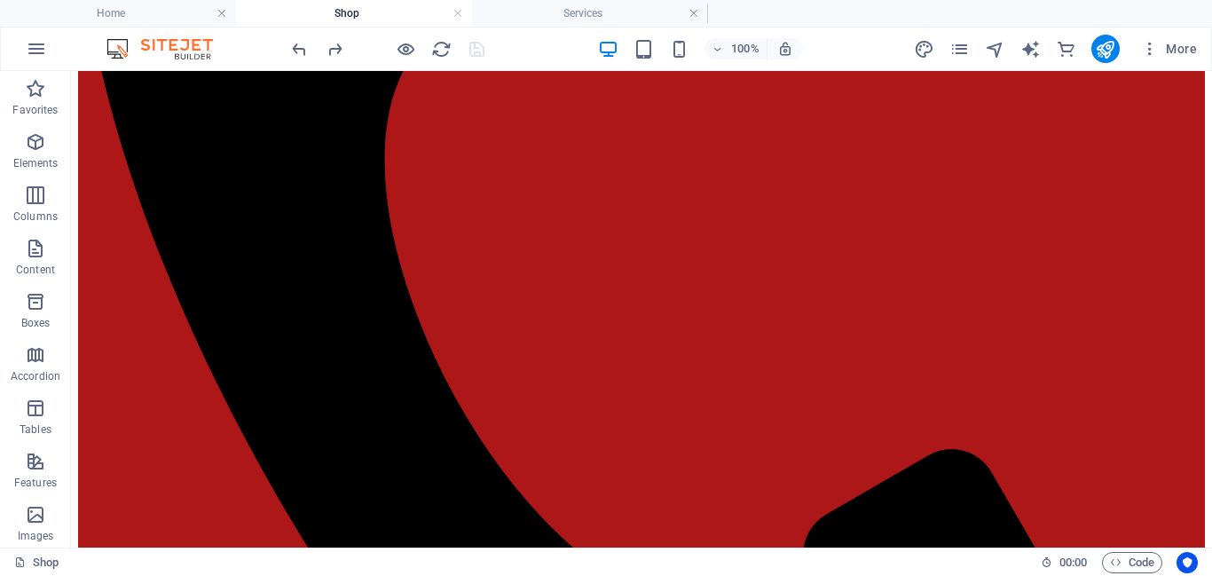
scroll to position [769, 0]
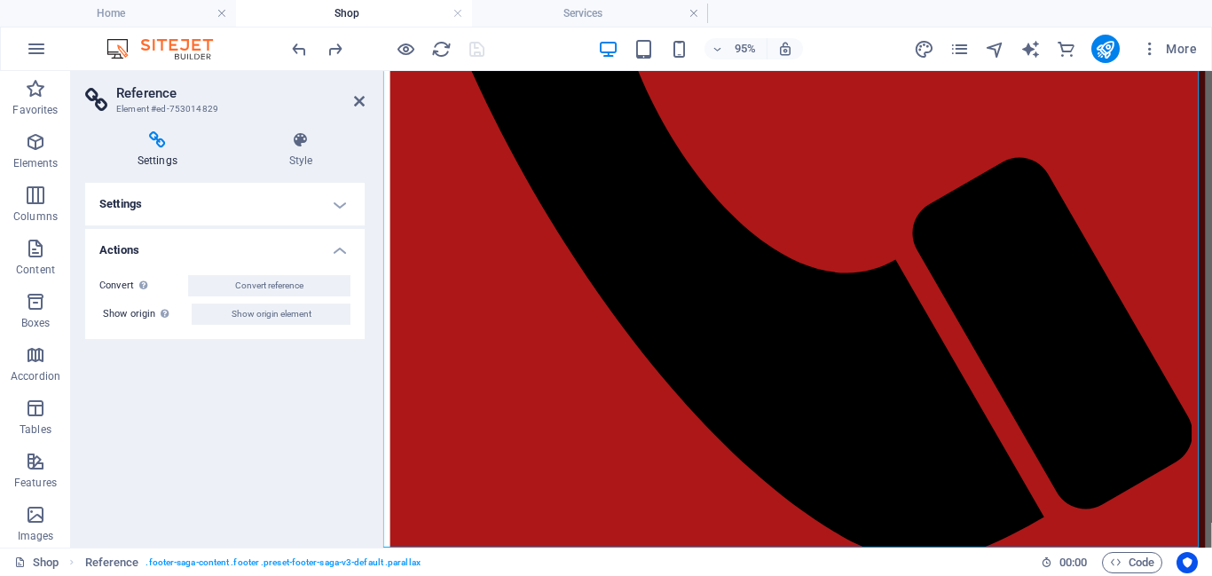
scroll to position [742, 0]
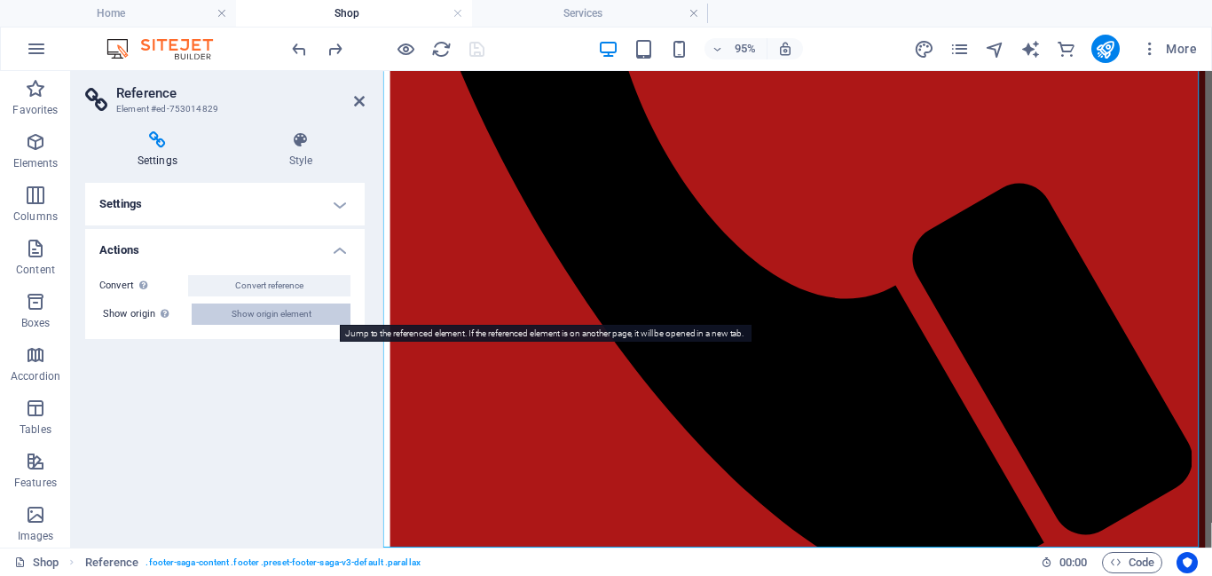
click at [250, 311] on span "Show origin element" at bounding box center [272, 314] width 80 height 21
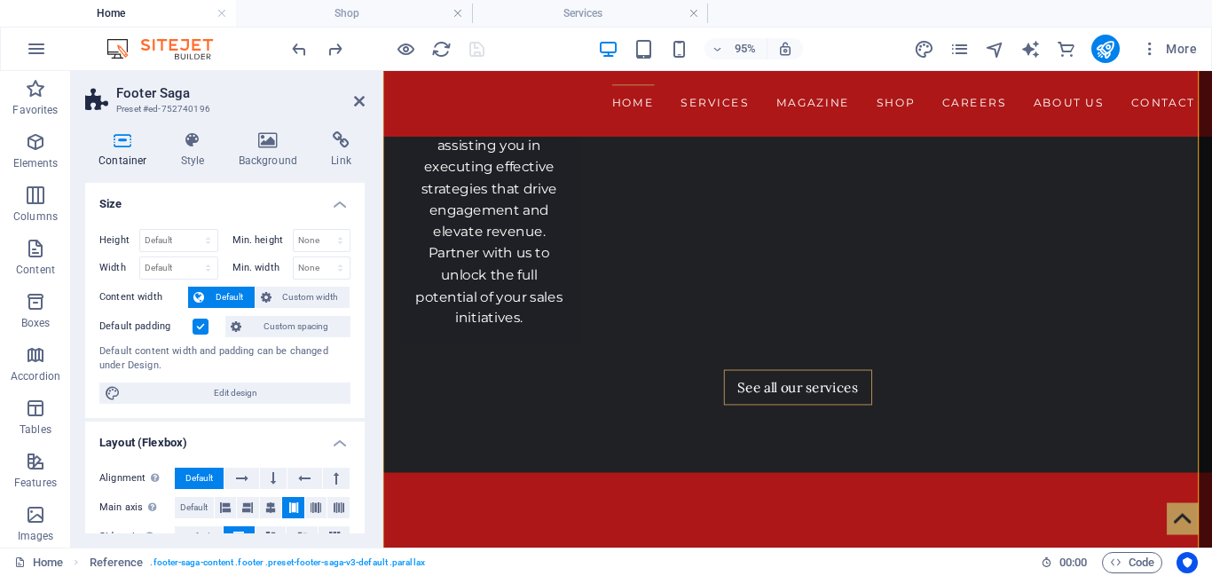
scroll to position [0, 0]
click at [265, 146] on icon at bounding box center [268, 140] width 86 height 18
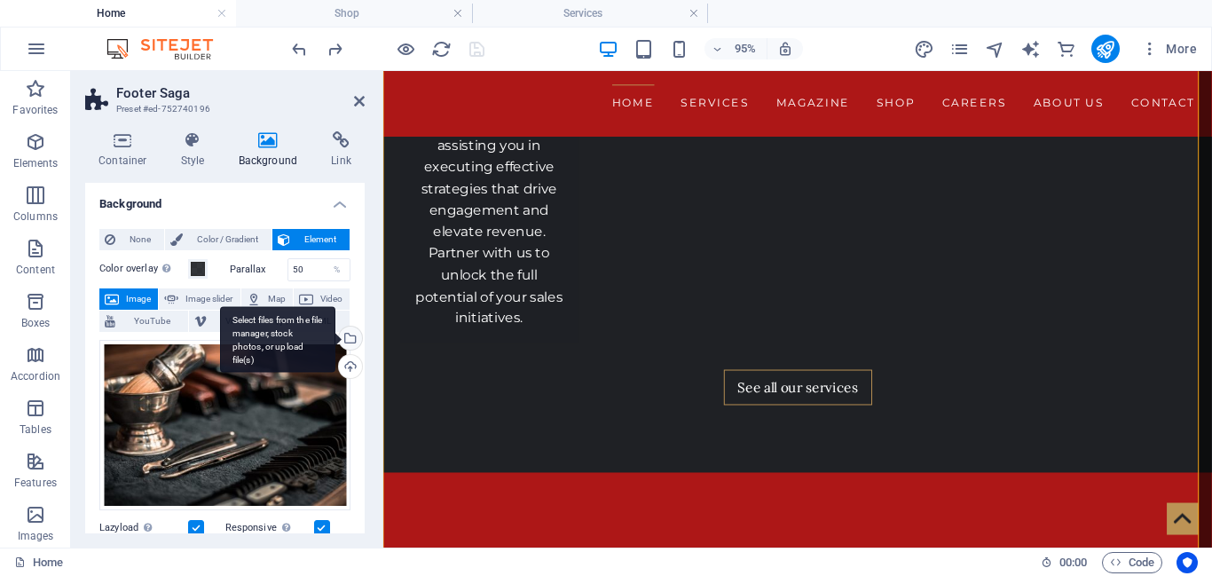
click at [351, 340] on div "Select files from the file manager, stock photos, or upload file(s)" at bounding box center [348, 340] width 27 height 27
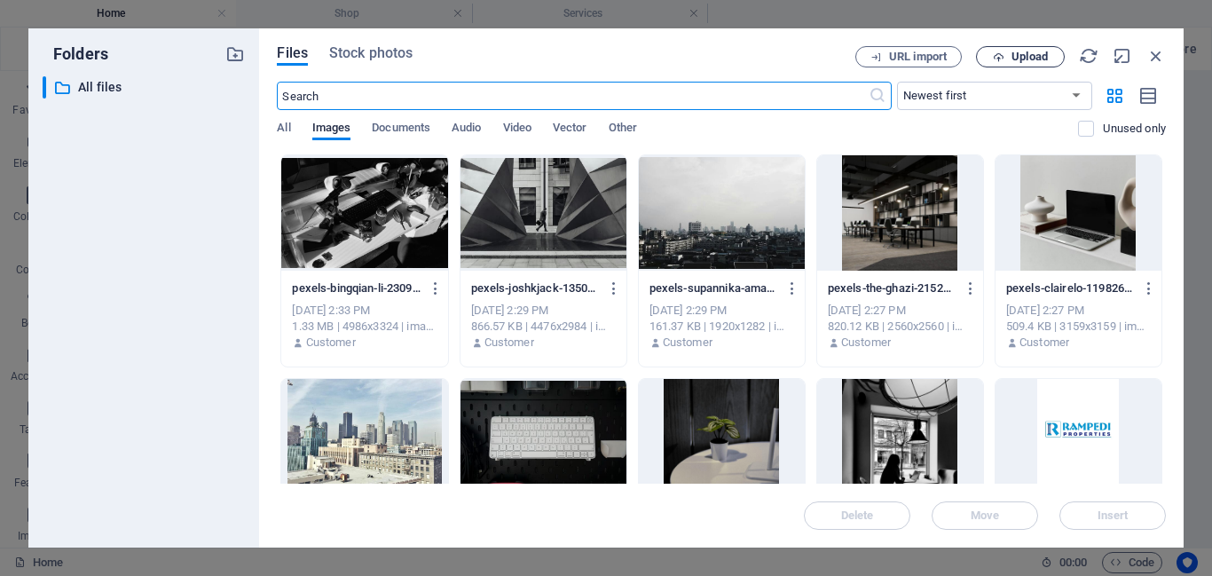
click at [1027, 56] on span "Upload" at bounding box center [1030, 56] width 36 height 11
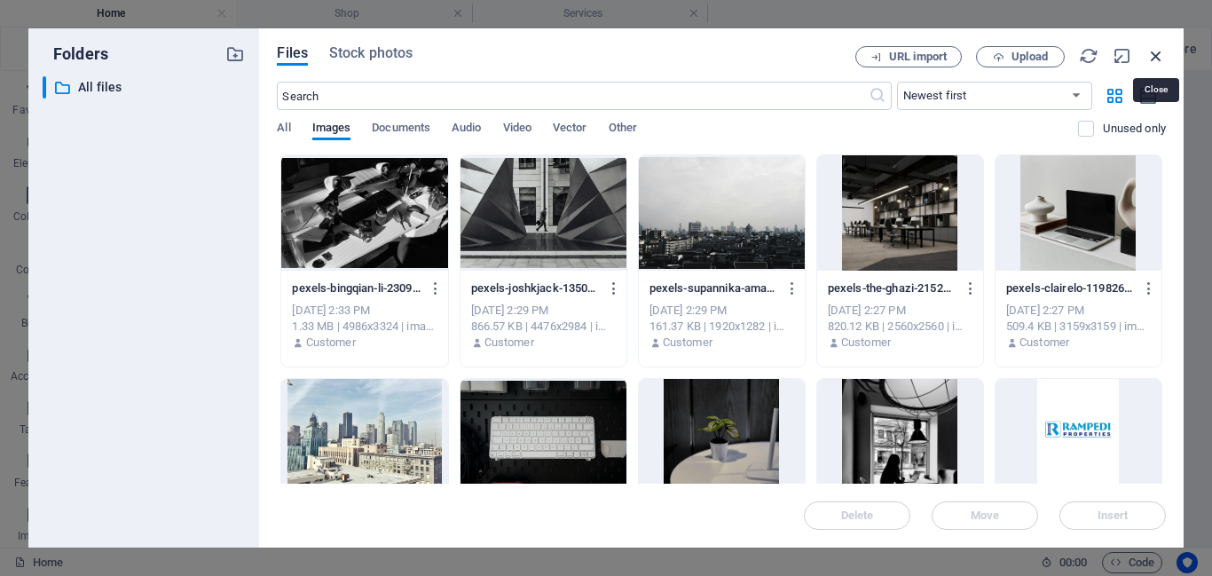
click at [1153, 54] on icon "button" at bounding box center [1157, 56] width 20 height 20
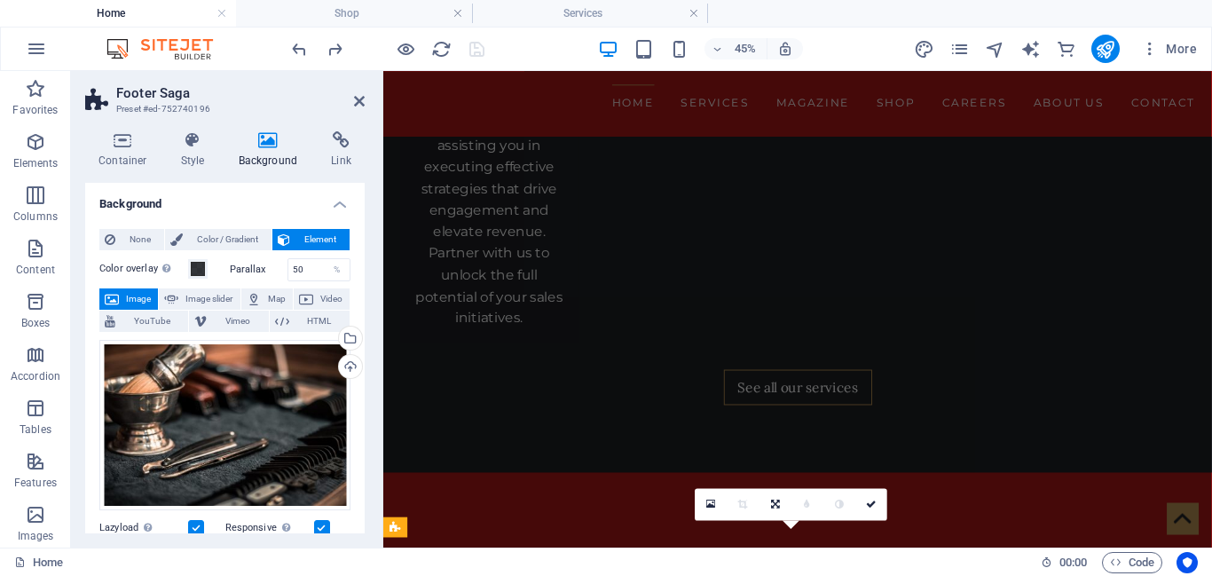
scroll to position [3323, 0]
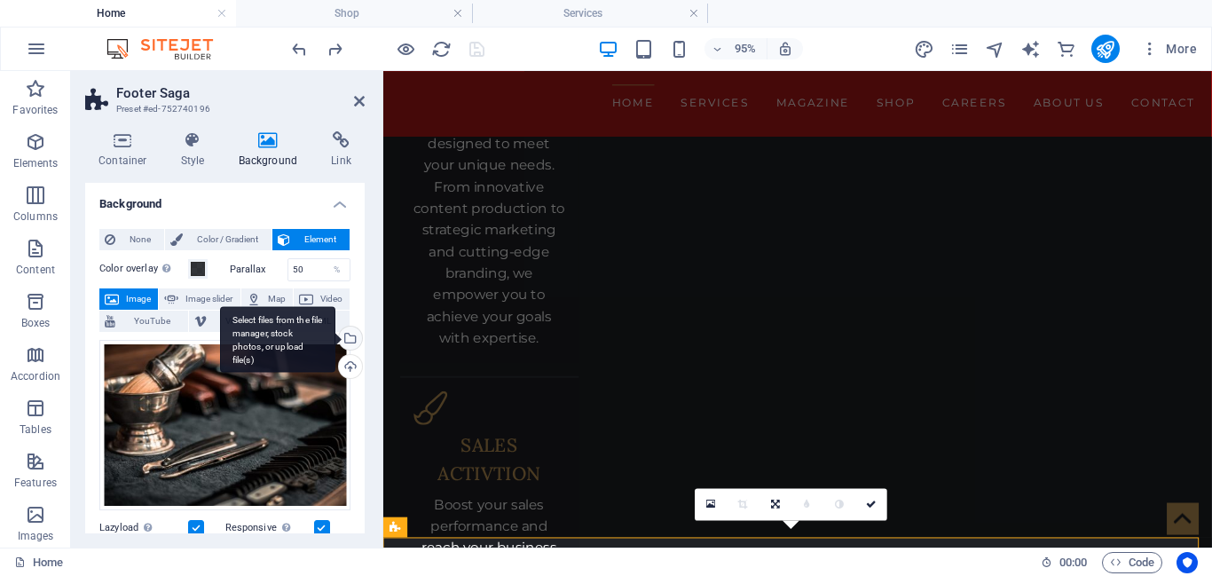
click at [349, 342] on div "Select files from the file manager, stock photos, or upload file(s)" at bounding box center [348, 340] width 27 height 27
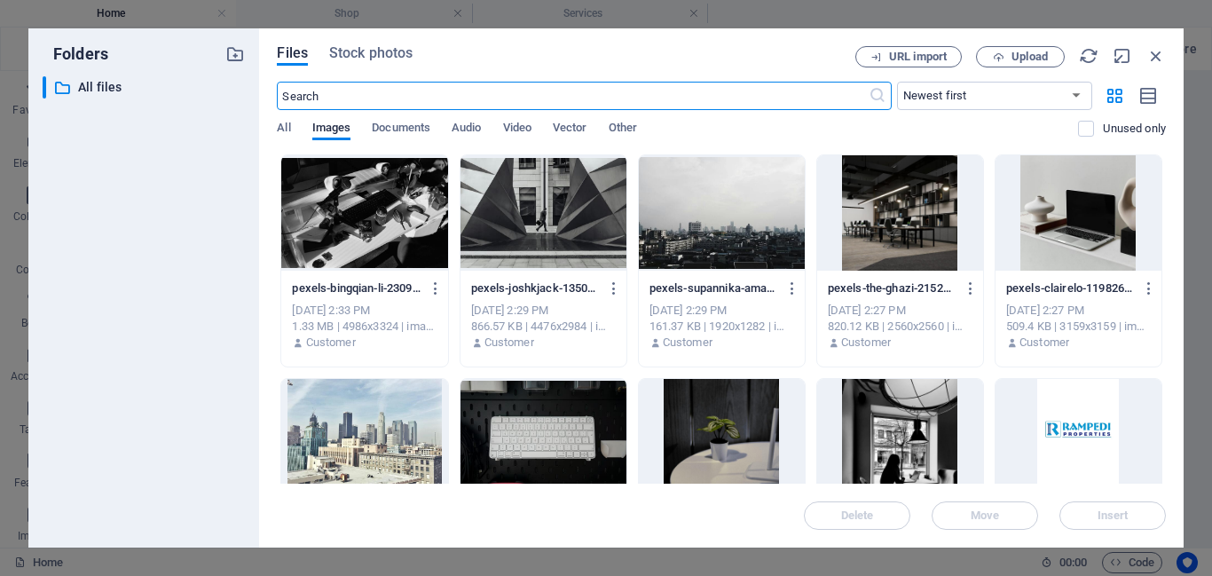
scroll to position [3883, 0]
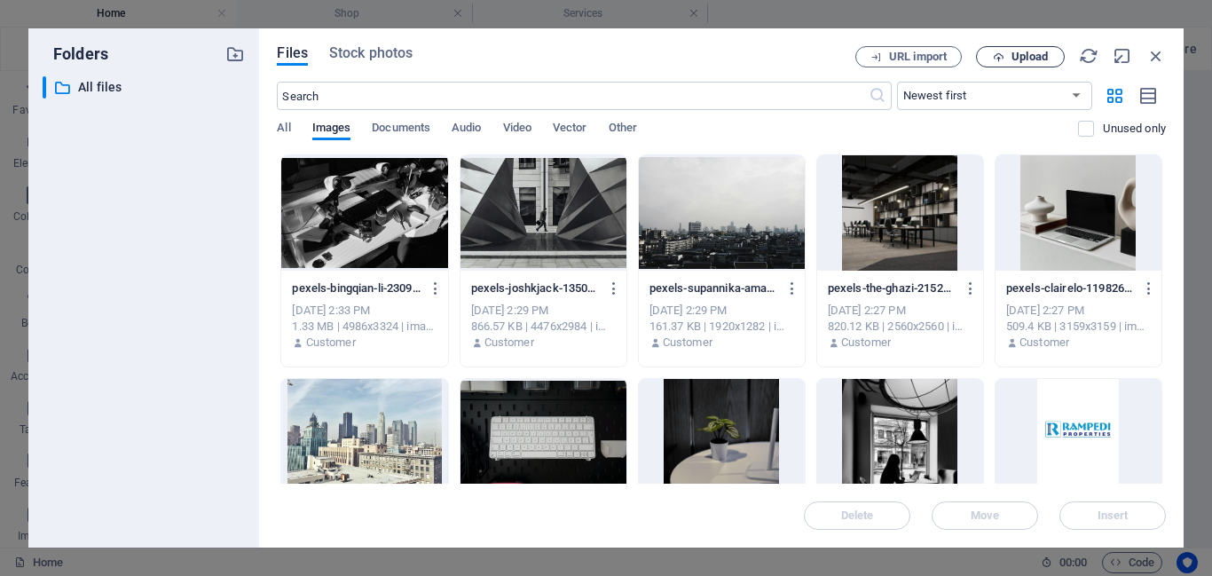
click at [1030, 51] on span "Upload" at bounding box center [1030, 56] width 36 height 11
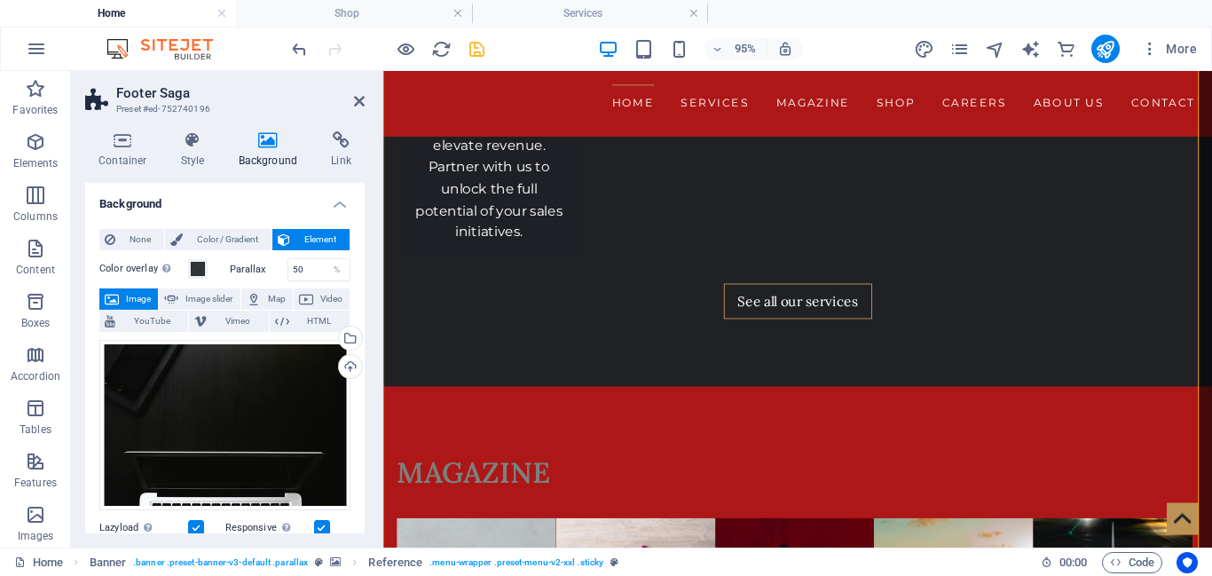
scroll to position [3974, 0]
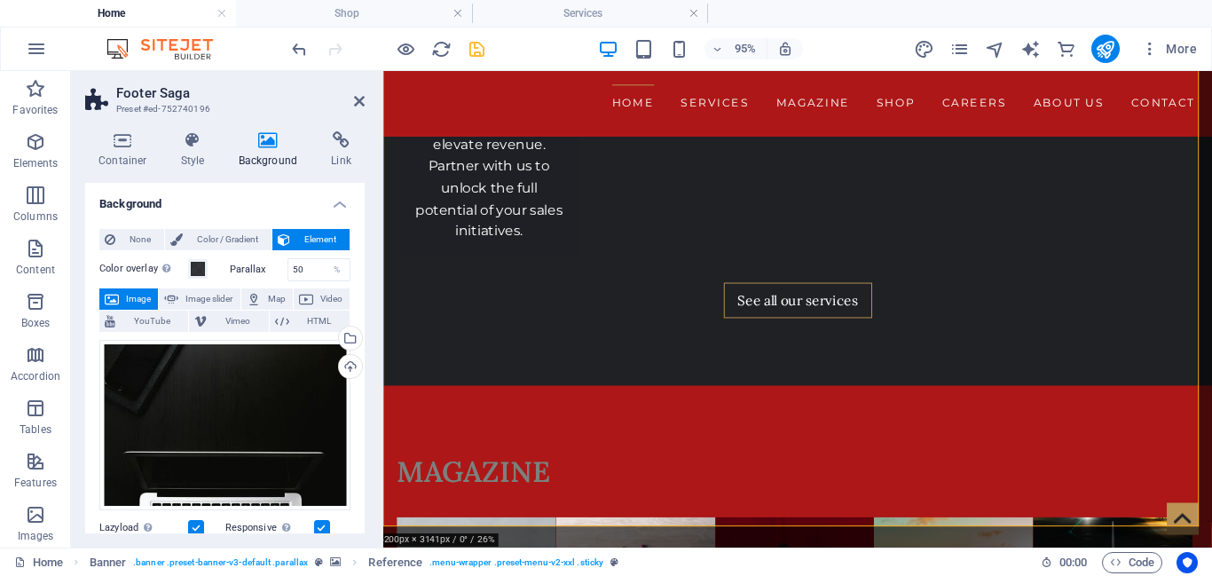
drag, startPoint x: 359, startPoint y: 331, endPoint x: 366, endPoint y: 406, distance: 74.8
click at [366, 406] on div "Container Style Background Link Size Height Default px rem % vh vw Min. height …" at bounding box center [225, 332] width 308 height 430
drag, startPoint x: 360, startPoint y: 359, endPoint x: 363, endPoint y: 396, distance: 37.4
click at [363, 396] on div "Background None Color / Gradient Element Stretch background to full-width Color…" at bounding box center [225, 358] width 280 height 351
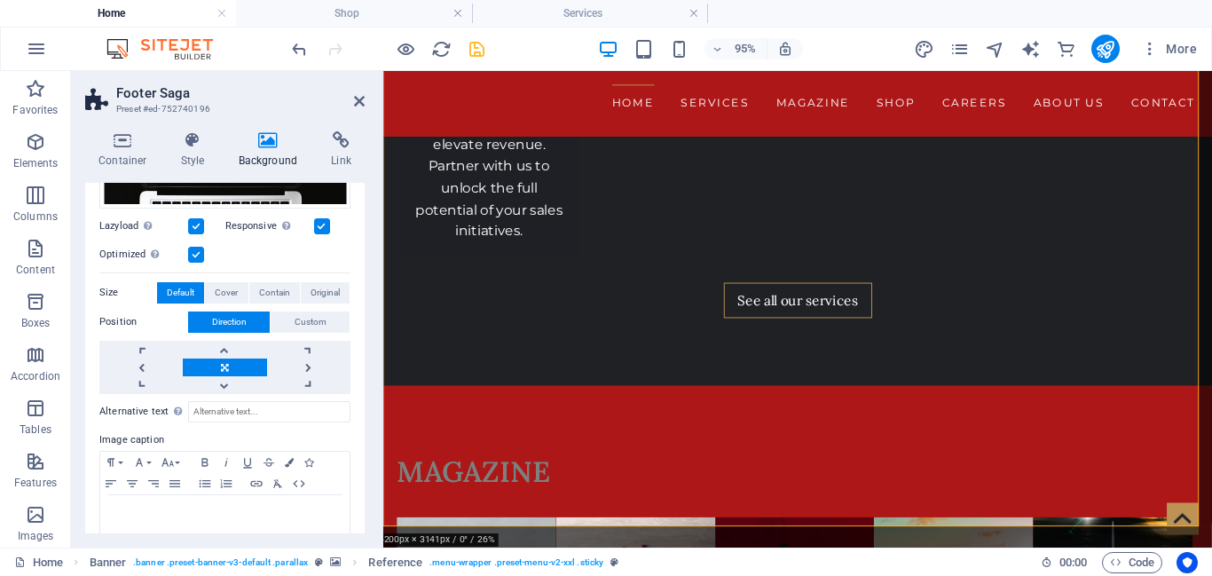
scroll to position [330, 0]
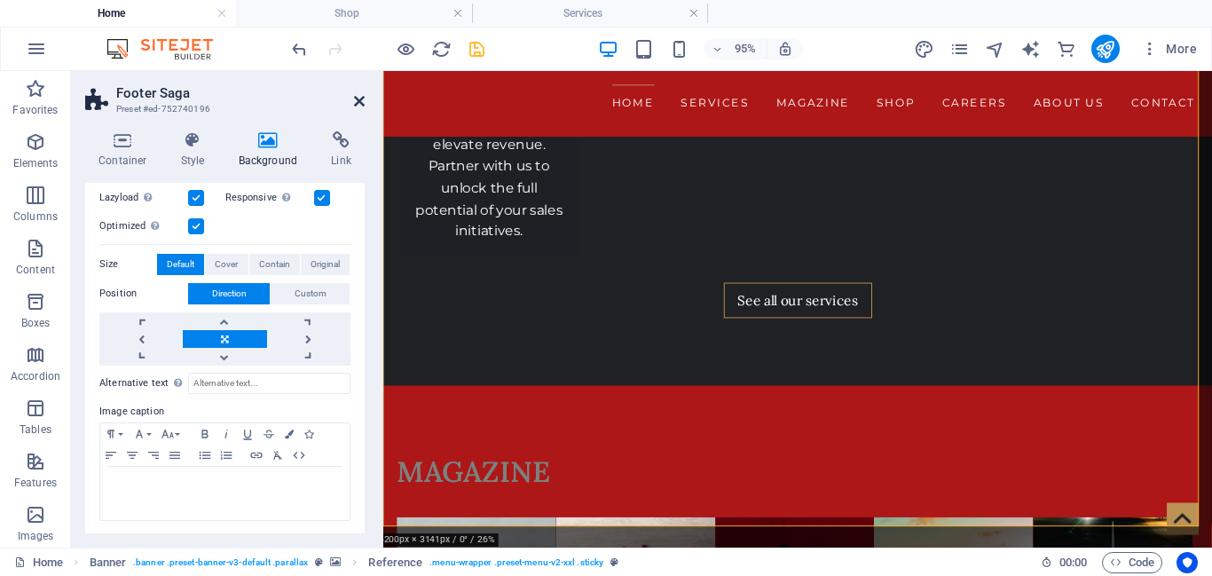
click at [361, 103] on icon at bounding box center [359, 101] width 11 height 14
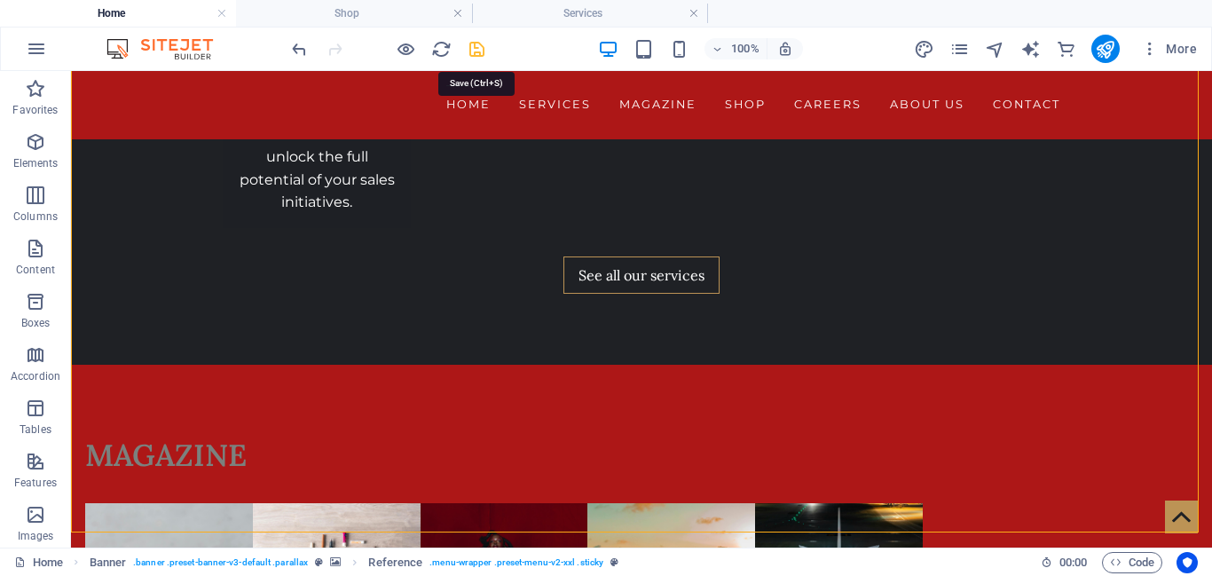
click at [476, 58] on icon "save" at bounding box center [477, 49] width 20 height 20
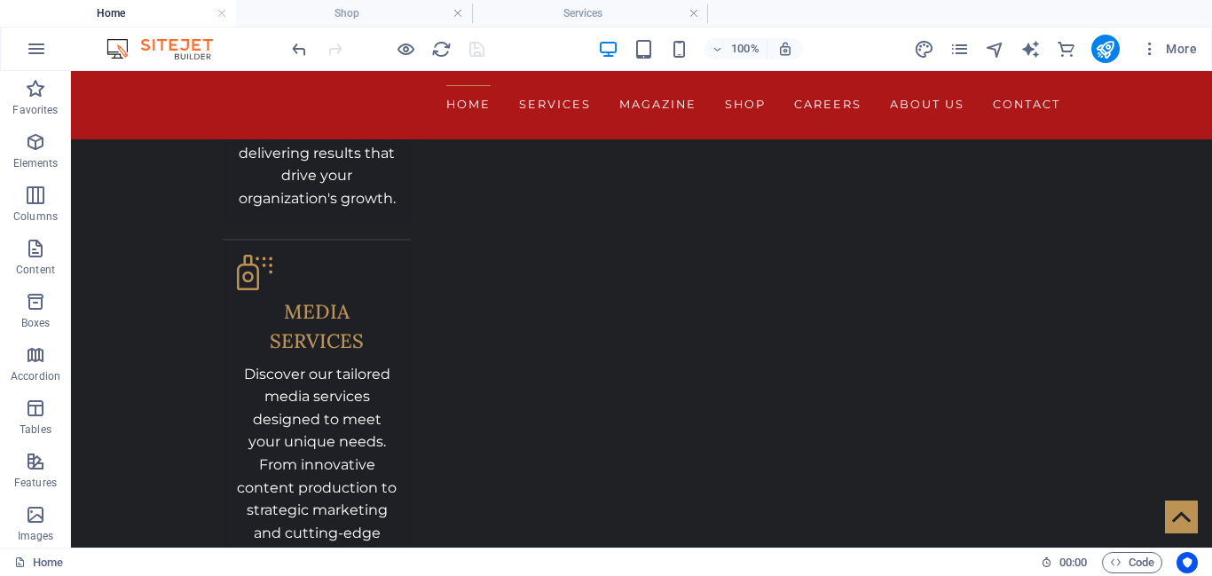
scroll to position [3078, 0]
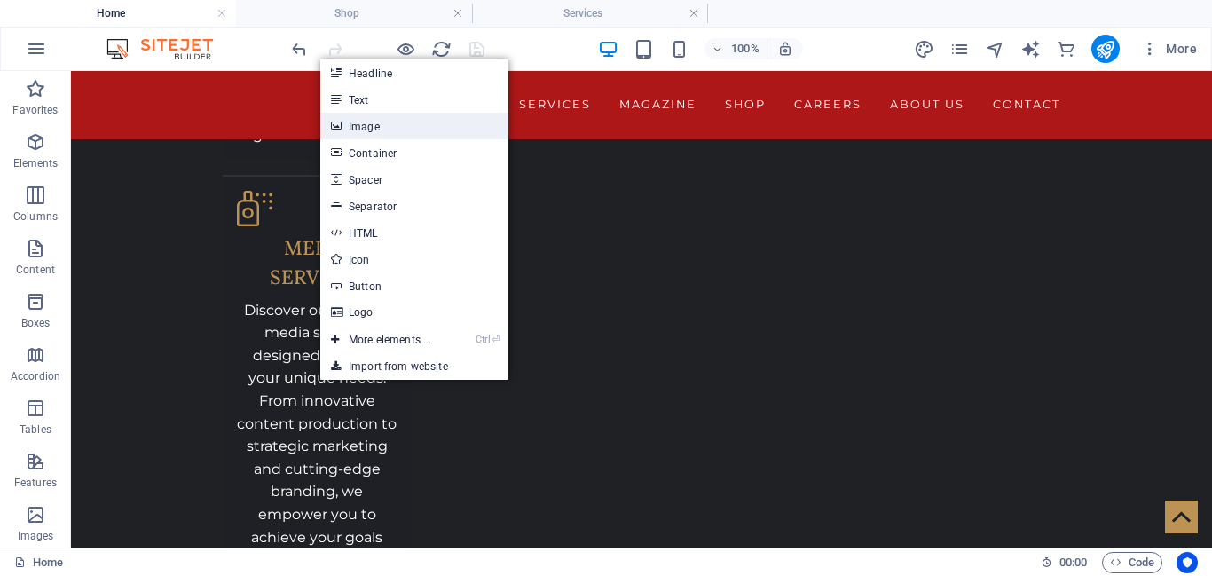
click at [368, 130] on link "Image" at bounding box center [414, 126] width 188 height 27
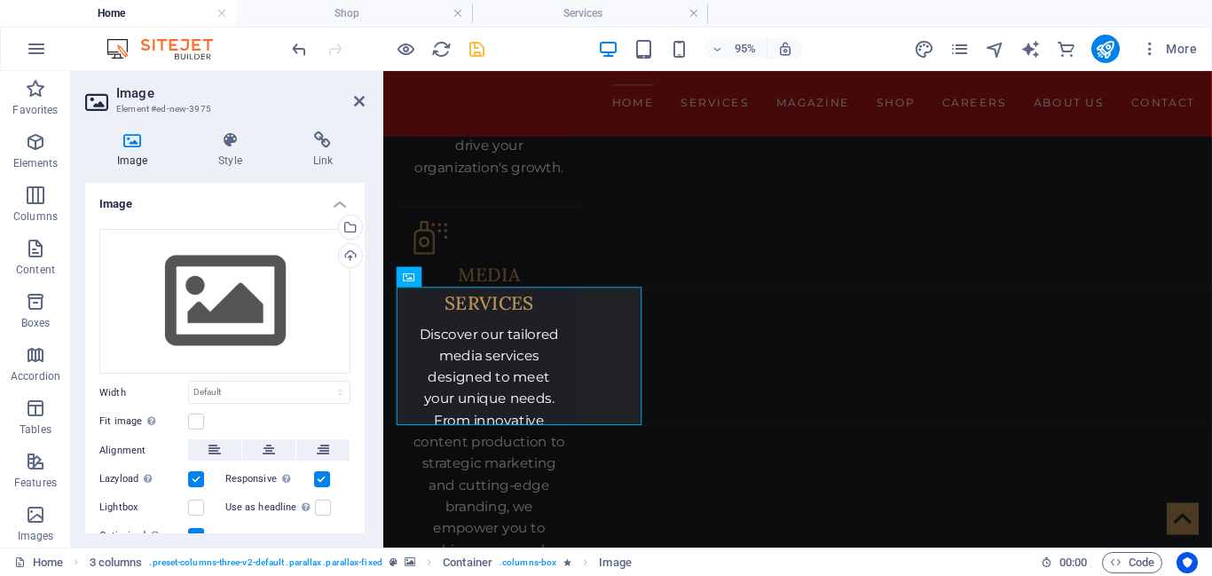
scroll to position [3100, 0]
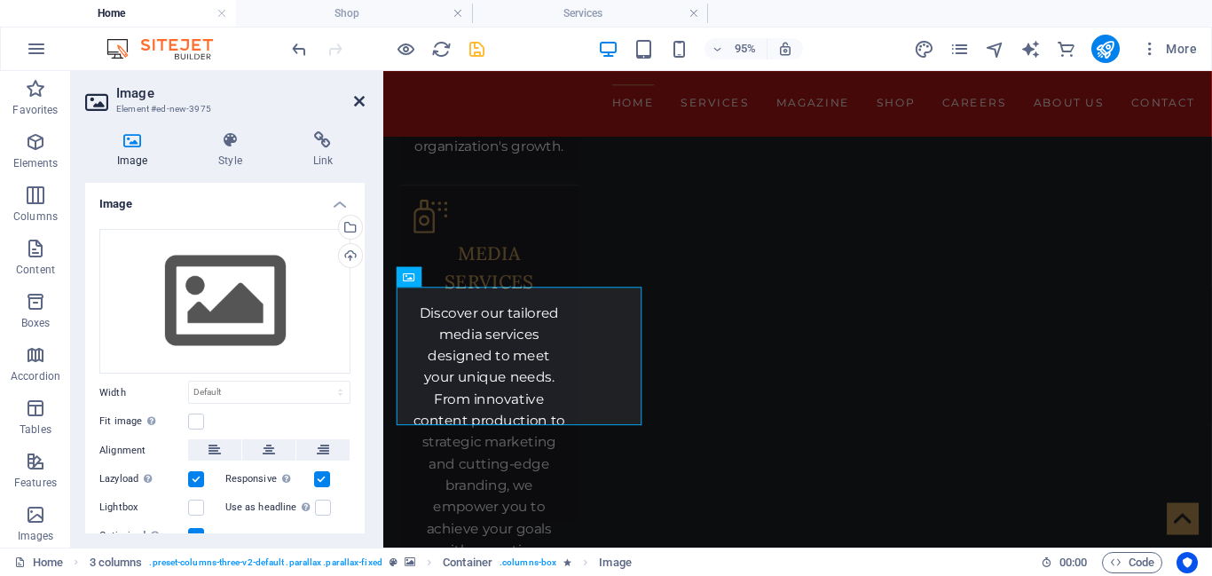
click at [354, 99] on icon at bounding box center [359, 101] width 11 height 14
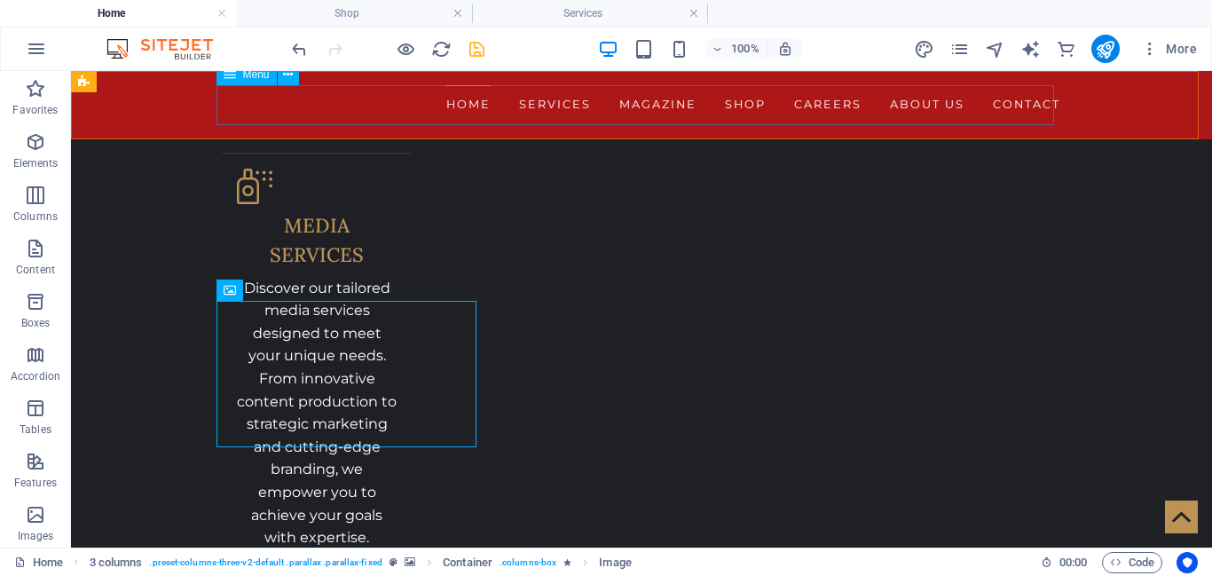
scroll to position [3078, 0]
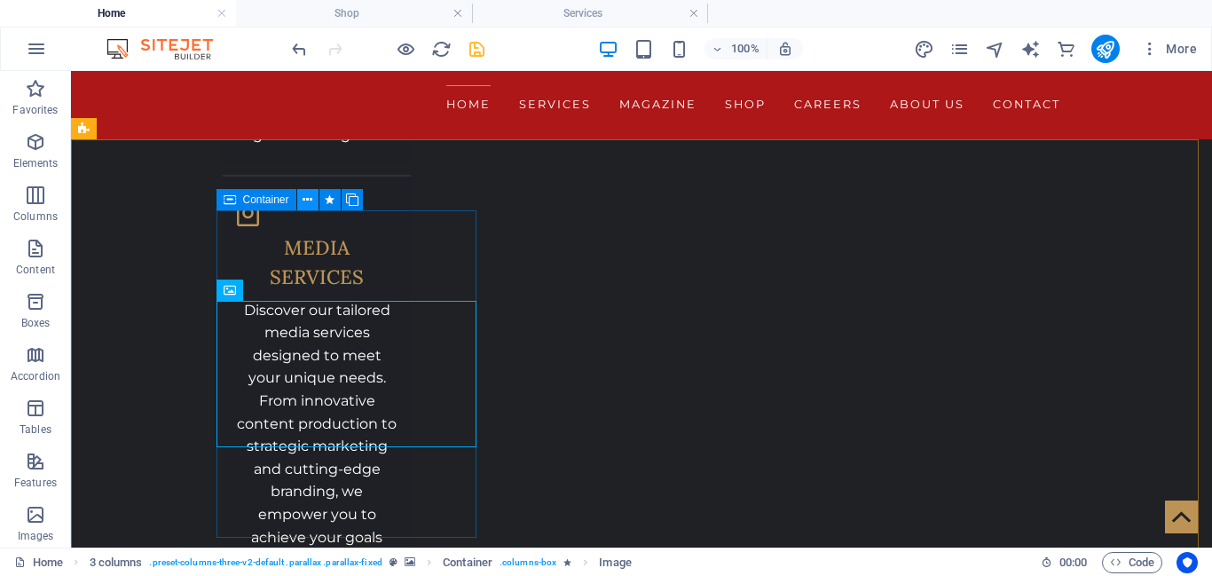
click at [311, 199] on icon at bounding box center [308, 200] width 10 height 19
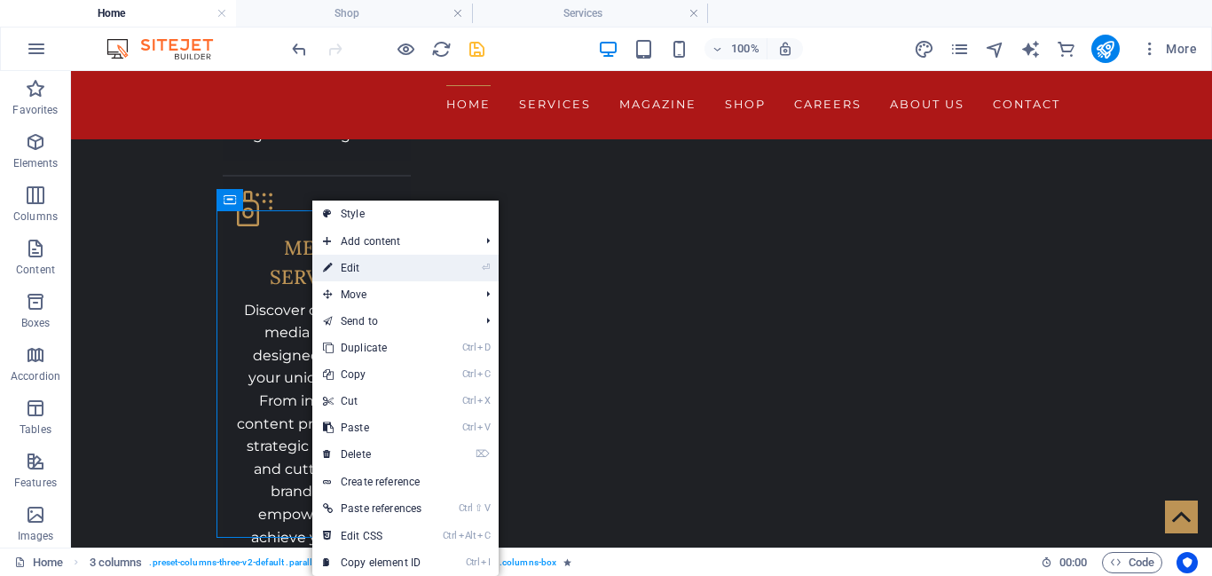
click at [369, 268] on link "⏎ Edit" at bounding box center [372, 268] width 120 height 27
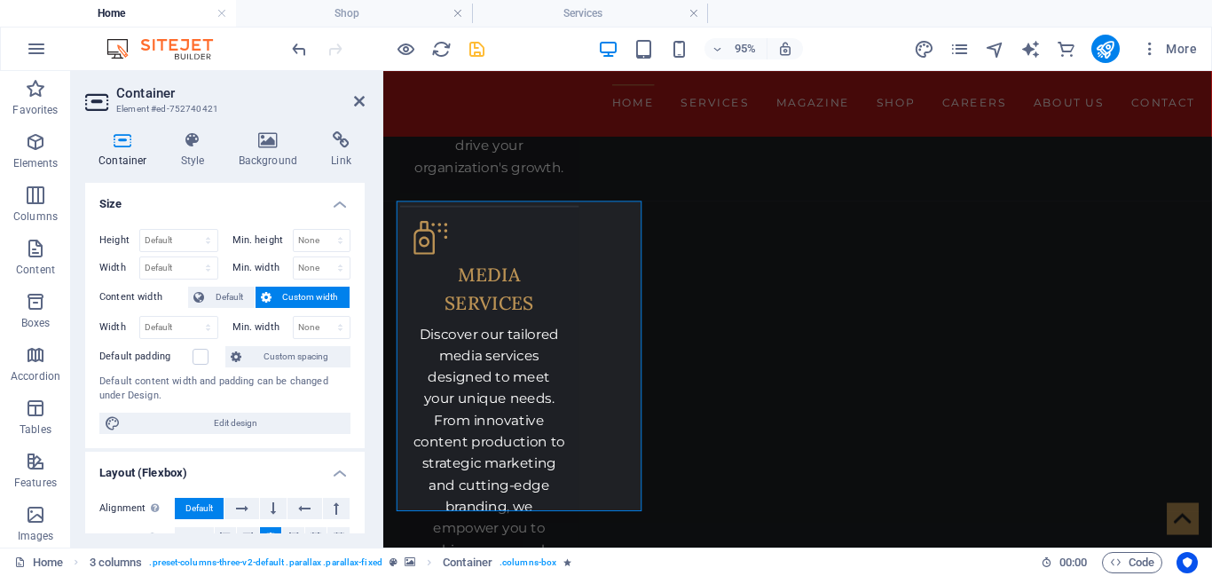
scroll to position [3100, 0]
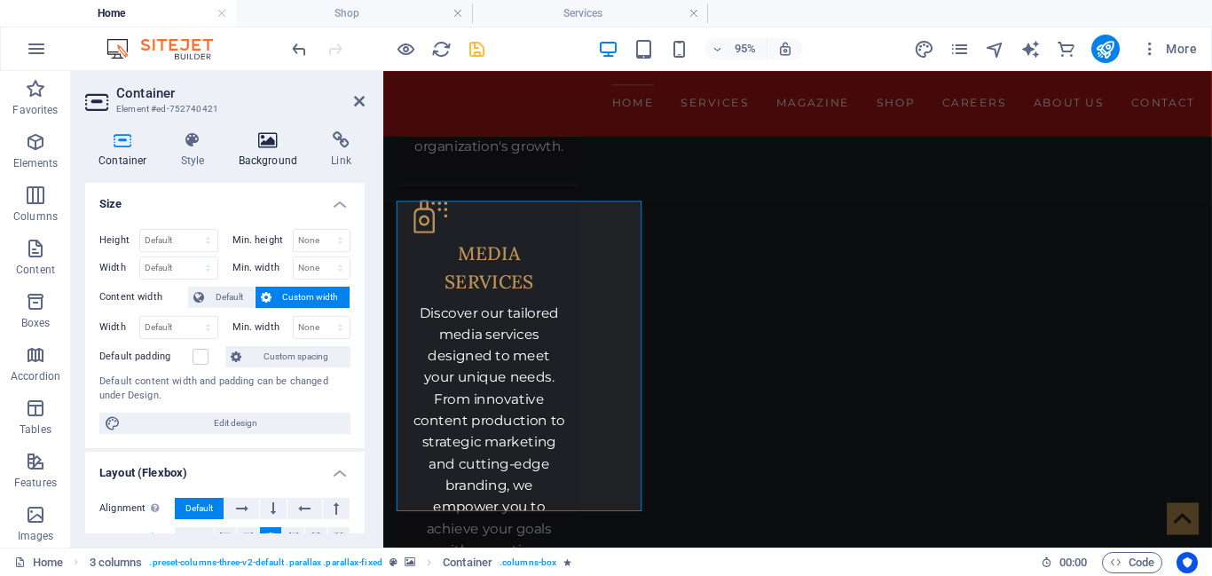
click at [281, 162] on h4 "Background" at bounding box center [271, 149] width 93 height 37
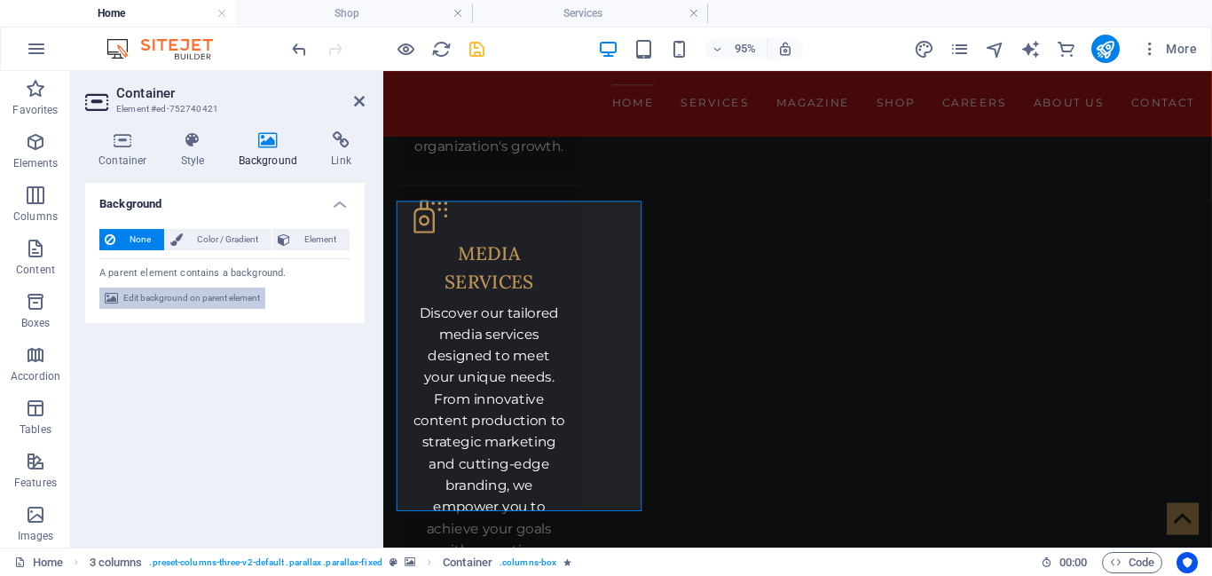
click at [186, 298] on span "Edit background on parent element" at bounding box center [191, 298] width 137 height 21
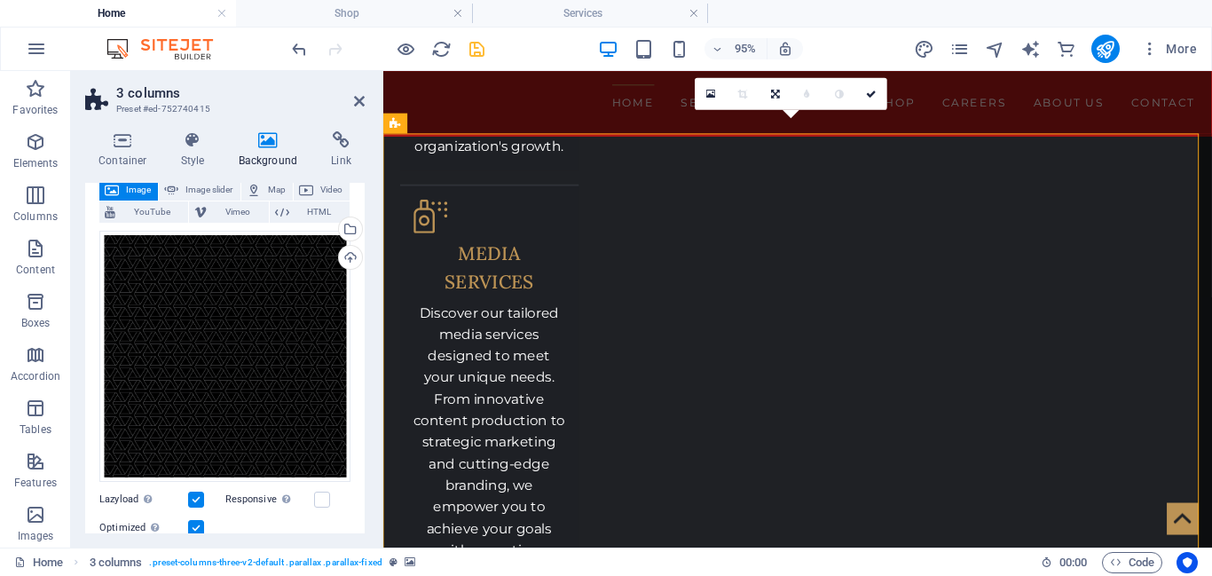
scroll to position [110, 0]
click at [153, 153] on h4 "Container" at bounding box center [126, 149] width 83 height 37
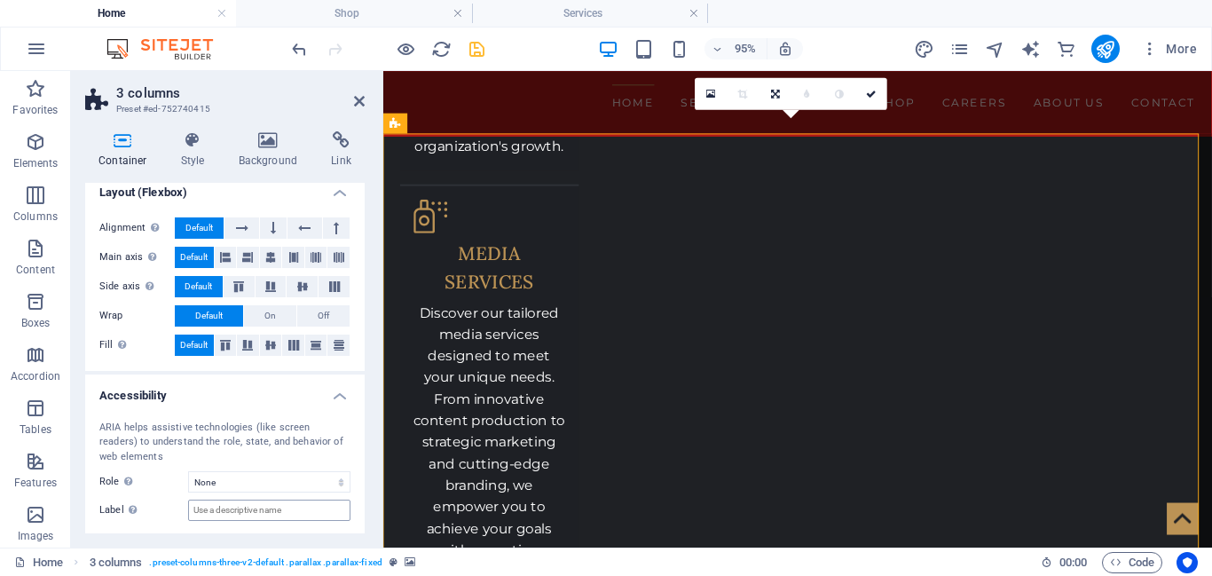
scroll to position [337, 0]
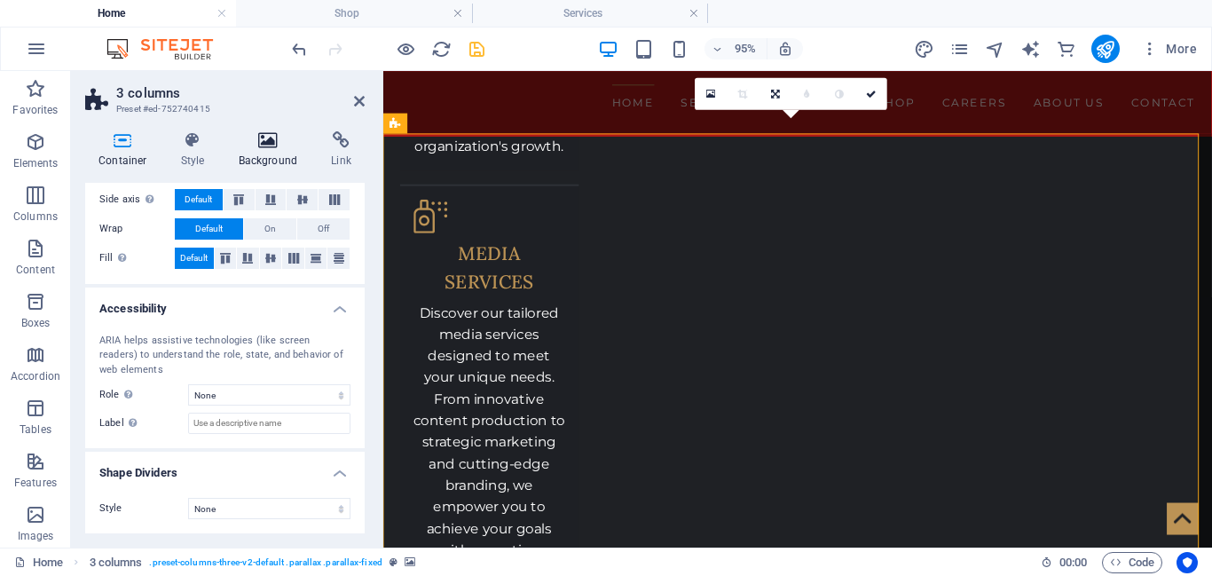
click at [272, 154] on h4 "Background" at bounding box center [271, 149] width 93 height 37
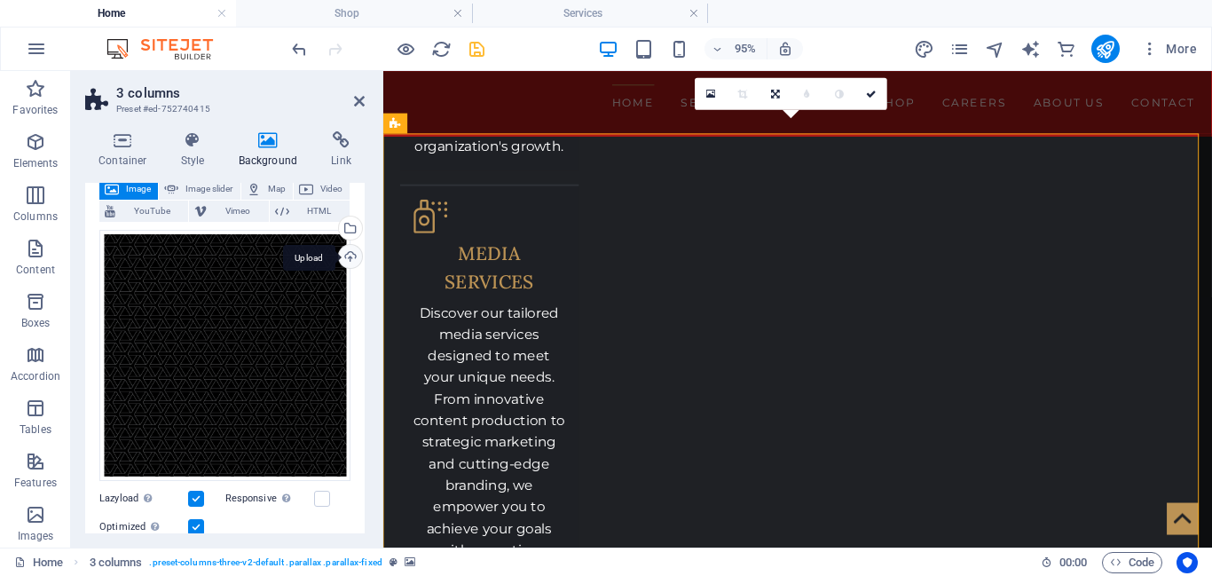
click at [340, 265] on div "Upload" at bounding box center [348, 258] width 27 height 27
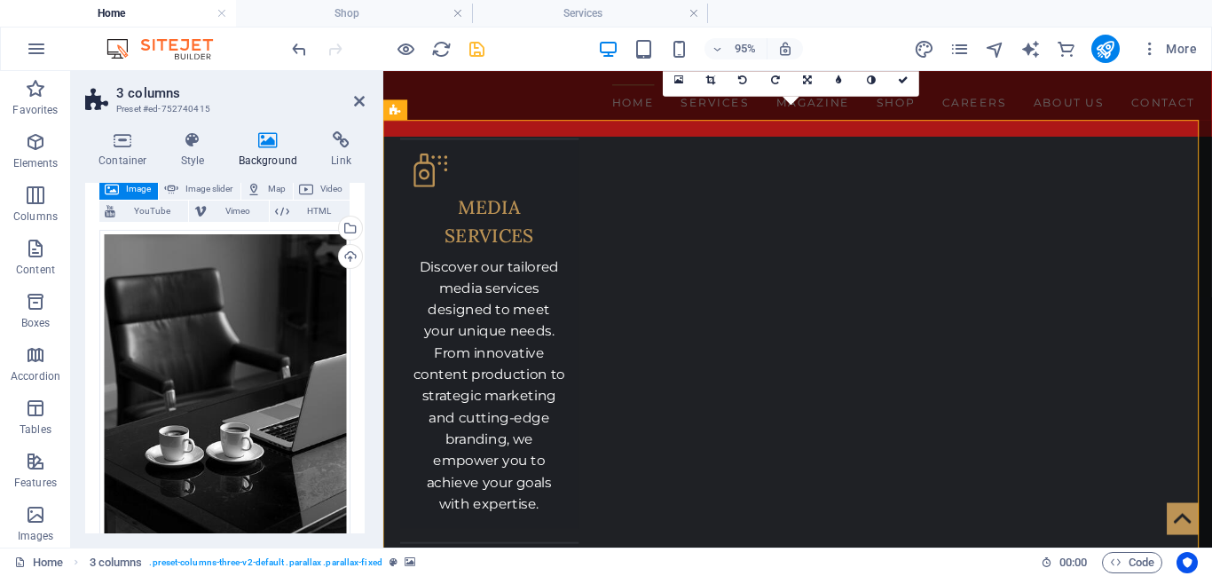
scroll to position [3165, 0]
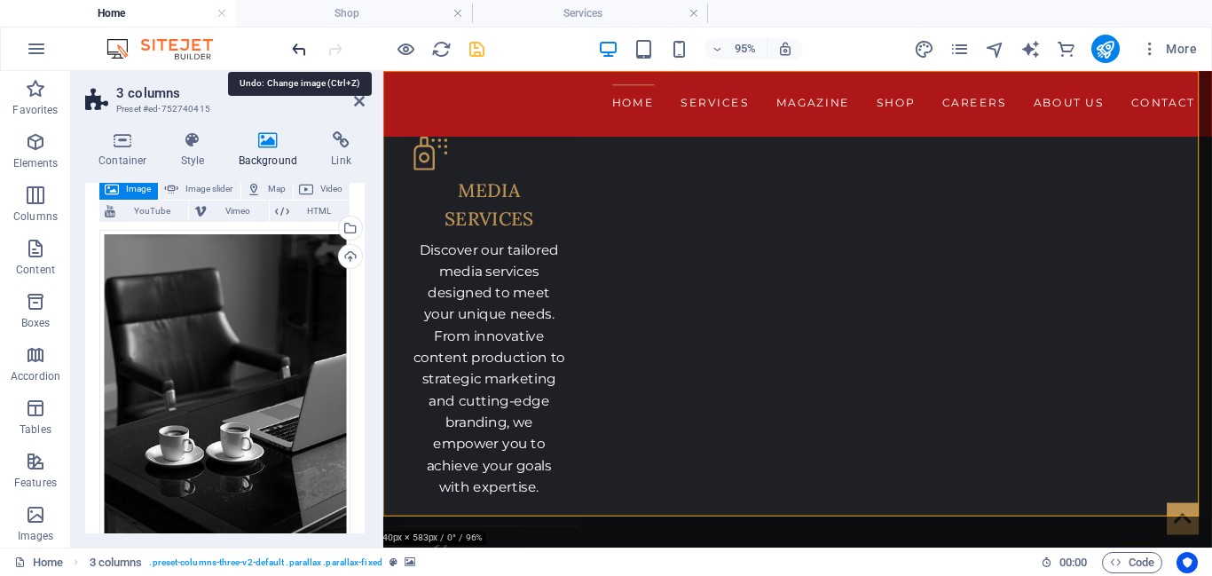
click at [292, 55] on icon "undo" at bounding box center [299, 49] width 20 height 20
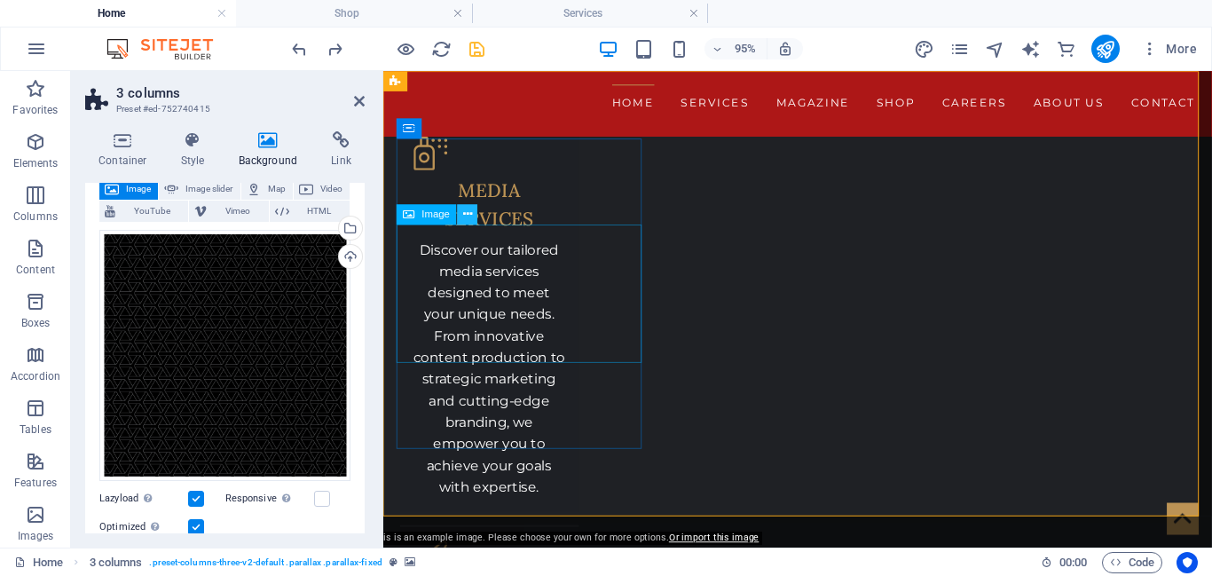
click at [465, 216] on icon at bounding box center [467, 215] width 9 height 18
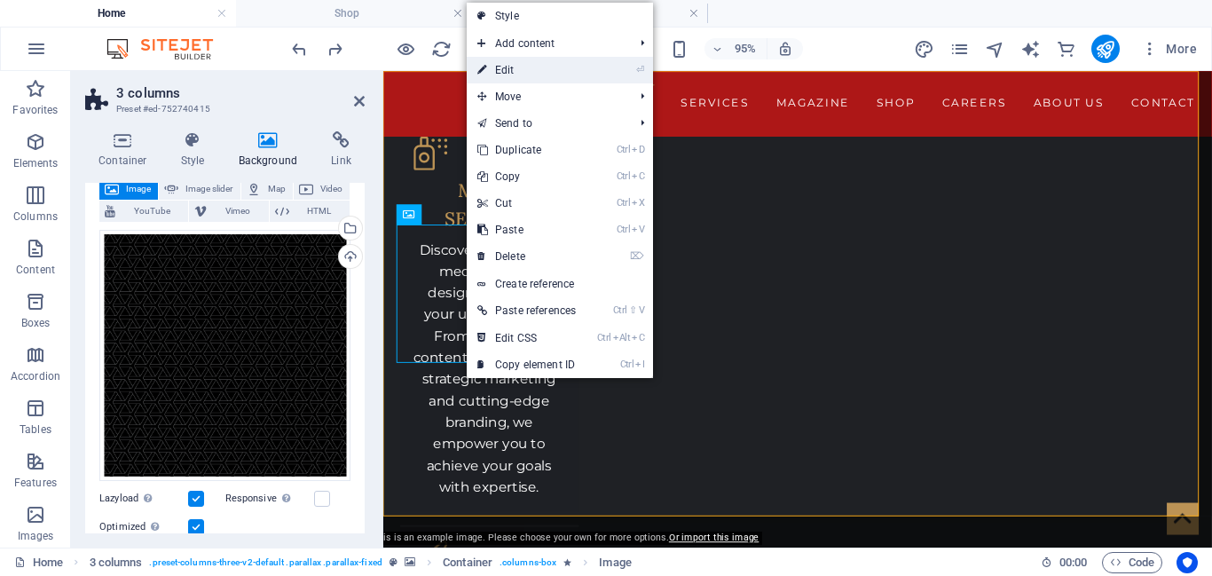
click at [543, 75] on link "⏎ Edit" at bounding box center [527, 70] width 120 height 27
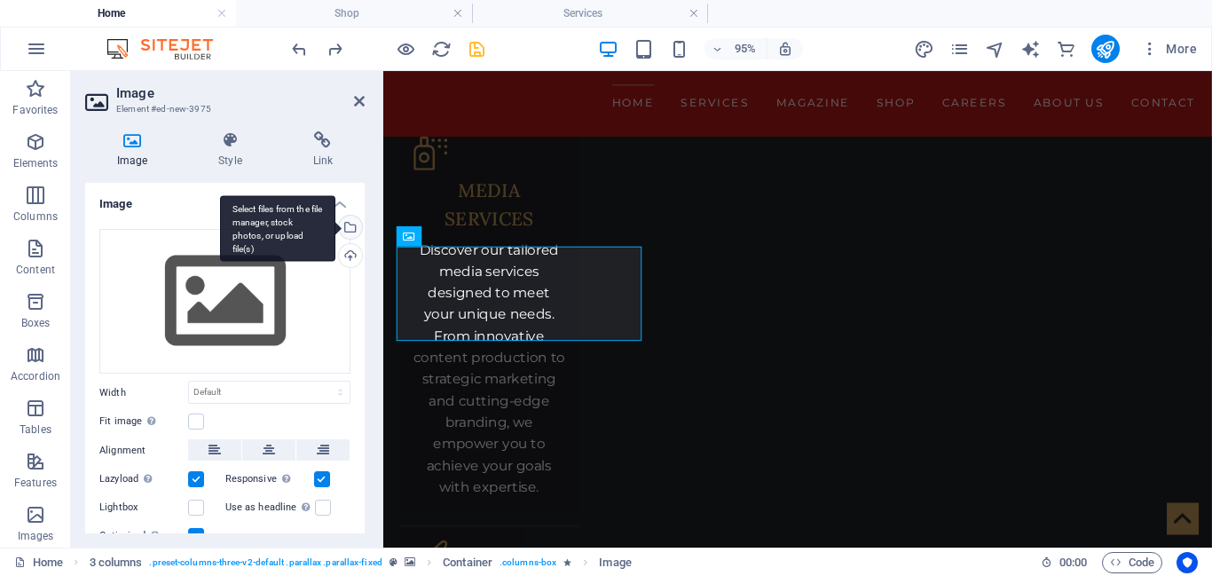
click at [351, 233] on div "Select files from the file manager, stock photos, or upload file(s)" at bounding box center [348, 229] width 27 height 27
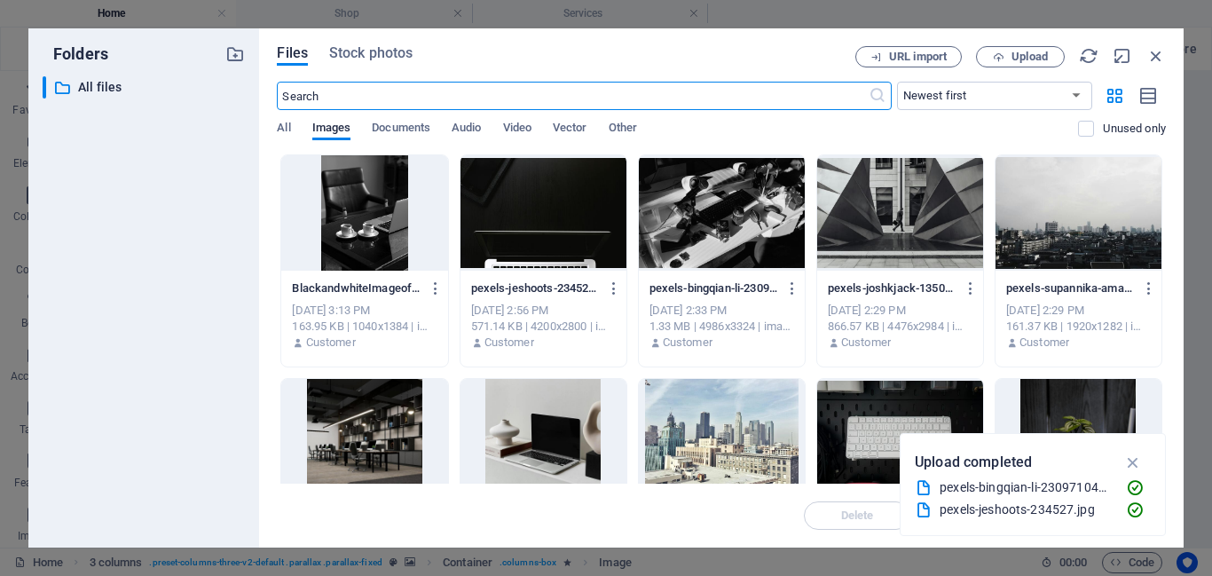
scroll to position [3725, 0]
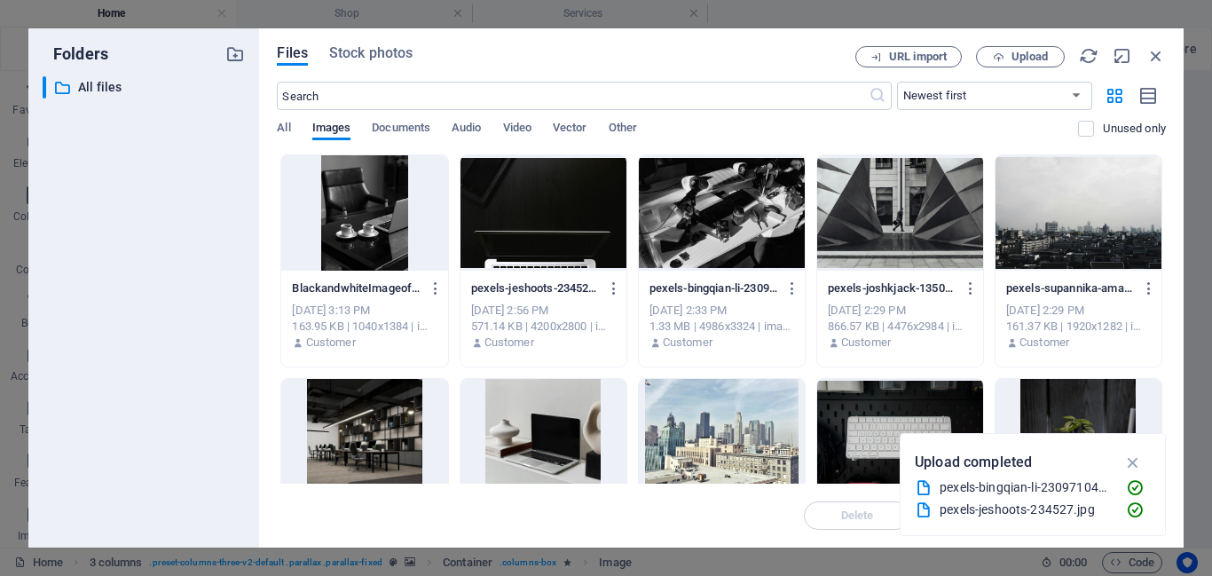
click at [370, 229] on div at bounding box center [364, 212] width 166 height 115
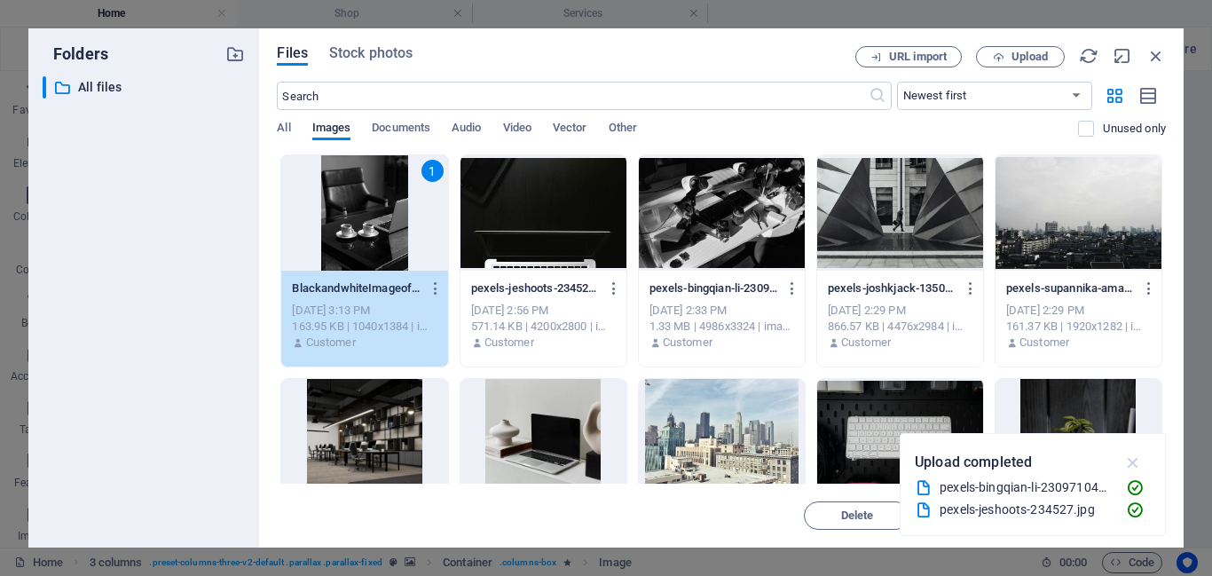
click at [1141, 461] on icon "button" at bounding box center [1133, 463] width 20 height 20
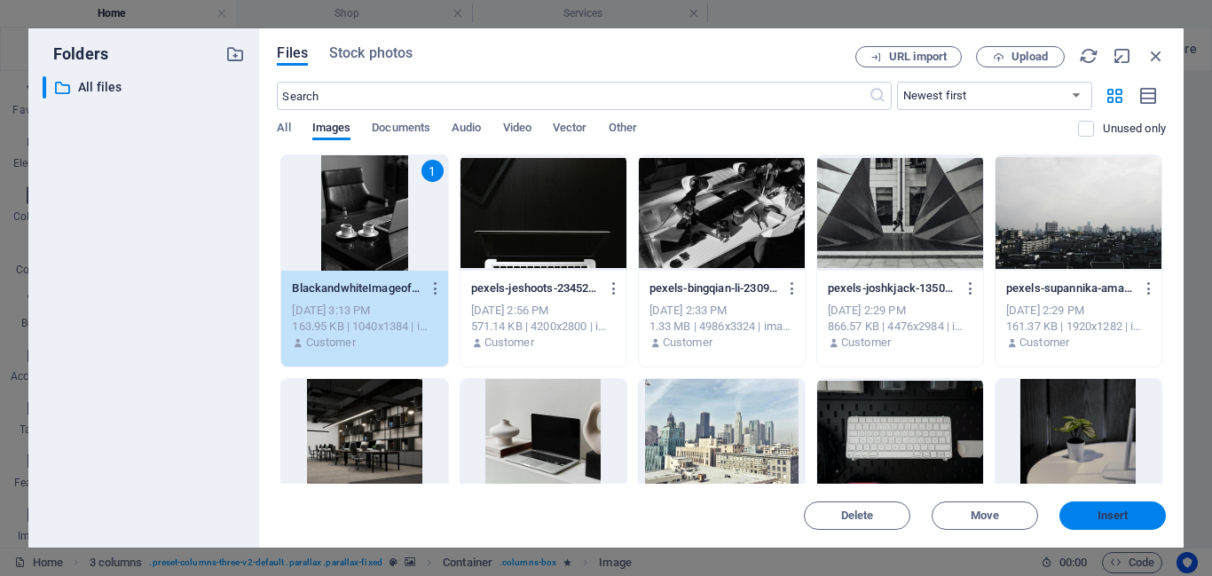
click at [1113, 510] on span "Insert" at bounding box center [1113, 515] width 31 height 11
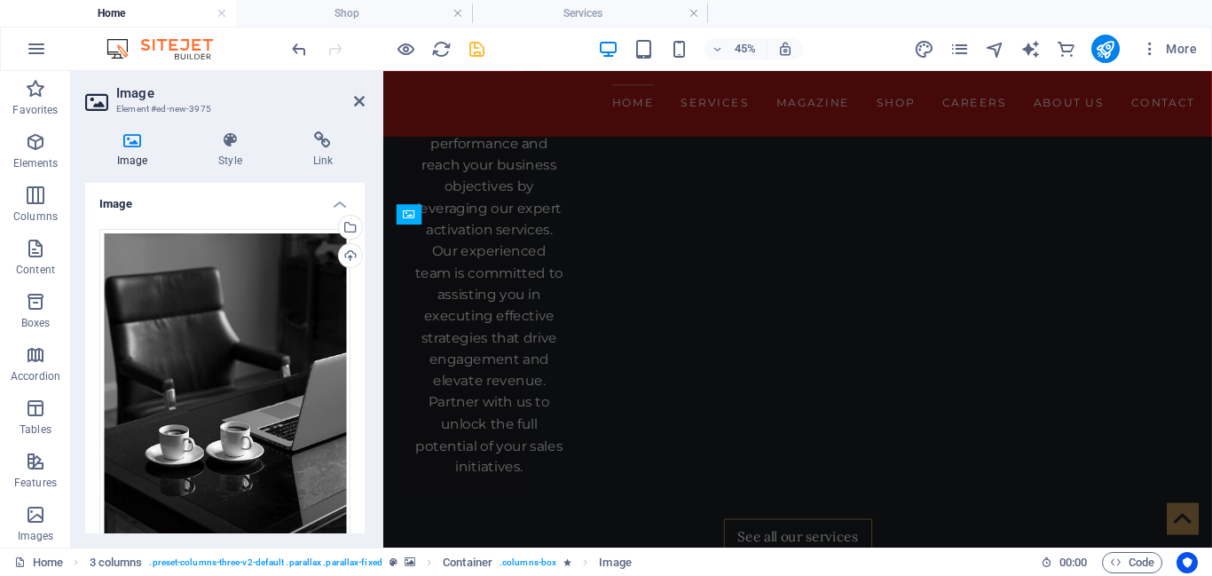
scroll to position [3165, 0]
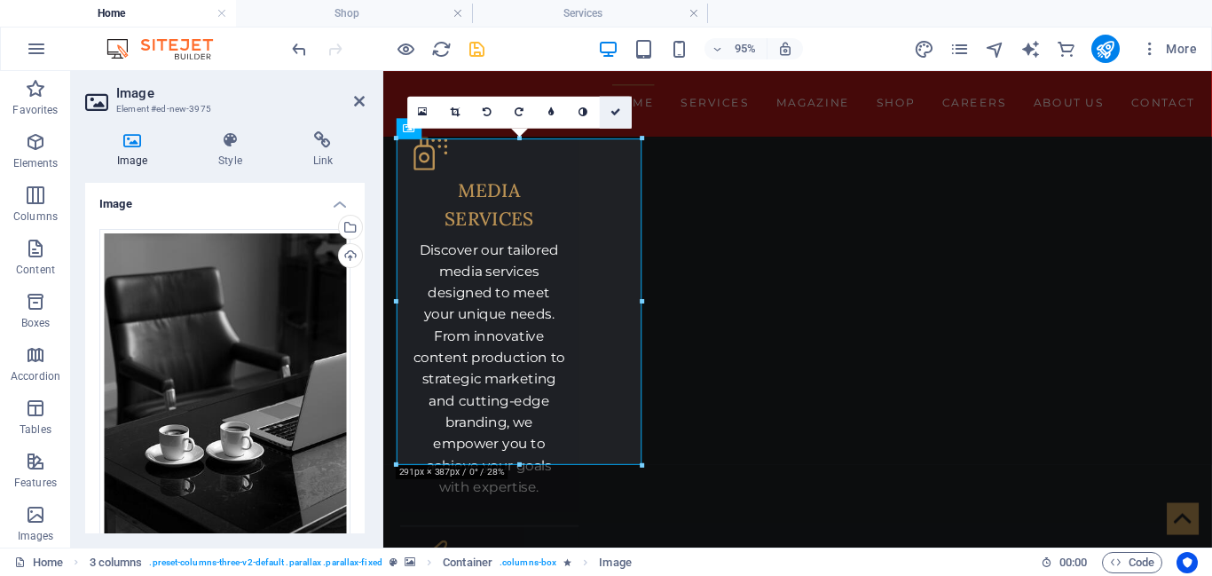
click at [614, 106] on link at bounding box center [616, 112] width 32 height 32
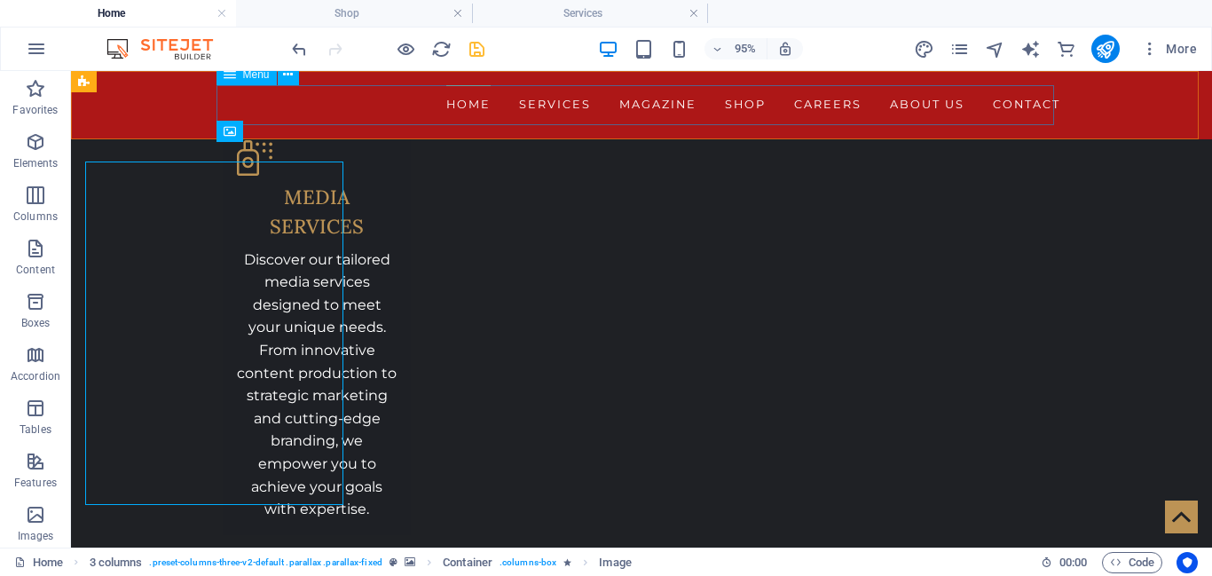
scroll to position [3146, 0]
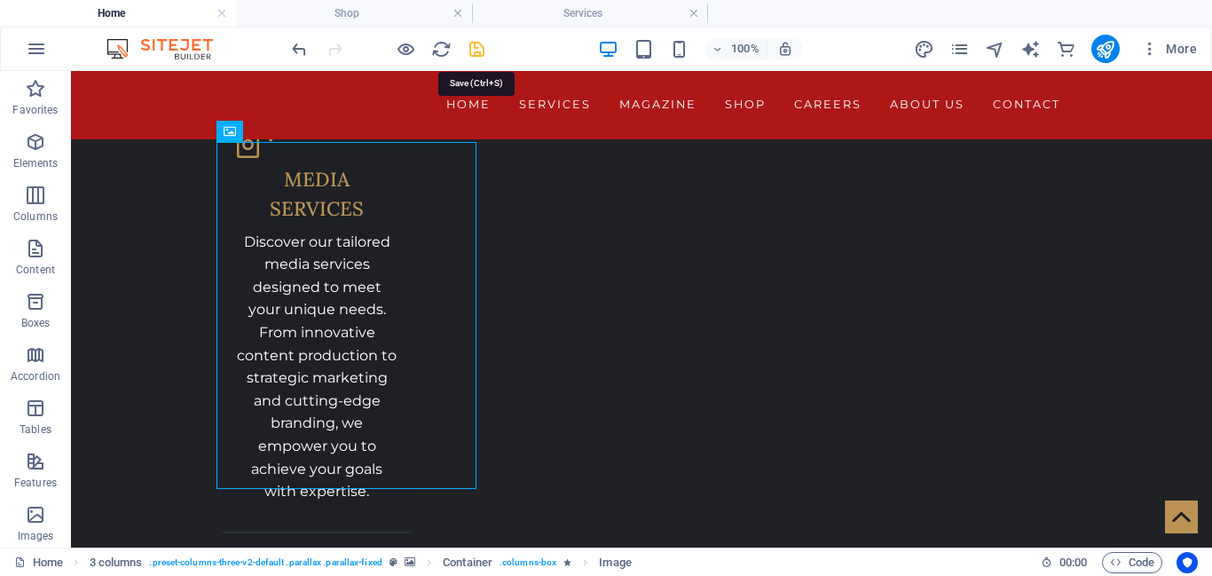
click at [478, 55] on icon "save" at bounding box center [477, 49] width 20 height 20
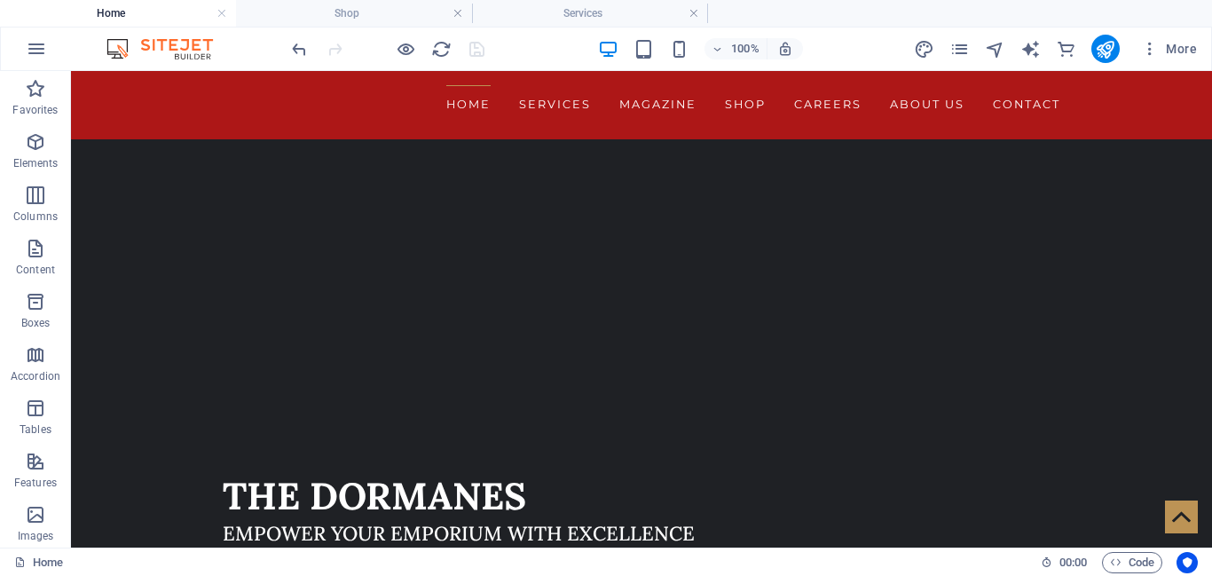
scroll to position [4, 0]
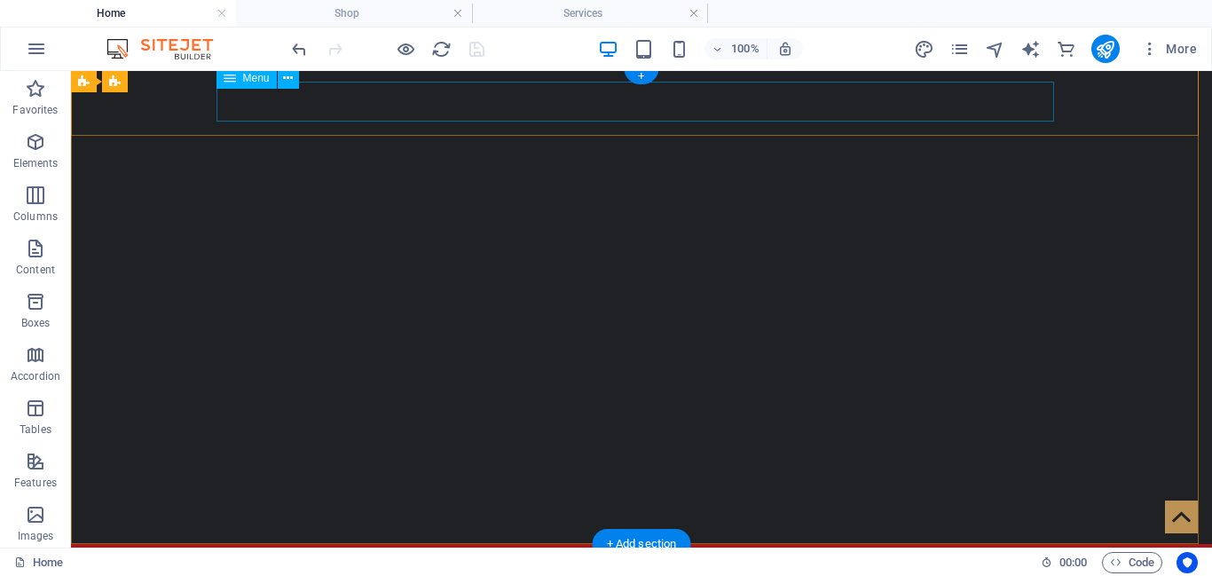
click at [912, 558] on nav "Home Services Magazine Shop Careers About us Contact" at bounding box center [642, 578] width 838 height 40
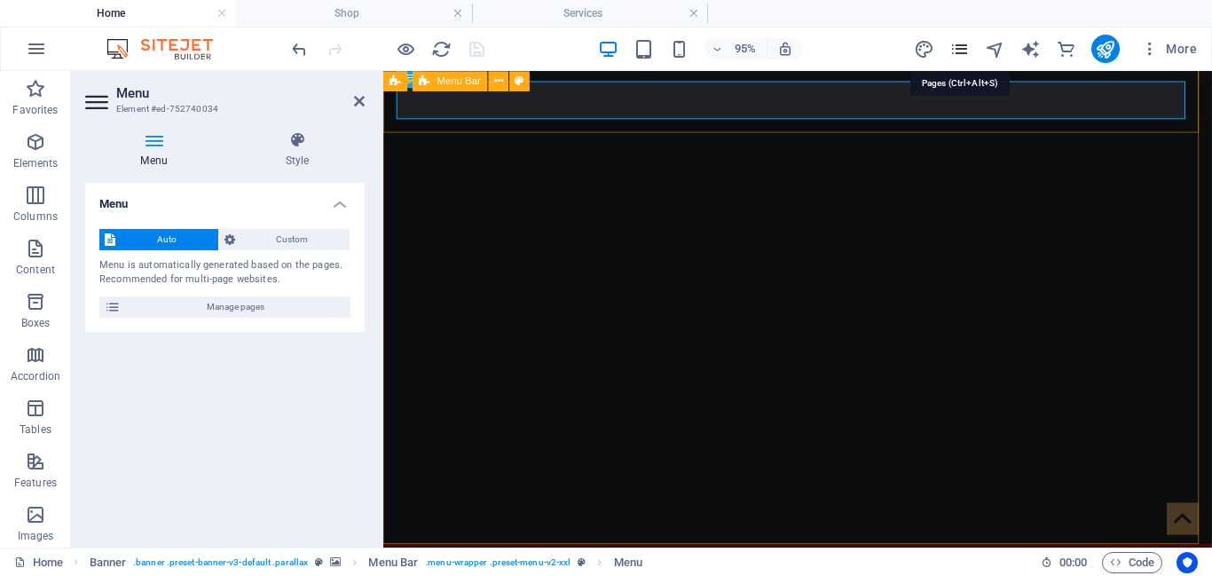
click at [967, 56] on icon "pages" at bounding box center [960, 49] width 20 height 20
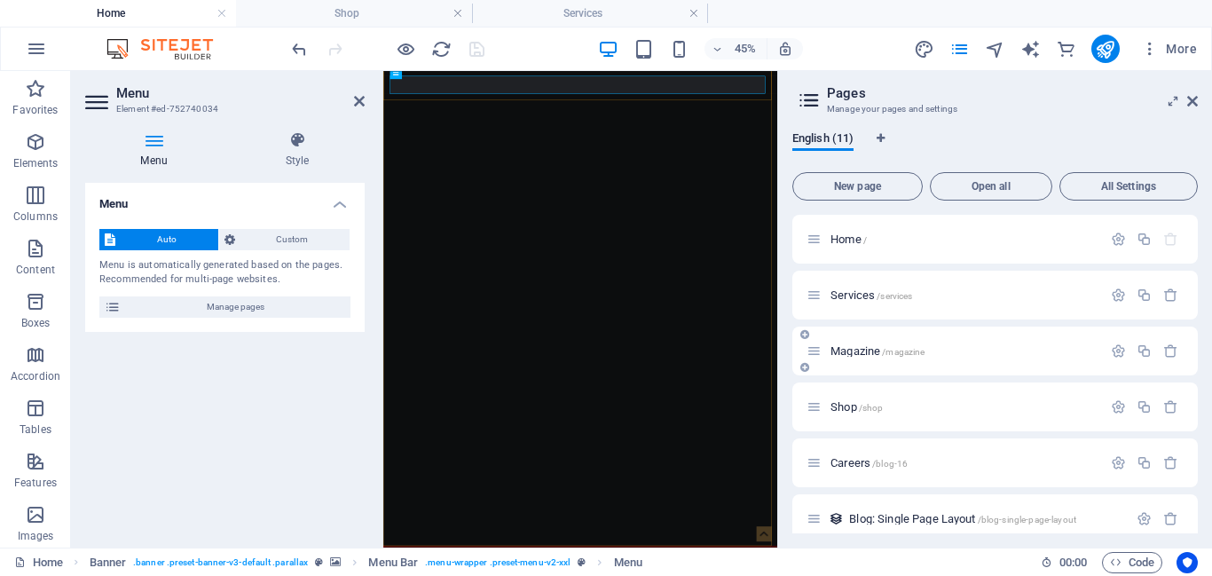
drag, startPoint x: 1194, startPoint y: 296, endPoint x: 1194, endPoint y: 359, distance: 62.1
click at [1194, 359] on div "Home / Services /services Magazine /magazine Shop /shop Careers /blog-16 Blog: …" at bounding box center [995, 519] width 406 height 608
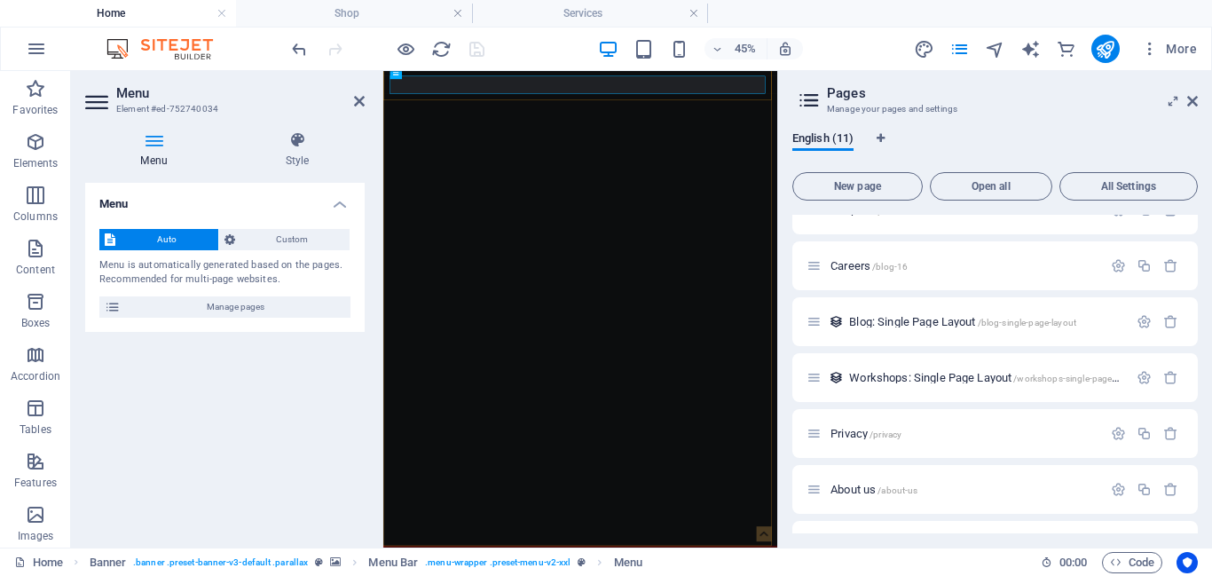
scroll to position [236, 0]
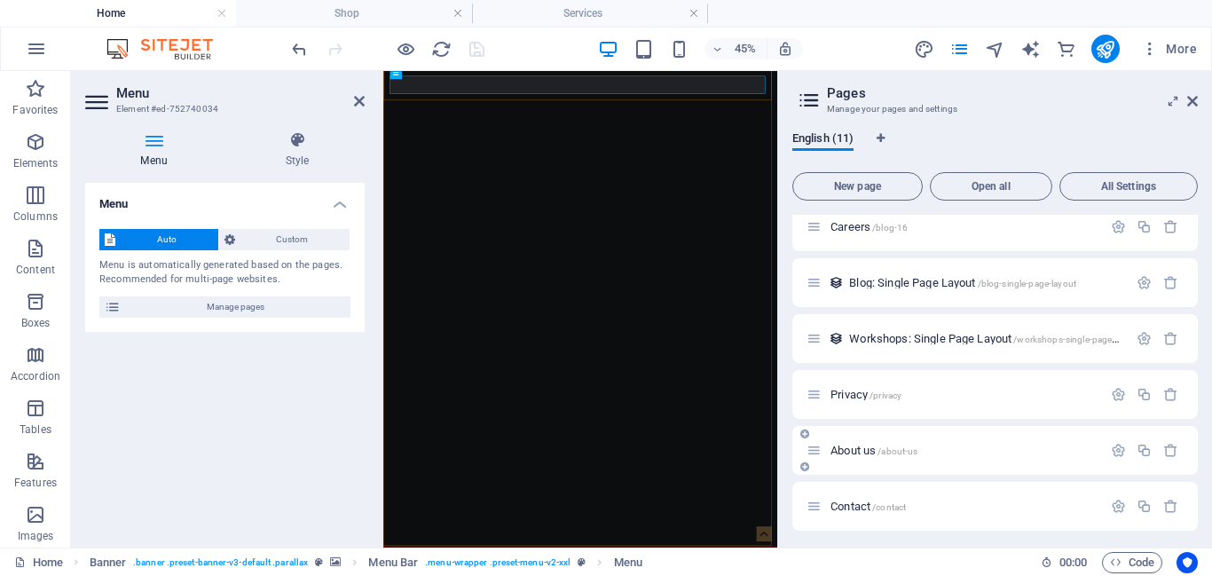
click at [988, 466] on div "About us /about-us" at bounding box center [995, 450] width 406 height 49
click at [942, 451] on p "About us /about-us" at bounding box center [964, 451] width 266 height 12
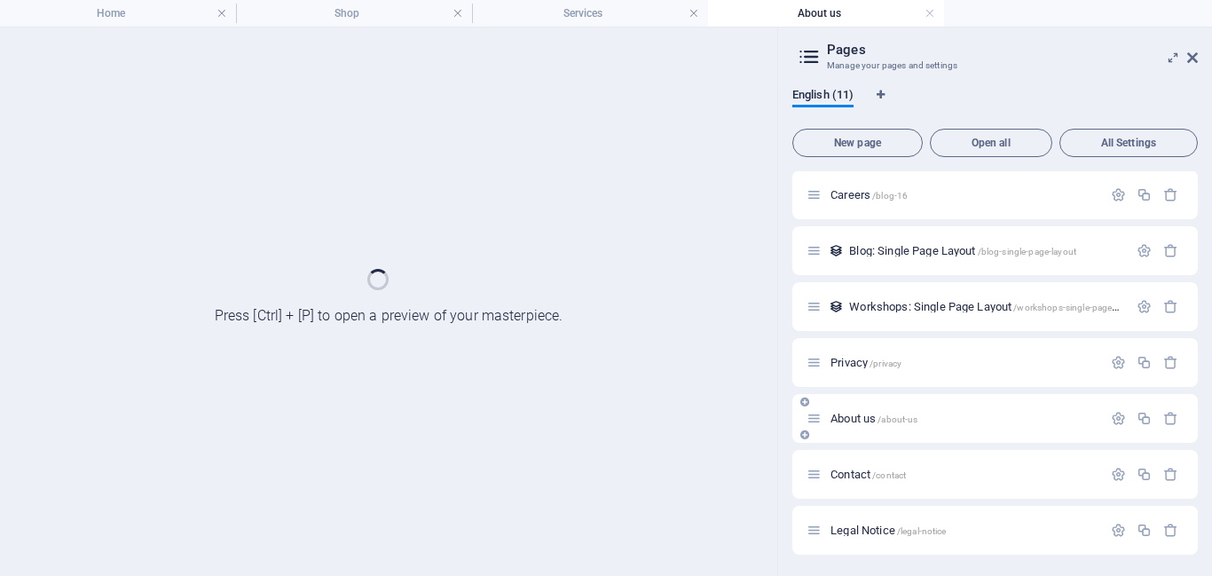
scroll to position [225, 0]
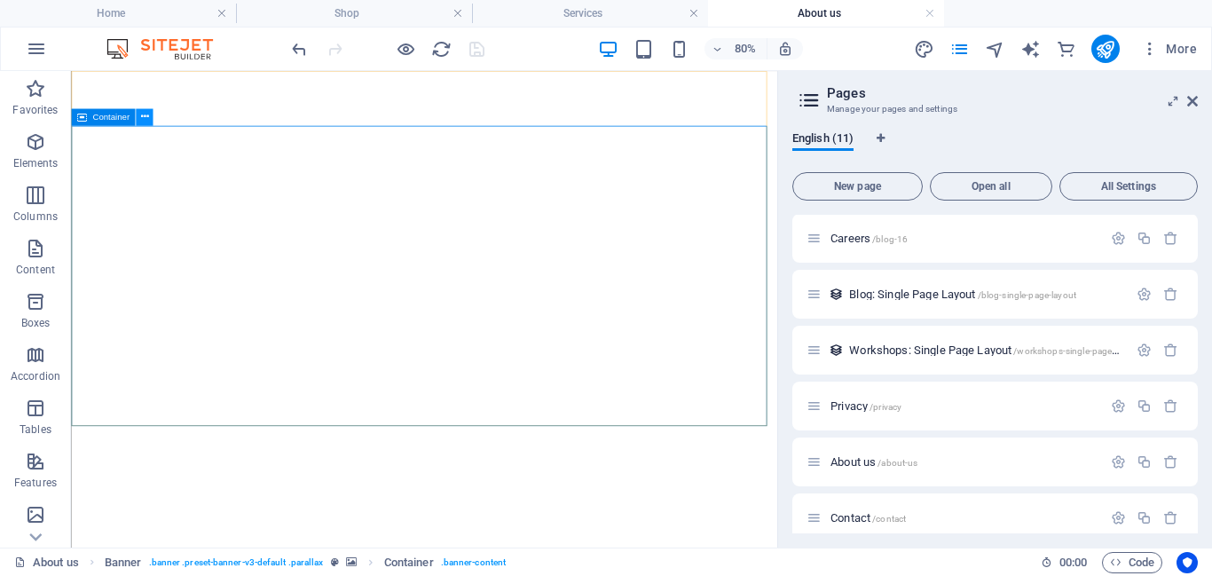
click at [143, 124] on icon at bounding box center [144, 116] width 8 height 15
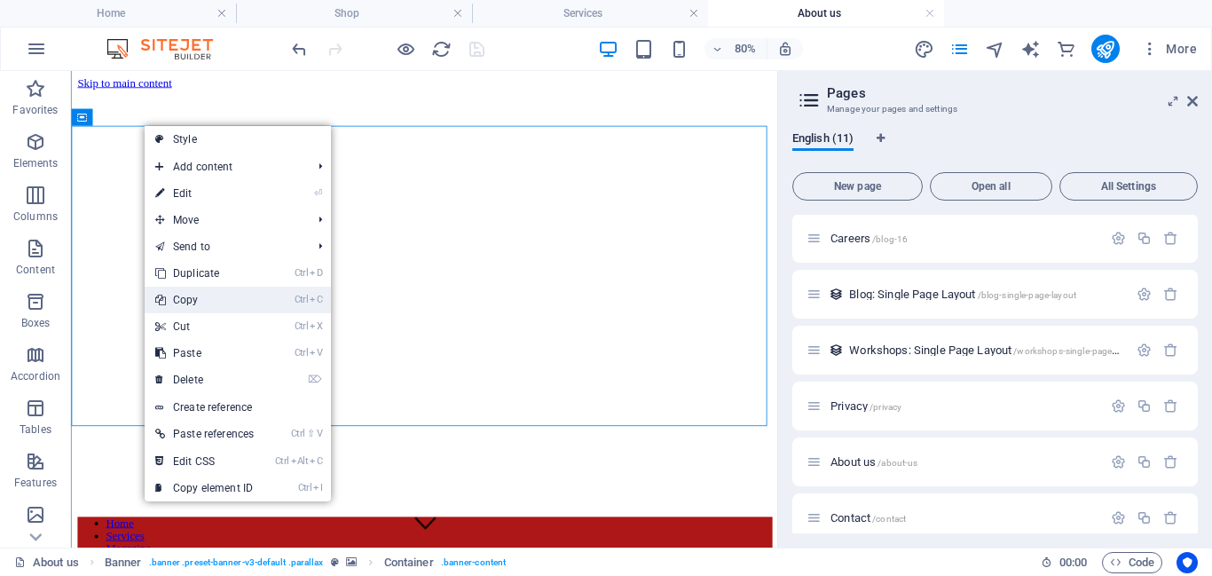
scroll to position [0, 0]
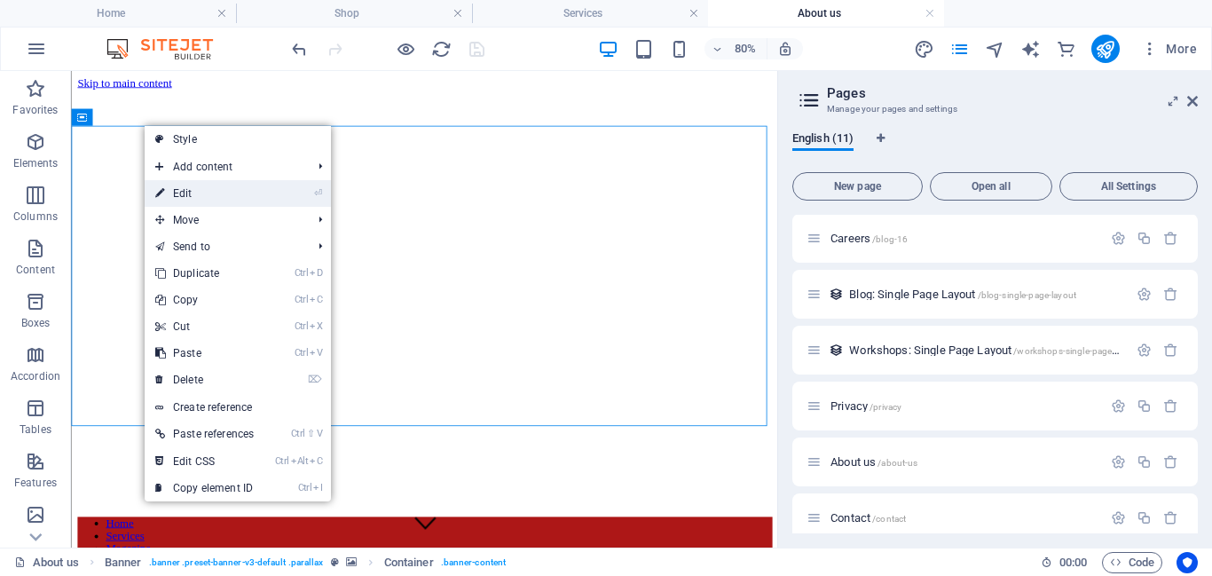
click at [239, 195] on link "⏎ Edit" at bounding box center [205, 193] width 120 height 27
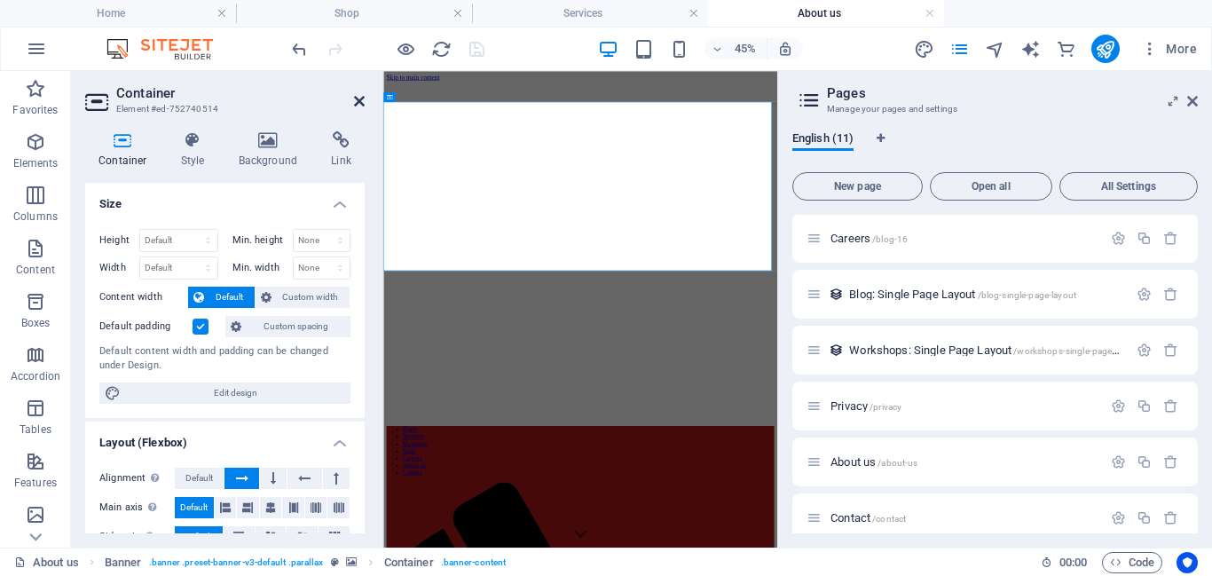
click at [356, 100] on icon at bounding box center [359, 101] width 11 height 14
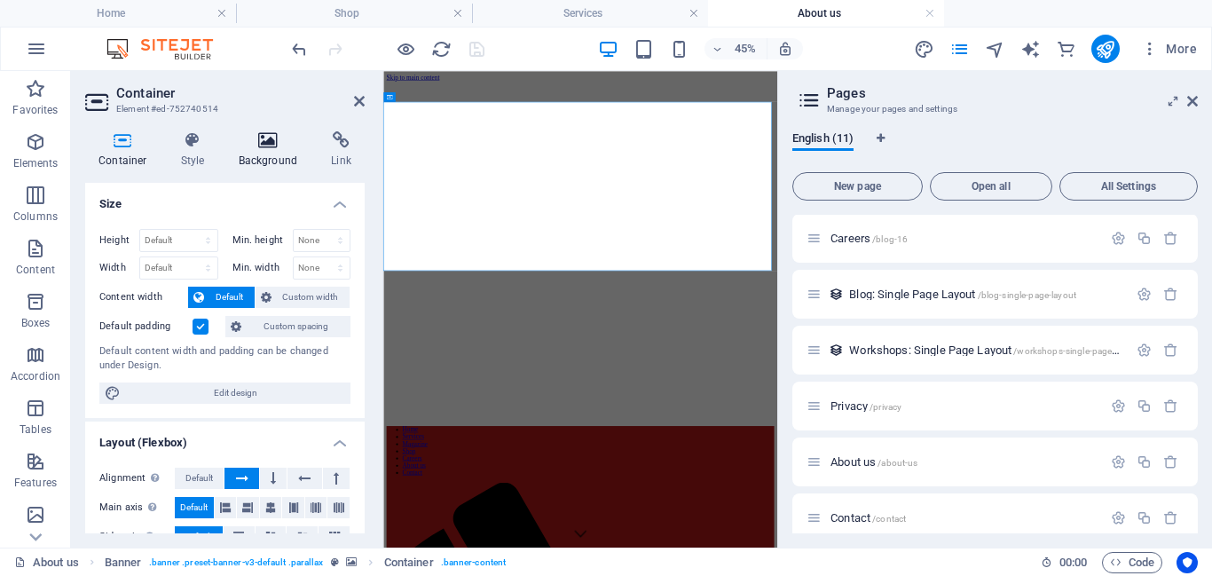
click at [263, 165] on h4 "Background" at bounding box center [271, 149] width 93 height 37
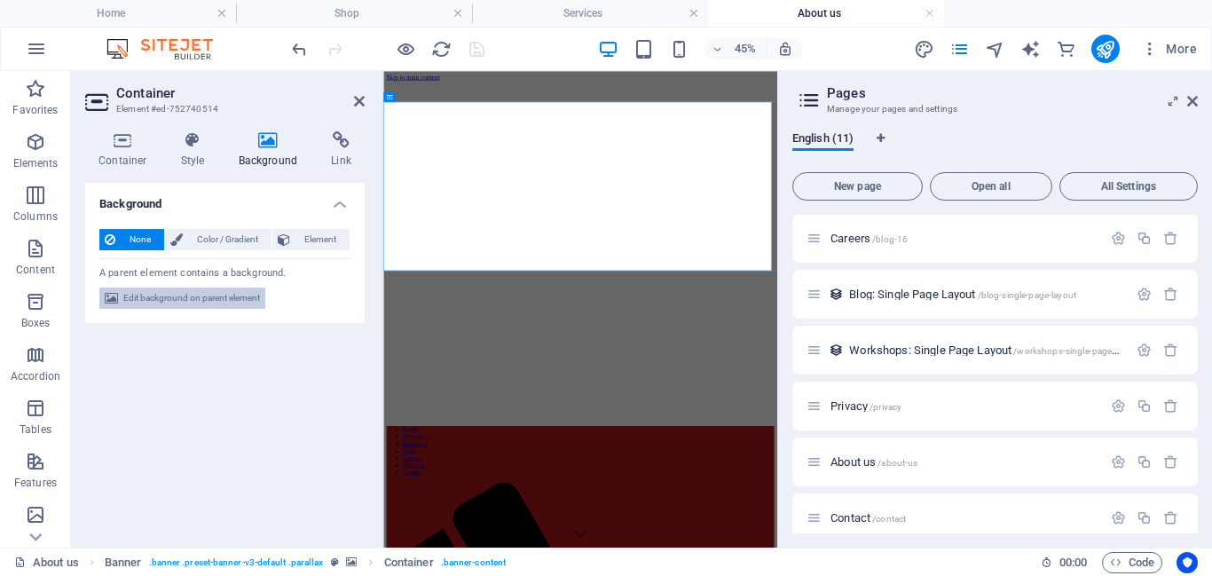
click at [202, 298] on span "Edit background on parent element" at bounding box center [191, 298] width 137 height 21
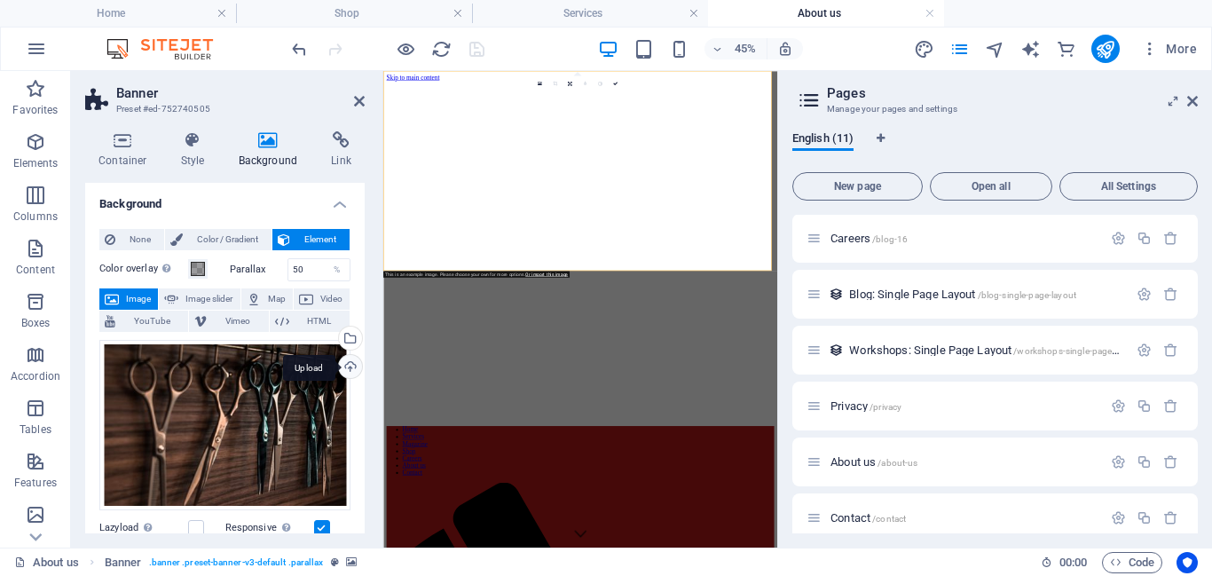
click at [344, 362] on div "Upload" at bounding box center [348, 368] width 27 height 27
click at [348, 342] on div "Select files from the file manager, stock photos, or upload file(s)" at bounding box center [348, 340] width 27 height 27
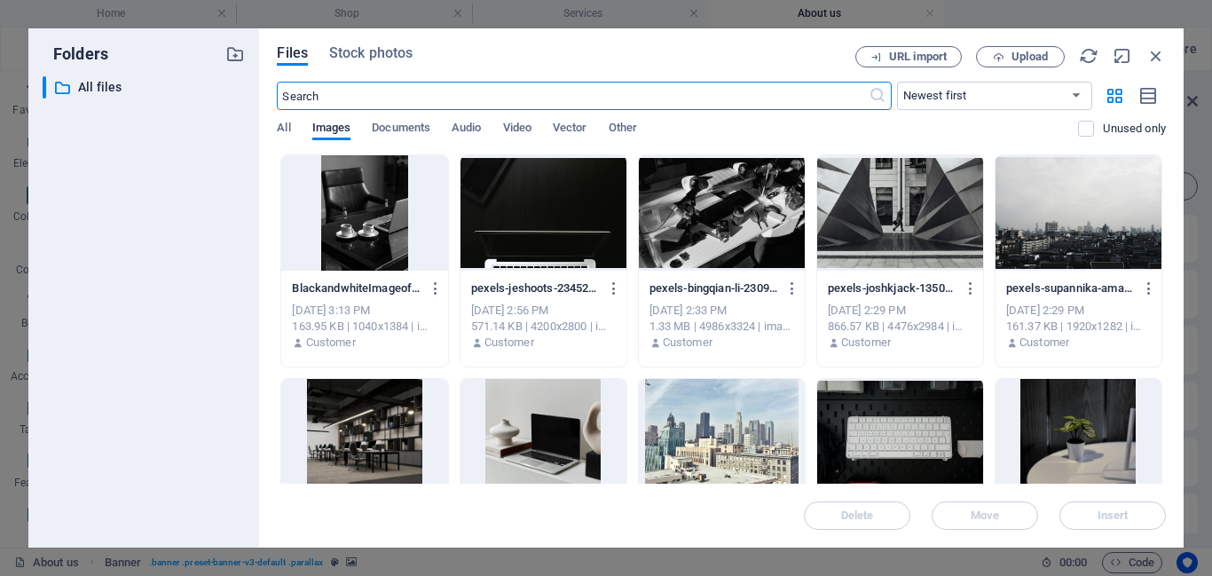
click at [513, 385] on div at bounding box center [544, 436] width 166 height 115
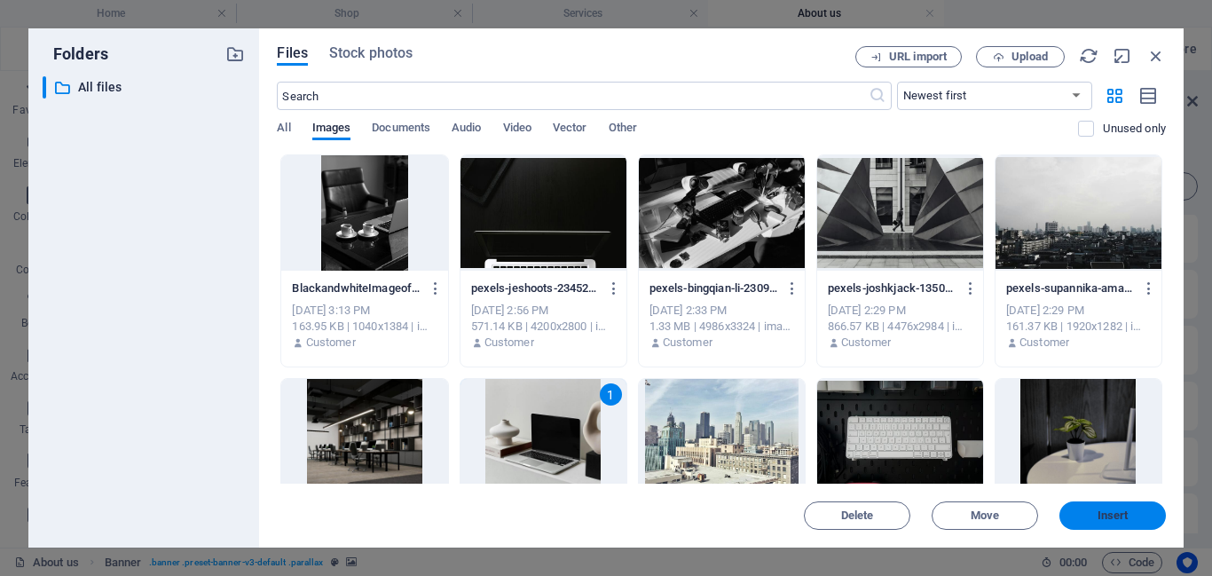
click at [1122, 518] on span "Insert" at bounding box center [1113, 515] width 31 height 11
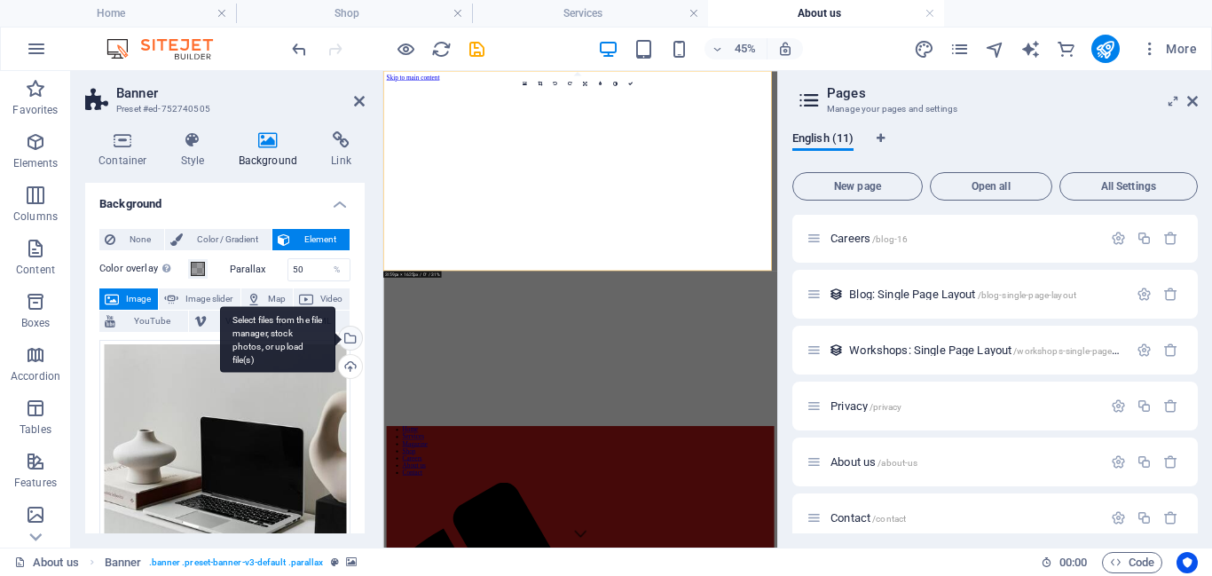
click at [335, 343] on div "Select files from the file manager, stock photos, or upload file(s)" at bounding box center [277, 339] width 115 height 67
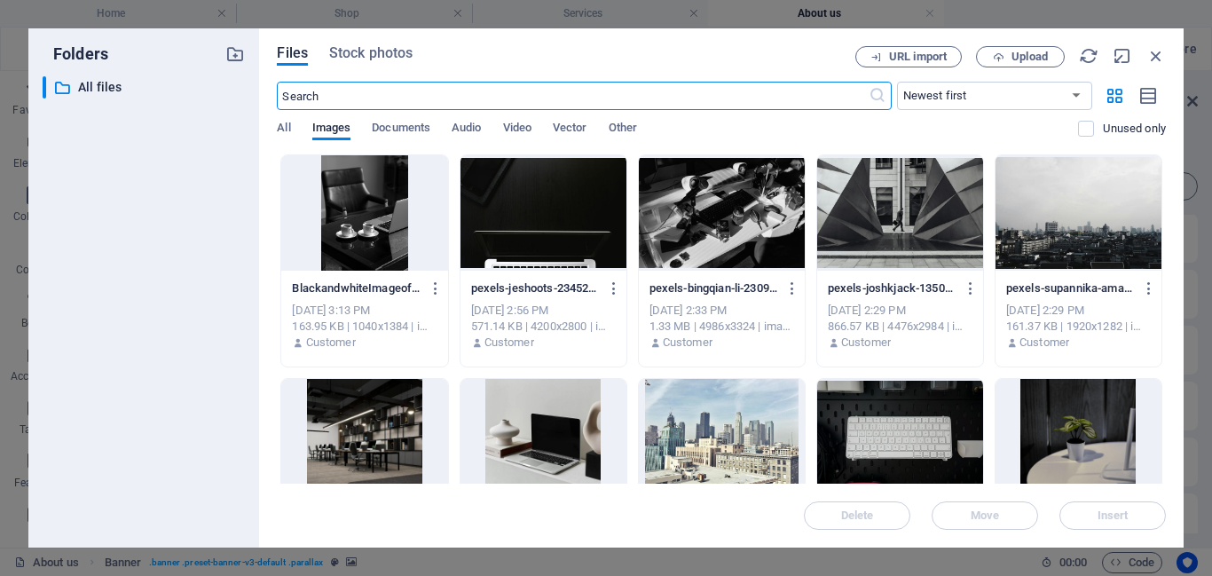
click at [718, 218] on div at bounding box center [722, 212] width 166 height 115
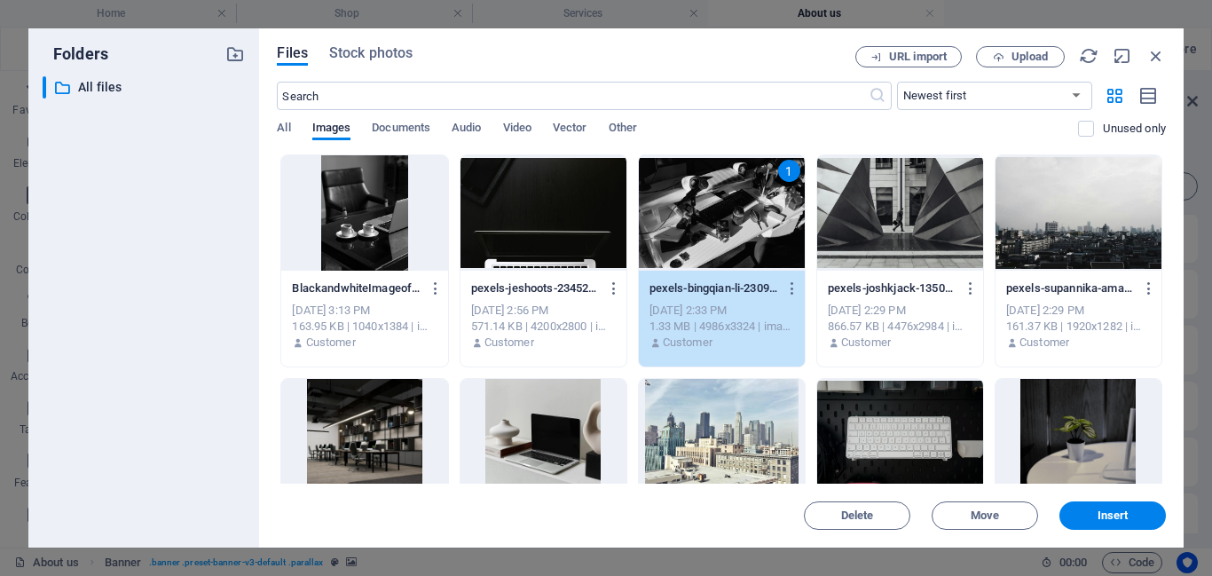
click at [926, 450] on div at bounding box center [900, 436] width 166 height 115
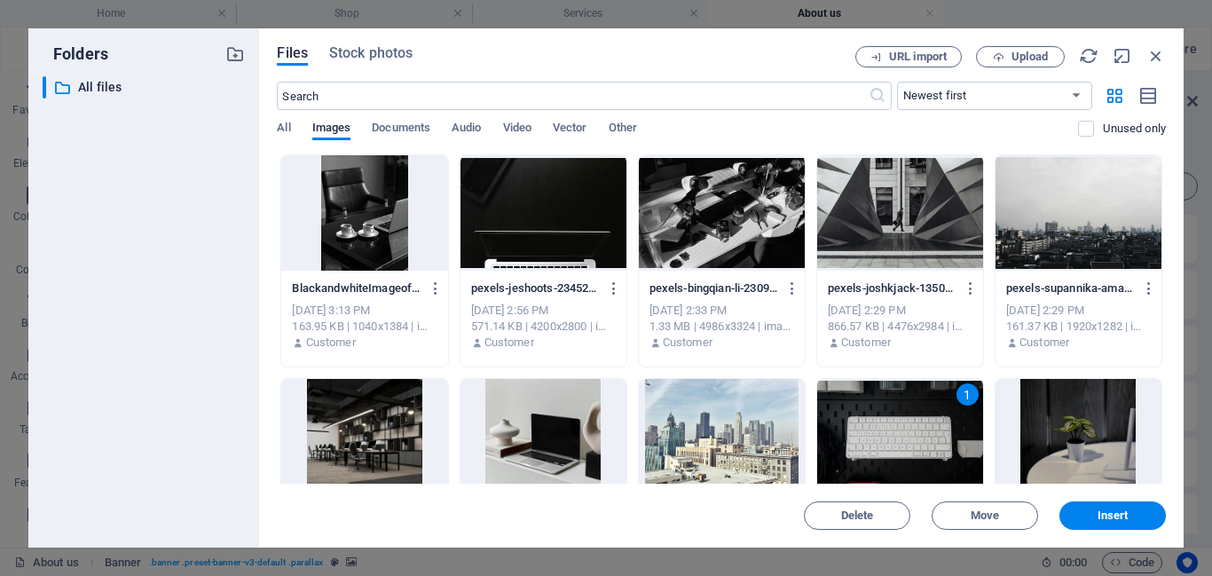
click at [728, 250] on div at bounding box center [722, 212] width 166 height 115
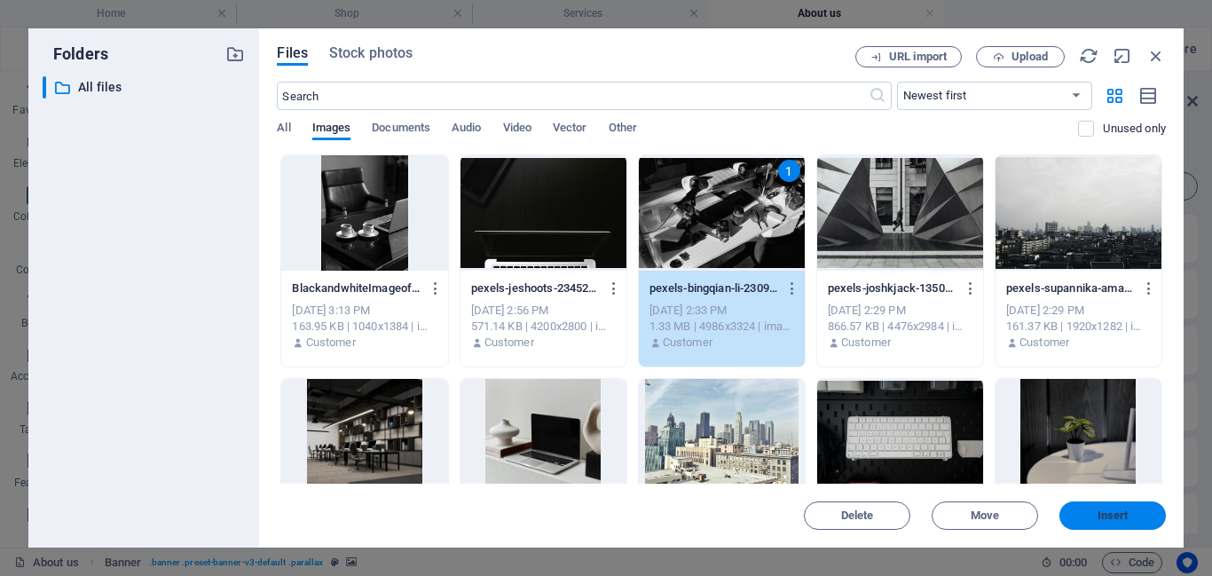
click at [1101, 519] on span "Insert" at bounding box center [1113, 515] width 31 height 11
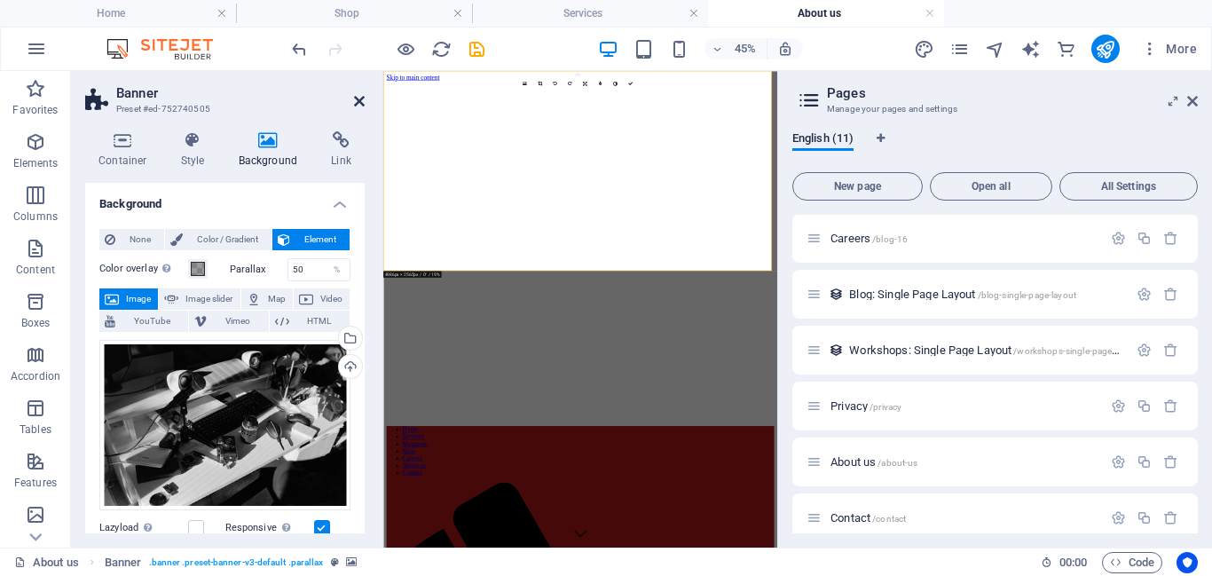
click at [354, 99] on icon at bounding box center [359, 101] width 11 height 14
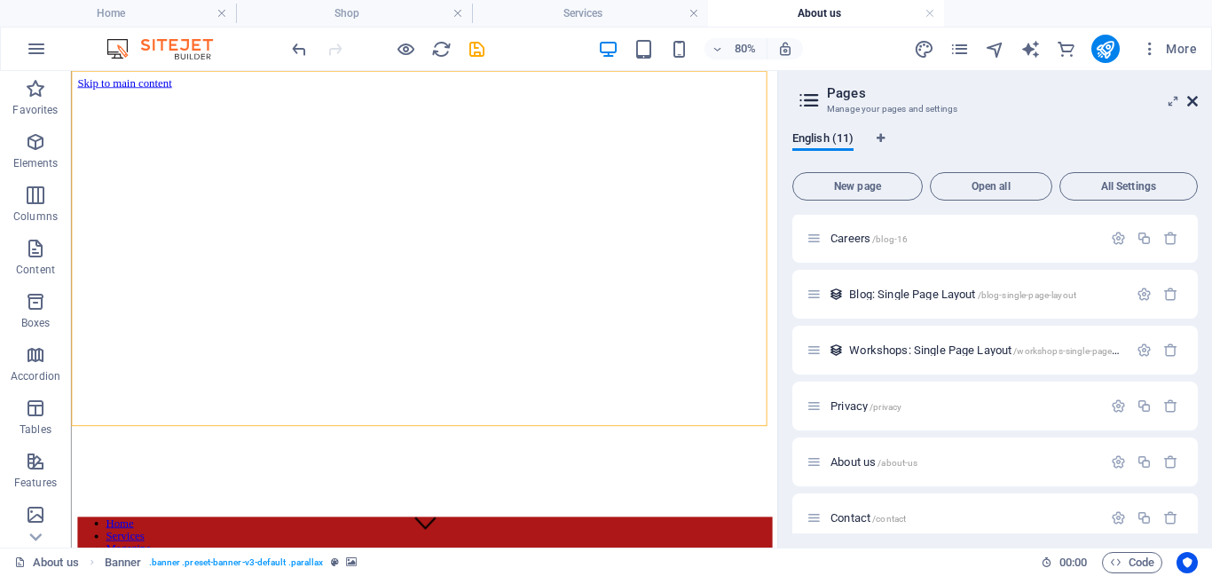
click at [1196, 99] on icon at bounding box center [1192, 101] width 11 height 14
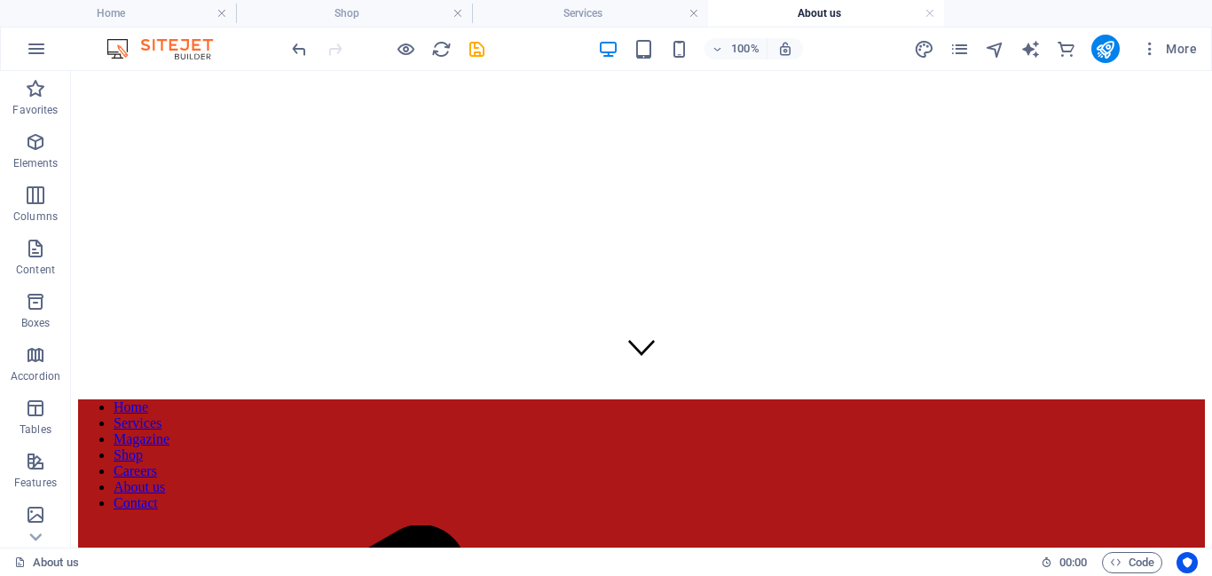
scroll to position [113, 0]
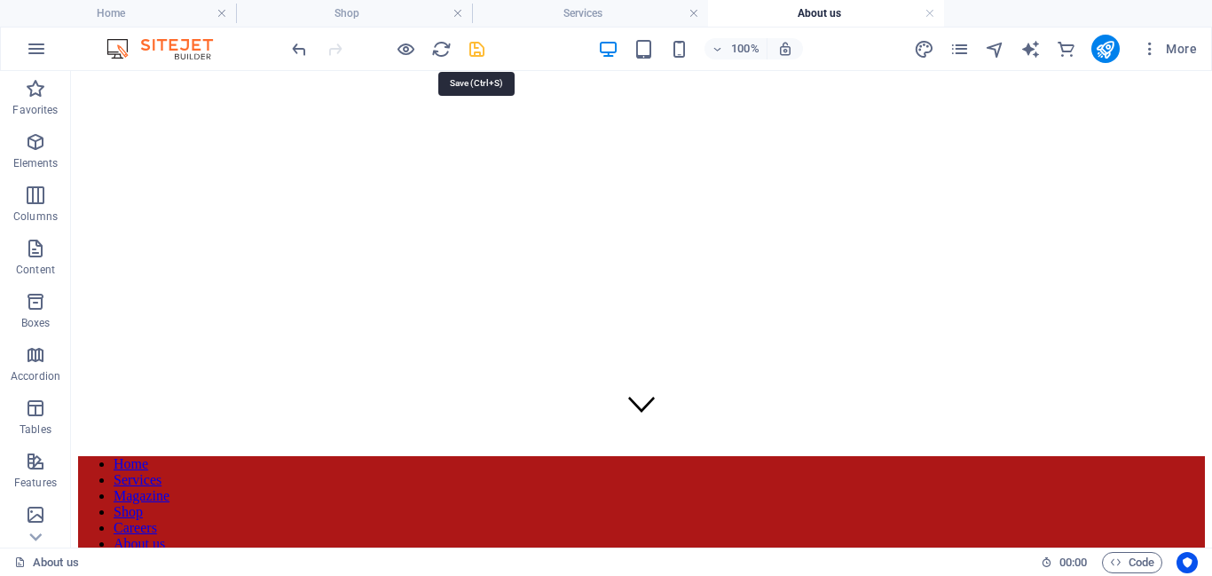
click at [477, 52] on icon "save" at bounding box center [477, 49] width 20 height 20
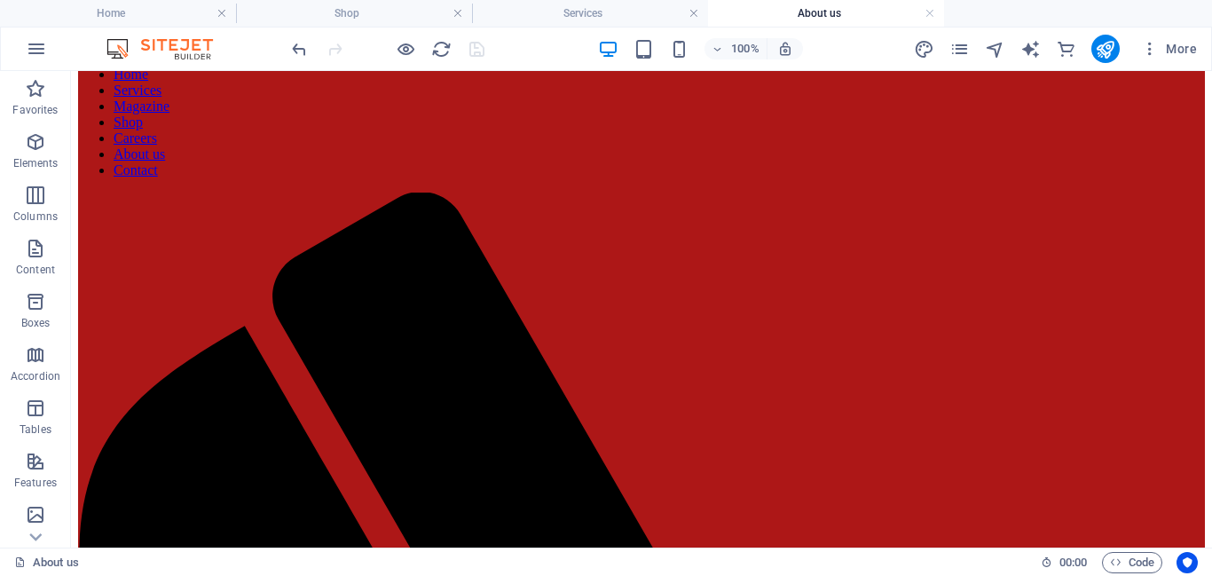
scroll to position [490, 0]
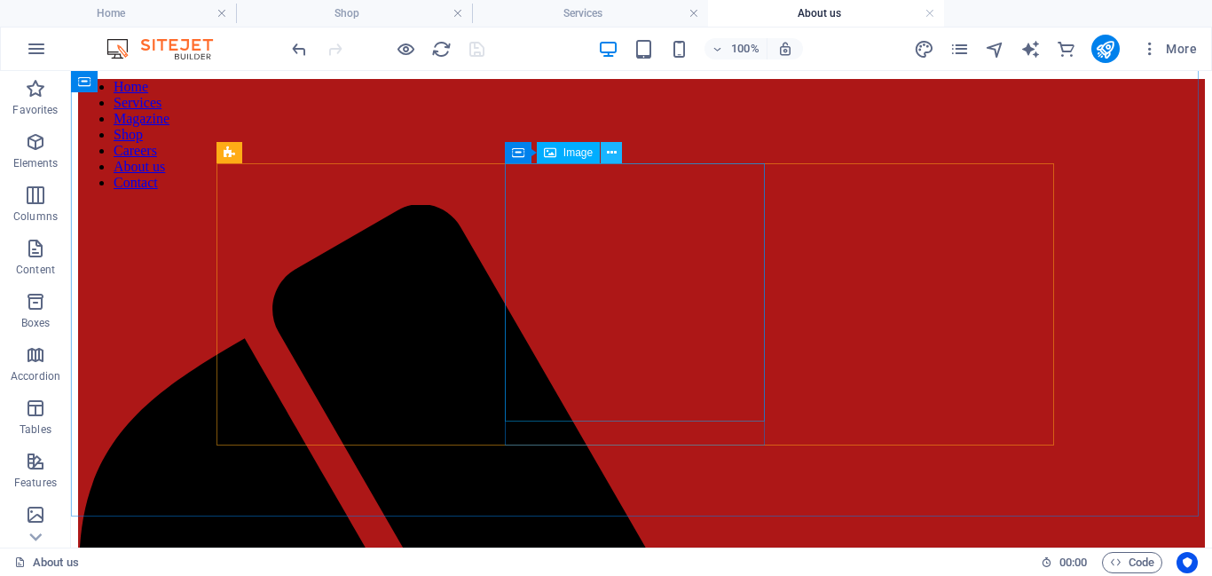
click at [608, 154] on icon at bounding box center [612, 153] width 10 height 19
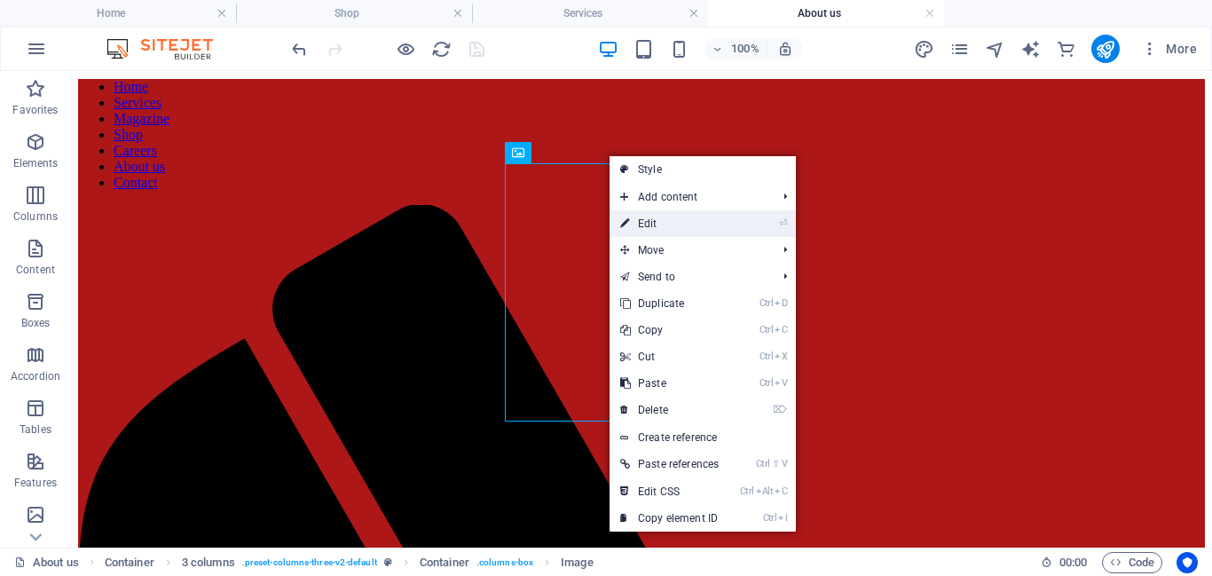
click at [646, 214] on link "⏎ Edit" at bounding box center [670, 223] width 120 height 27
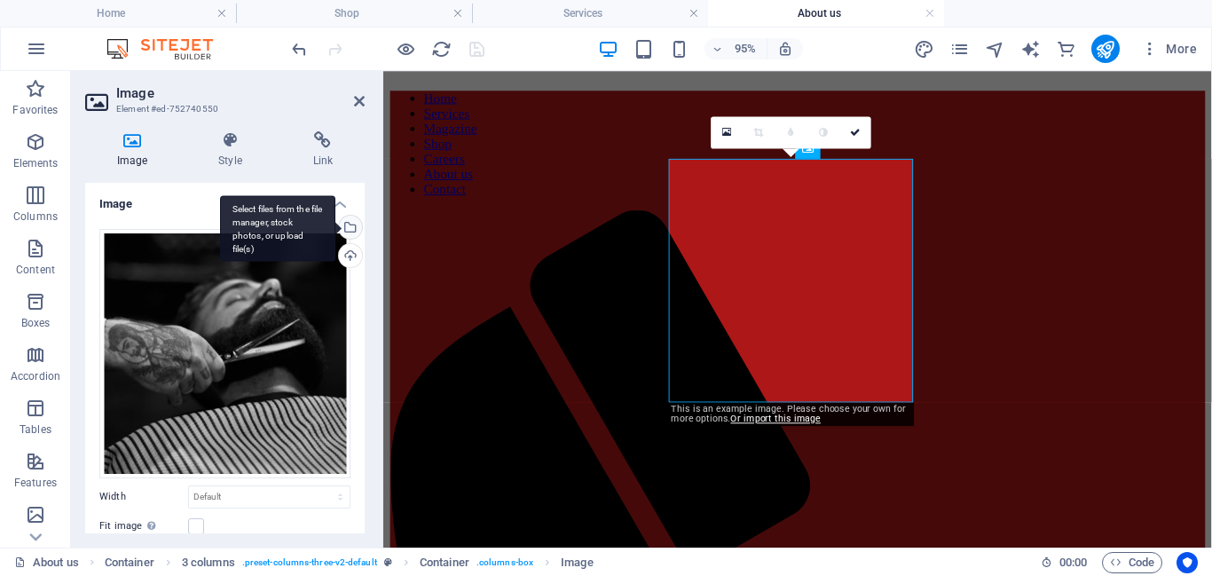
click at [351, 229] on div "Select files from the file manager, stock photos, or upload file(s)" at bounding box center [348, 229] width 27 height 27
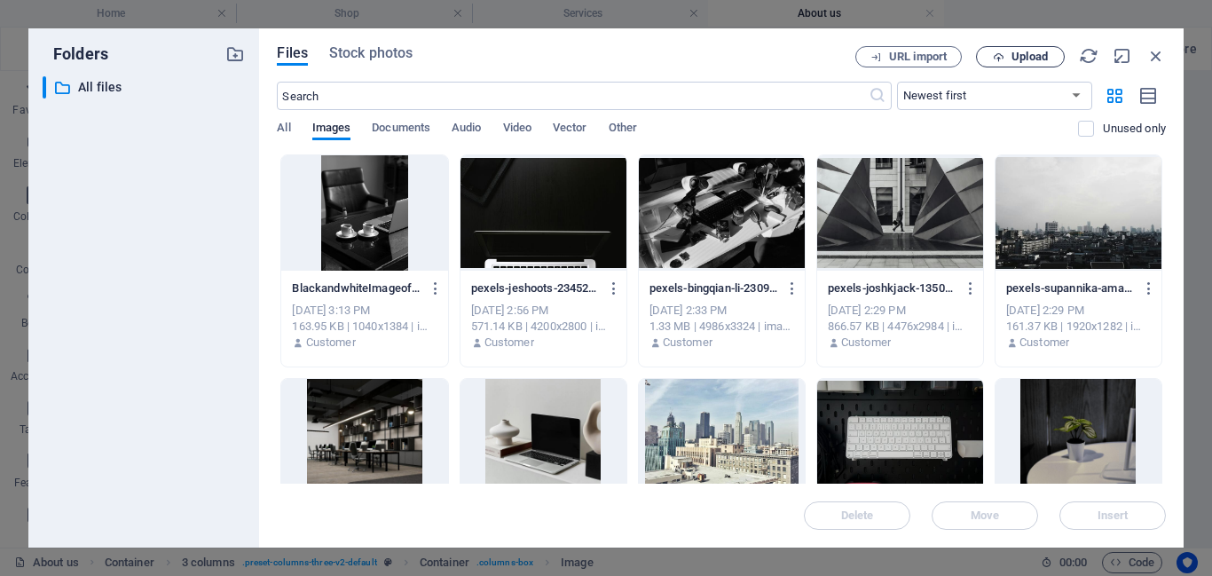
click at [1040, 59] on span "Upload" at bounding box center [1030, 56] width 36 height 11
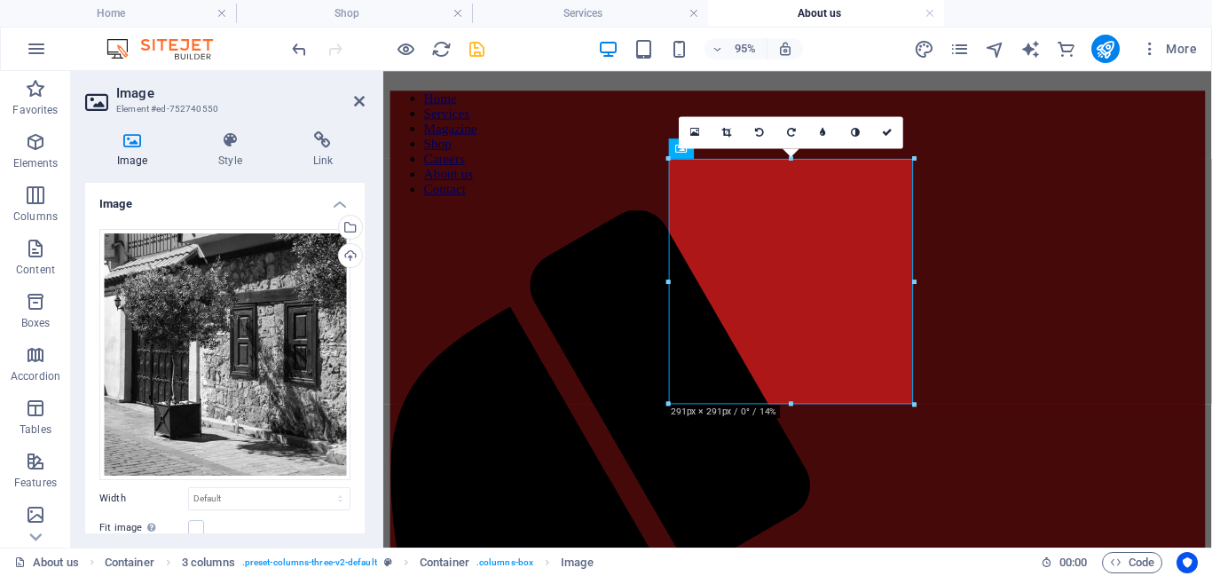
click at [365, 104] on aside "Image Element #ed-752740550 Image Style Link Image Drag files here, click to ch…" at bounding box center [227, 309] width 312 height 477
click at [356, 101] on icon at bounding box center [359, 101] width 11 height 14
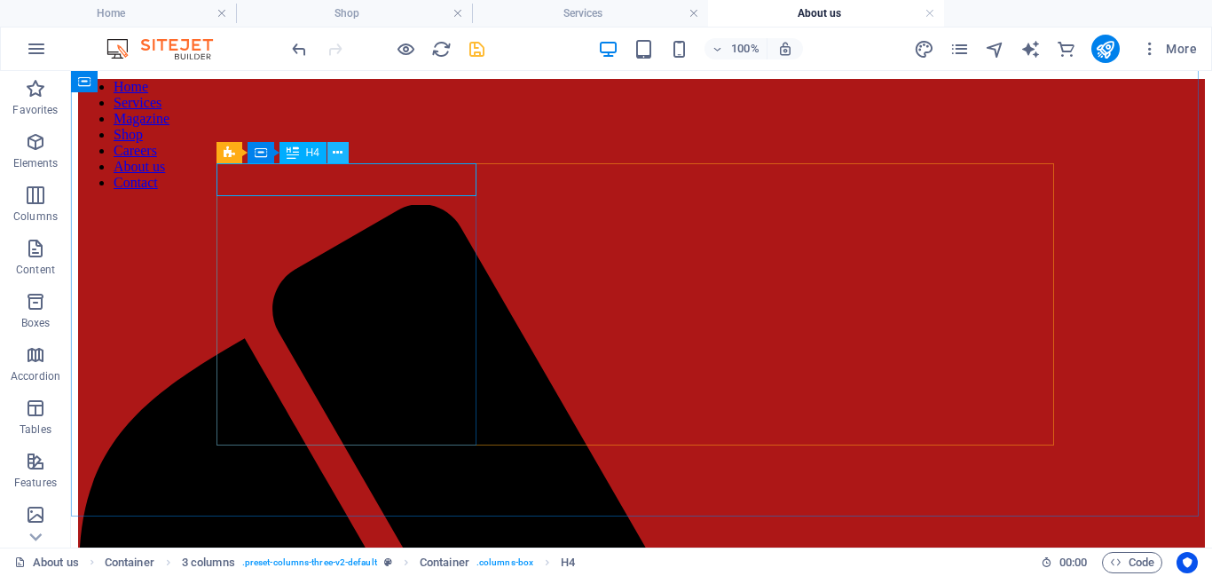
click at [333, 151] on icon at bounding box center [338, 153] width 10 height 19
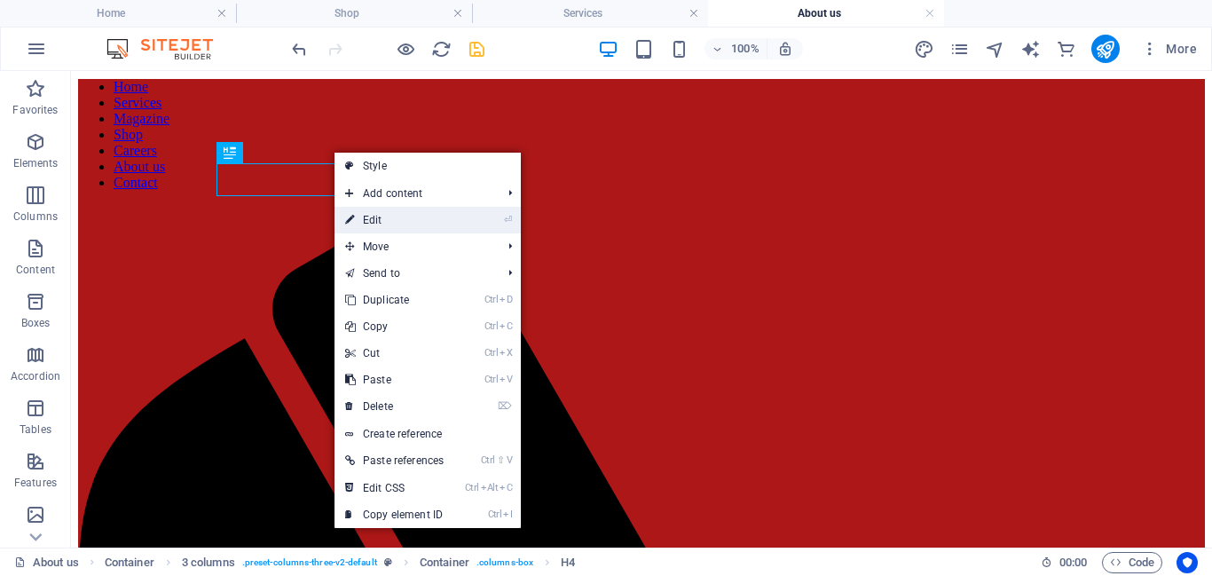
click at [375, 225] on link "⏎ Edit" at bounding box center [395, 220] width 120 height 27
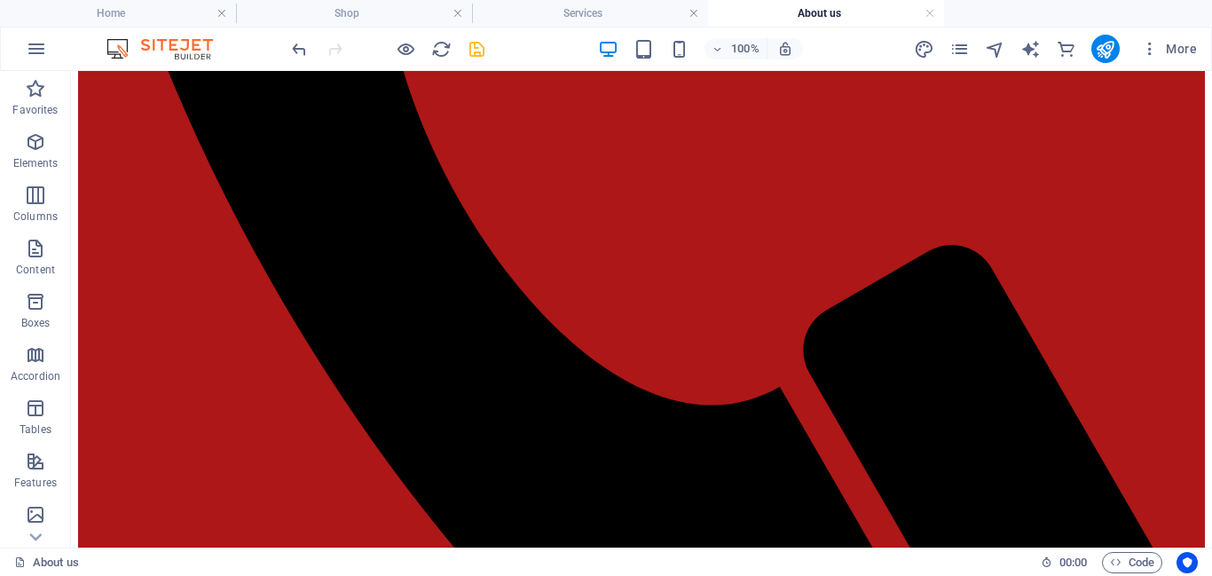
scroll to position [1375, 0]
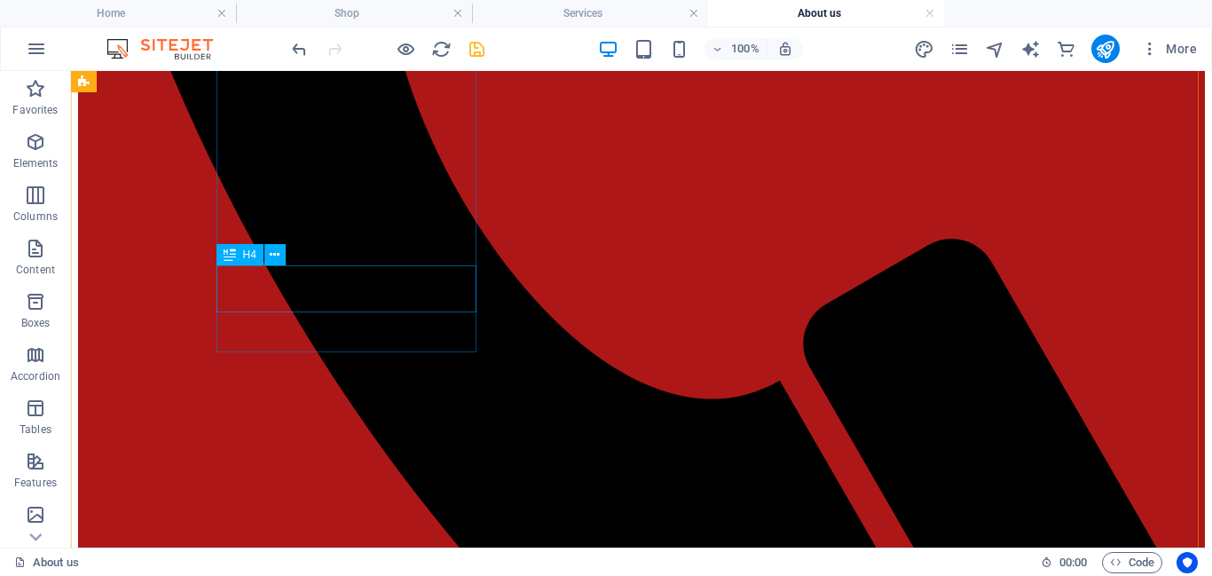
click at [272, 256] on icon at bounding box center [275, 255] width 10 height 19
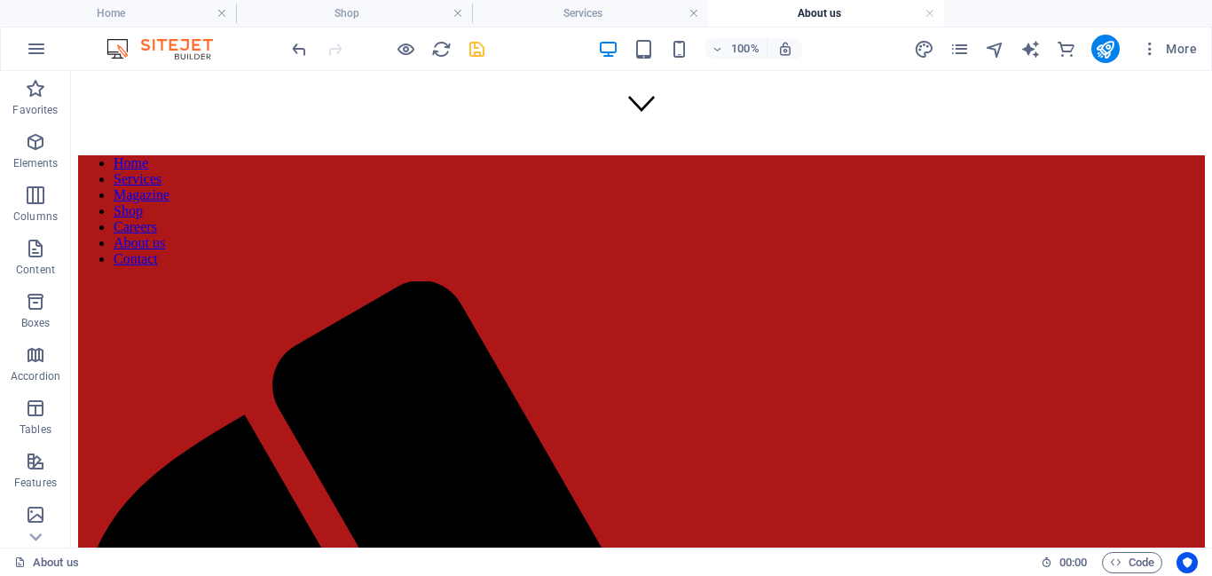
scroll to position [477, 0]
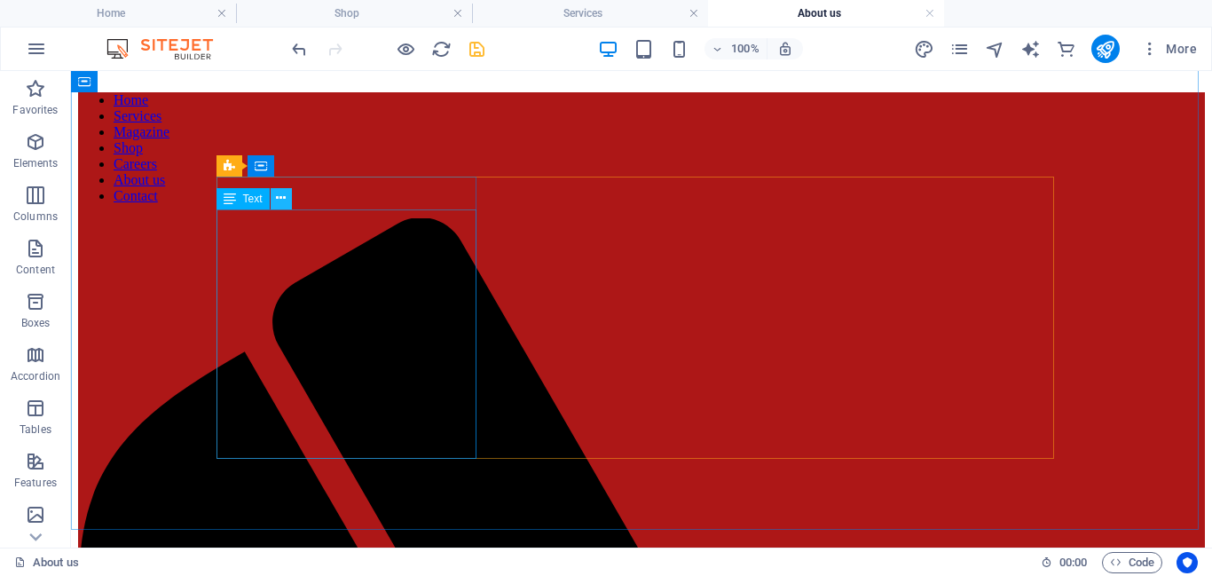
click at [273, 200] on button at bounding box center [281, 198] width 21 height 21
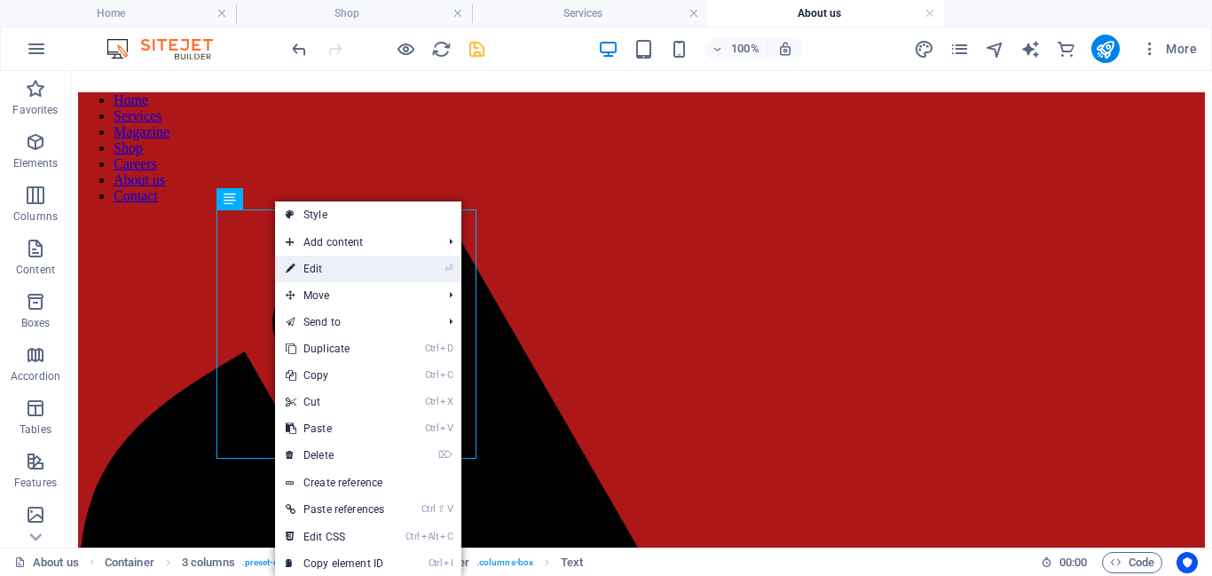
click at [297, 268] on link "⏎ Edit" at bounding box center [335, 269] width 120 height 27
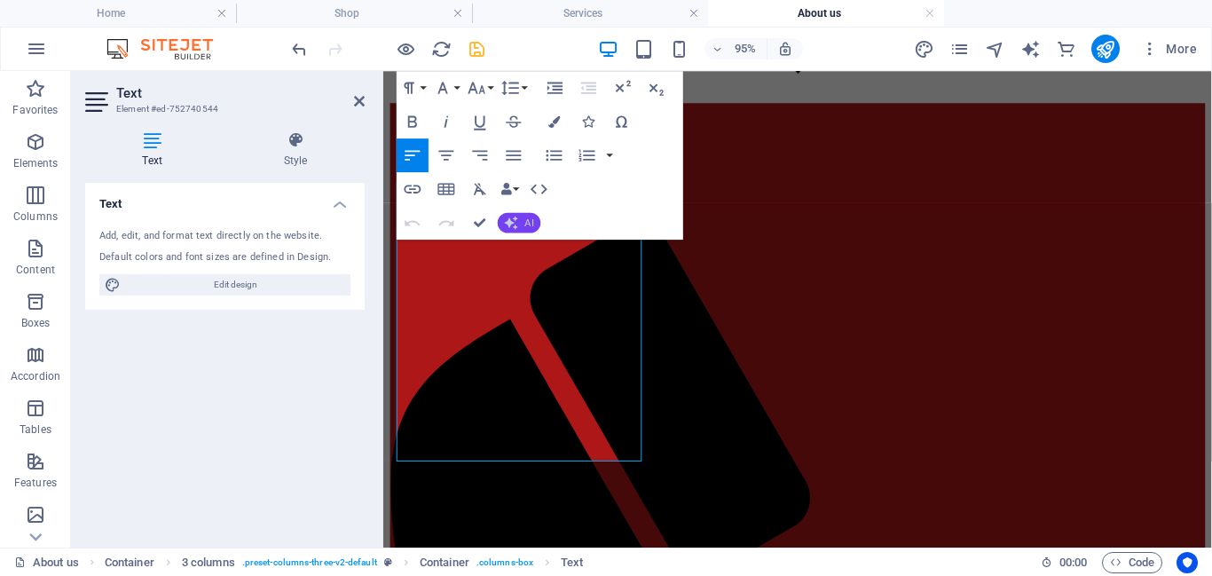
click at [509, 226] on icon "button" at bounding box center [511, 222] width 13 height 13
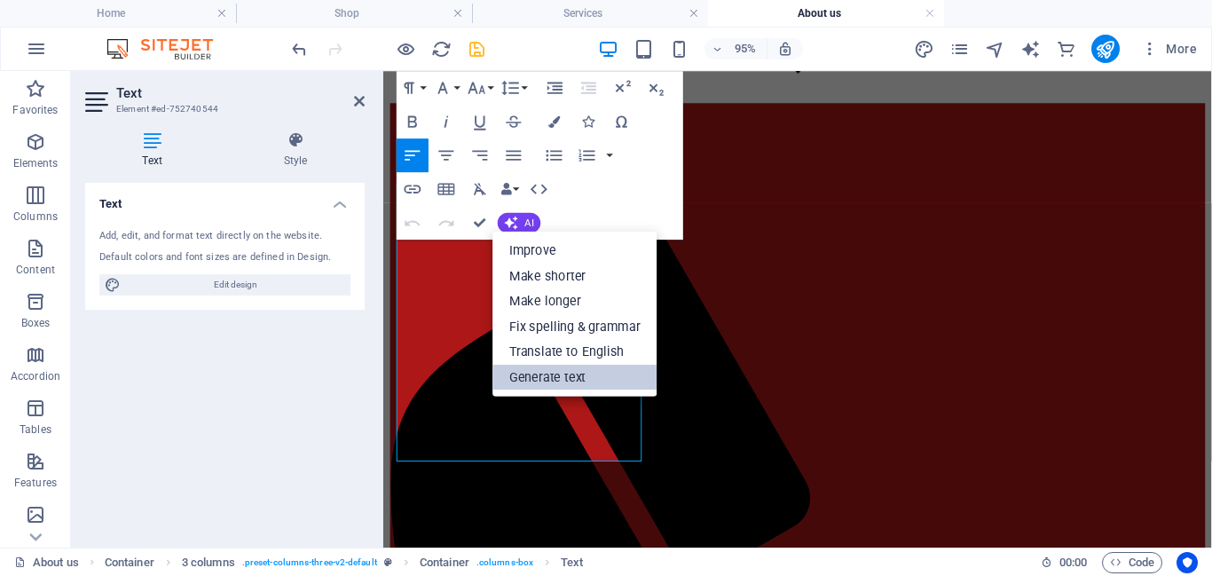
click at [566, 384] on link "Generate text" at bounding box center [575, 377] width 164 height 26
select select "English"
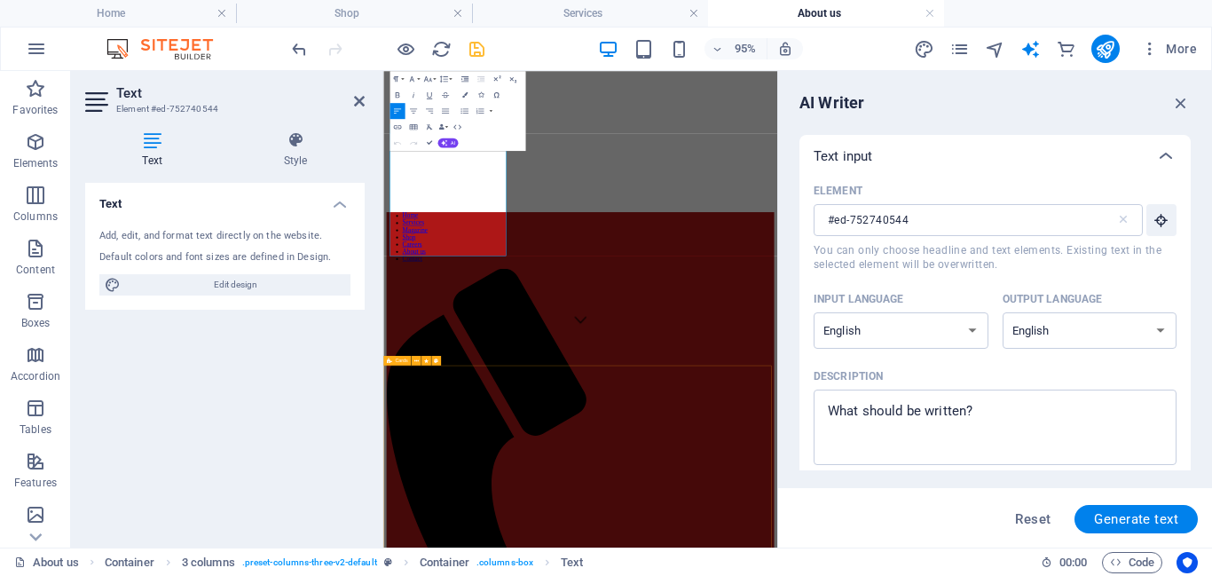
scroll to position [0, 0]
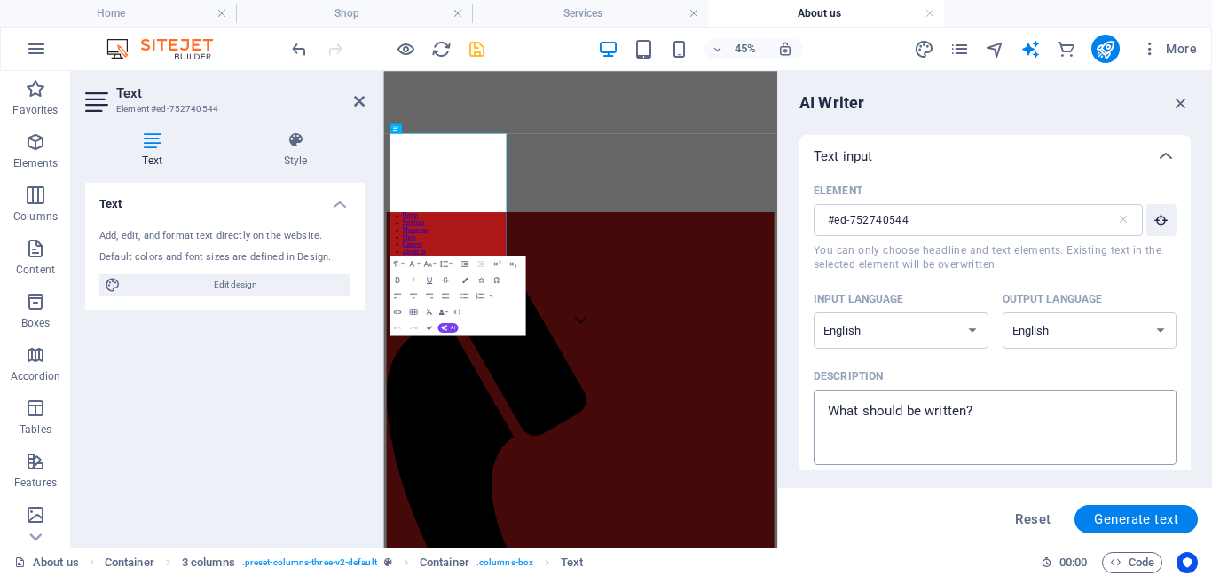
click at [975, 416] on textarea "Description x ​" at bounding box center [995, 427] width 345 height 58
type textarea "x"
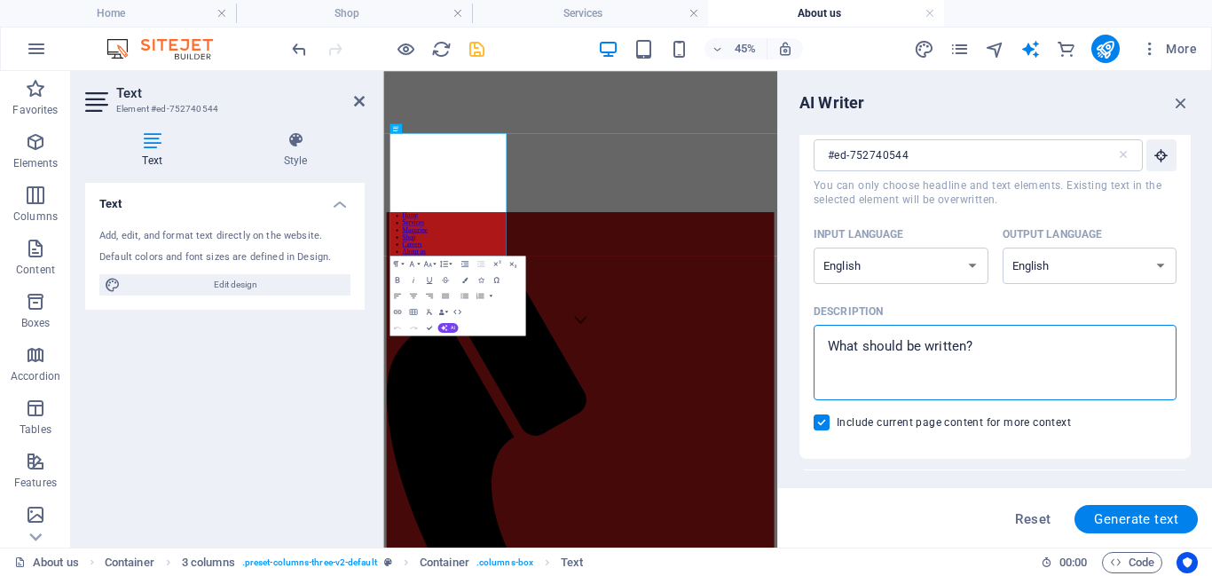
scroll to position [114, 0]
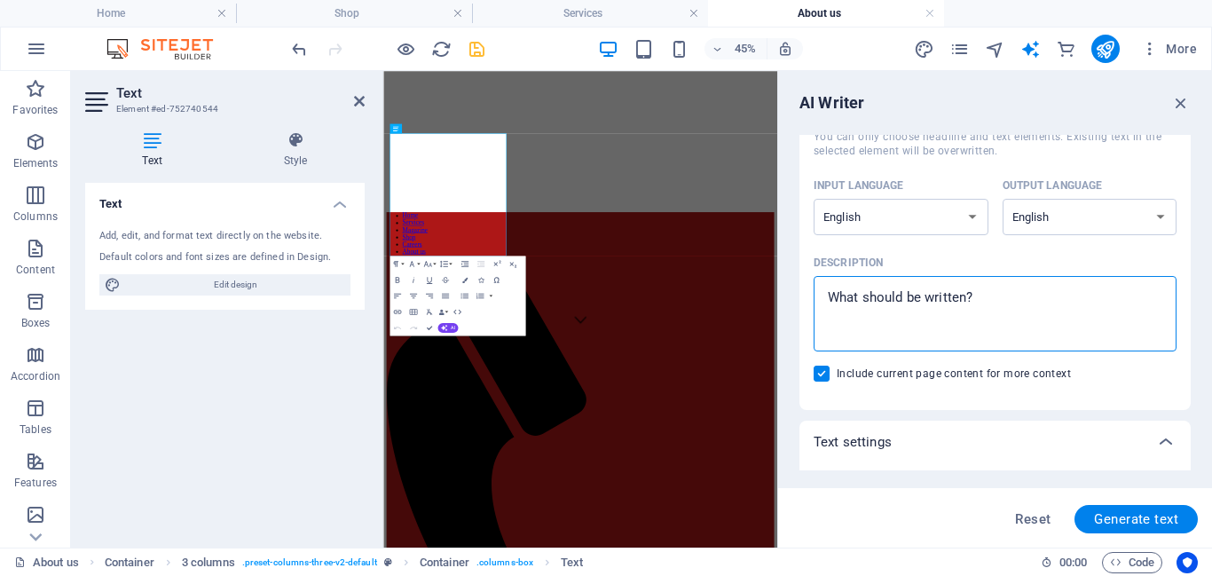
type textarea "A"
type textarea "x"
type textarea "A"
type textarea "x"
type textarea "A s"
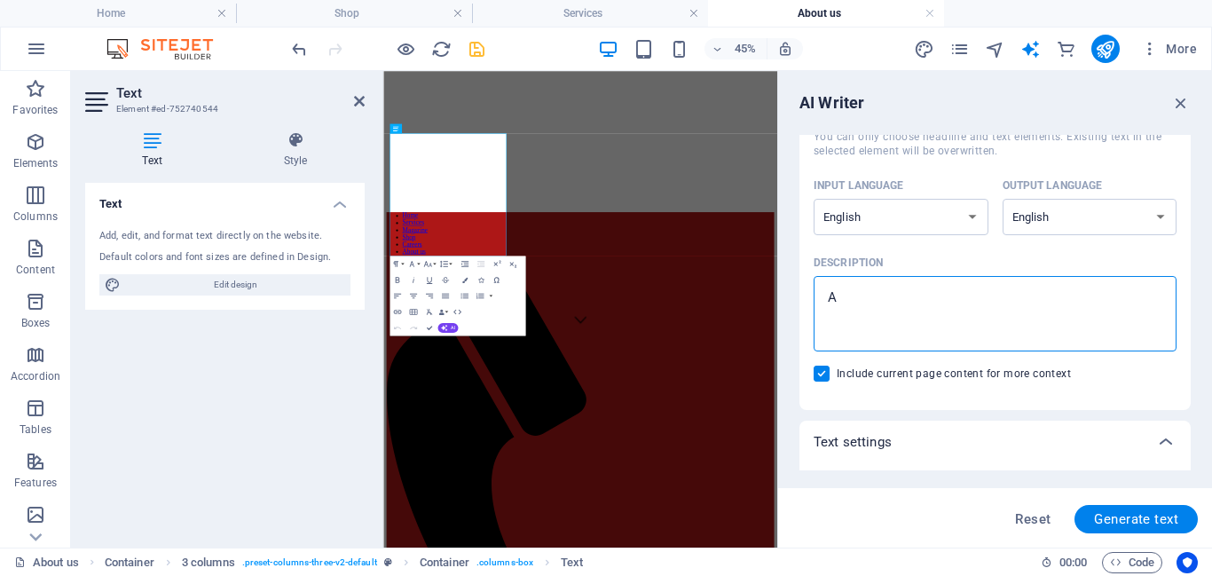
type textarea "x"
type textarea "A sh"
type textarea "x"
type textarea "A sho"
type textarea "x"
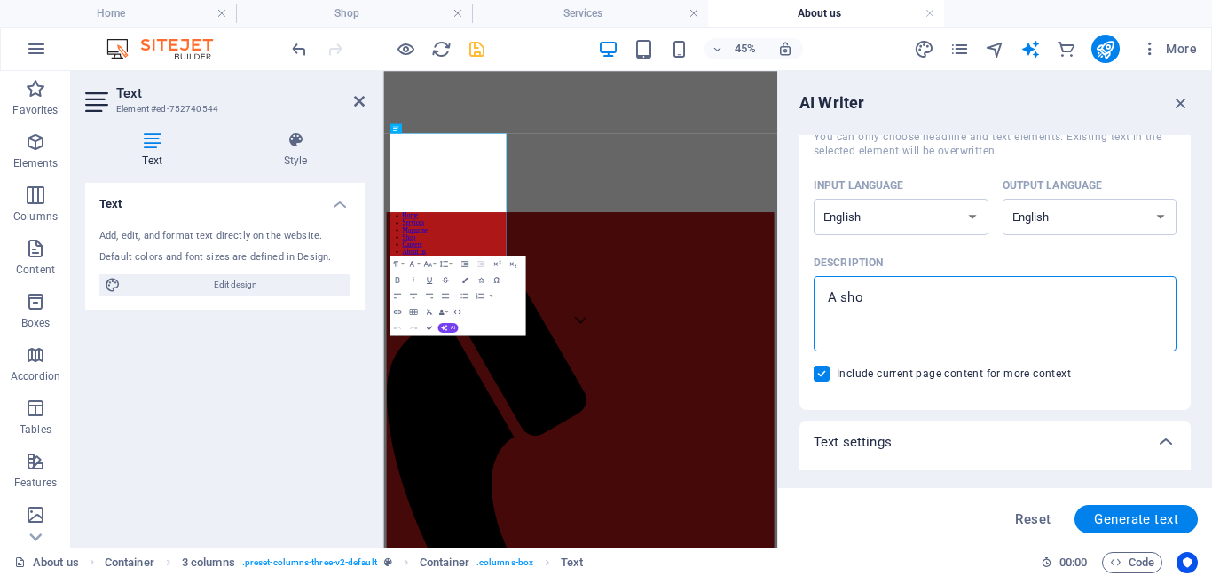
type textarea "A shor"
type textarea "x"
type textarea "A short"
type textarea "x"
type textarea "A short"
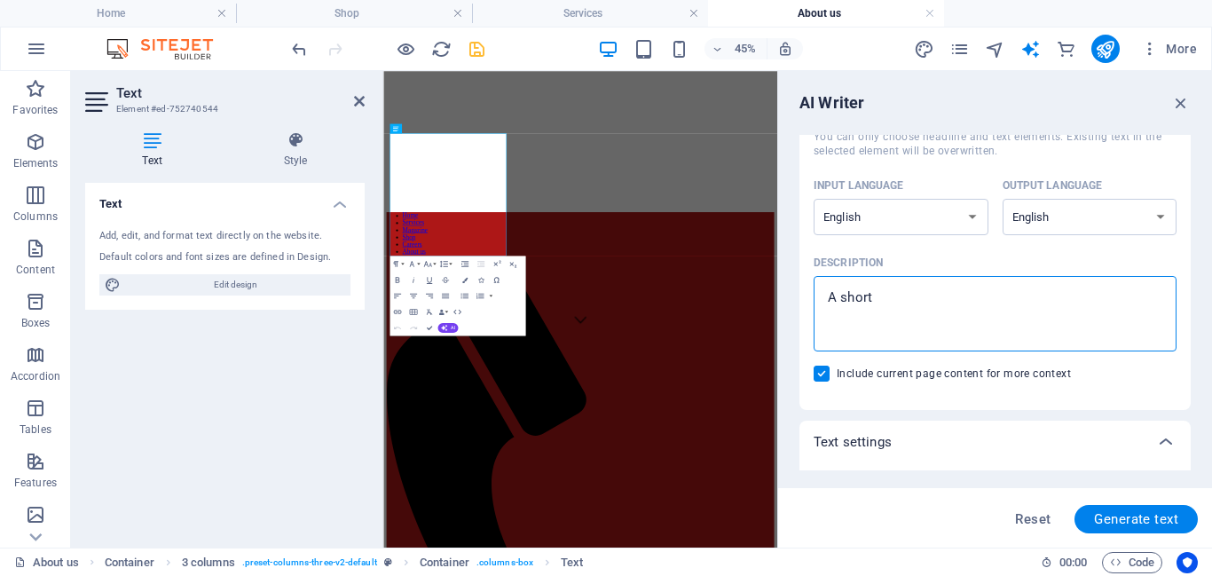
type textarea "x"
type textarea "A short s"
type textarea "x"
type textarea "A short st"
type textarea "x"
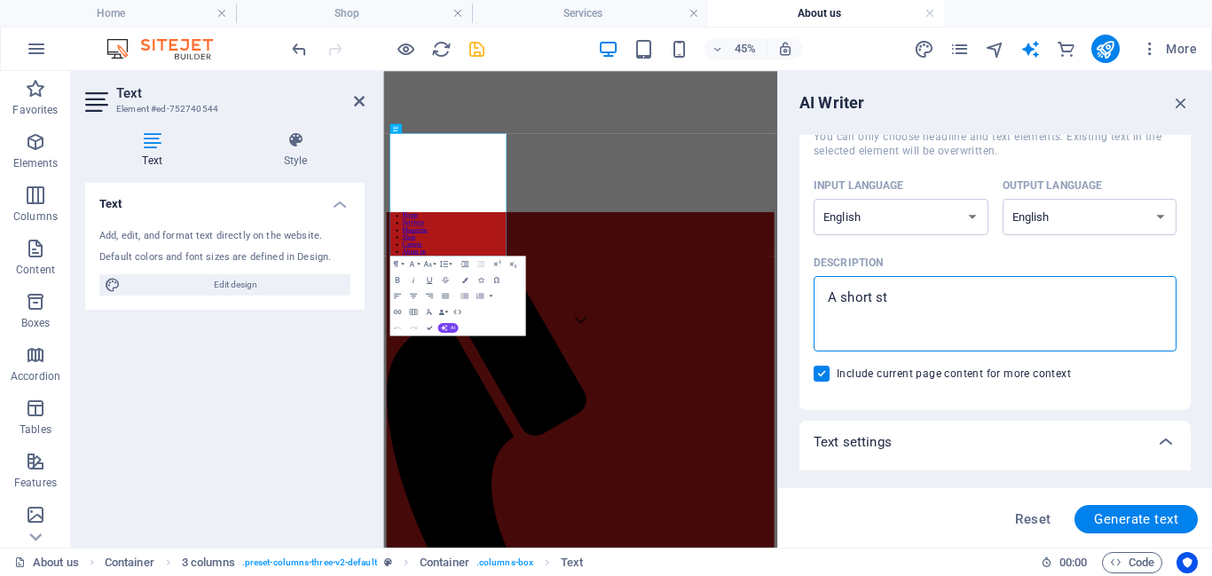
type textarea "A short sto"
type textarea "x"
type textarea "A short stor"
type textarea "x"
type textarea "A short story"
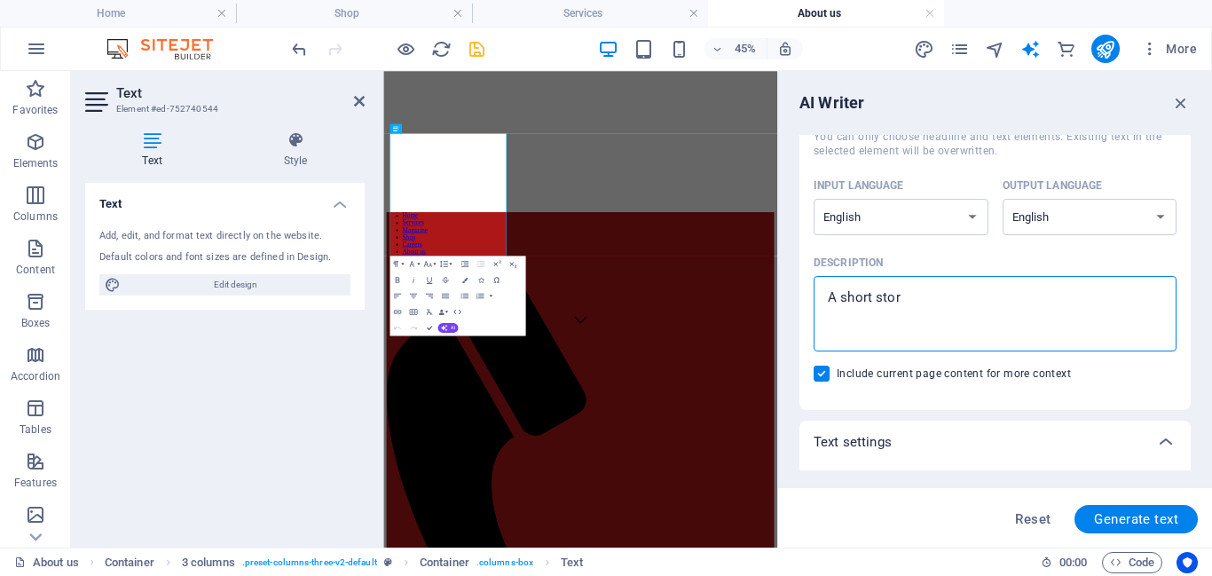
type textarea "x"
type textarea "A short story"
type textarea "x"
type textarea "A short story ab"
type textarea "x"
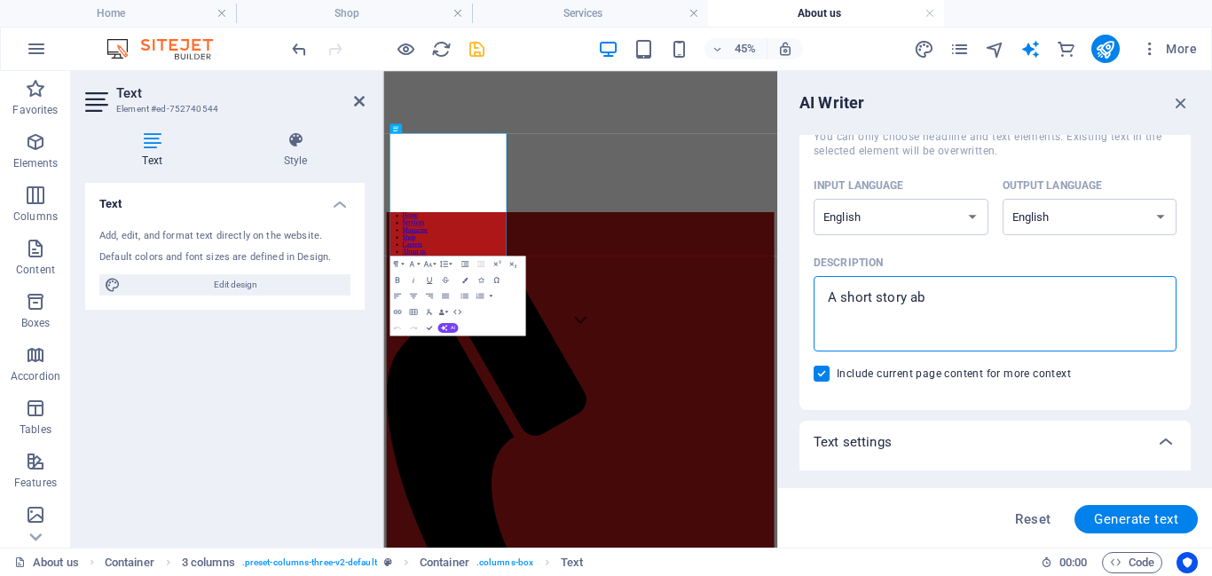
click at [1089, 287] on textarea "A short story ab" at bounding box center [995, 314] width 345 height 58
type textarea "A short story abo"
type textarea "x"
type textarea "A short story abou"
type textarea "x"
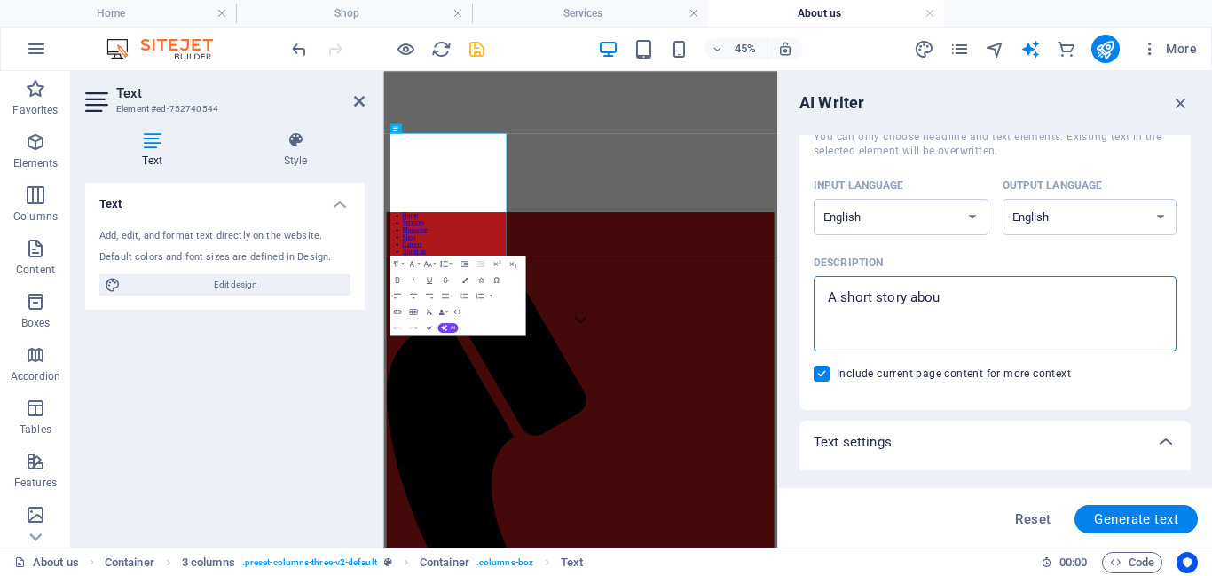
type textarea "A short story about"
type textarea "x"
type textarea "A short story about"
type textarea "x"
type textarea "A short story about o"
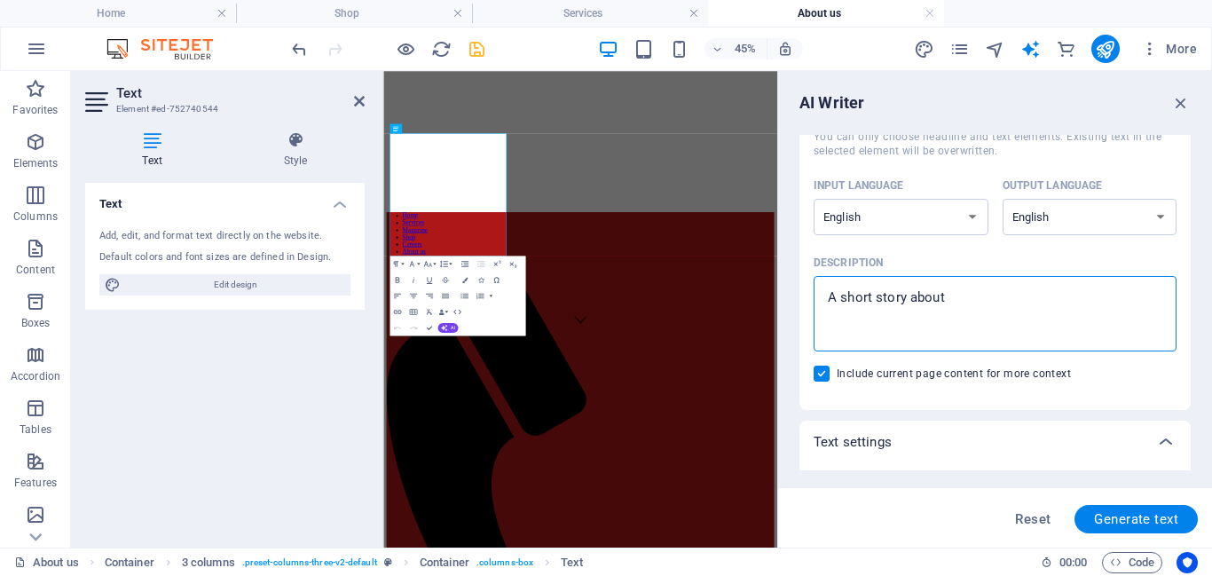
type textarea "x"
type textarea "A short story about"
type textarea "x"
type textarea "A short story about o"
type textarea "x"
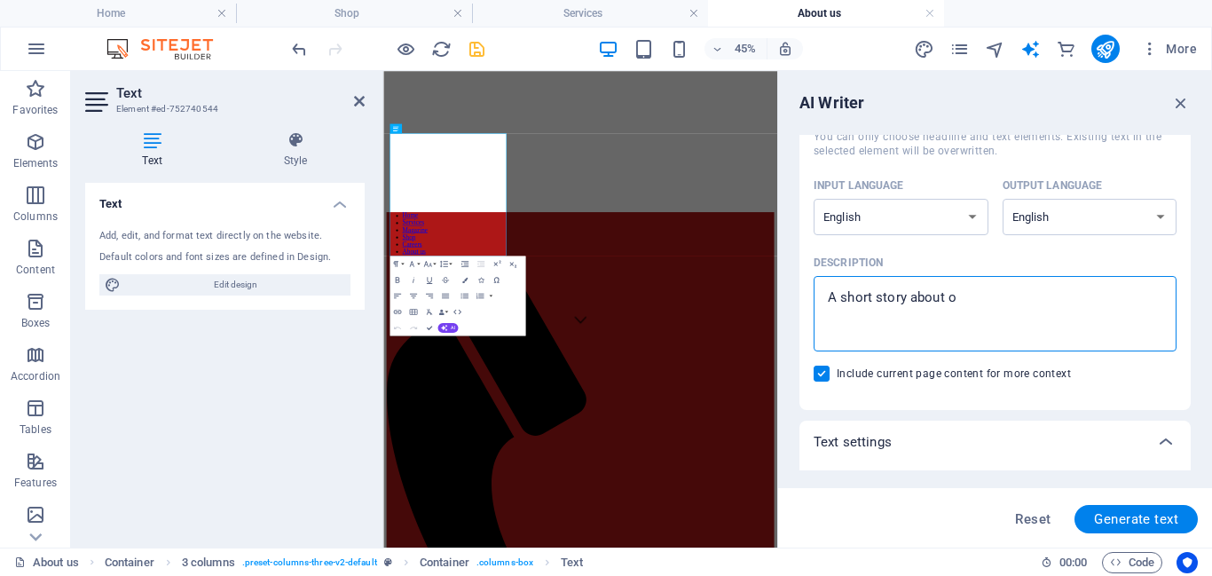
type textarea "A short story about ou"
type textarea "x"
type textarea "A short story about our"
type textarea "x"
type textarea "A short story about our"
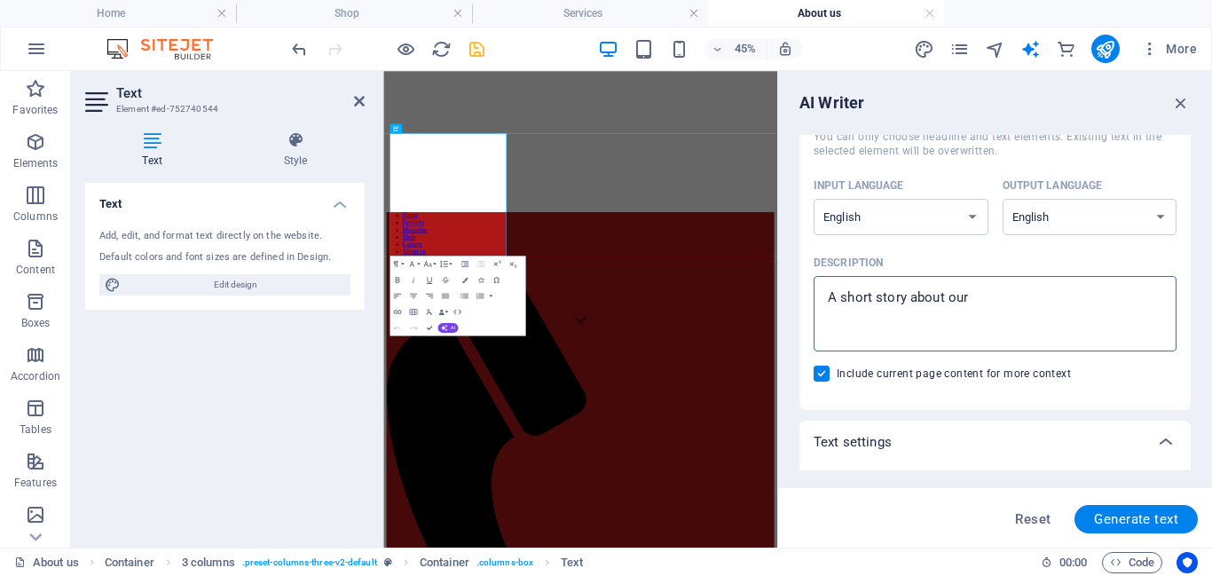
type textarea "x"
type textarea "A short story about our m"
type textarea "x"
type textarea "A short story about our ma"
type textarea "x"
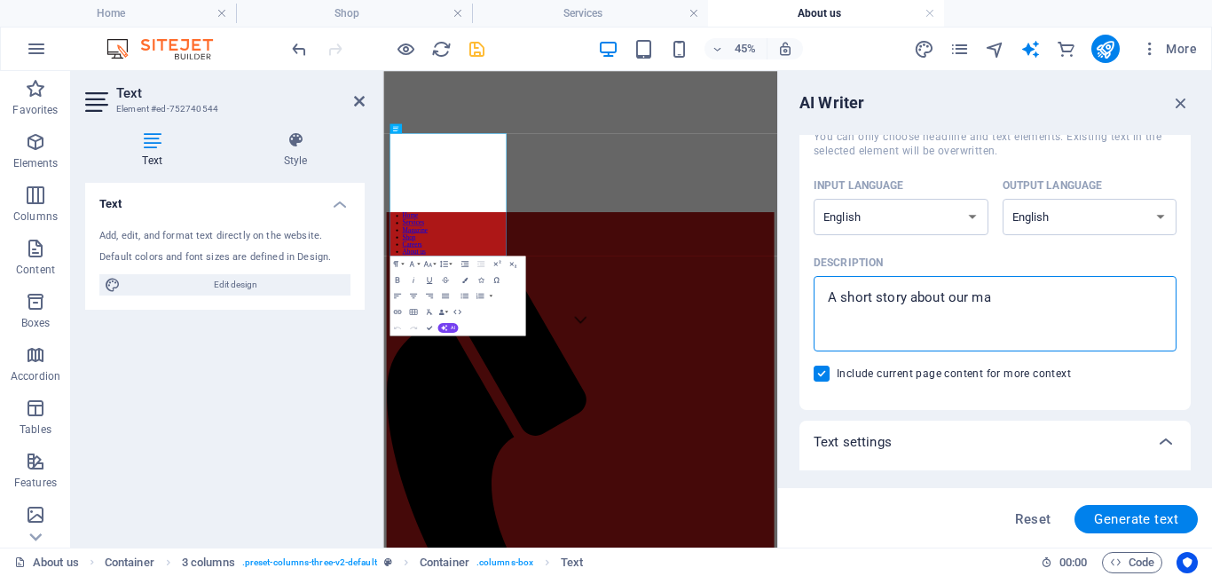
type textarea "A short story about our mar"
type textarea "x"
type textarea "A short story about our mark"
type textarea "x"
type textarea "A short story about our marke"
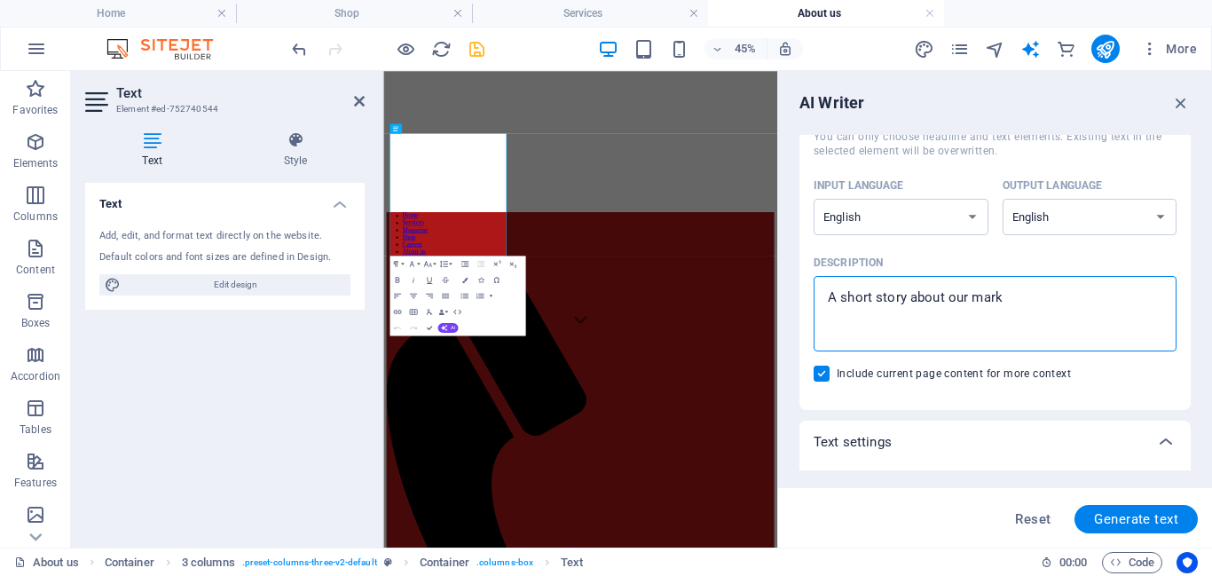
type textarea "x"
type textarea "A short story about our market"
type textarea "x"
type textarea "A short story about our marketi"
type textarea "x"
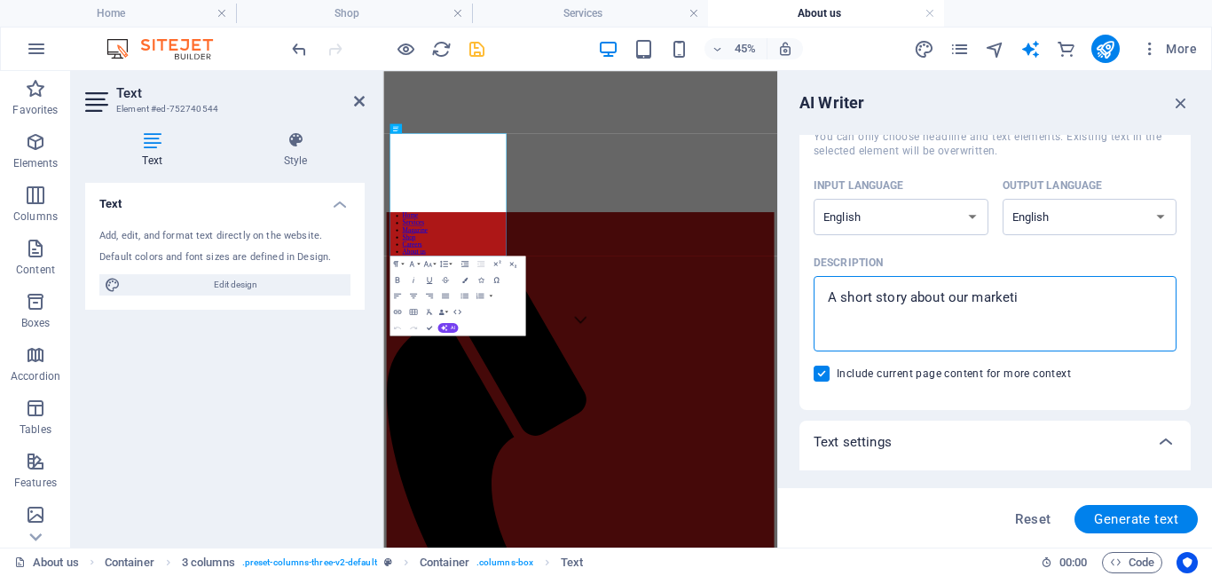
type textarea "A short story about our marketin"
type textarea "x"
type textarea "A short story about our marketing"
type textarea "x"
type textarea "A short story about our marketing"
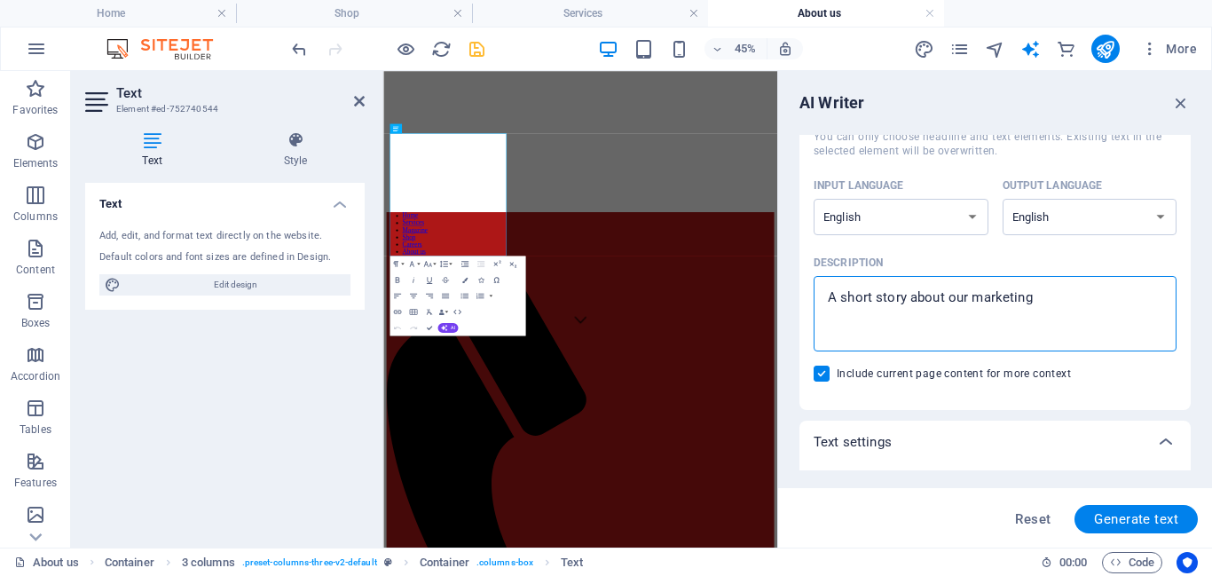
type textarea "x"
click at [950, 301] on textarea "A short story about our marketing" at bounding box center [995, 314] width 345 height 58
type textarea "A short story about wour marketing"
type textarea "x"
type textarea "A short story about whour marketing"
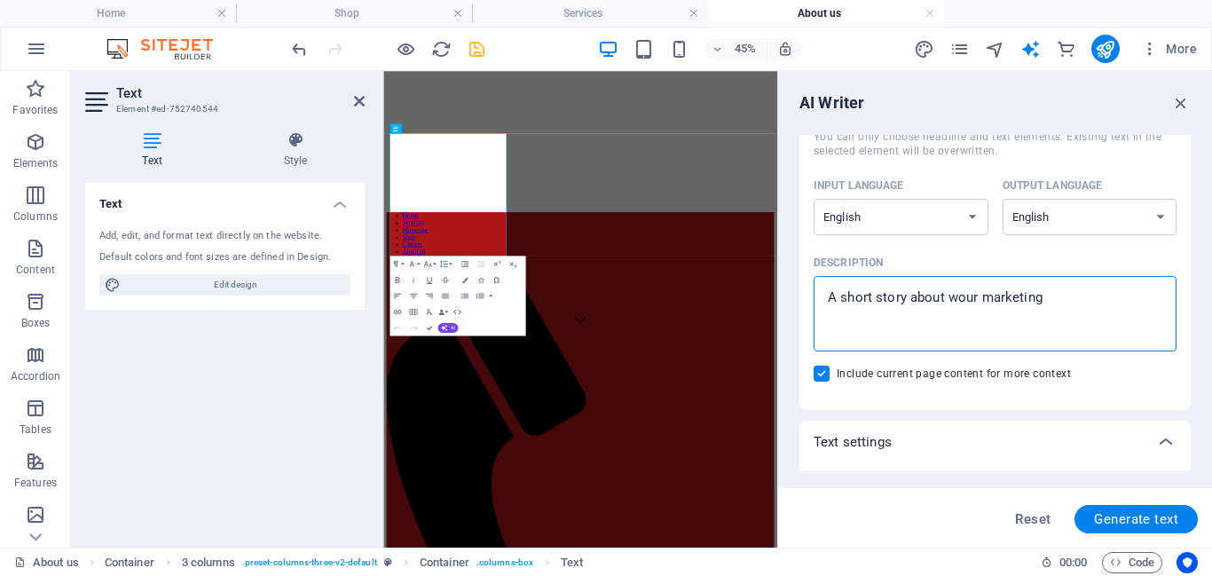
type textarea "x"
type textarea "A short story about whaour marketing"
type textarea "x"
type textarea "A short story about whatour marketing"
type textarea "x"
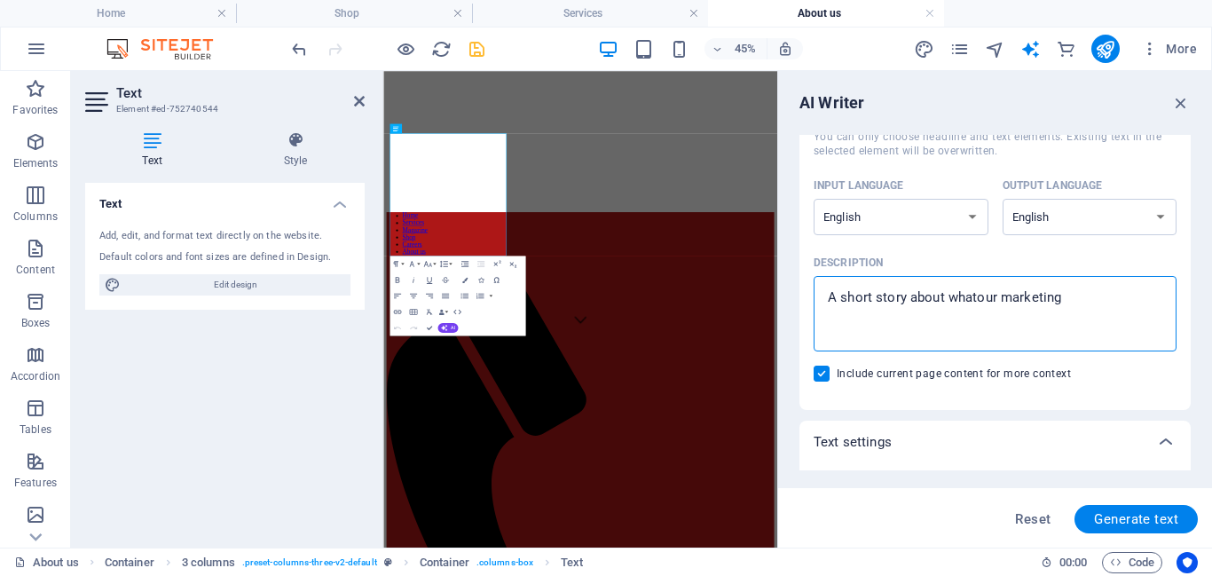
type textarea "A short story about what our marketing"
type textarea "x"
click at [1071, 299] on textarea "A short story about what our marketing" at bounding box center [995, 314] width 345 height 58
type textarea "A short story about what our marketing a"
type textarea "x"
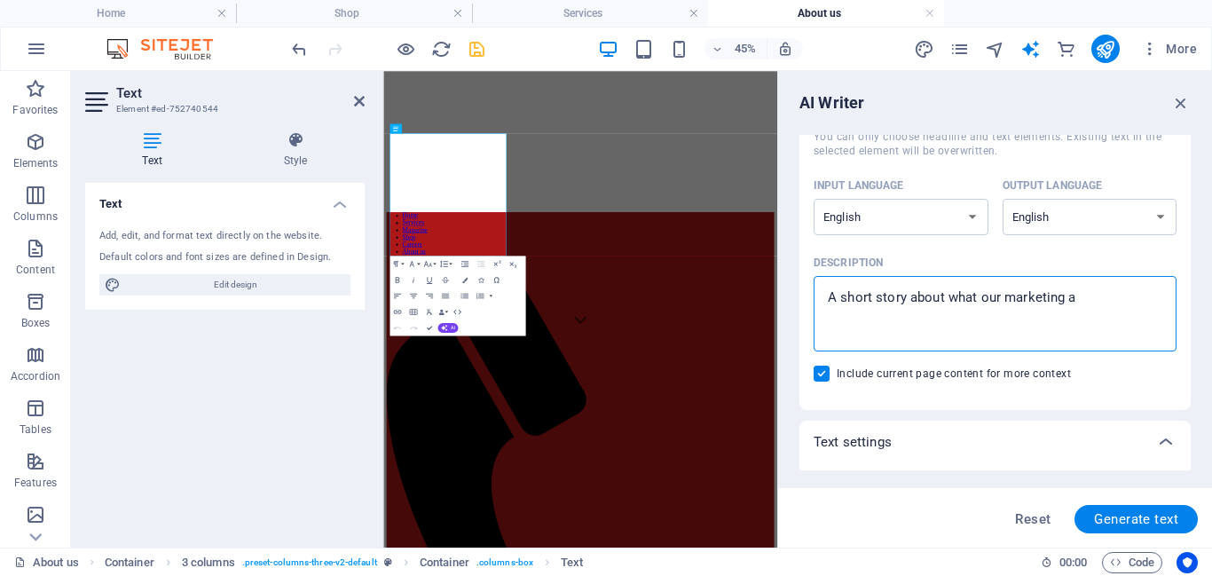
type textarea "A short story about what our marketing ag"
type textarea "x"
type textarea "A short story about what our marketing age"
type textarea "x"
type textarea "A short story about what our marketing agen"
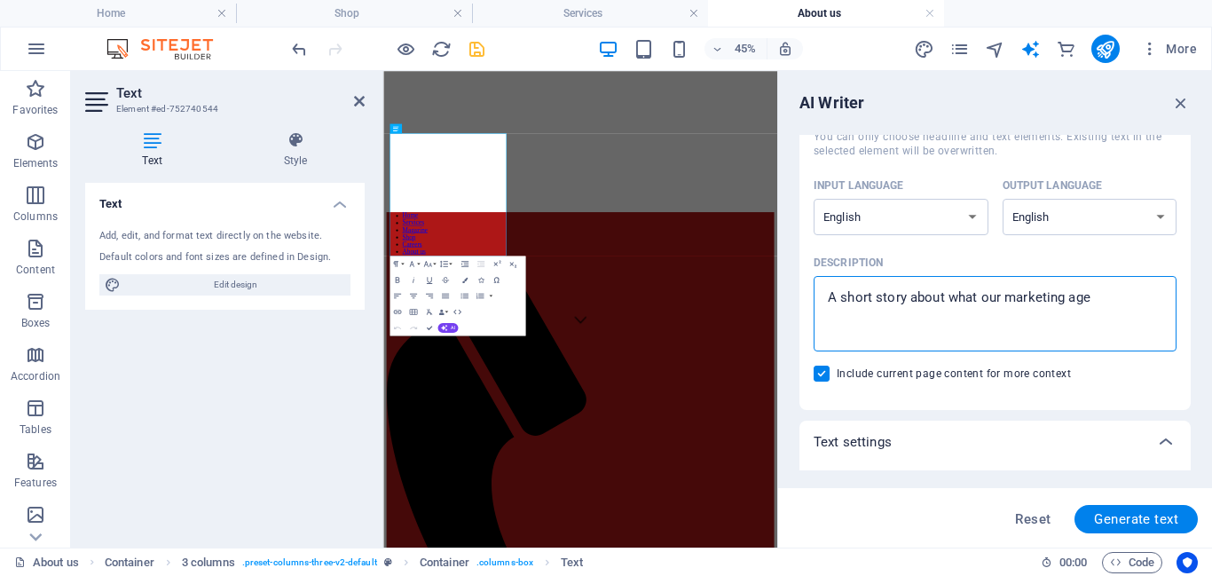
type textarea "x"
type textarea "A short story about what our marketing agenc"
type textarea "x"
type textarea "A short story about what our marketing agency"
type textarea "x"
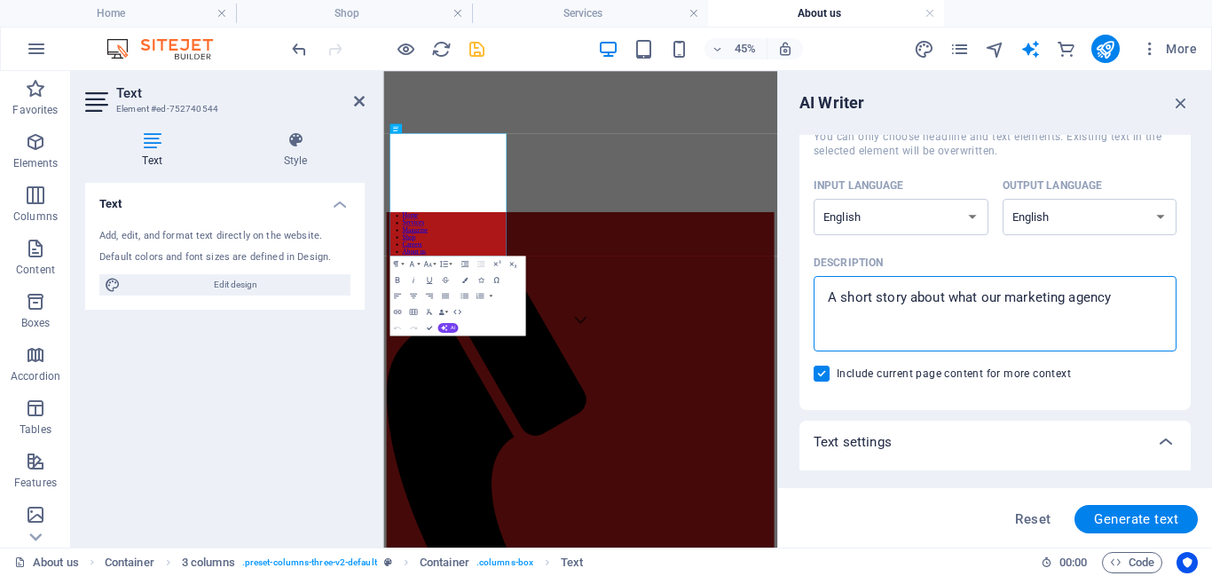
type textarea "A short story about what our marketing agency"
type textarea "x"
type textarea "A short story about what our marketing agency i"
type textarea "x"
type textarea "A short story about what our marketing agency is"
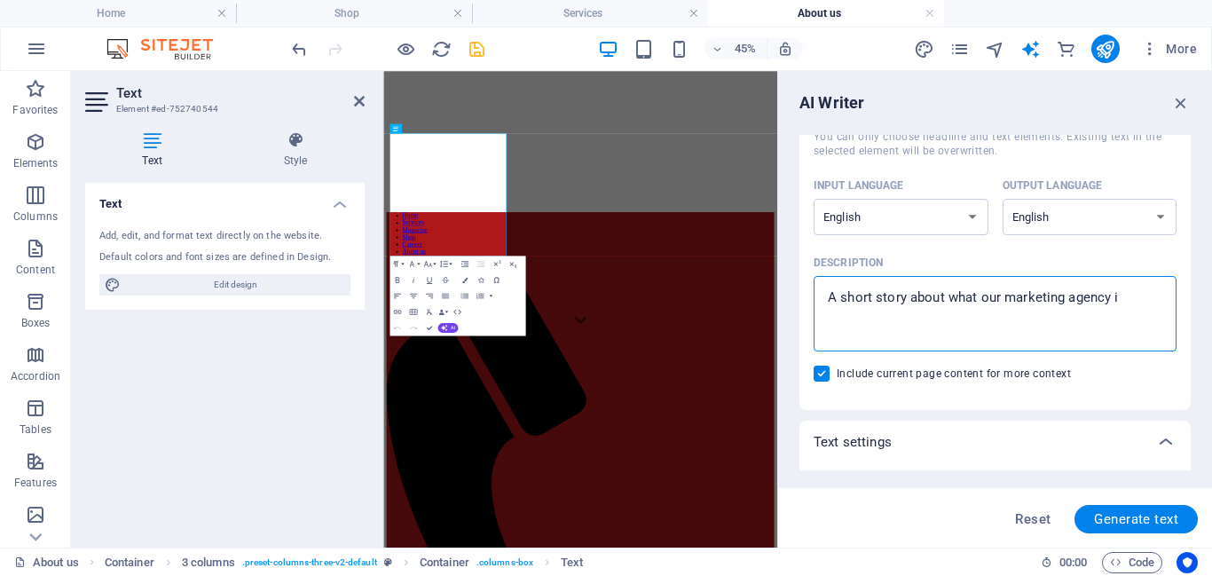
type textarea "x"
type textarea "A short story about what our marketing agency is"
type textarea "x"
type textarea "A short story about what our marketing agency is a"
type textarea "x"
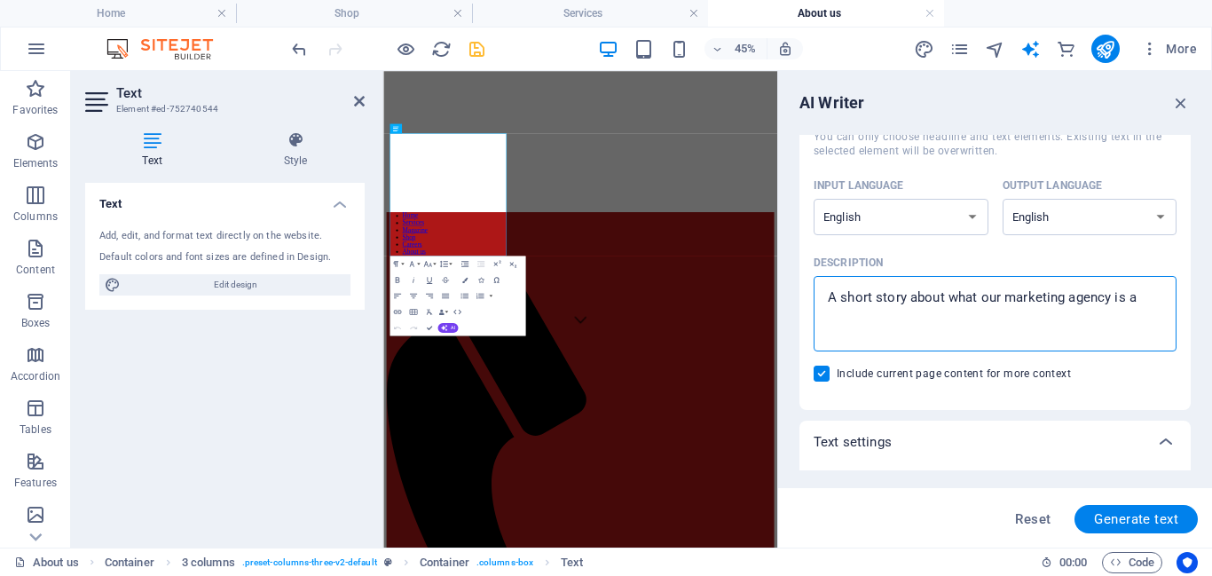
type textarea "A short story about what our marketing agency is ab"
type textarea "x"
type textarea "A short story about what our marketing agency is abo"
type textarea "x"
type textarea "A short story about what our marketing agency is abou"
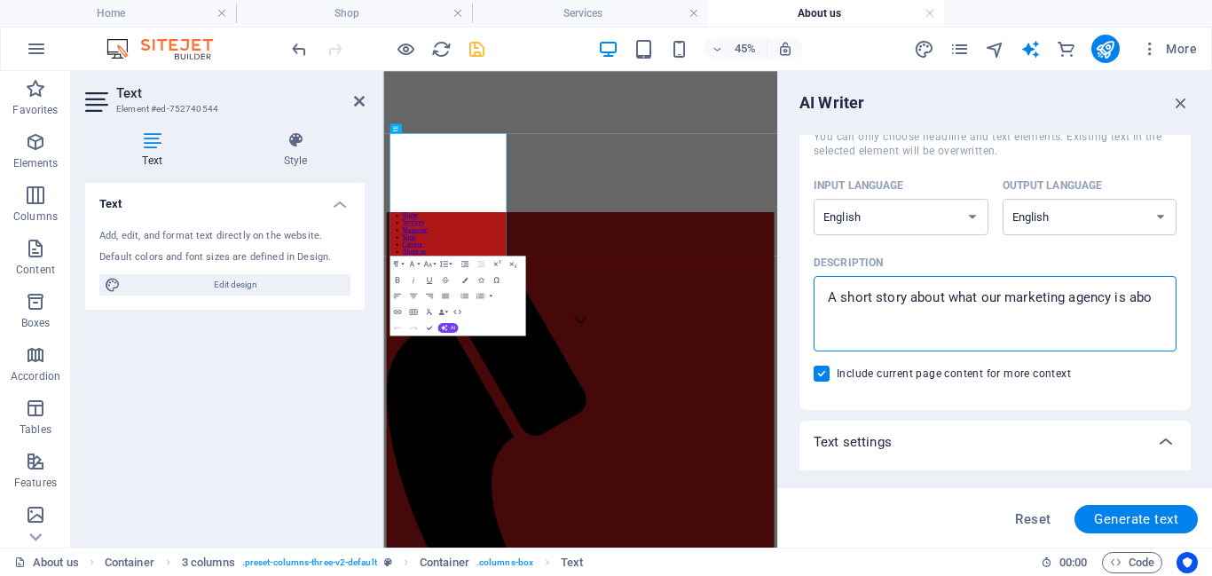
type textarea "x"
type textarea "A short story about what our marketing agency is about"
type textarea "x"
type textarea "A short story about what our marketing agency is about"
click at [1161, 516] on span "Generate text" at bounding box center [1136, 519] width 84 height 14
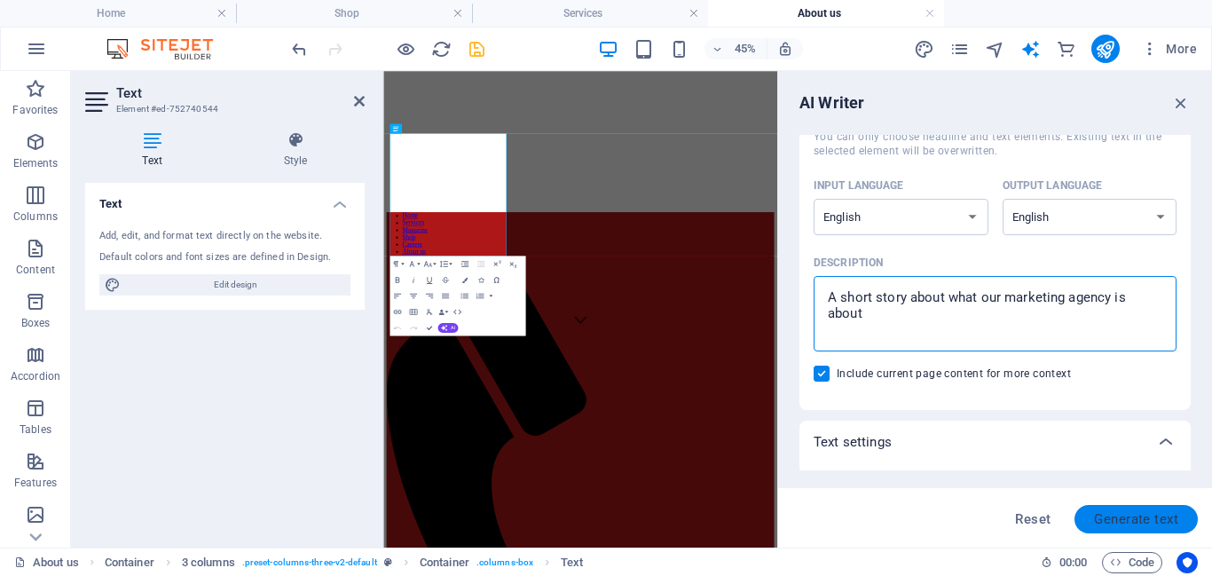
type textarea "x"
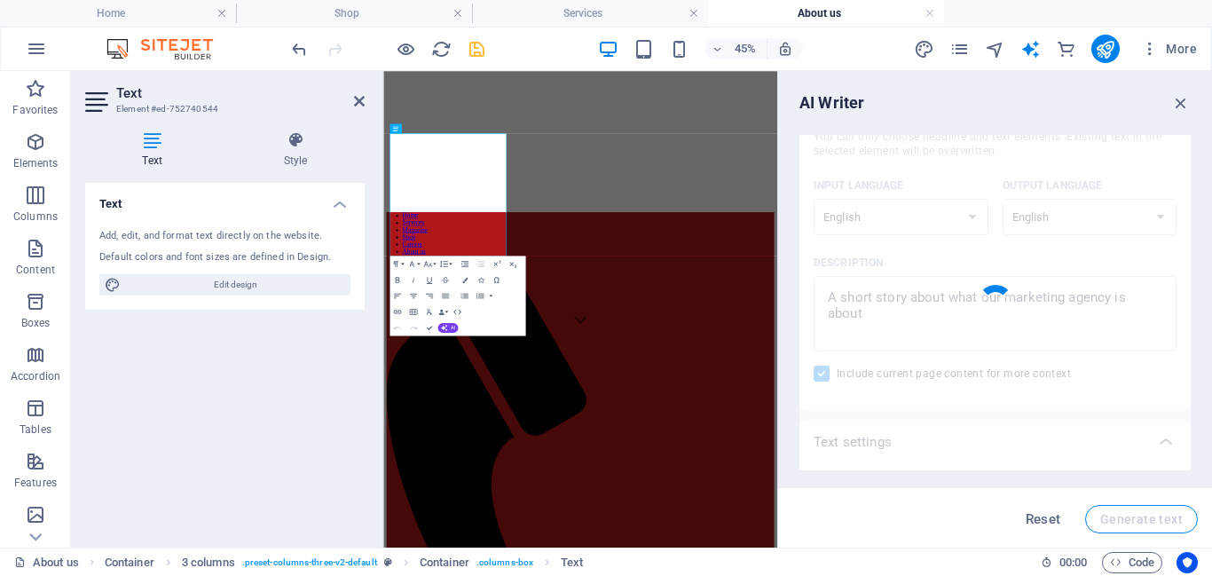
type textarea "x"
type textarea "At our agency, we ignite your brand's potential through cutting-edge strategies…"
type textarea "x"
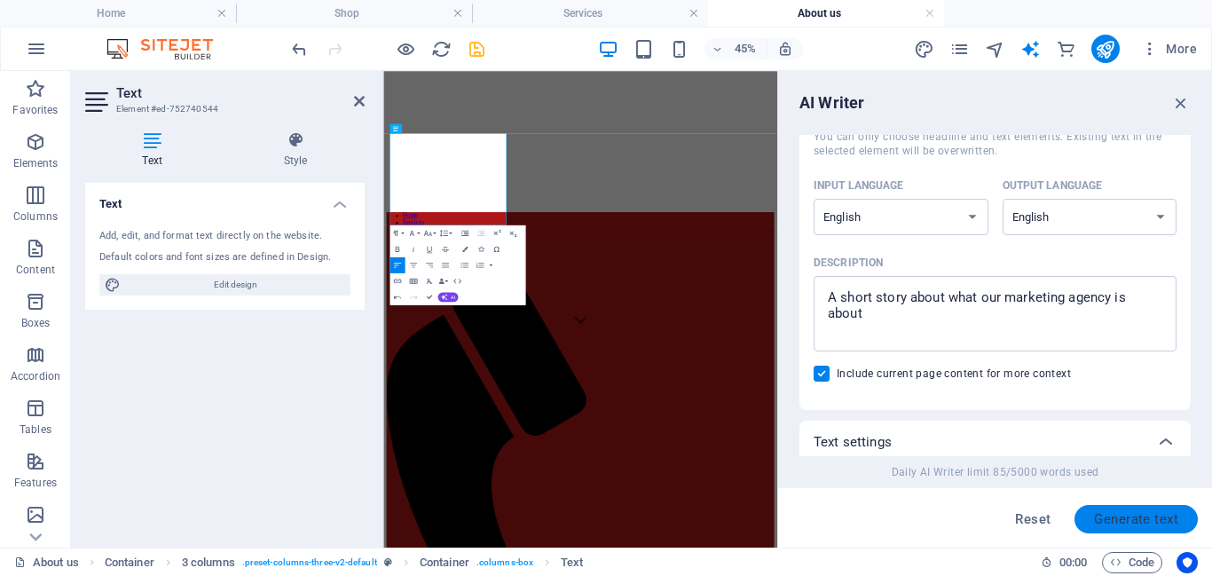
scroll to position [678, 0]
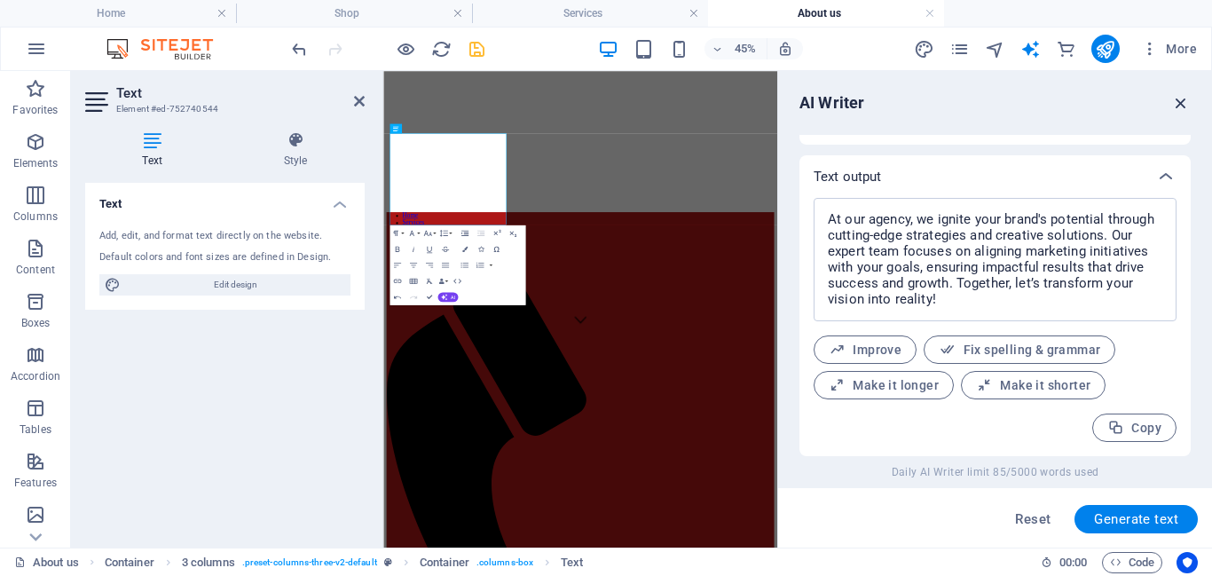
click at [1182, 93] on icon "button" at bounding box center [1181, 103] width 20 height 20
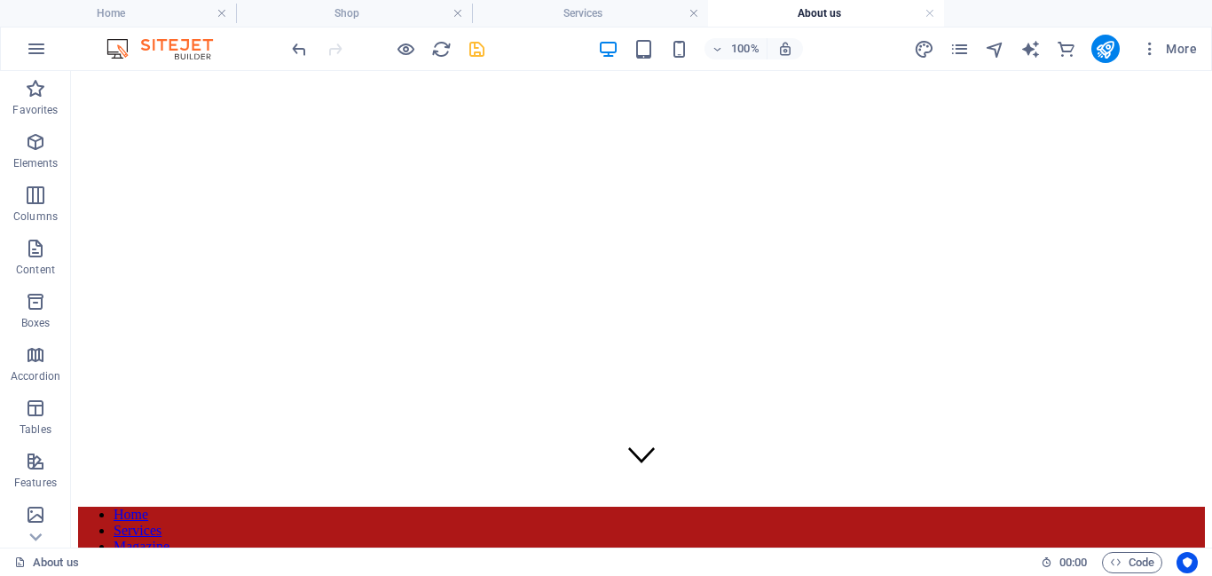
scroll to position [0, 0]
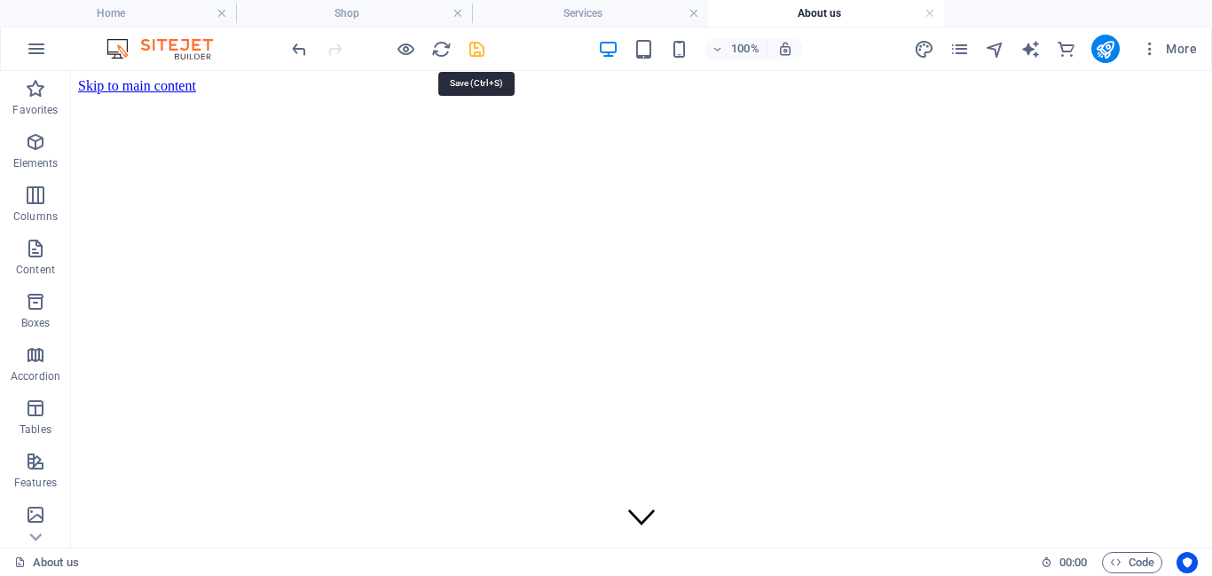
click at [470, 53] on icon "save" at bounding box center [477, 49] width 20 height 20
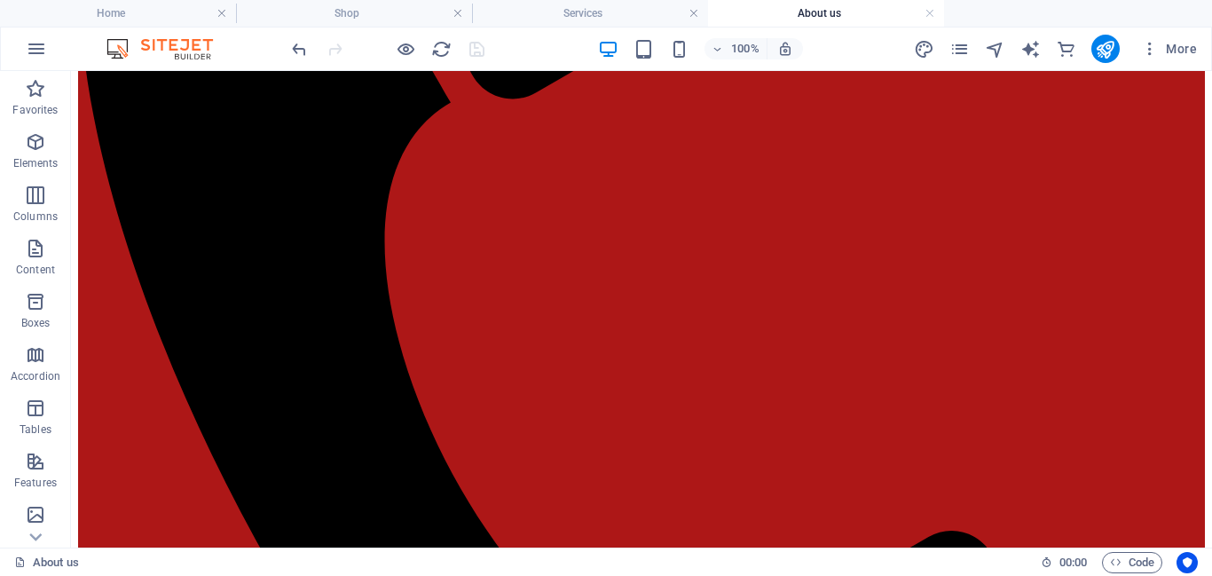
scroll to position [1096, 0]
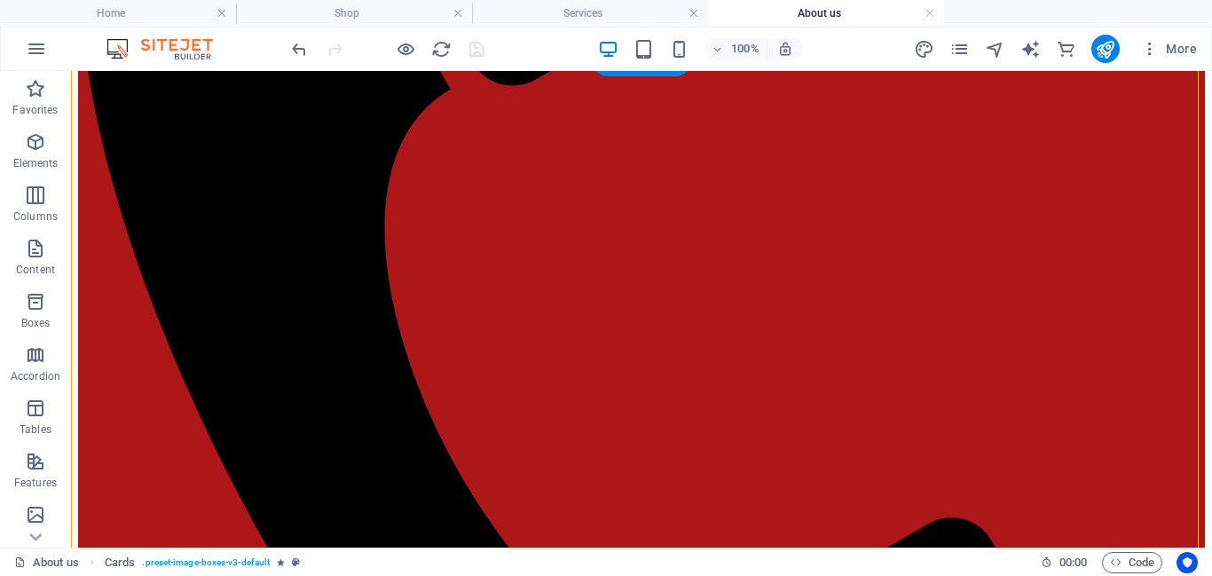
drag, startPoint x: 696, startPoint y: 330, endPoint x: 404, endPoint y: 311, distance: 292.6
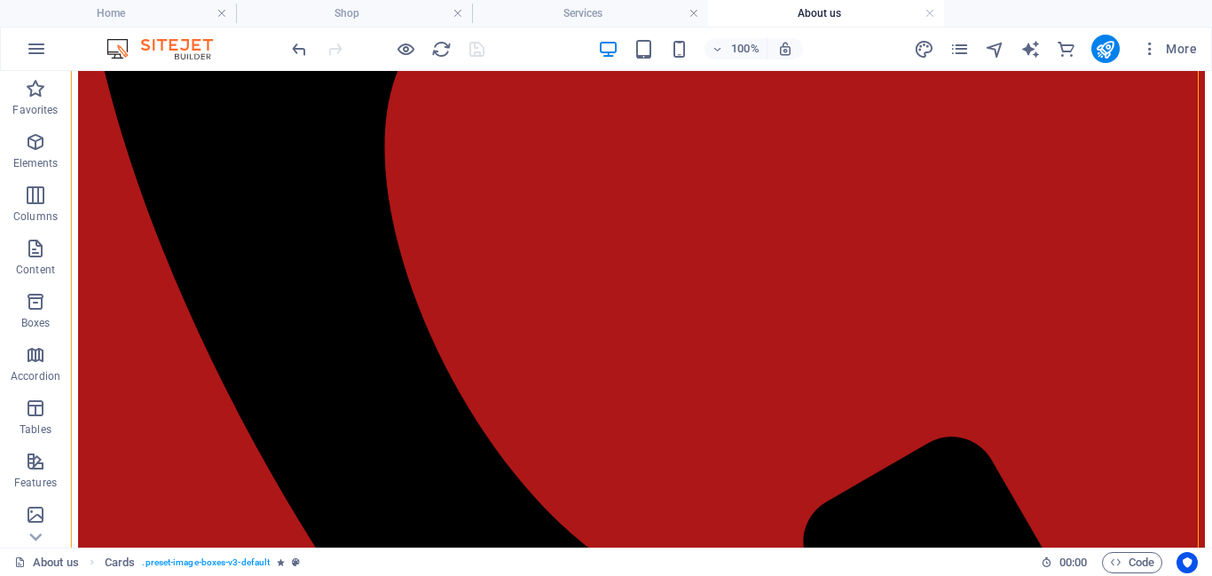
scroll to position [1171, 0]
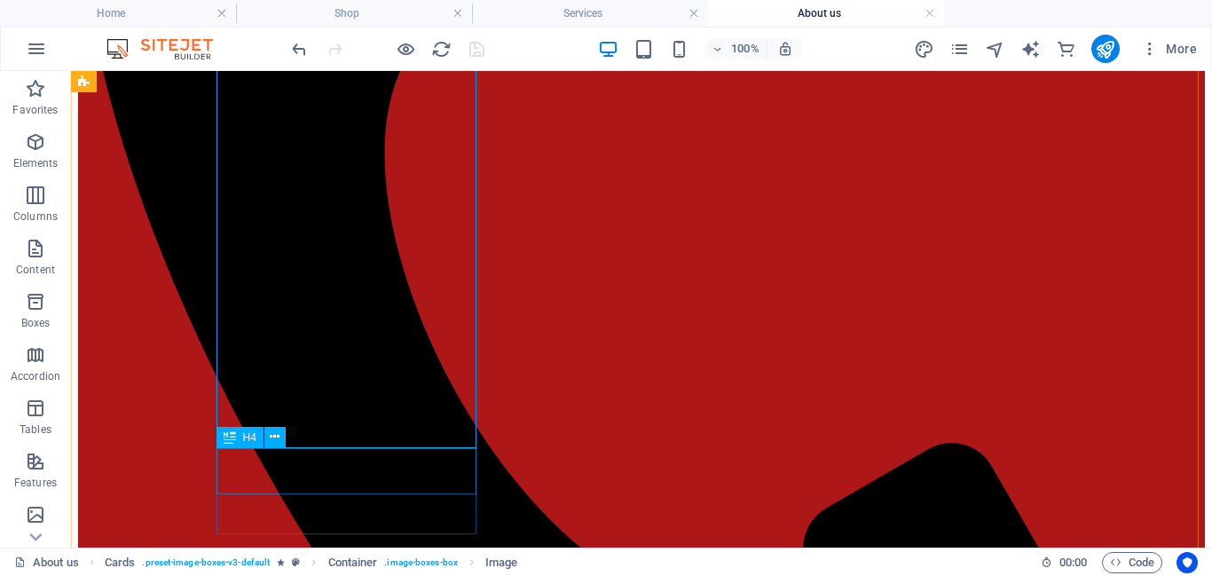
click at [271, 438] on icon at bounding box center [275, 437] width 10 height 19
click at [282, 444] on button at bounding box center [274, 437] width 21 height 21
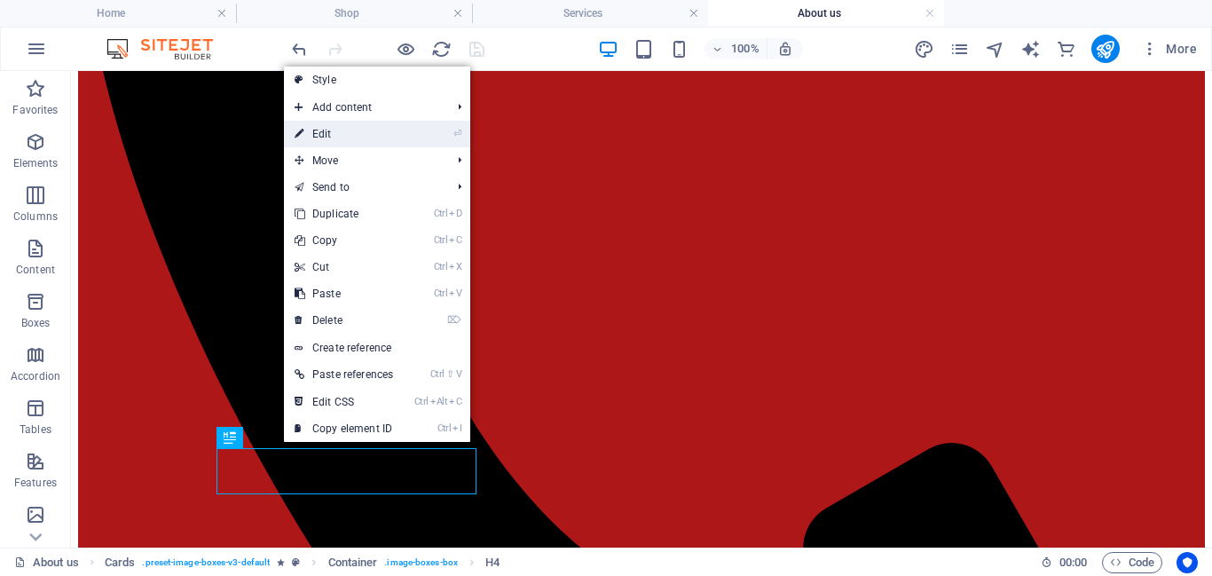
click at [409, 130] on li "⏎ Edit" at bounding box center [377, 134] width 186 height 27
click at [367, 137] on link "⏎ Edit" at bounding box center [344, 134] width 120 height 27
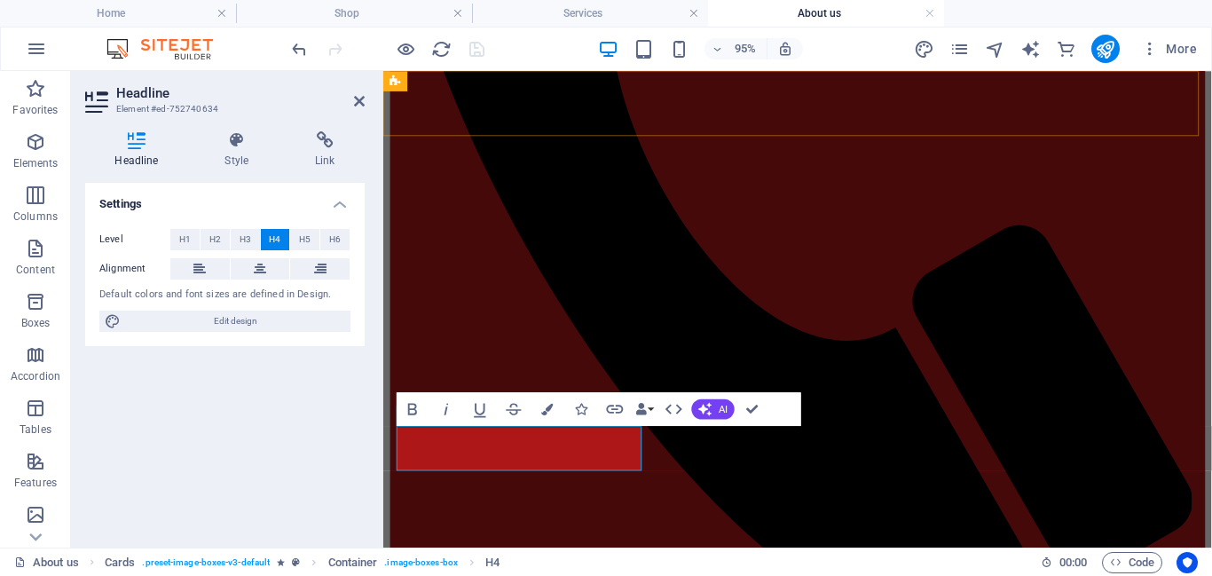
scroll to position [1168, 0]
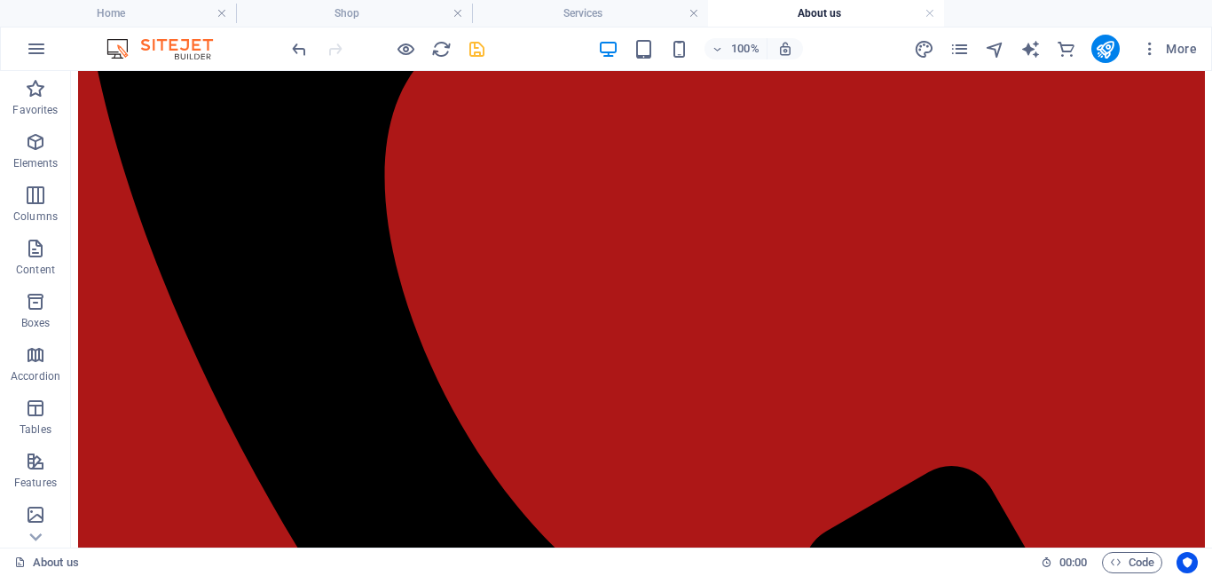
scroll to position [1128, 0]
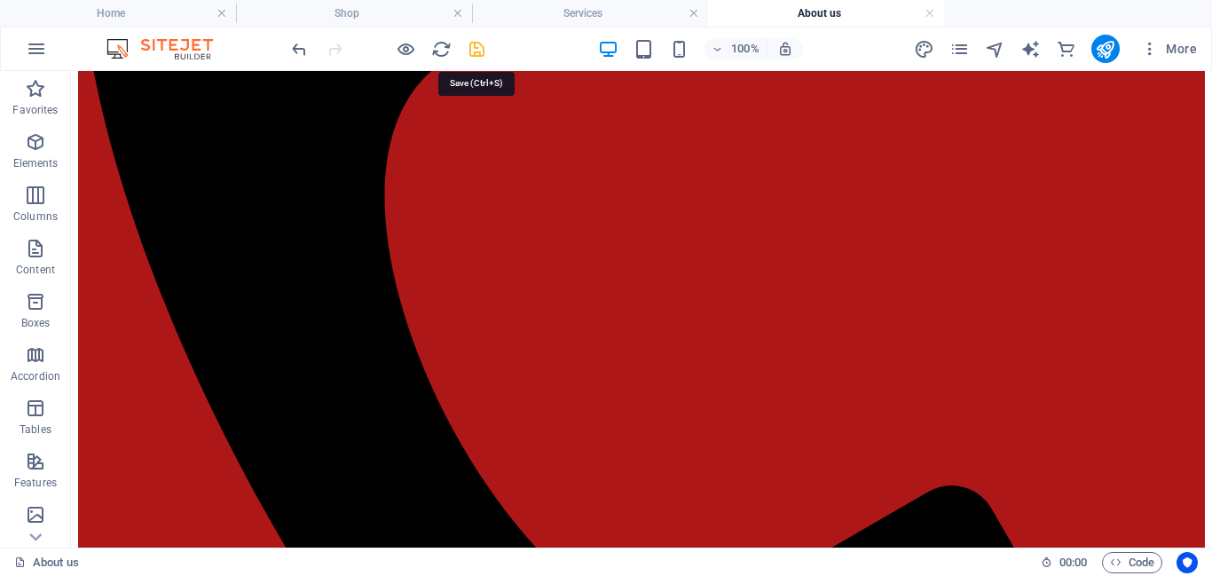
click at [475, 50] on icon "save" at bounding box center [477, 49] width 20 height 20
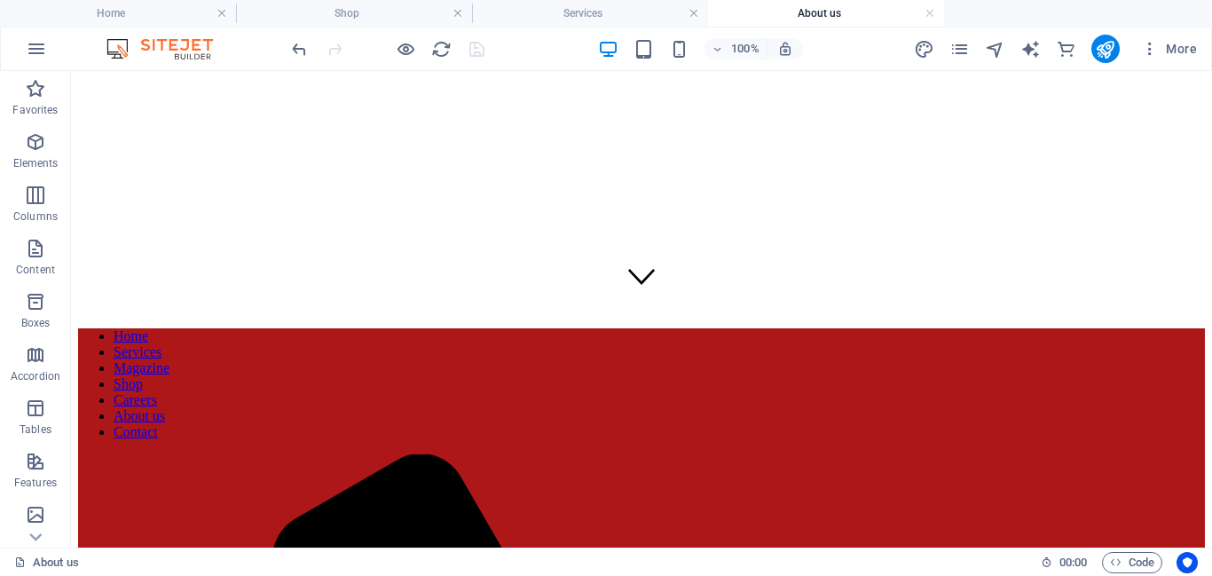
scroll to position [0, 0]
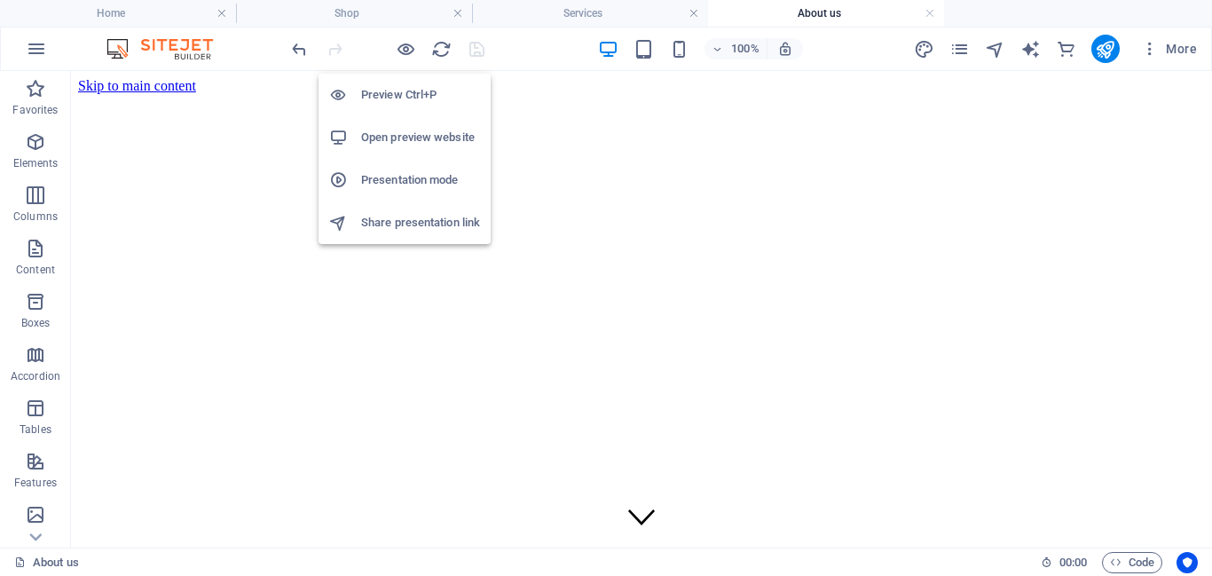
click at [397, 93] on h6 "Preview Ctrl+P" at bounding box center [420, 94] width 119 height 21
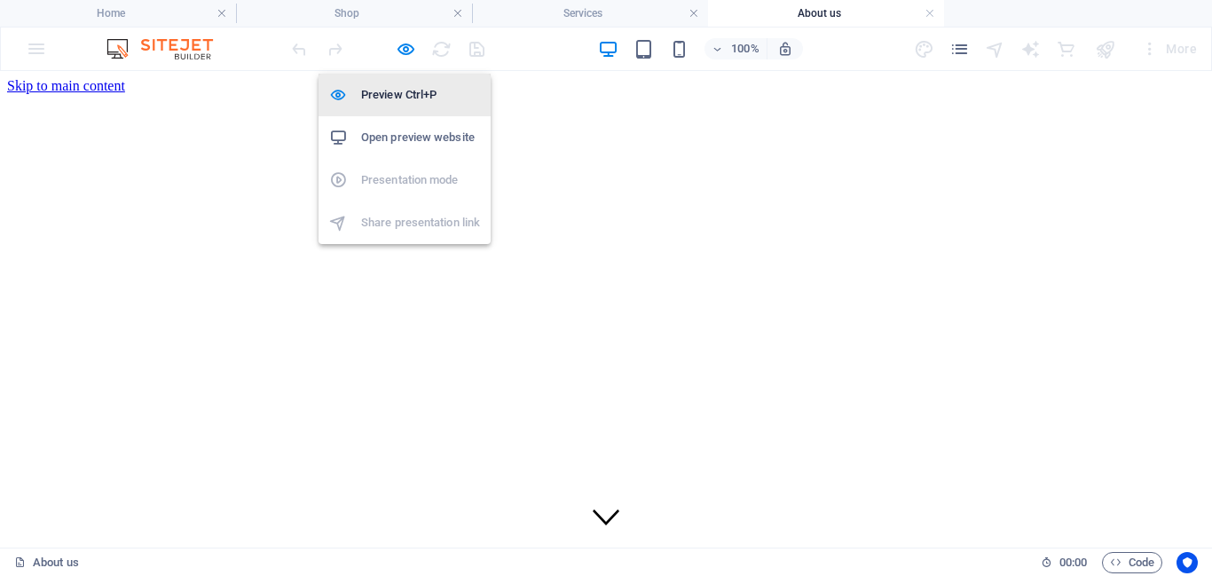
click at [402, 103] on h6 "Preview Ctrl+P" at bounding box center [420, 94] width 119 height 21
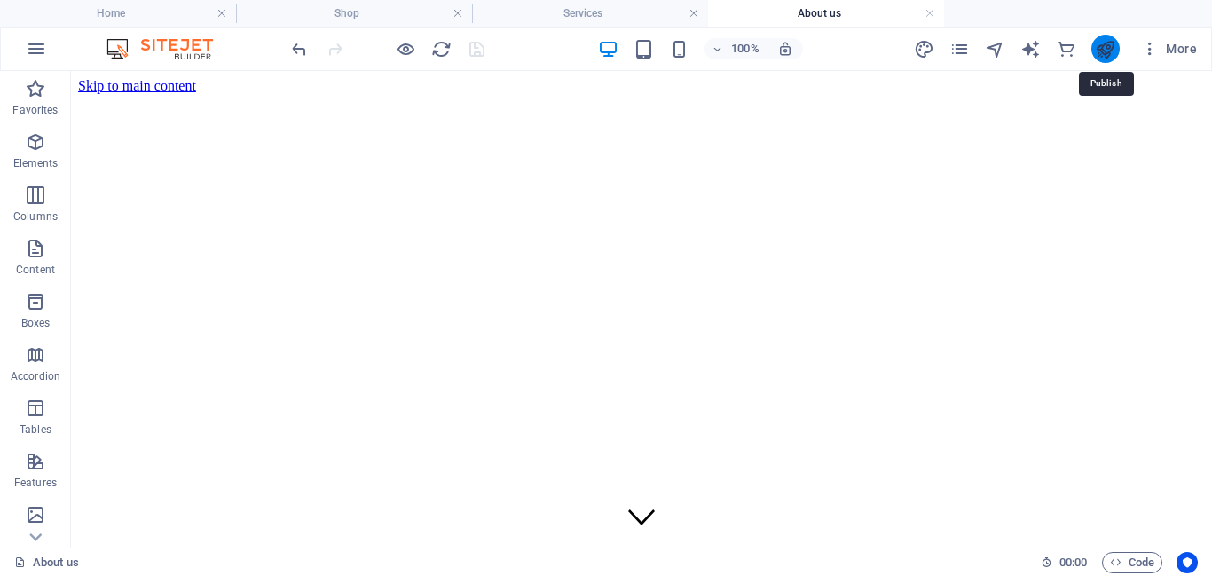
click at [1100, 49] on icon "publish" at bounding box center [1105, 49] width 20 height 20
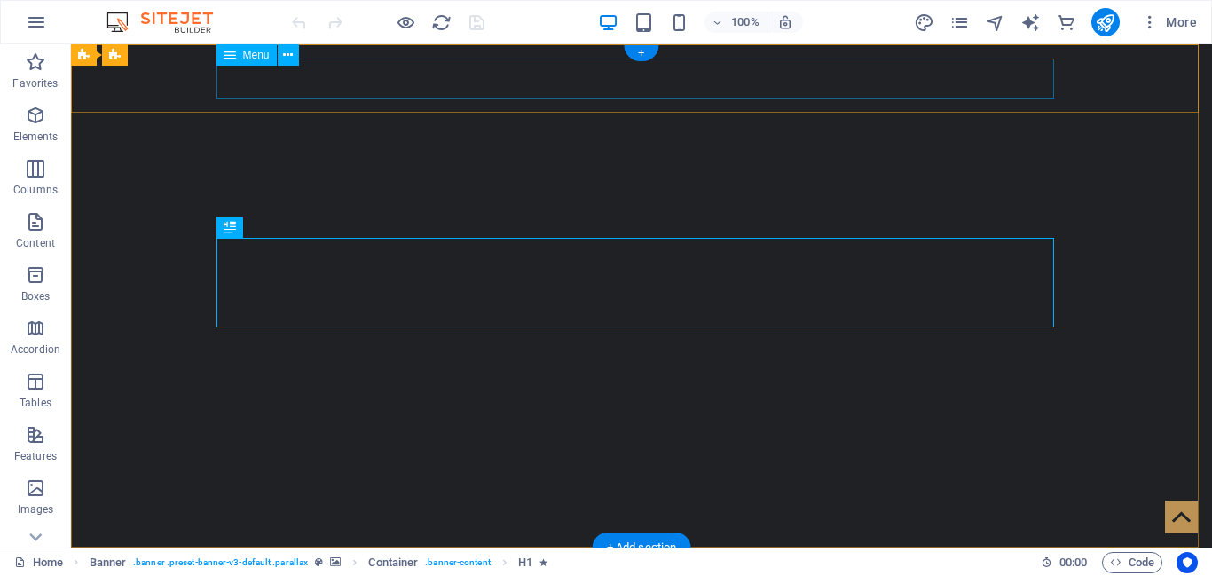
click at [458, 562] on nav "Home Services Magazine Shop Careers About us Contact" at bounding box center [642, 582] width 838 height 40
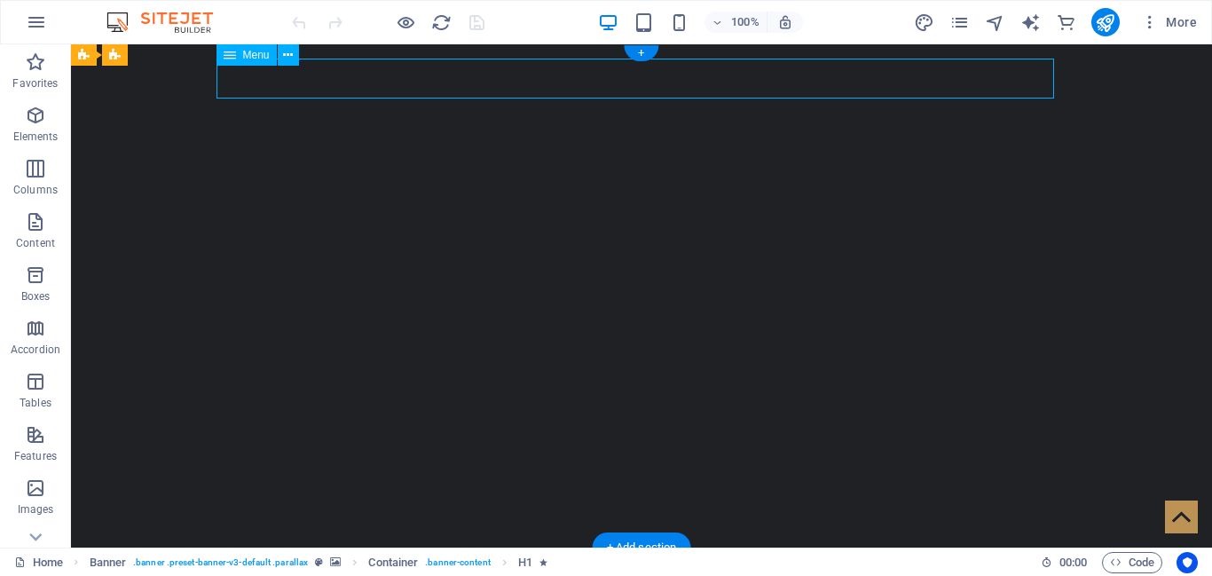
click at [458, 562] on nav "Home Services Magazine Shop Careers About us Contact" at bounding box center [642, 582] width 838 height 40
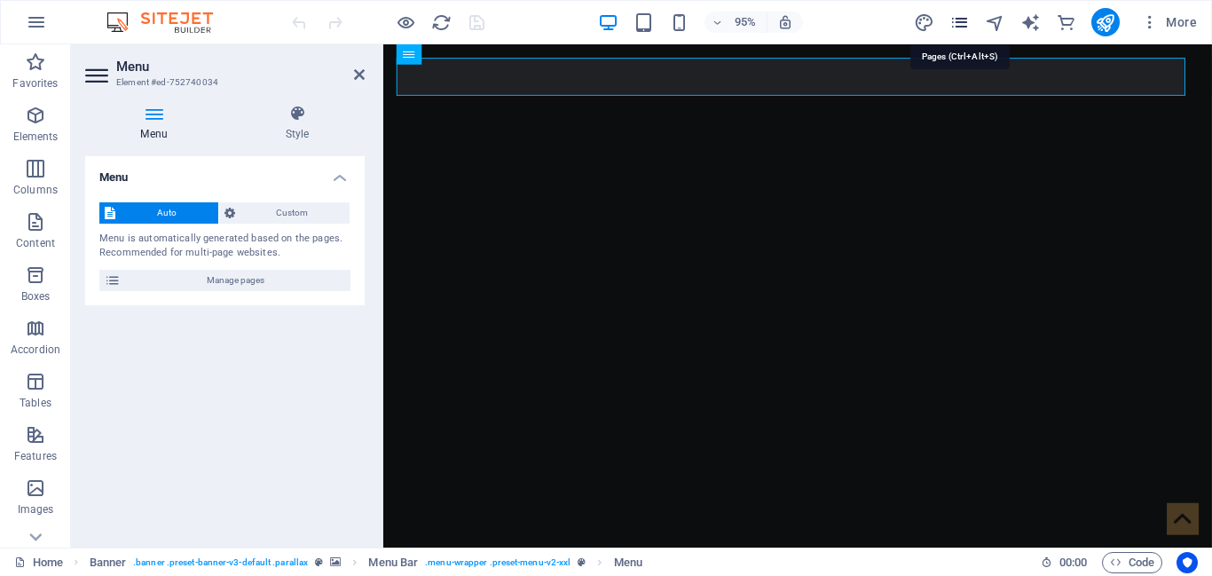
click at [960, 27] on icon "pages" at bounding box center [960, 22] width 20 height 20
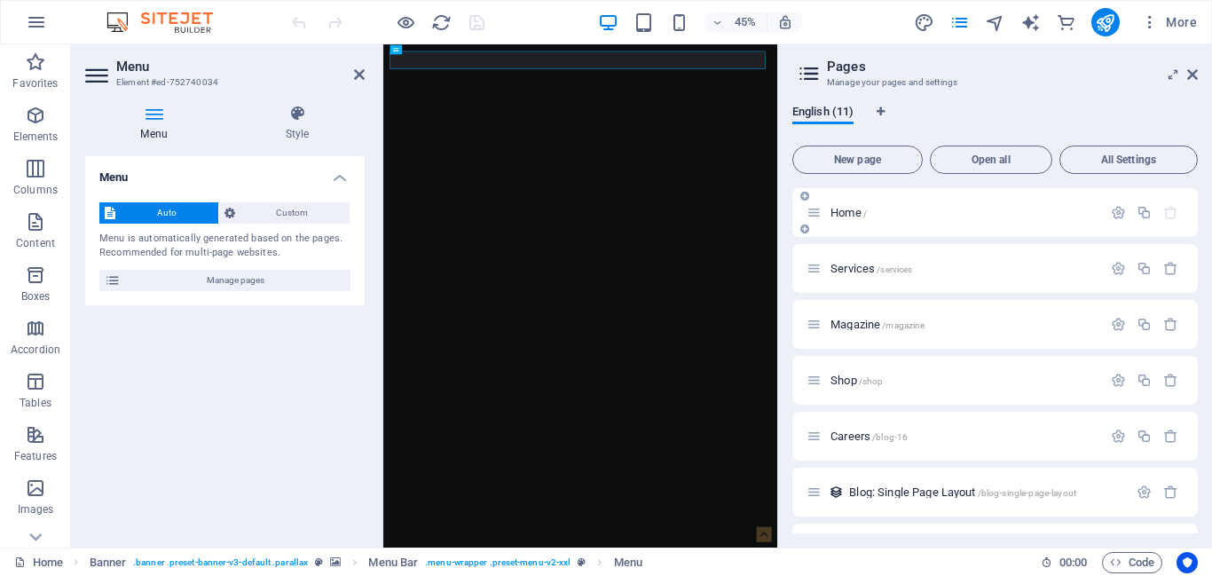
click at [1078, 209] on p "Home /" at bounding box center [964, 213] width 266 height 12
drag, startPoint x: 1193, startPoint y: 205, endPoint x: 1187, endPoint y: 237, distance: 32.5
click at [1187, 237] on div "Home / Services /services Magazine /magazine Shop /shop Careers /blog-16 Blog: …" at bounding box center [995, 492] width 406 height 608
click at [811, 217] on icon at bounding box center [814, 212] width 15 height 15
click at [853, 214] on span "Home /" at bounding box center [849, 212] width 36 height 13
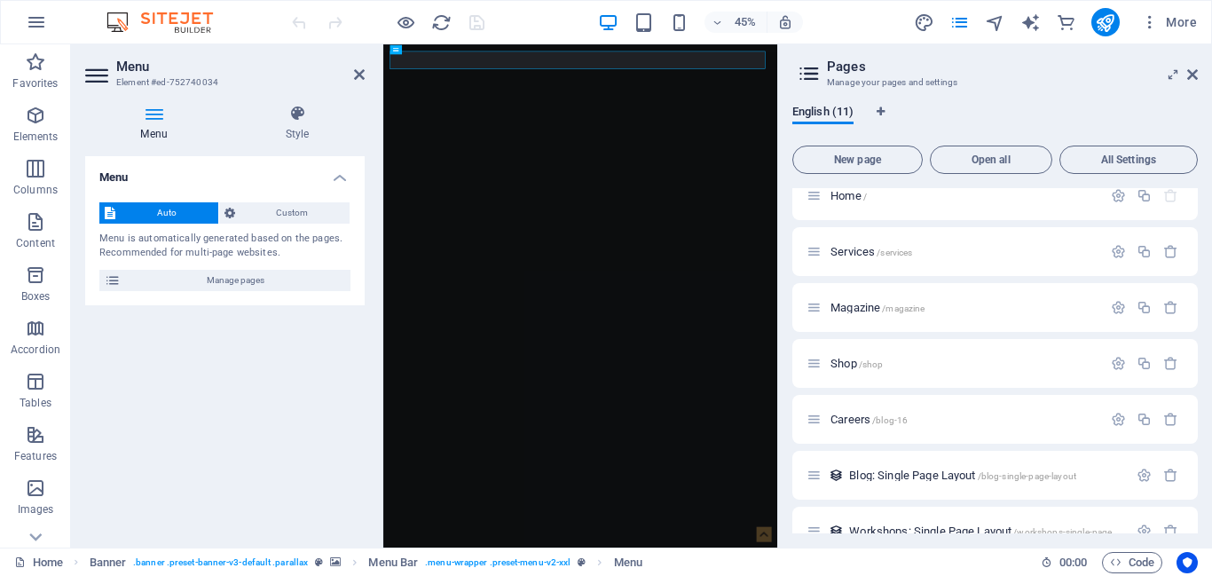
scroll to position [49, 0]
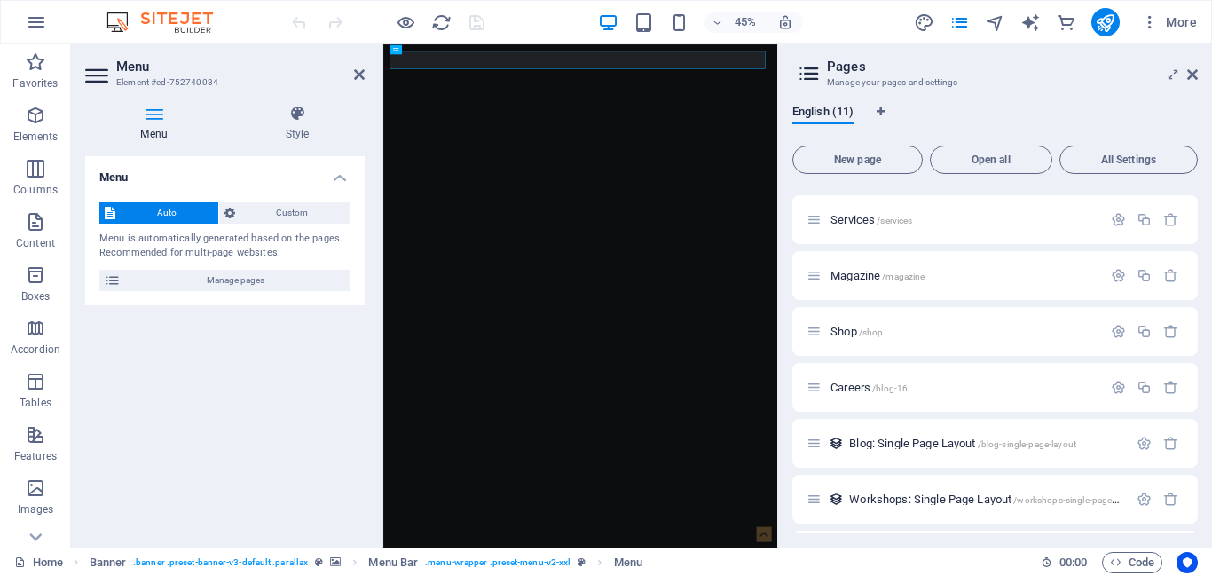
drag, startPoint x: 1200, startPoint y: 248, endPoint x: 1201, endPoint y: 281, distance: 33.7
click at [1201, 281] on div "English (11) New page Open all All Settings Home / Services /services Magazine …" at bounding box center [995, 319] width 434 height 457
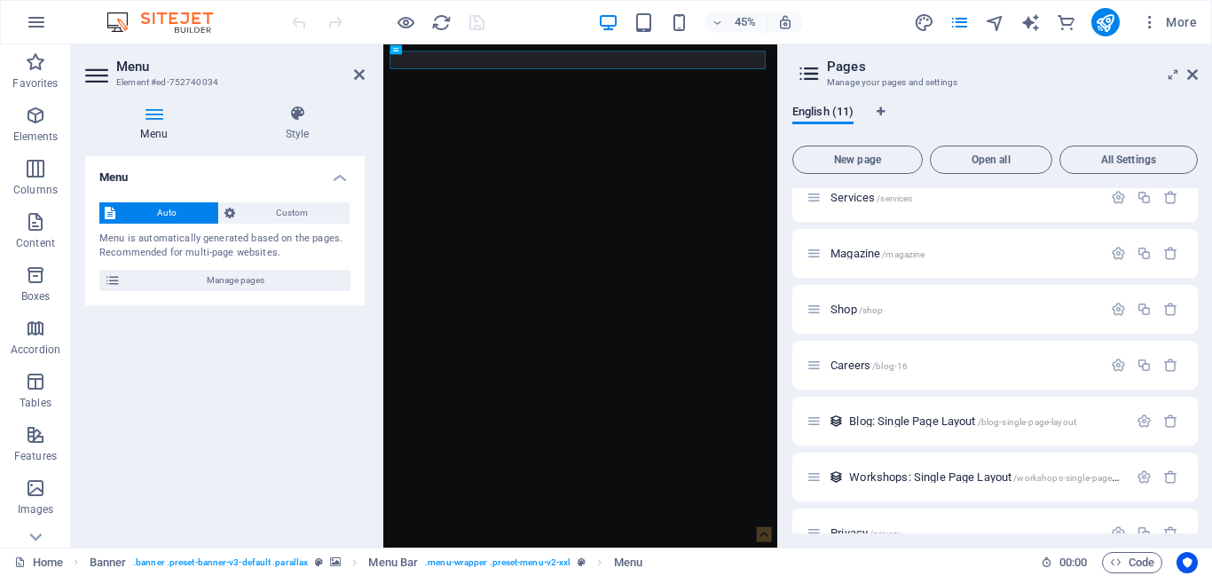
scroll to position [0, 0]
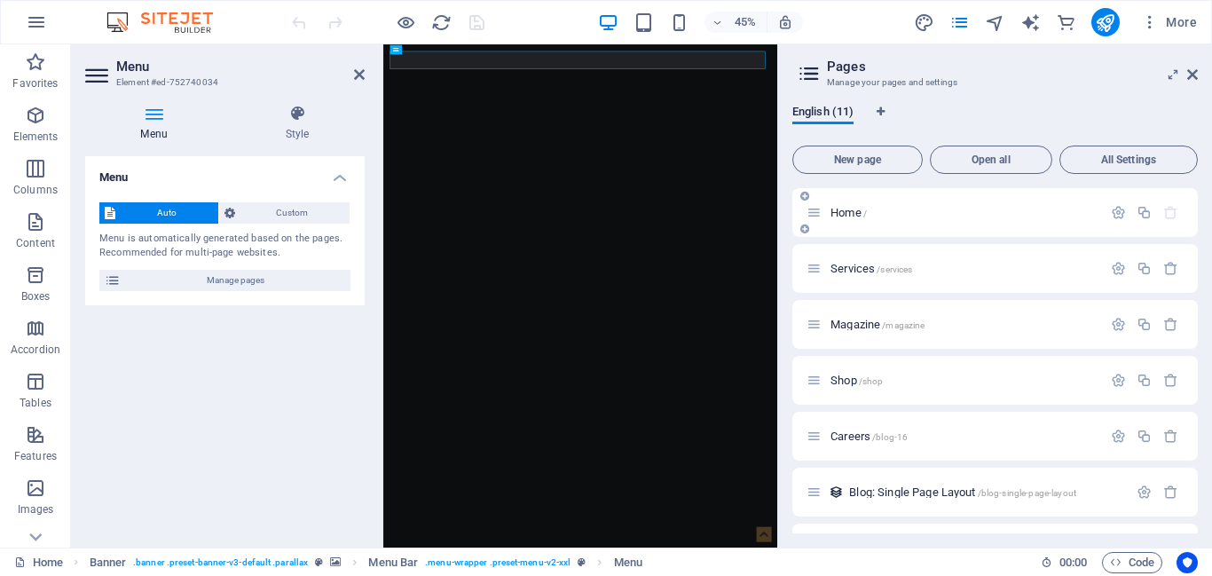
click at [817, 218] on icon at bounding box center [814, 212] width 15 height 15
click at [357, 76] on icon at bounding box center [359, 74] width 11 height 14
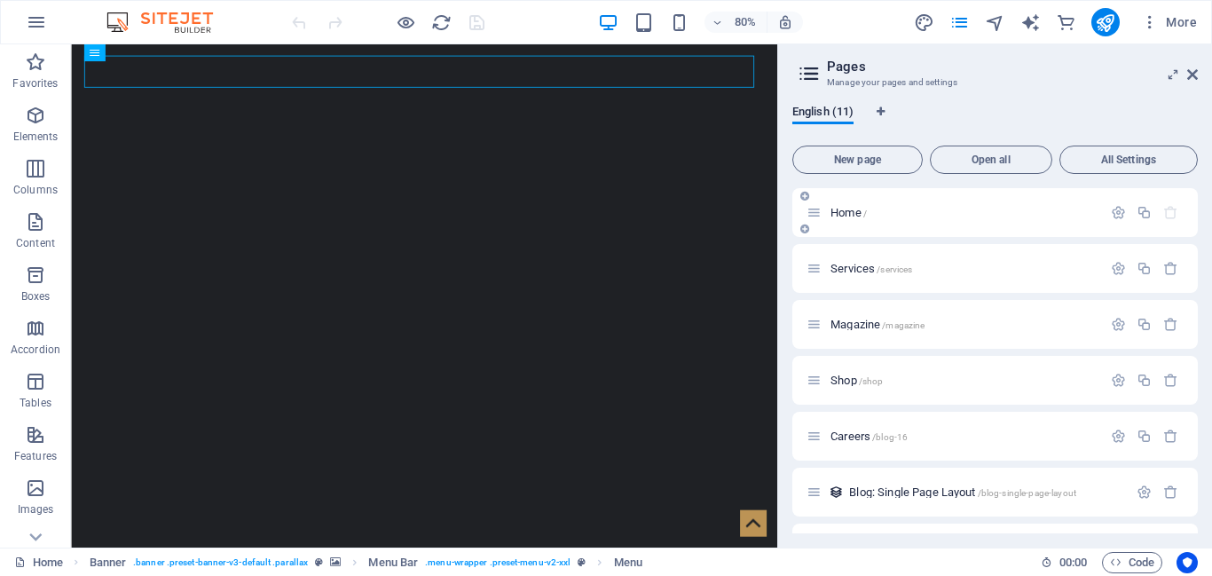
click at [842, 206] on div "Home /" at bounding box center [955, 212] width 296 height 20
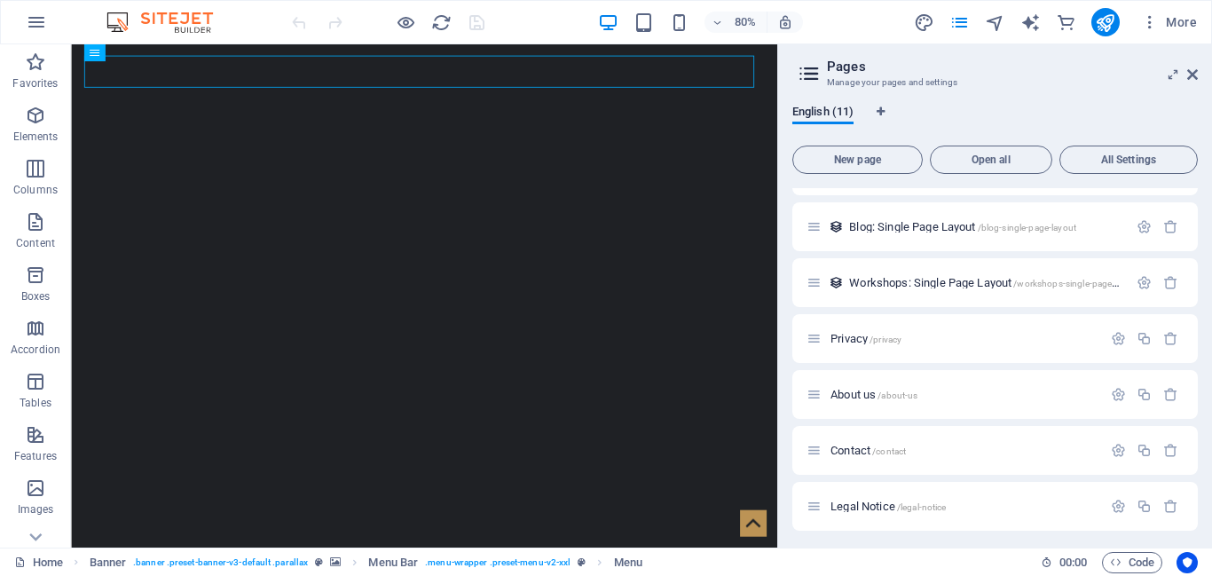
scroll to position [270, 0]
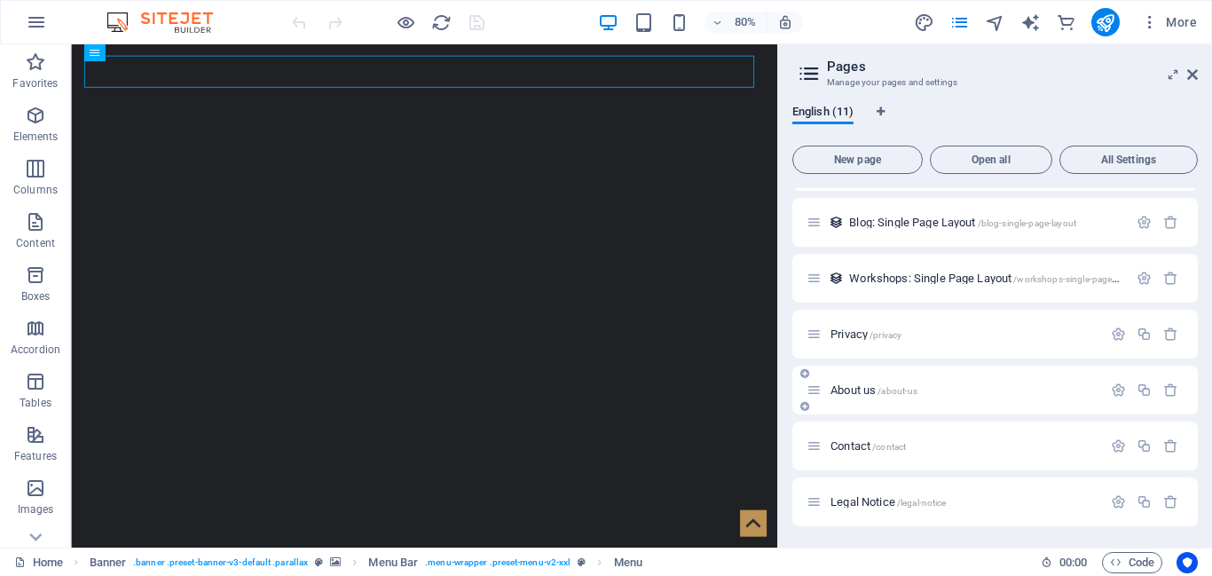
drag, startPoint x: 1192, startPoint y: 443, endPoint x: 1191, endPoint y: 390, distance: 53.3
click at [1191, 390] on div "Home / Services /services Magazine /magazine Shop /shop Careers /blog-16 Blog: …" at bounding box center [995, 222] width 406 height 608
drag, startPoint x: 1194, startPoint y: 379, endPoint x: 1195, endPoint y: 323, distance: 55.9
click at [1195, 323] on div "Home / Services /services Magazine /magazine Shop /shop Careers /blog-16 Blog: …" at bounding box center [995, 360] width 406 height 345
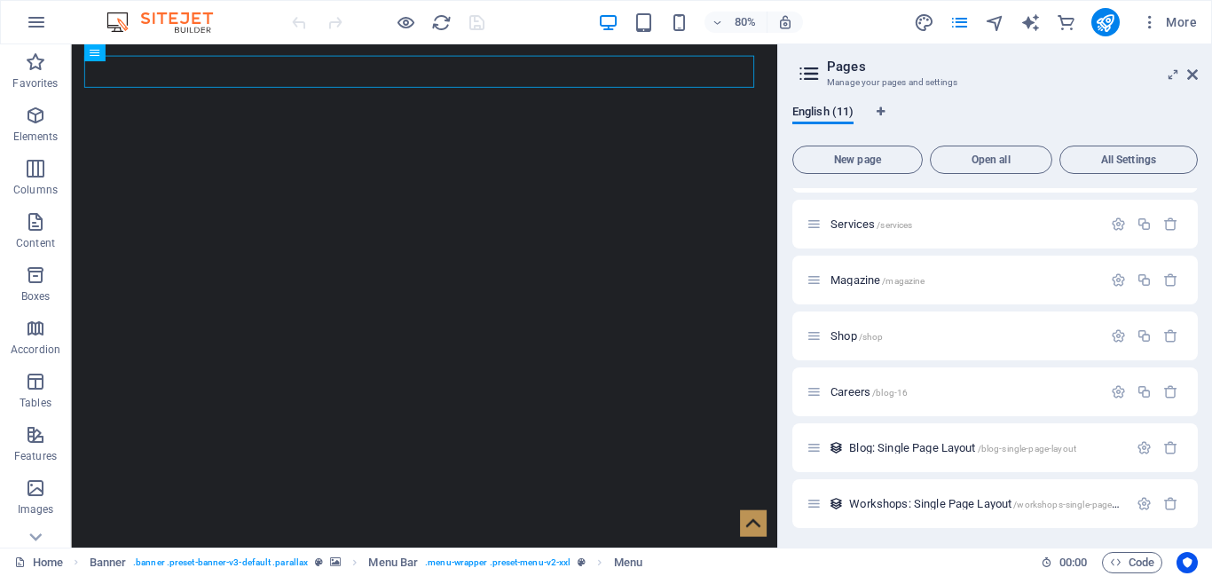
scroll to position [0, 0]
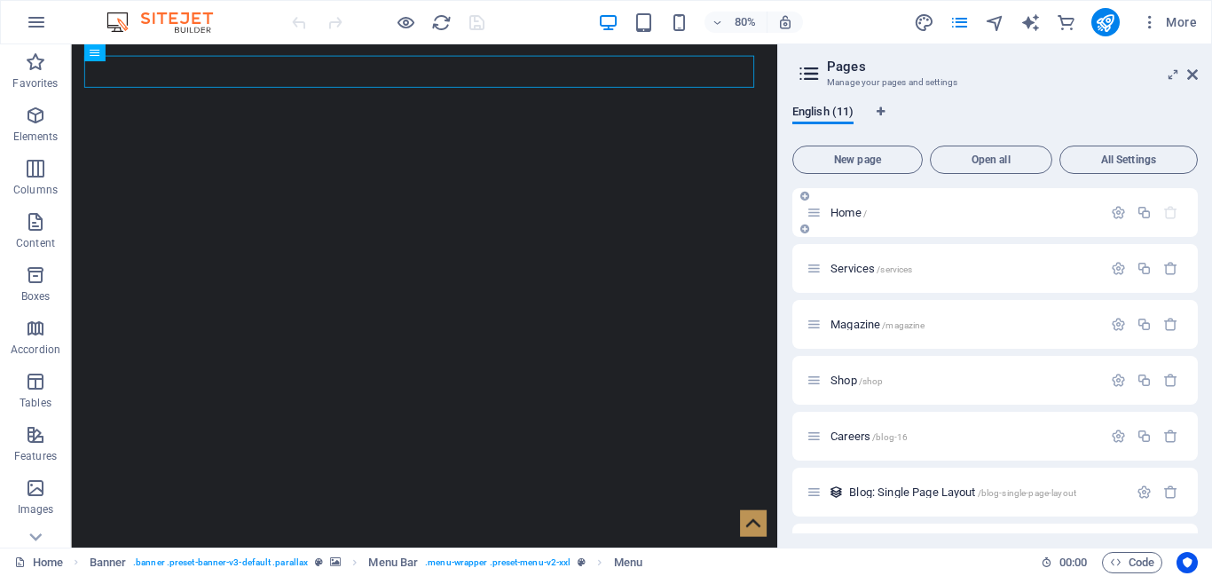
click at [829, 215] on div "Home /" at bounding box center [963, 213] width 277 height 12
click at [808, 232] on icon at bounding box center [804, 229] width 9 height 11
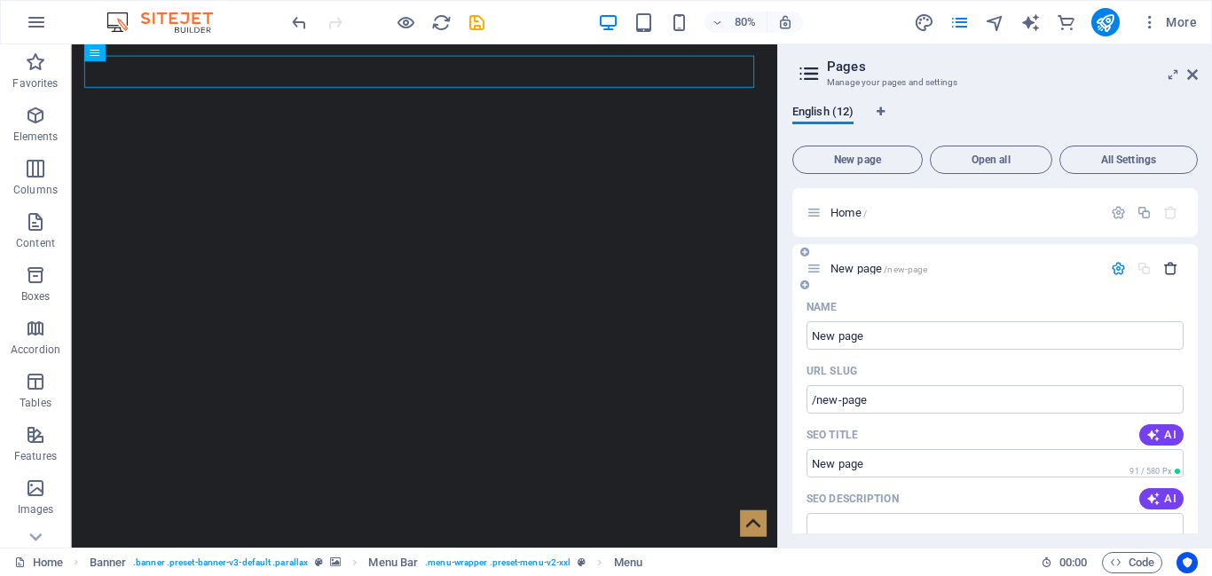
click at [1163, 267] on icon "button" at bounding box center [1170, 268] width 15 height 15
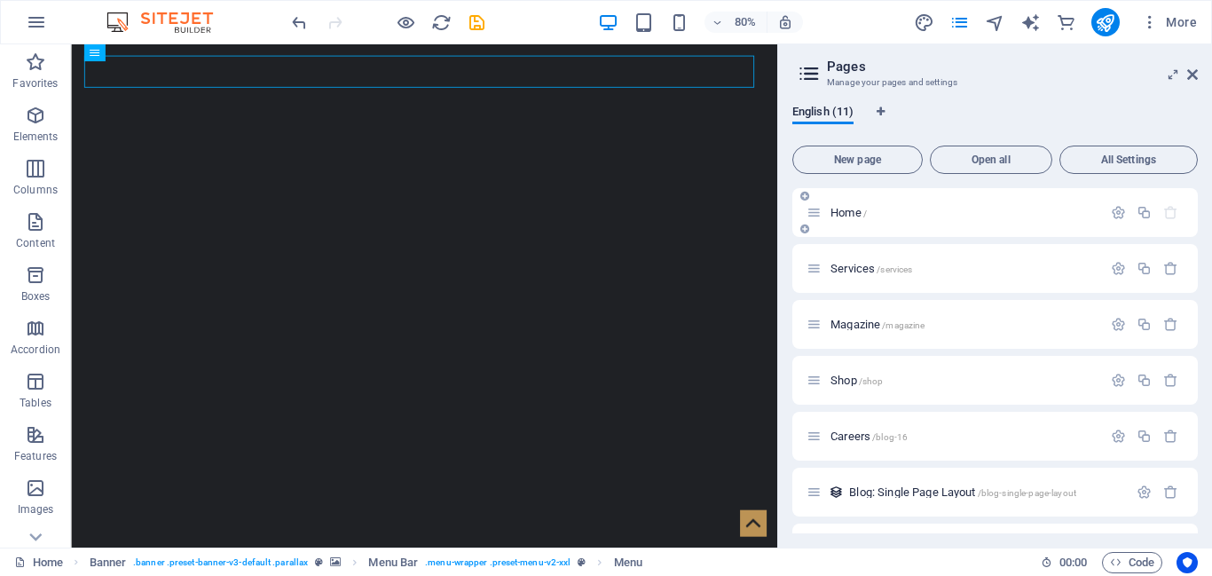
click at [875, 211] on p "Home /" at bounding box center [964, 213] width 266 height 12
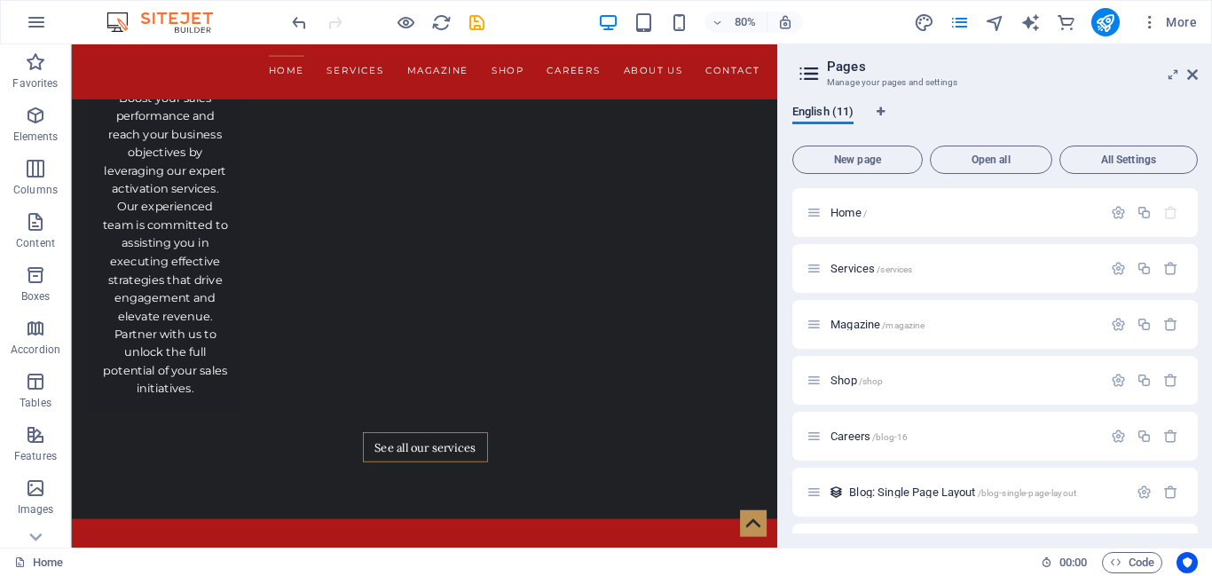
scroll to position [3973, 0]
